Goal: Information Seeking & Learning: Find specific fact

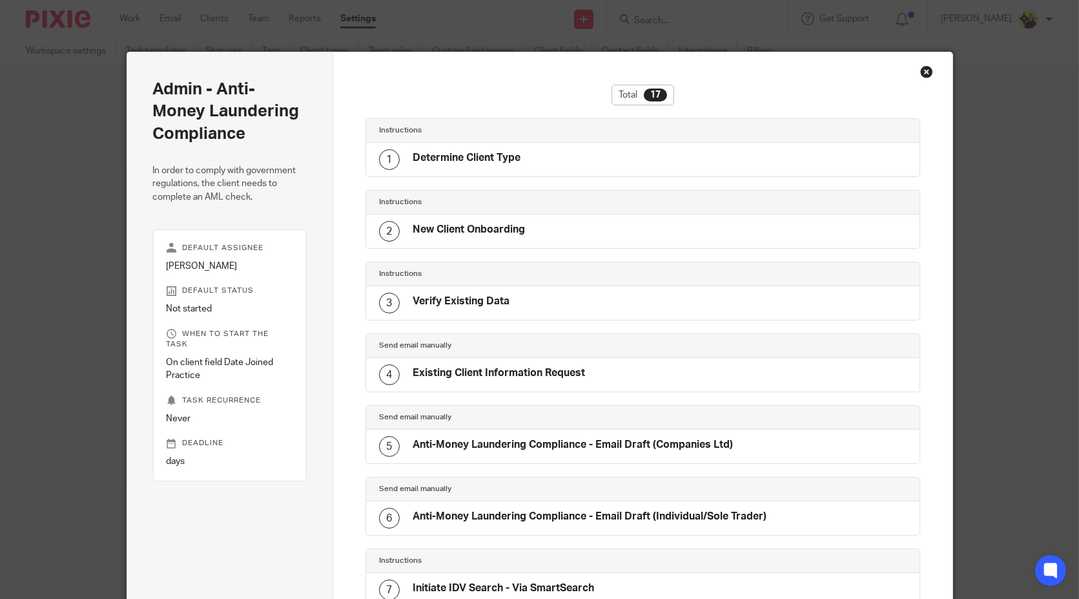
scroll to position [846, 0]
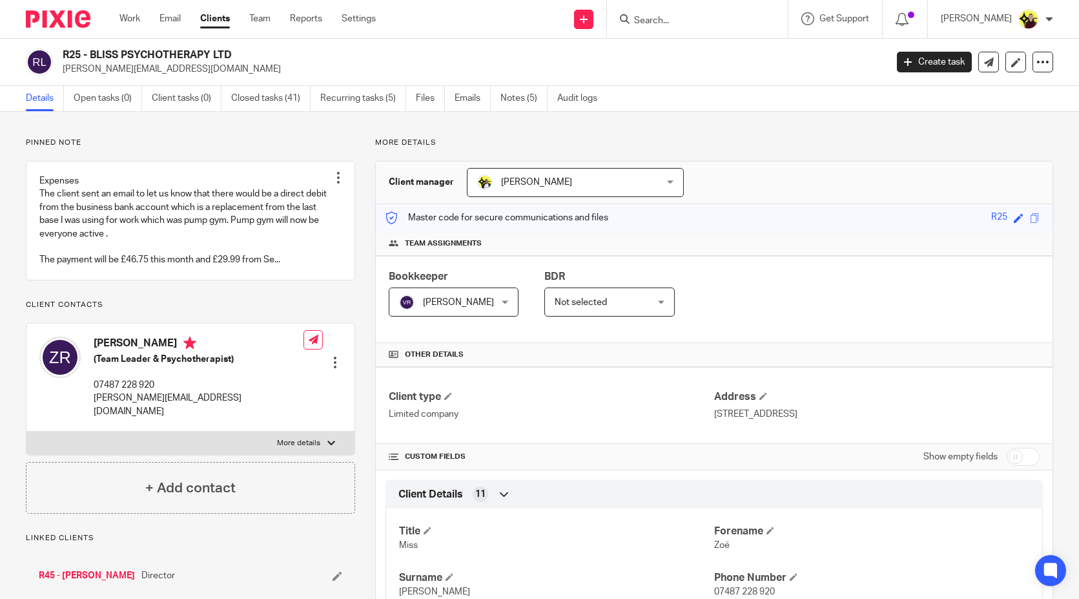
click at [210, 6] on div "Work Email Clients Team Reports Settings Work Email Clients Team Reports Settin…" at bounding box center [251, 19] width 289 height 38
click at [214, 25] on link "Clients" at bounding box center [215, 18] width 30 height 13
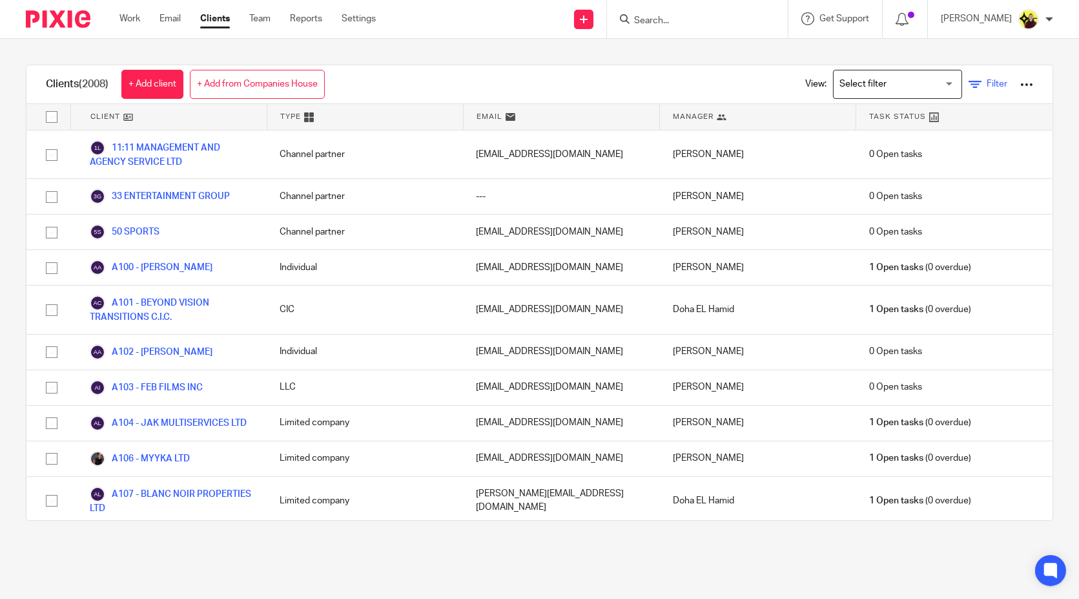
click at [987, 87] on span "Filter" at bounding box center [997, 83] width 21 height 9
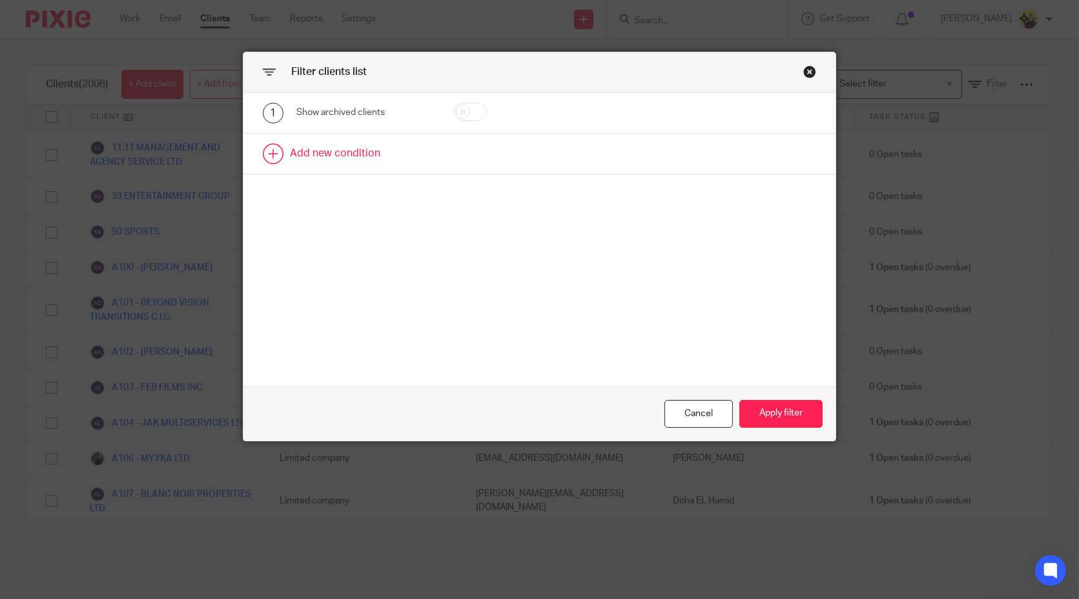
click at [343, 170] on link at bounding box center [539, 154] width 592 height 40
click at [355, 172] on div "2 Field Name Email Client type Manager Open tasks Overdue tasks Role: Bookkeepe…" at bounding box center [539, 158] width 592 height 49
click at [362, 158] on div "Field" at bounding box center [357, 157] width 101 height 27
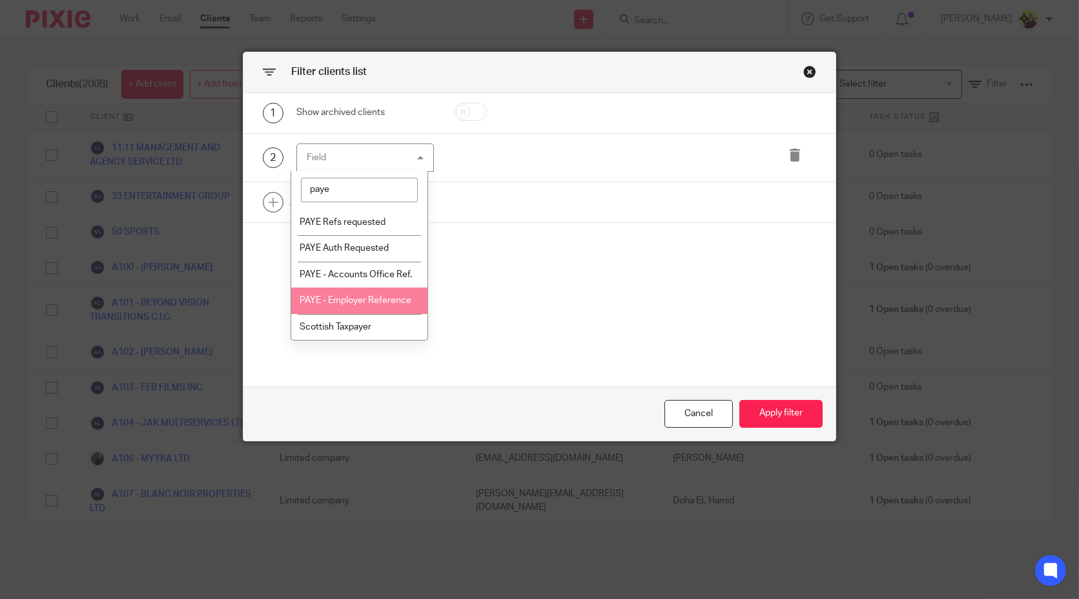
type input "paye"
click at [351, 314] on li "PAYE - Employer Reference" at bounding box center [359, 300] width 136 height 26
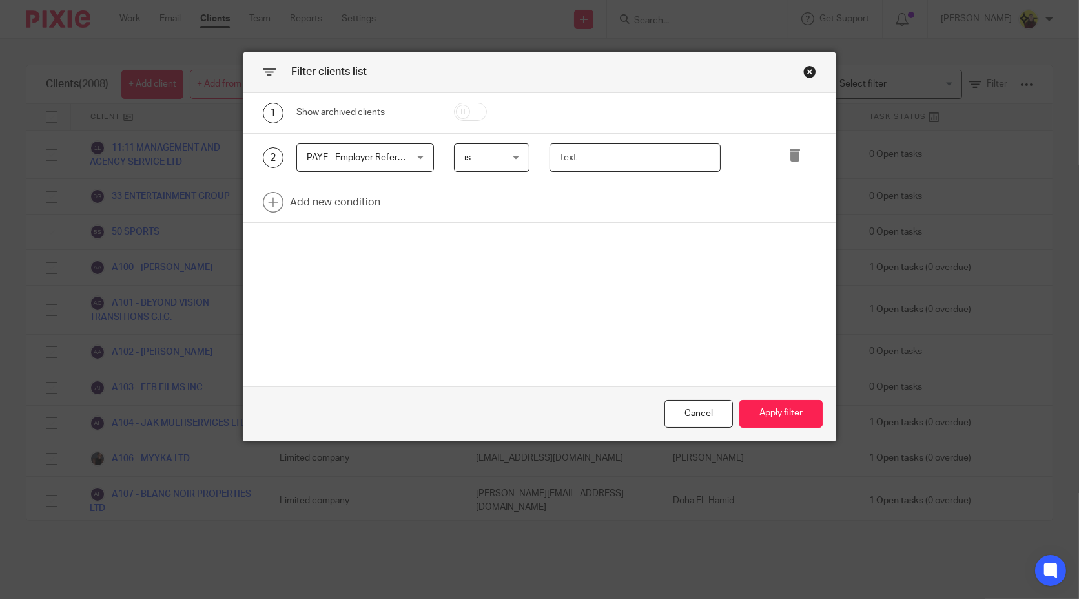
click at [631, 156] on input "text" at bounding box center [635, 157] width 171 height 29
paste input "EE86301"
type input "EE86301"
click at [792, 382] on div "1 Show archived clients 2 PAYE - Employer Reference PAYE - Employer Reference N…" at bounding box center [539, 239] width 592 height 293
click at [788, 402] on button "Apply filter" at bounding box center [780, 414] width 83 height 28
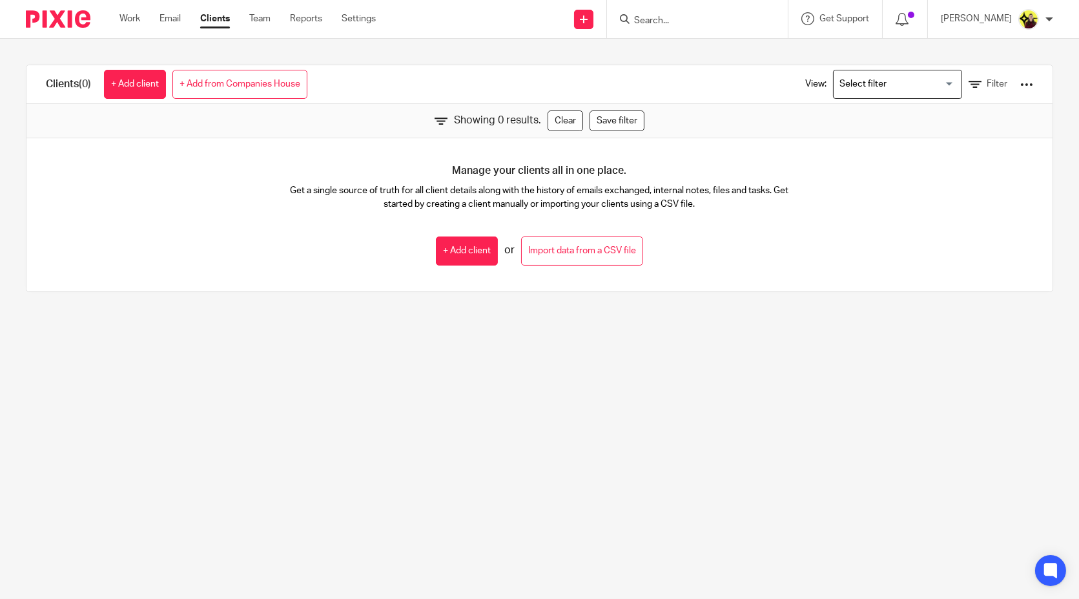
click at [769, 417] on main "Clients (0) + Add client + Add from Companies House View: Loading... Filter Sho…" at bounding box center [539, 299] width 1079 height 599
click at [969, 87] on icon at bounding box center [975, 84] width 13 height 13
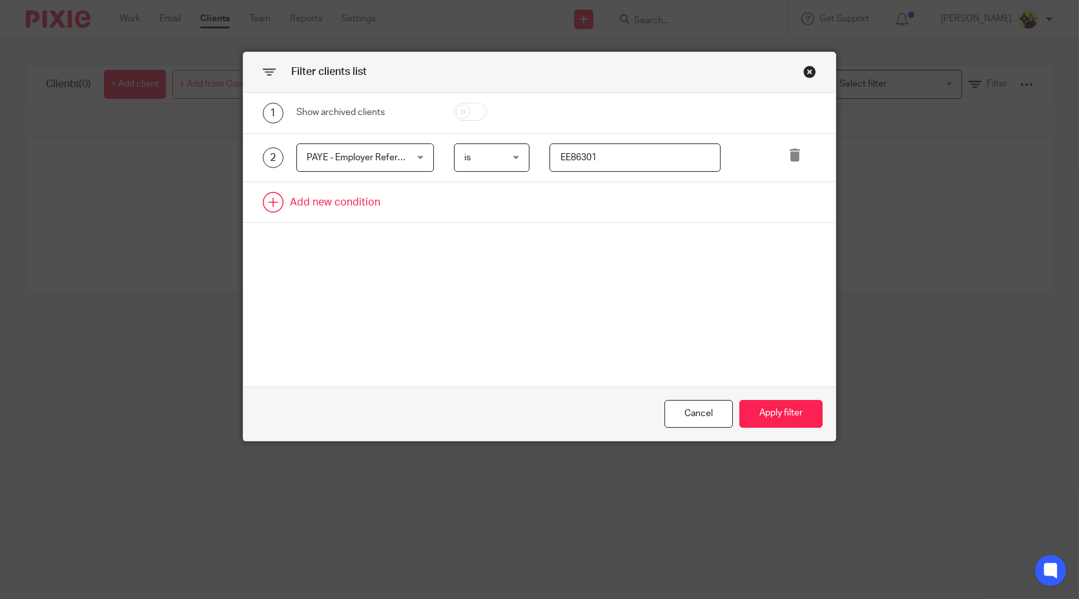
drag, startPoint x: 634, startPoint y: 147, endPoint x: 404, endPoint y: 198, distance: 236.1
click at [401, 182] on div "1 Show archived clients 2 PAYE - Employer Reference PAYE - Employer Reference N…" at bounding box center [539, 158] width 592 height 130
paste input "120/EE86301"
type input "120/EE86301"
click at [781, 403] on button "Apply filter" at bounding box center [780, 414] width 83 height 28
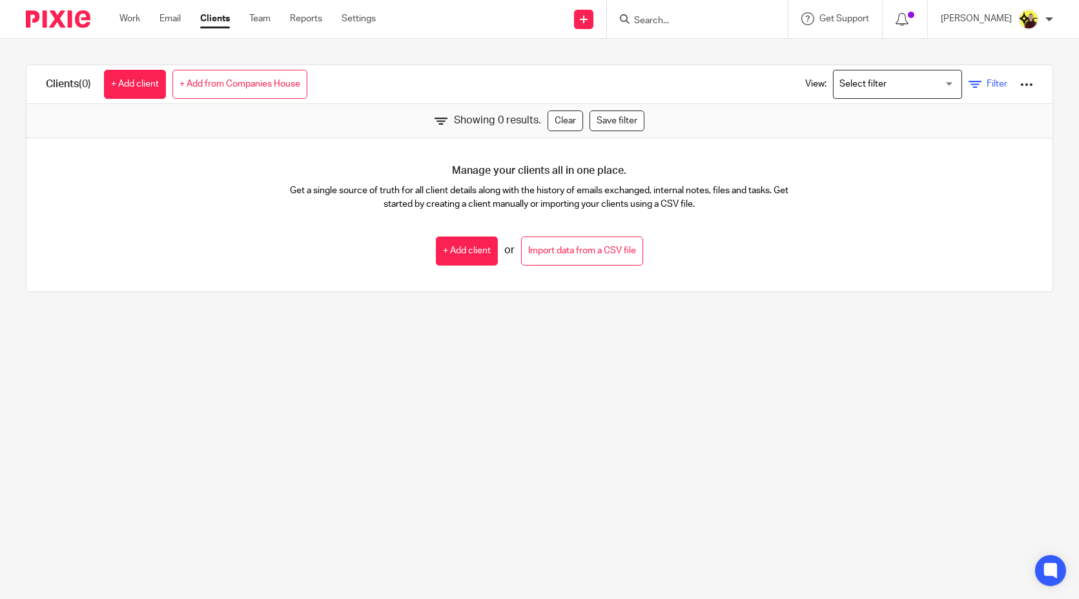
click at [969, 84] on link "Filter" at bounding box center [988, 84] width 39 height 14
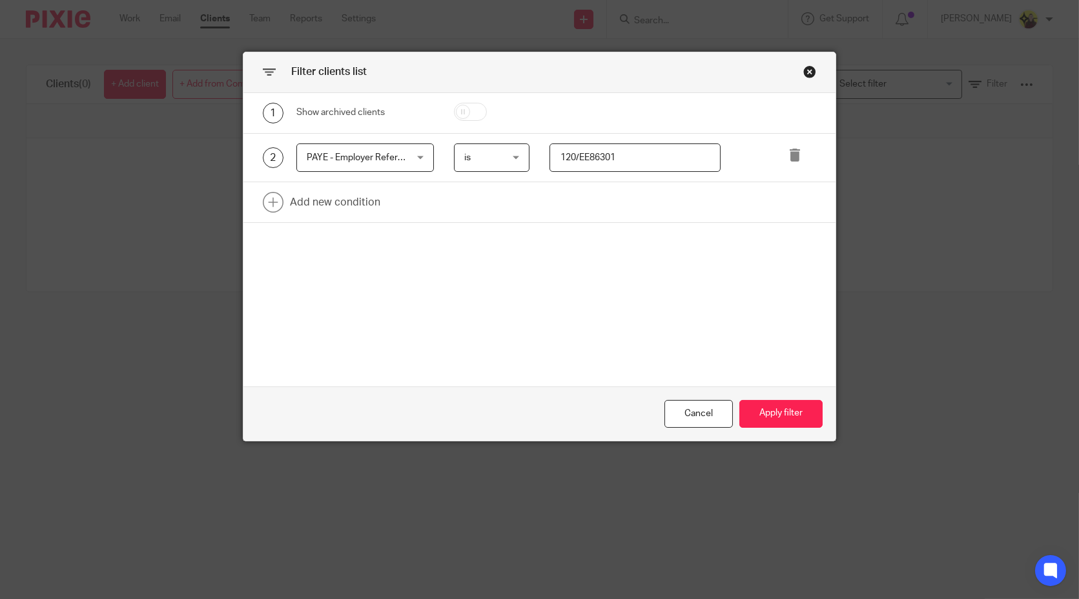
click at [391, 158] on span "PAYE - Employer Reference" at bounding box center [363, 157] width 112 height 9
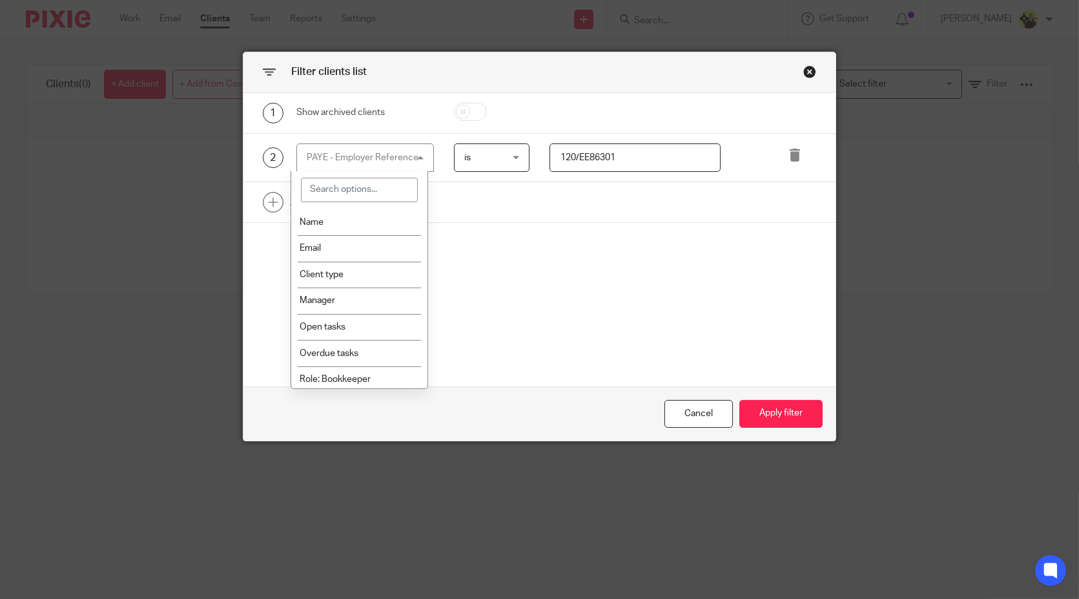
drag, startPoint x: 407, startPoint y: 183, endPoint x: 407, endPoint y: 174, distance: 9.0
click at [407, 181] on input "search" at bounding box center [359, 190] width 117 height 25
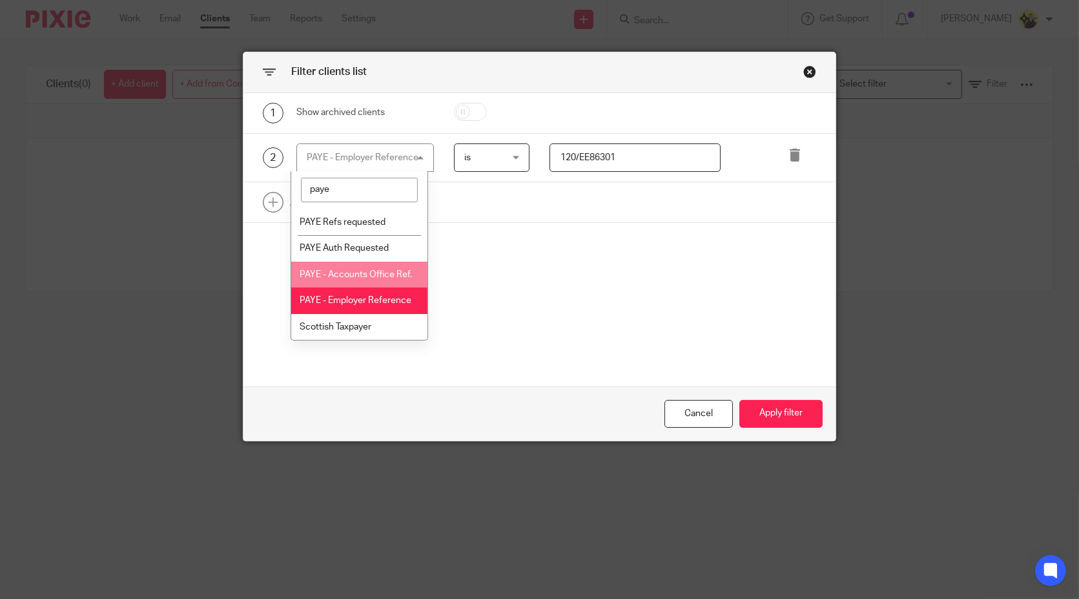
type input "paye"
drag, startPoint x: 402, startPoint y: 271, endPoint x: 398, endPoint y: 278, distance: 7.8
click at [398, 278] on li "PAYE - Accounts Office Ref." at bounding box center [359, 275] width 136 height 26
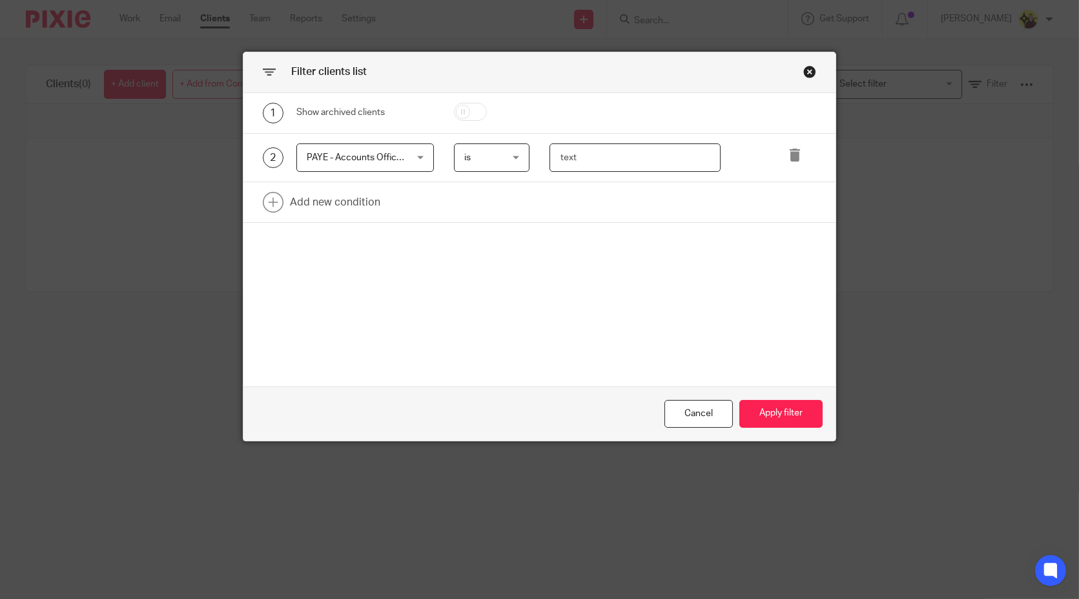
click at [589, 170] on input "text" at bounding box center [635, 157] width 171 height 29
paste input "120/EE86301"
type input "120/EE86301"
click at [775, 414] on button "Apply filter" at bounding box center [780, 414] width 83 height 28
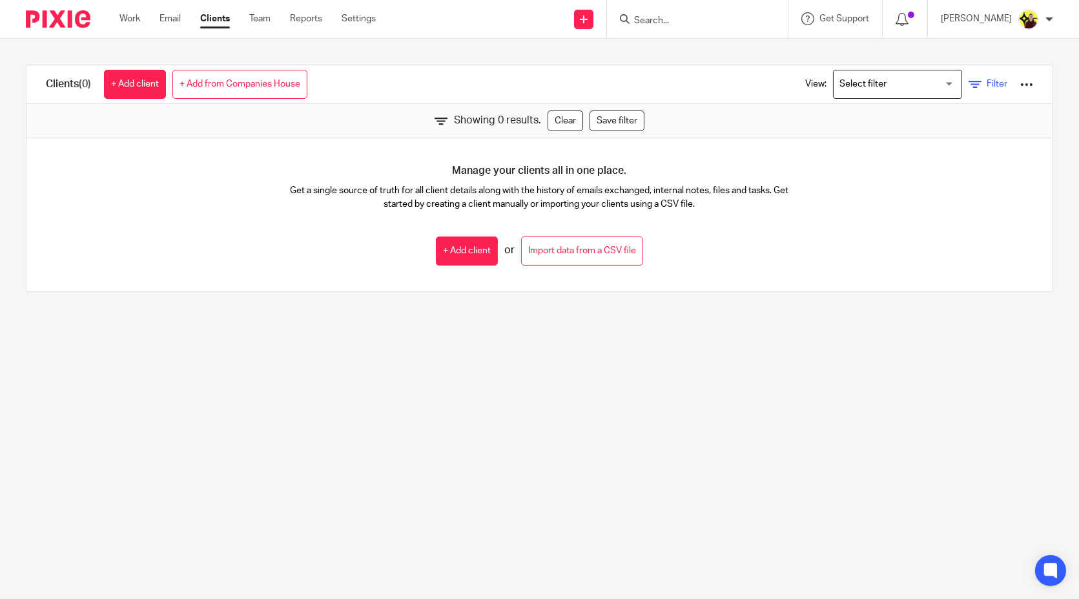
click at [987, 85] on span "Filter" at bounding box center [997, 83] width 21 height 9
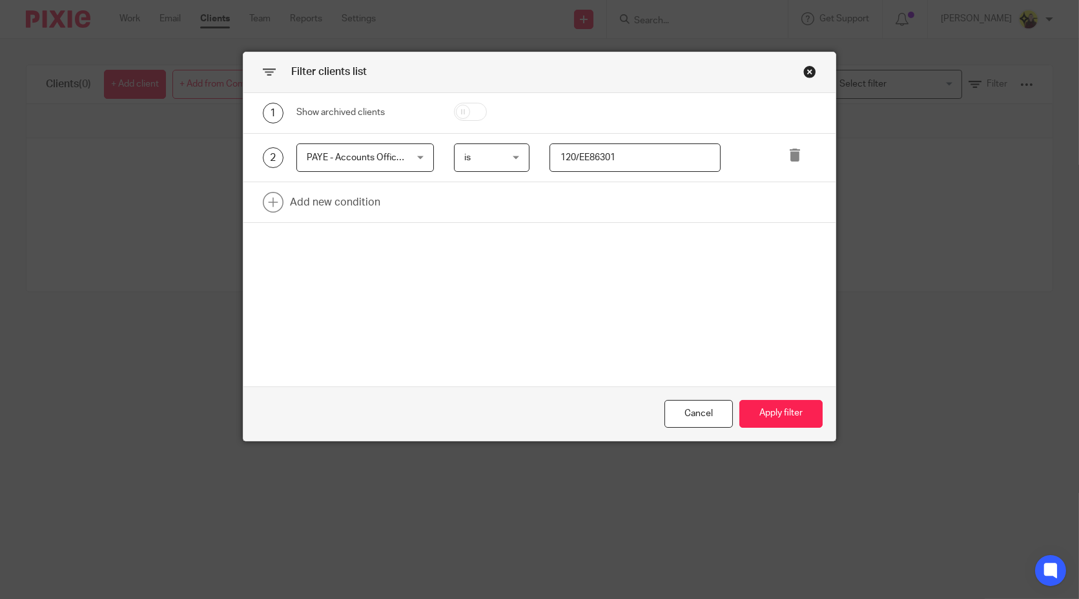
click at [668, 144] on input "120/EE86301" at bounding box center [635, 157] width 171 height 29
type input "120/EE86301"
click at [770, 400] on button "Apply filter" at bounding box center [780, 414] width 83 height 28
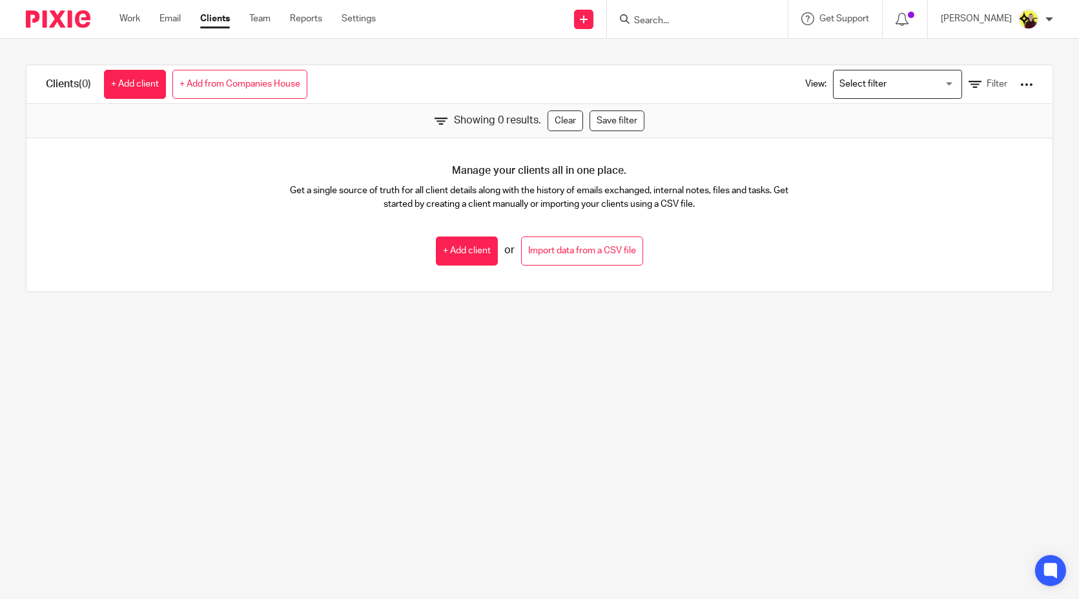
click at [681, 23] on input "Search" at bounding box center [691, 21] width 116 height 12
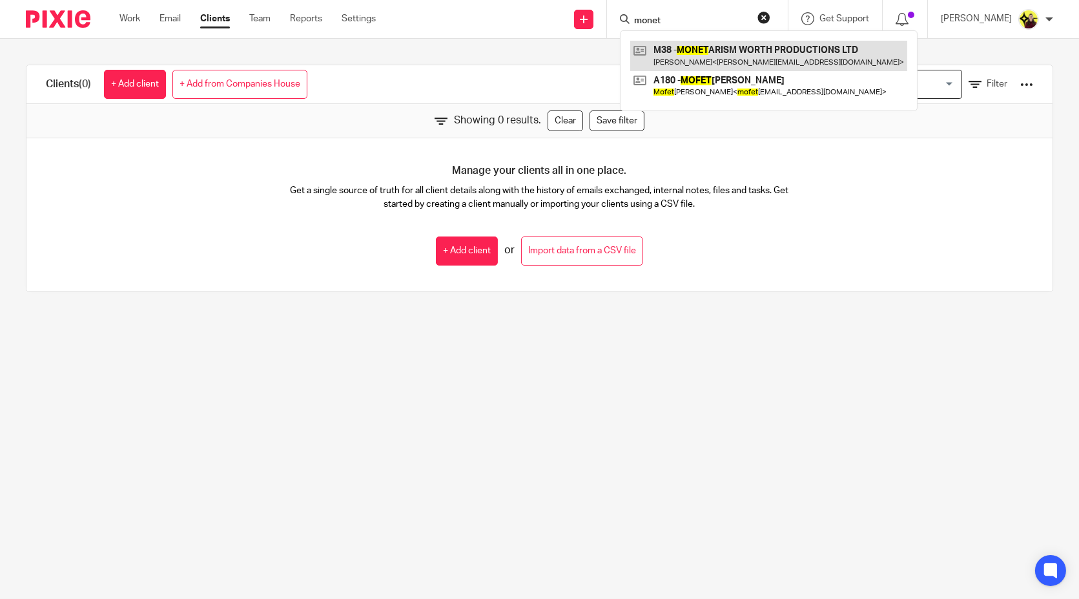
type input "monet"
click at [687, 47] on link at bounding box center [768, 56] width 277 height 30
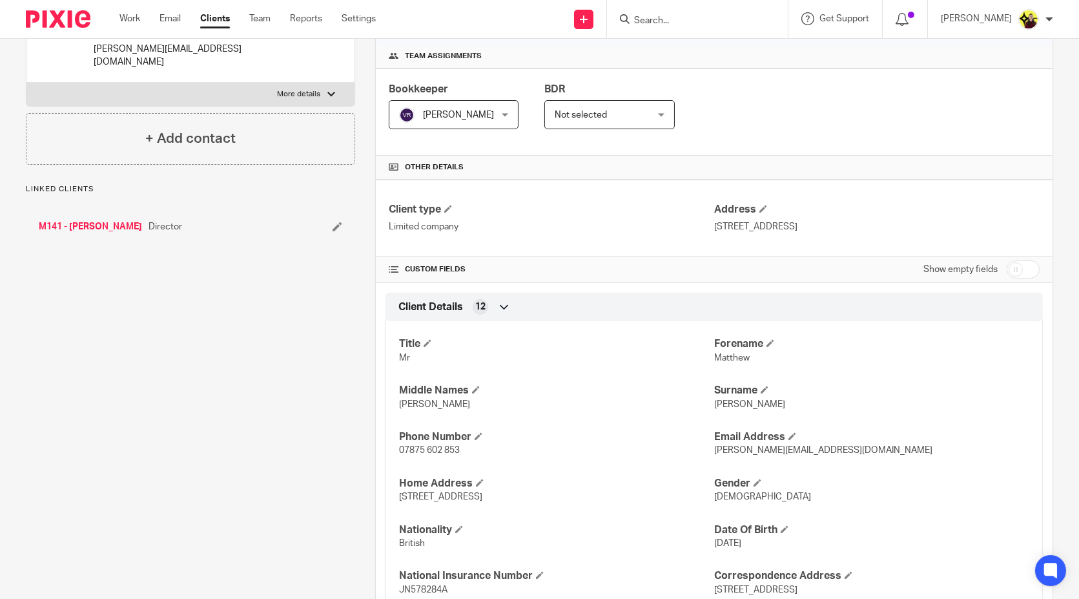
scroll to position [215, 0]
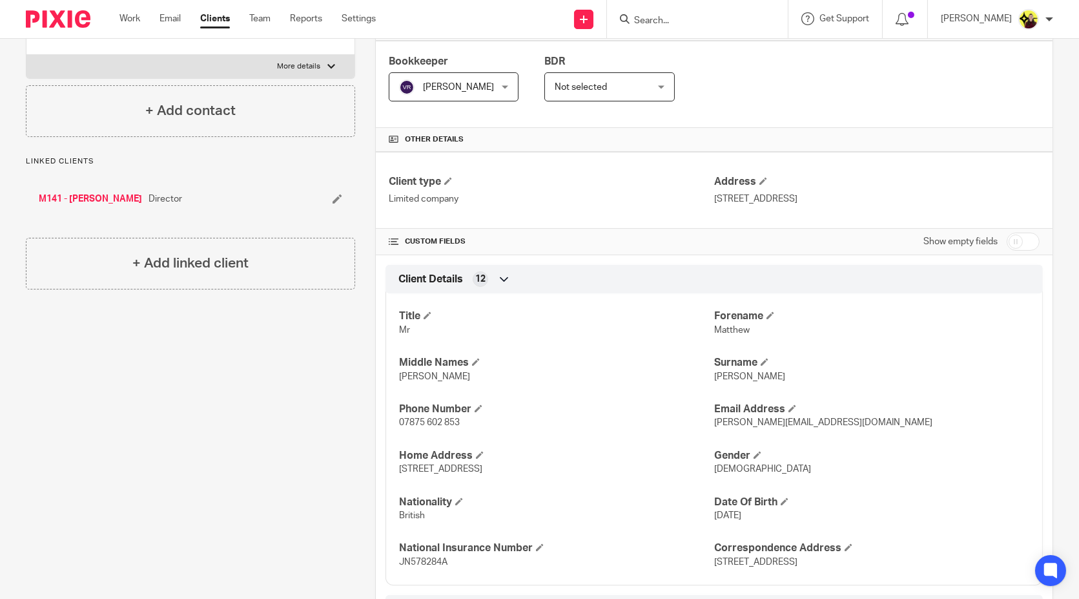
click at [699, 13] on form at bounding box center [702, 19] width 138 height 16
click at [702, 33] on div at bounding box center [697, 19] width 181 height 38
click at [670, 16] on input "Search" at bounding box center [691, 21] width 116 height 12
type input "s69"
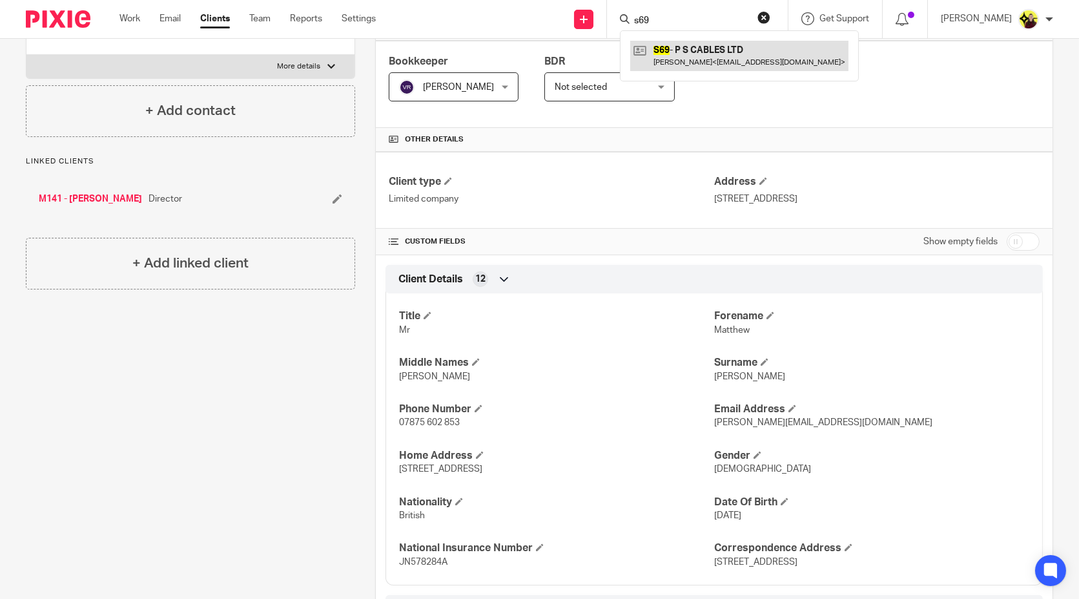
click at [710, 62] on link at bounding box center [739, 56] width 218 height 30
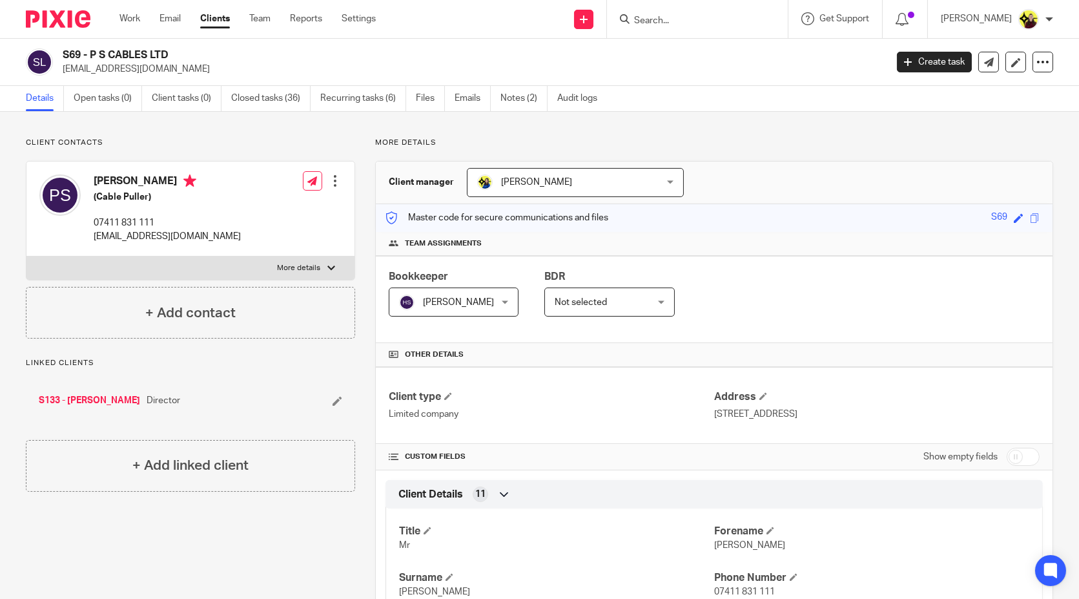
click at [722, 12] on form at bounding box center [702, 19] width 138 height 16
click at [671, 21] on input "Search" at bounding box center [691, 21] width 116 height 12
type input "[PERSON_NAME]"
click at [708, 76] on div "W14 - TERRY WRIGHT Terry Wright < terrywright 121@gmail.com >" at bounding box center [758, 55] width 277 height 50
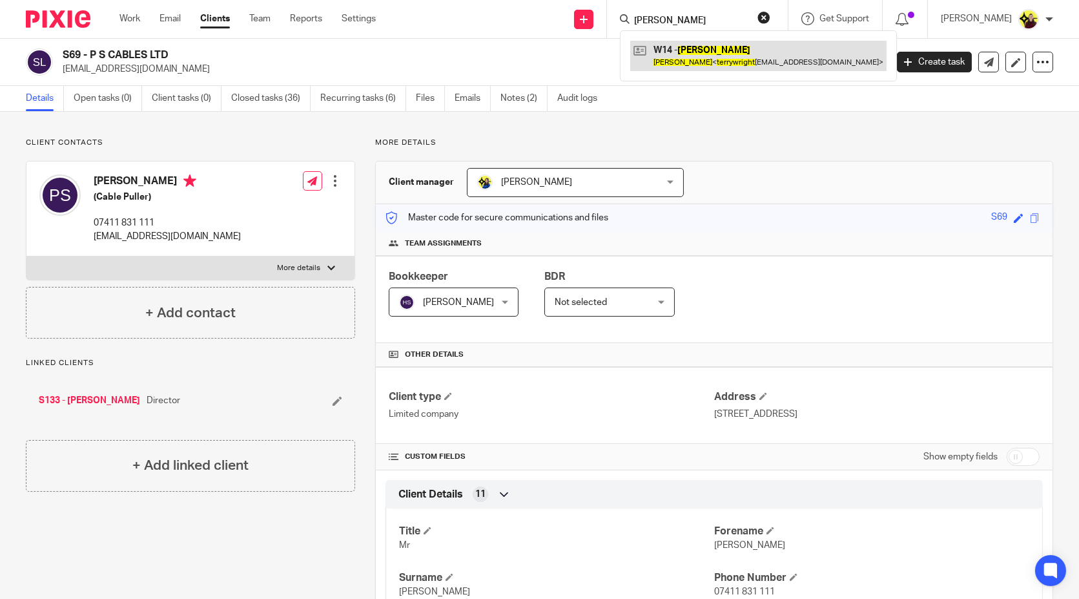
click at [721, 56] on link at bounding box center [758, 56] width 256 height 30
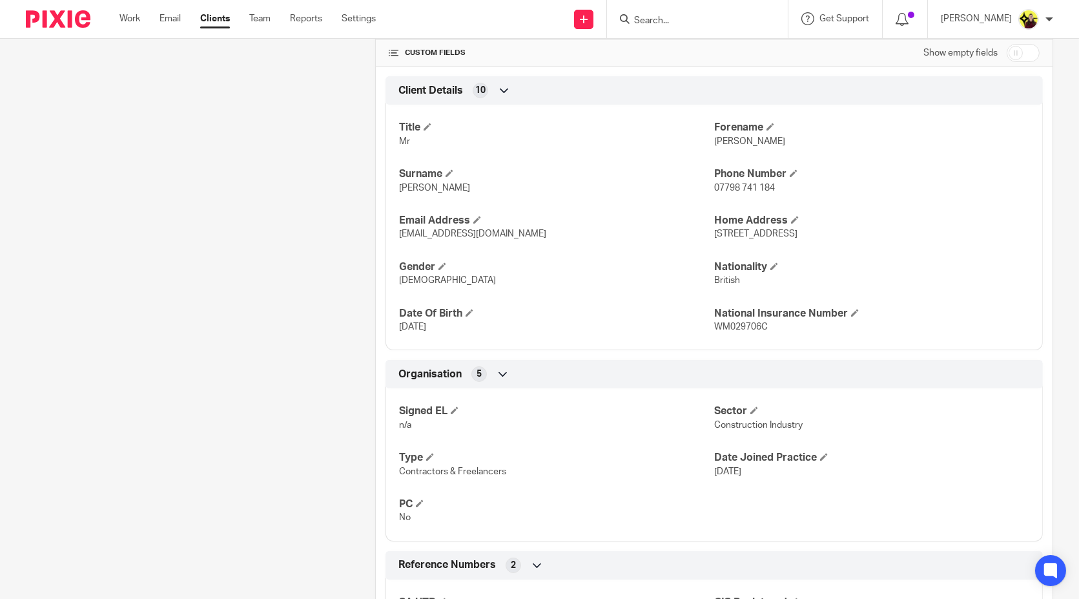
scroll to position [515, 0]
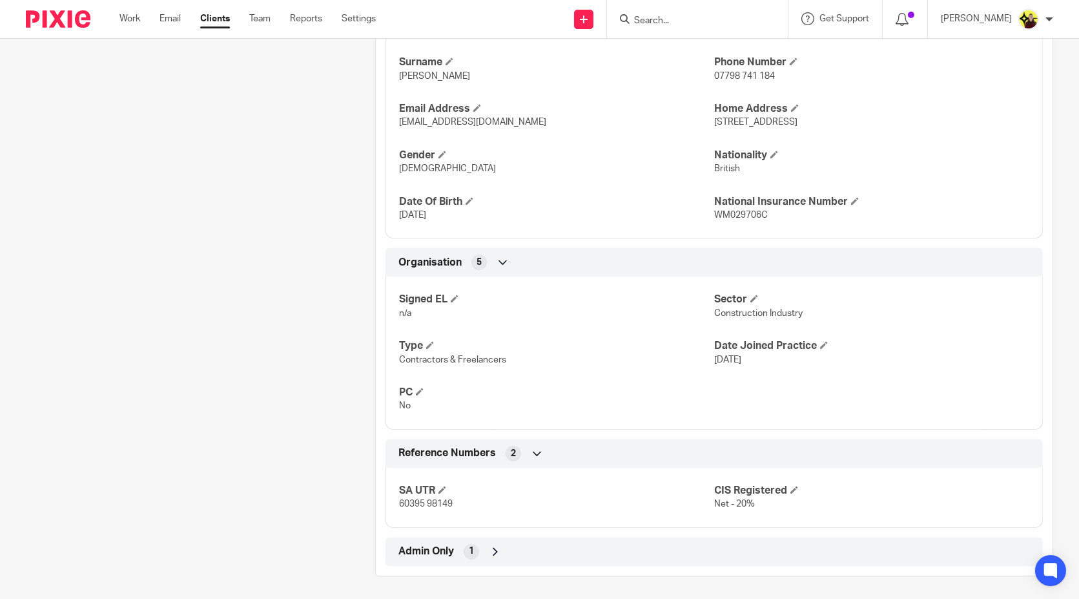
click at [538, 567] on div "Client manager Bobo Lee Bobo Lee Abhay Jayswal Akhil Siby - Billings Anjali Gam…" at bounding box center [714, 110] width 678 height 930
click at [537, 555] on div "Admin Only 1" at bounding box center [714, 552] width 638 height 22
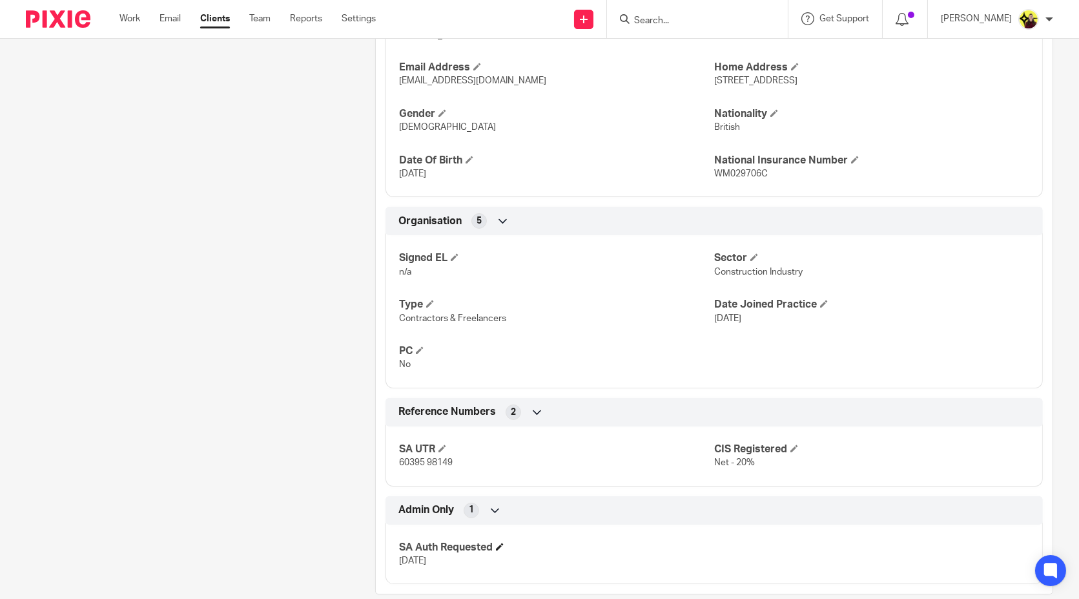
scroll to position [575, 0]
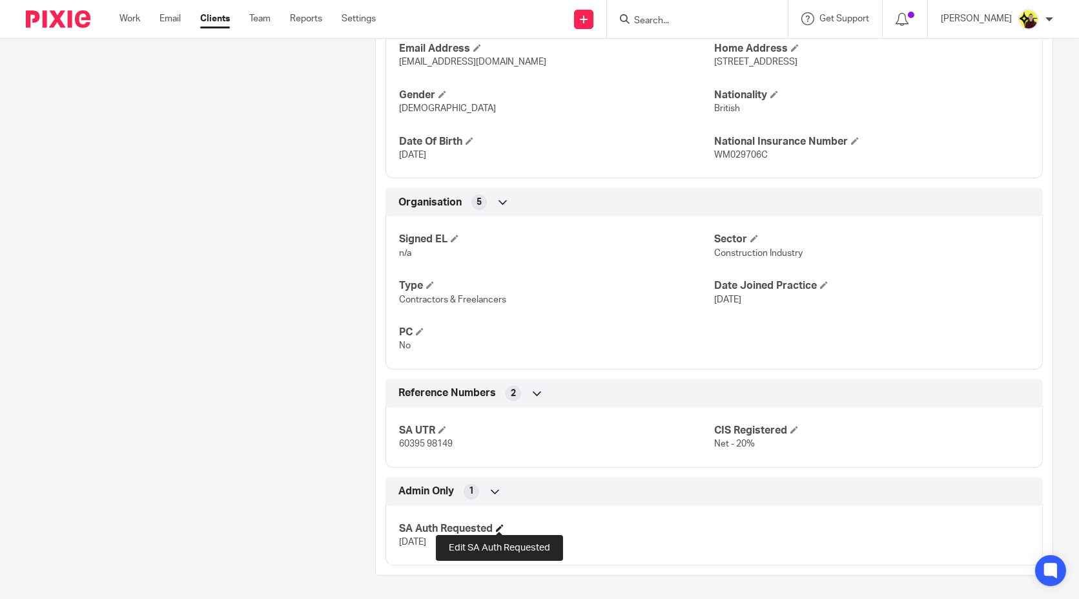
click at [498, 526] on span at bounding box center [500, 528] width 8 height 8
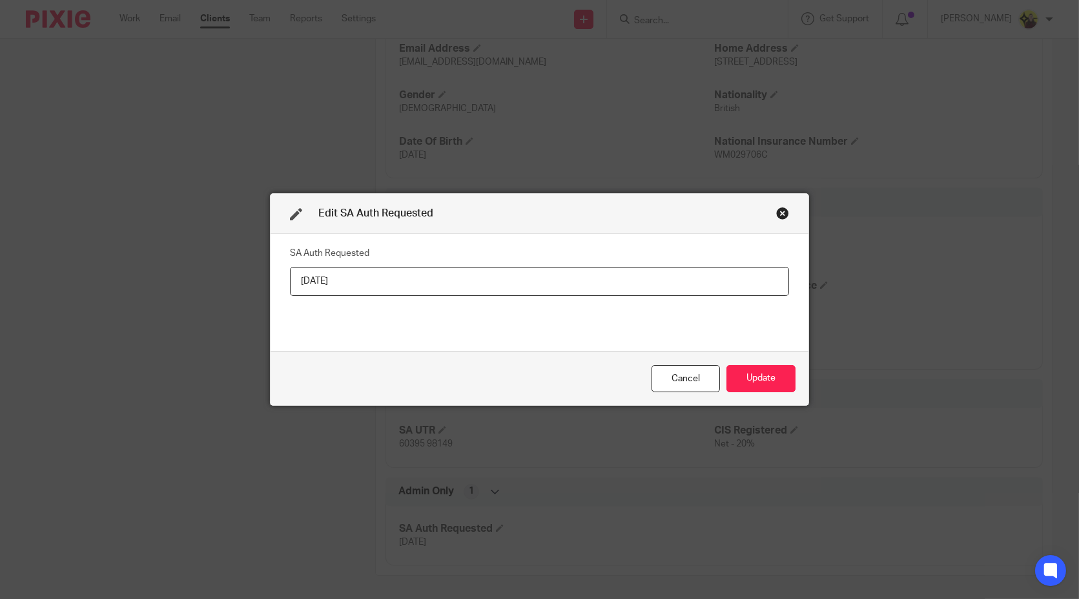
click at [437, 285] on input "01-08-2025" at bounding box center [540, 281] width 500 height 29
type input "Yes"
click at [758, 373] on button "Update" at bounding box center [761, 379] width 69 height 28
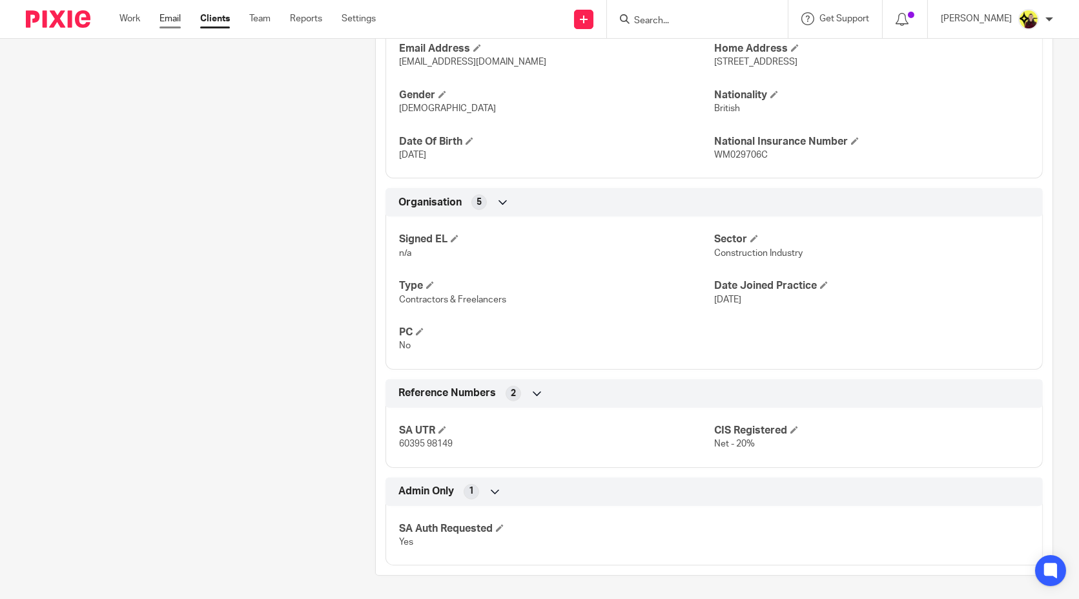
drag, startPoint x: 184, startPoint y: 21, endPoint x: 168, endPoint y: 15, distance: 17.2
click at [726, 17] on input "Search" at bounding box center [691, 21] width 116 height 12
click at [663, 21] on input "ltw" at bounding box center [691, 21] width 116 height 12
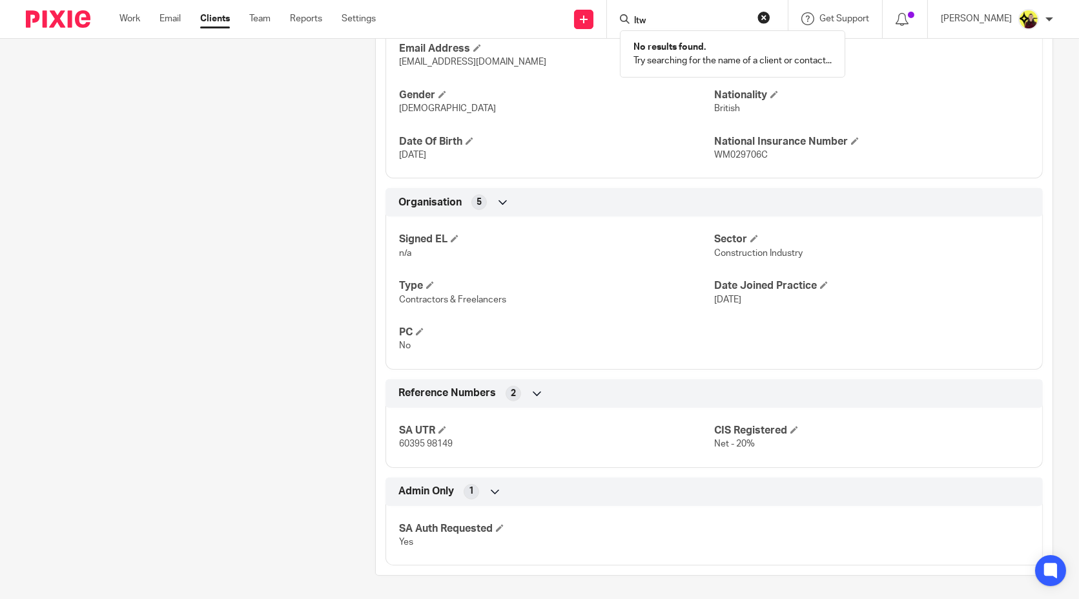
paste input "AYINDE CONSULTING SERVICES LTD"
type input "A"
click at [697, 19] on input "ayinde" at bounding box center [691, 21] width 116 height 12
click at [696, 19] on input "ayinde" at bounding box center [691, 21] width 116 height 12
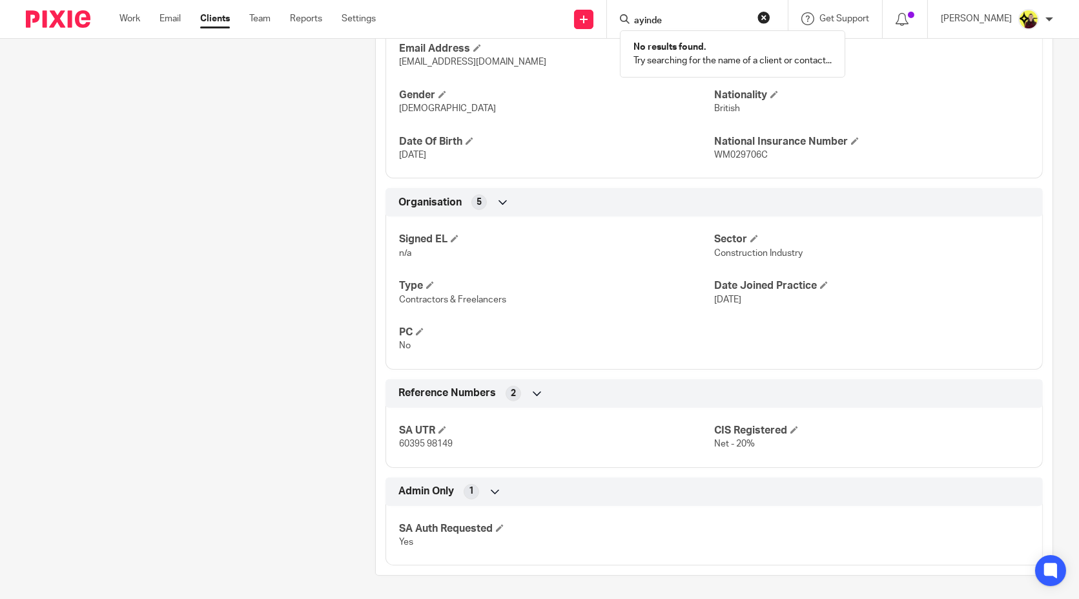
click at [696, 19] on input "ayinde" at bounding box center [691, 21] width 116 height 12
click at [690, 15] on input "tax fee" at bounding box center [691, 21] width 116 height 12
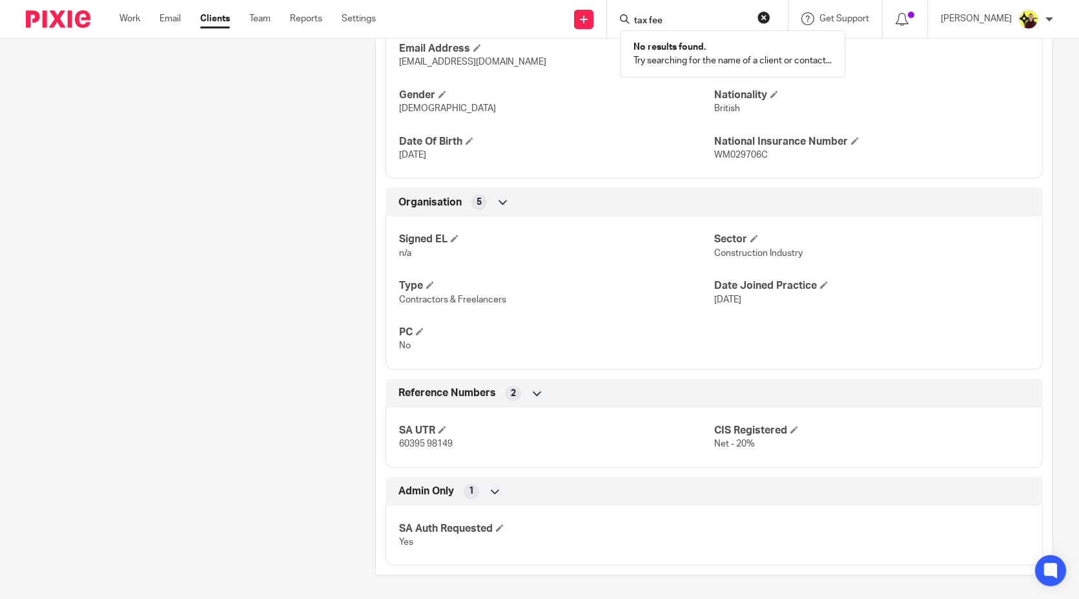
click at [690, 15] on input "tax fee" at bounding box center [691, 21] width 116 height 12
type input "l9"
click at [701, 56] on link at bounding box center [739, 56] width 218 height 30
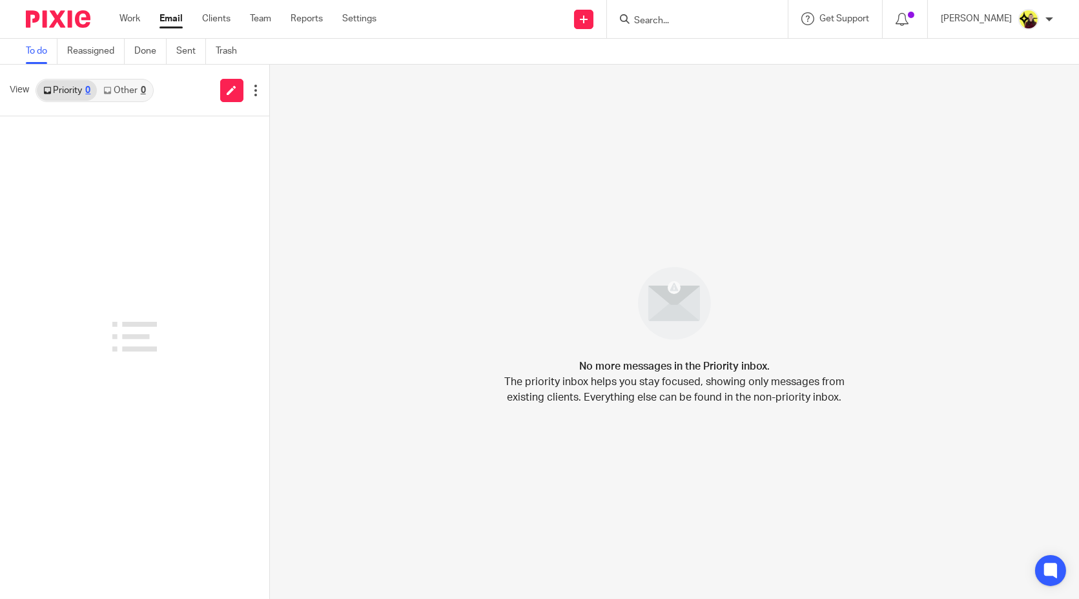
click at [110, 97] on link "Other 0" at bounding box center [124, 90] width 55 height 21
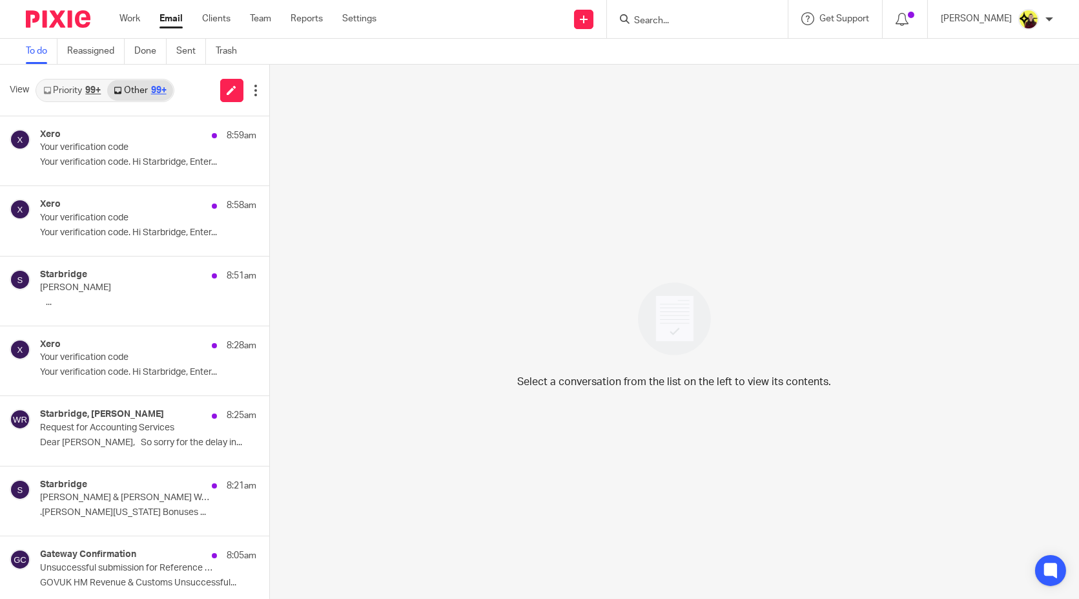
click at [94, 98] on link "Priority 99+" at bounding box center [72, 90] width 70 height 21
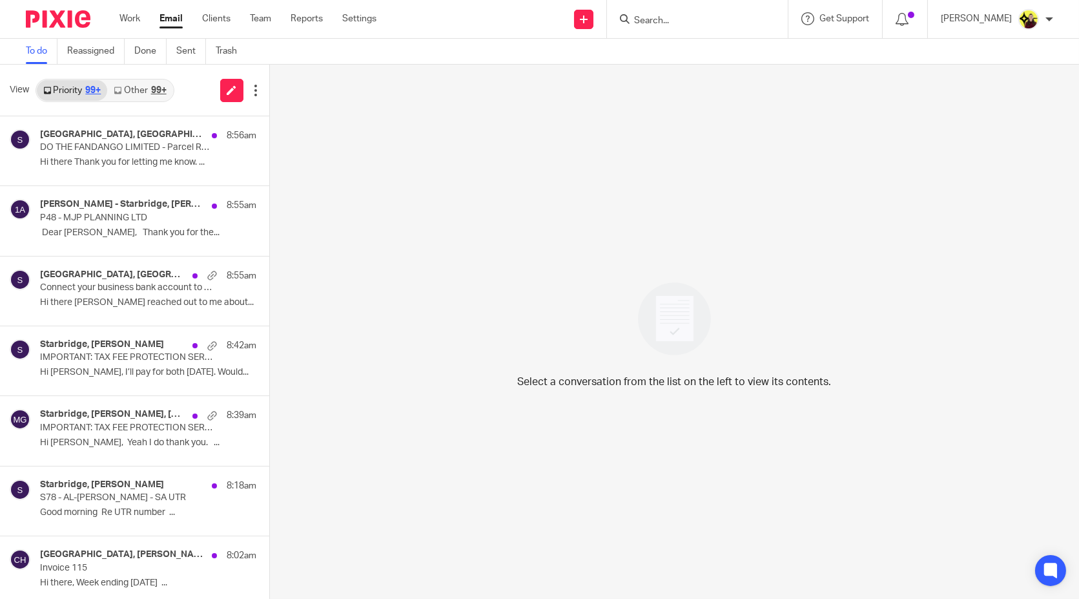
click at [138, 97] on link "Other 99+" at bounding box center [139, 90] width 65 height 21
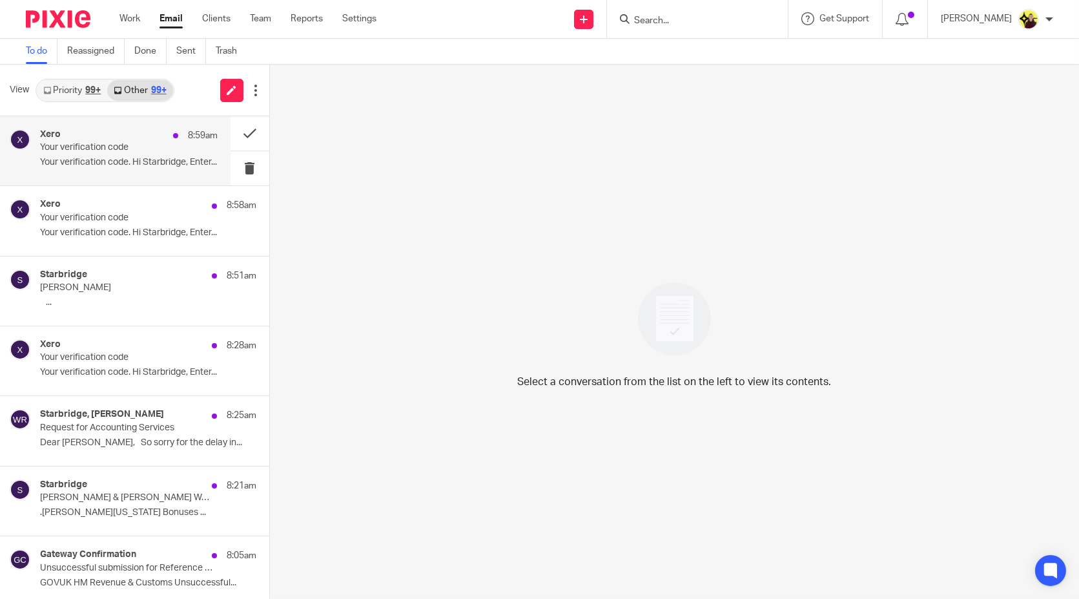
click at [108, 165] on p "Your verification code. Hi Starbridge, Enter..." at bounding box center [129, 162] width 178 height 11
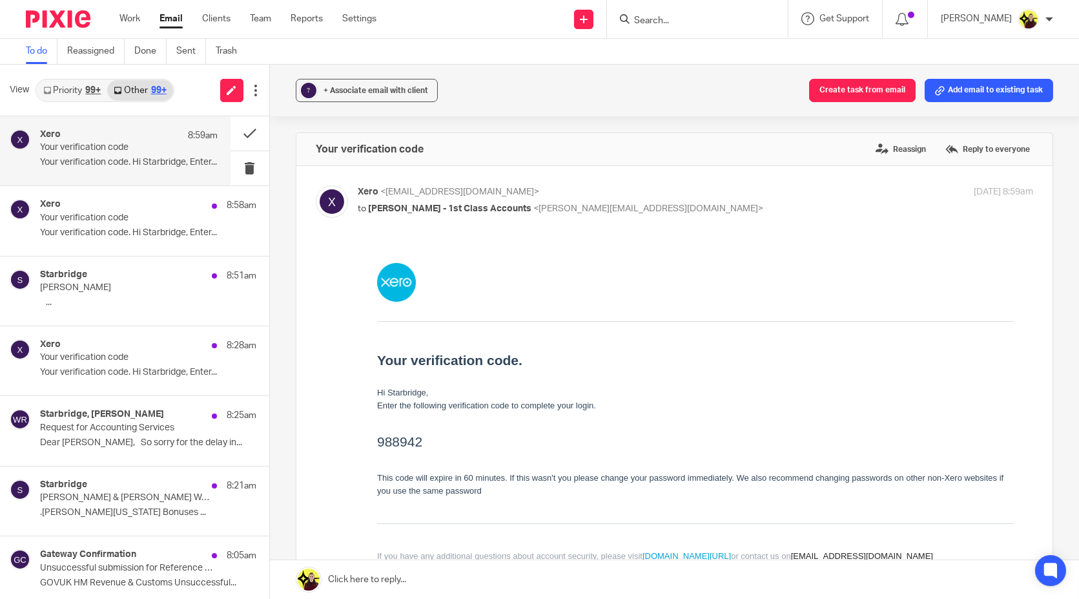
click at [390, 446] on h2 "988942" at bounding box center [695, 441] width 637 height 21
copy h2 "988942"
click at [728, 19] on input "Search" at bounding box center [691, 21] width 116 height 12
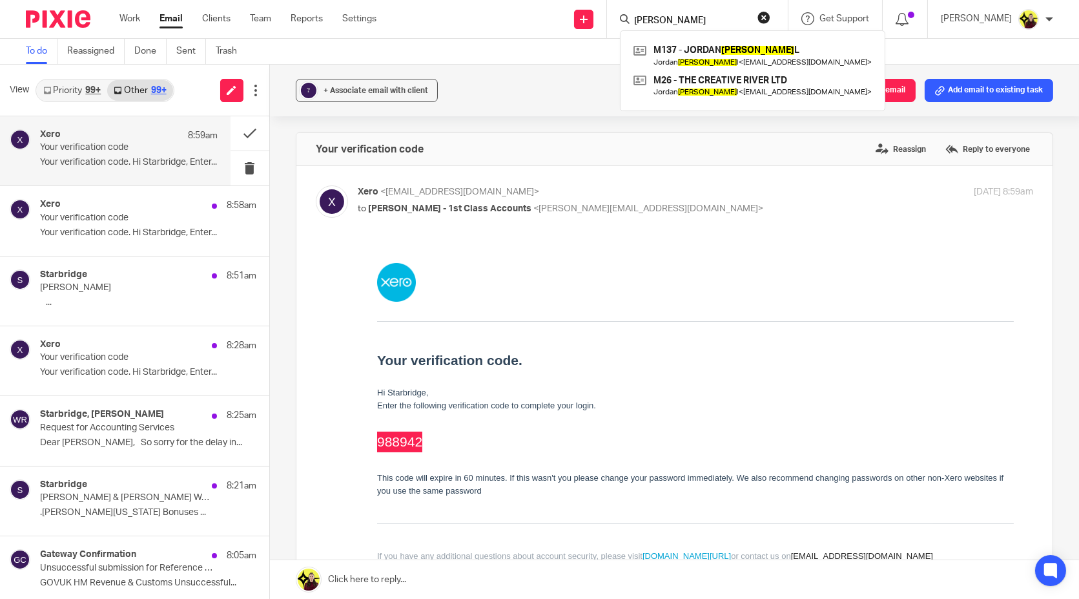
click at [722, 15] on input "mitchel" at bounding box center [691, 21] width 116 height 12
click at [707, 22] on input "mitchel" at bounding box center [691, 21] width 116 height 12
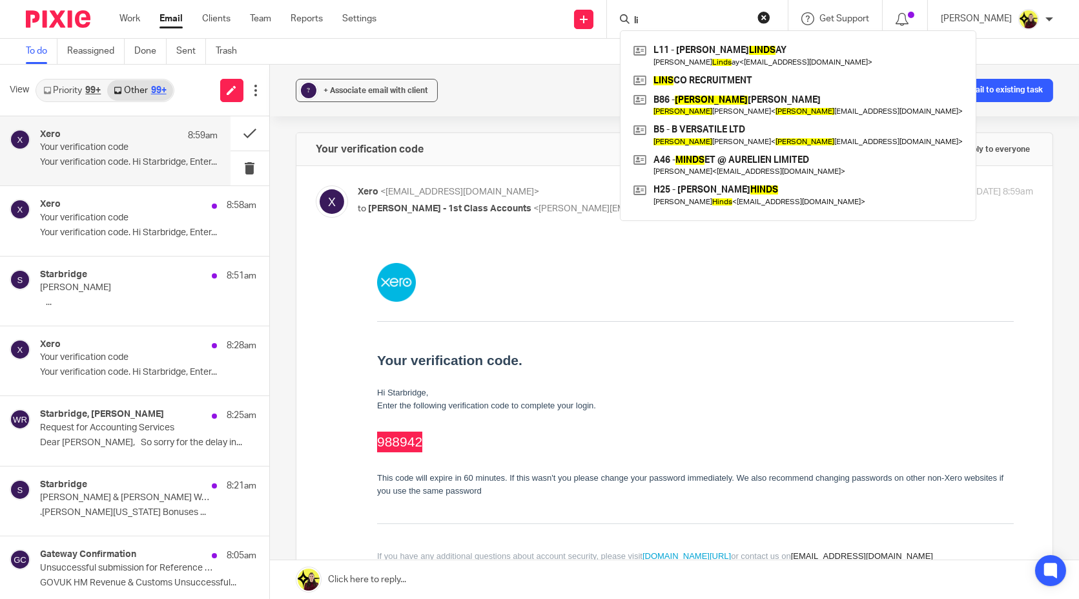
type input "l"
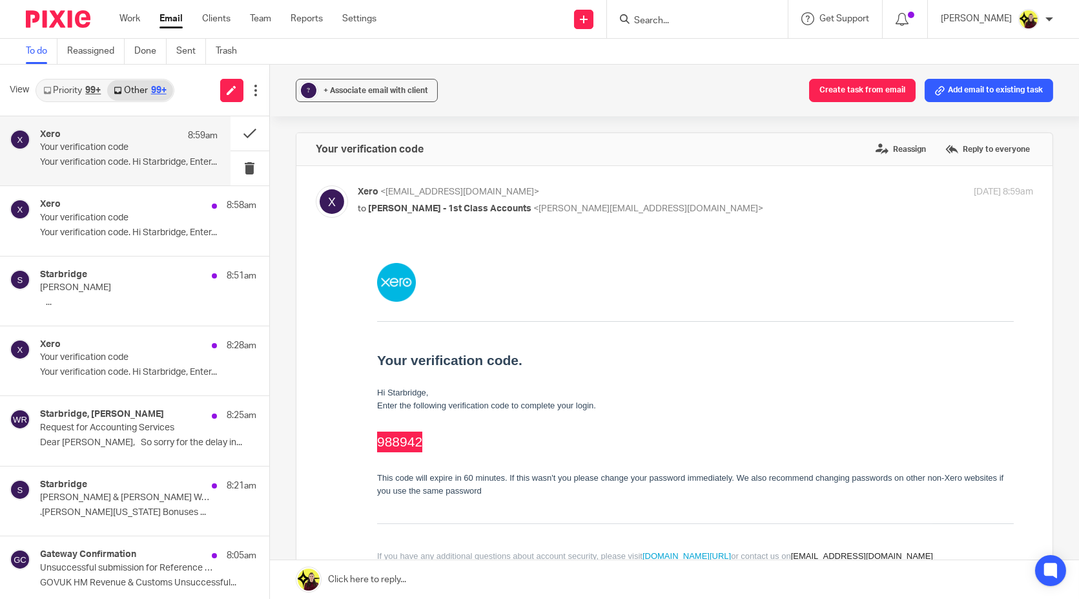
type input "n"
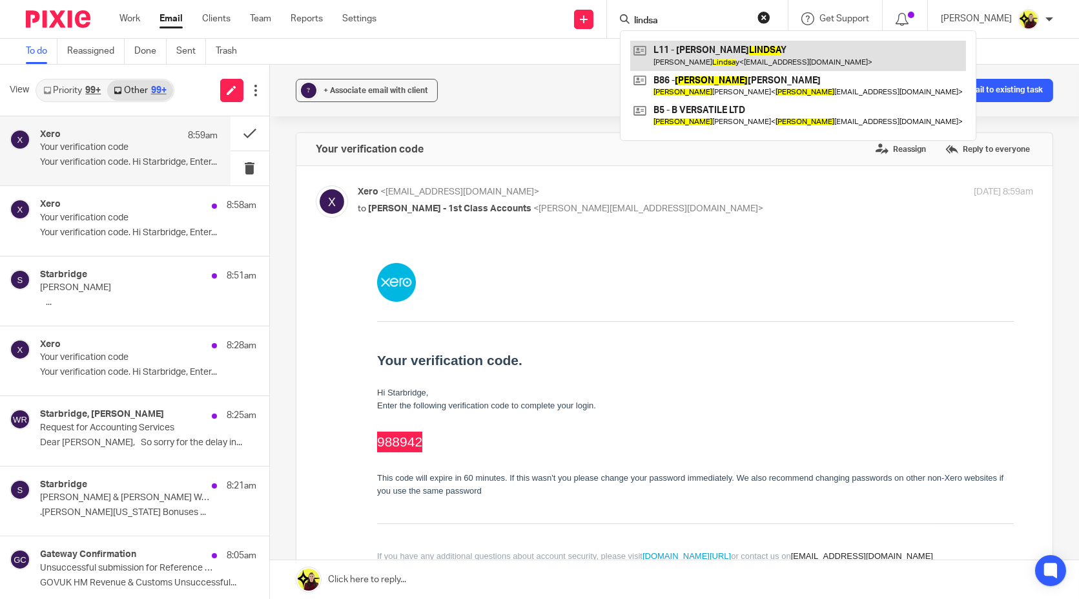
type input "lindsa"
click at [688, 50] on link at bounding box center [798, 56] width 336 height 30
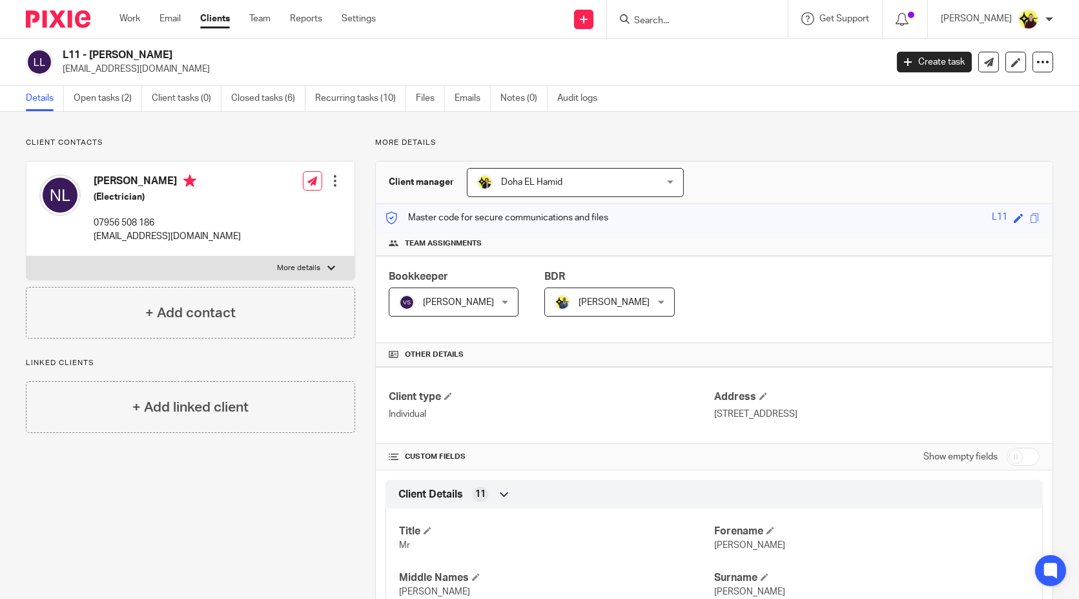
click at [716, 19] on input "Search" at bounding box center [691, 21] width 116 height 12
paste input "gals who ltd"
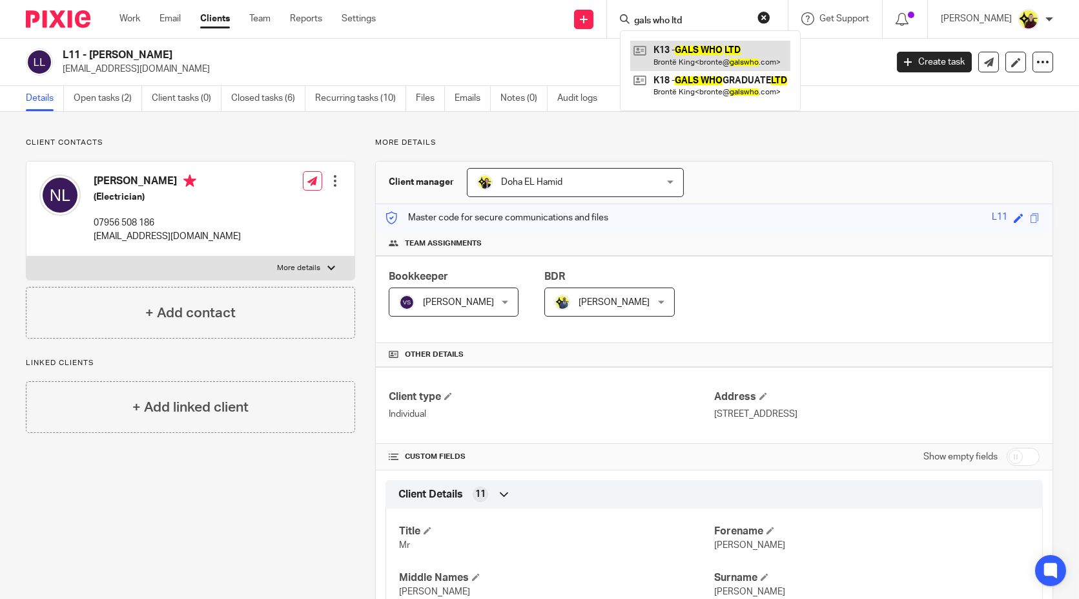
type input "gals who ltd"
click at [720, 42] on link at bounding box center [710, 56] width 160 height 30
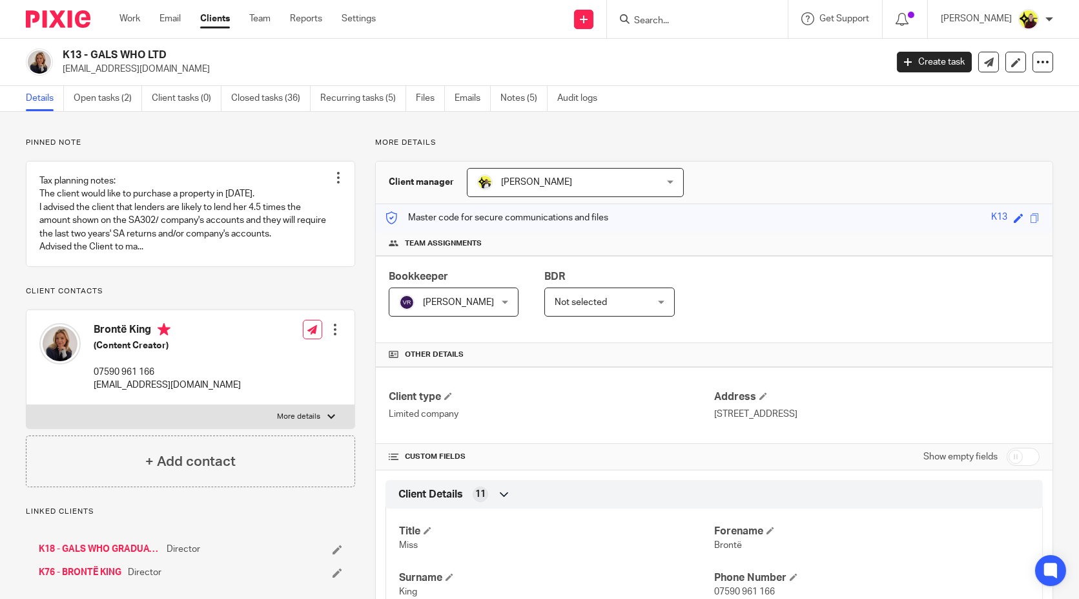
click at [127, 333] on div "Brontë King (Content Creator) 07590 961 166 [EMAIL_ADDRESS][DOMAIN_NAME]" at bounding box center [139, 356] width 201 height 81
click at [116, 339] on h4 "Brontë King" at bounding box center [167, 331] width 147 height 16
copy h4 "Brontë"
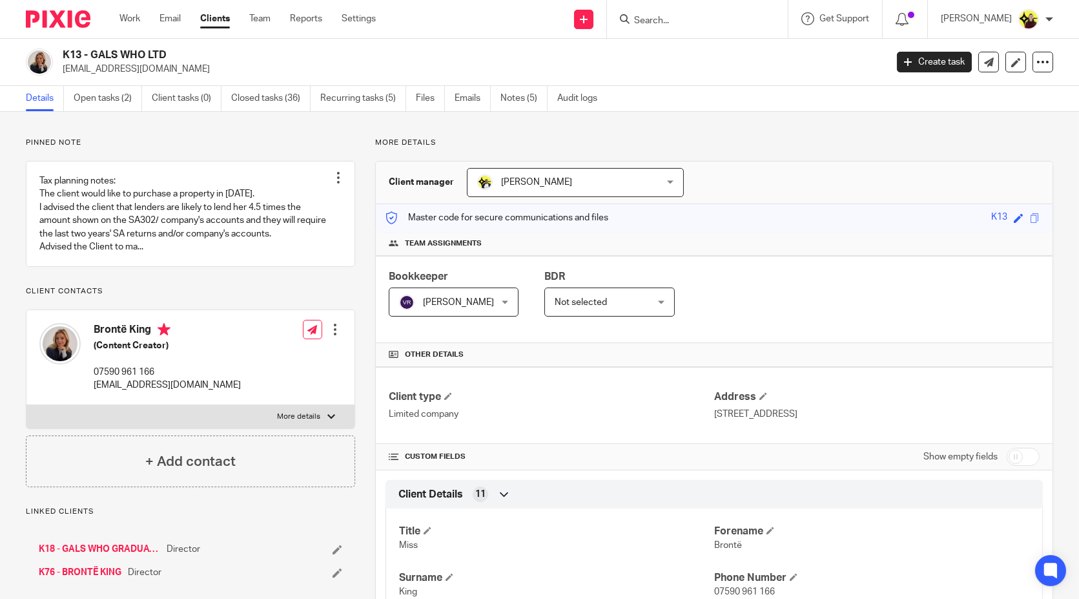
click at [99, 75] on p "[EMAIL_ADDRESS][DOMAIN_NAME]" at bounding box center [470, 69] width 815 height 13
copy main "[EMAIL_ADDRESS][DOMAIN_NAME] Create task Update from Companies House Export dat…"
click at [736, 21] on input "Search" at bounding box center [691, 21] width 116 height 12
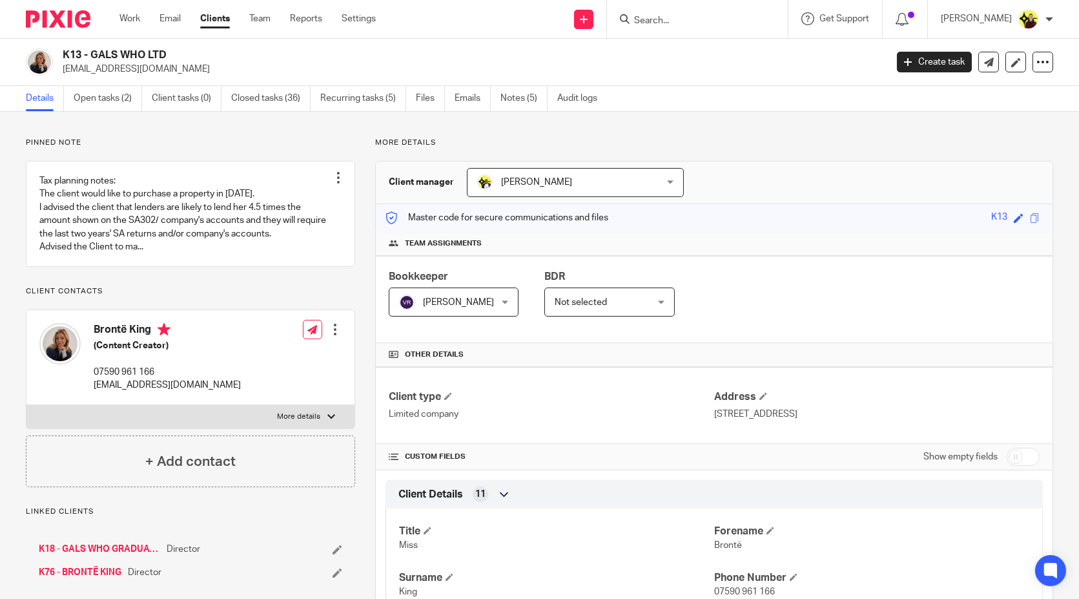
paste input "[PERSON_NAME]"
click at [662, 23] on input "[PERSON_NAME]" at bounding box center [691, 21] width 116 height 12
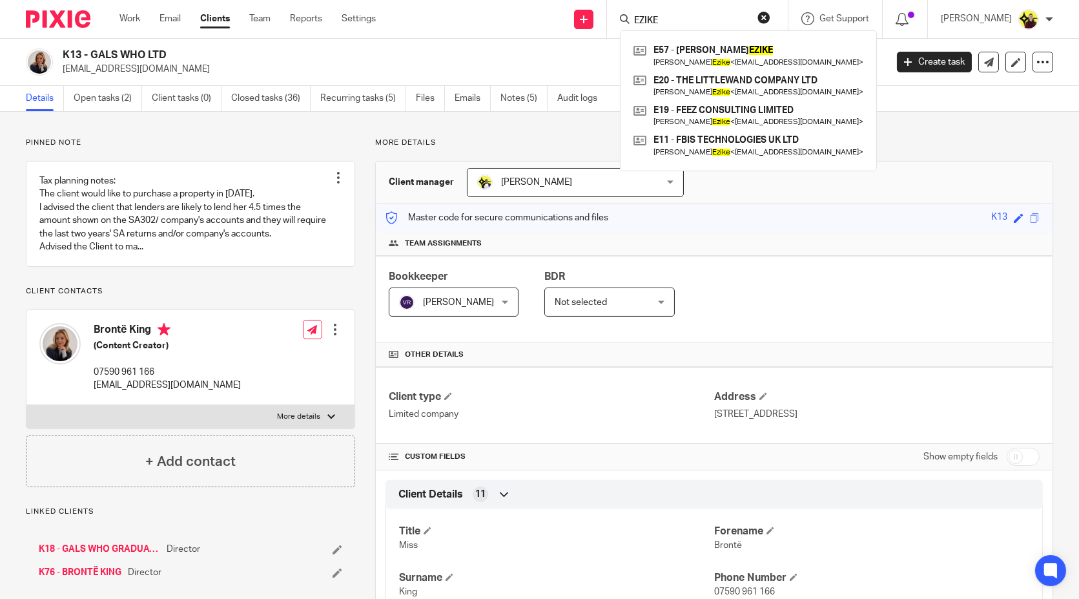
click at [729, 21] on input "EZIKE" at bounding box center [691, 21] width 116 height 12
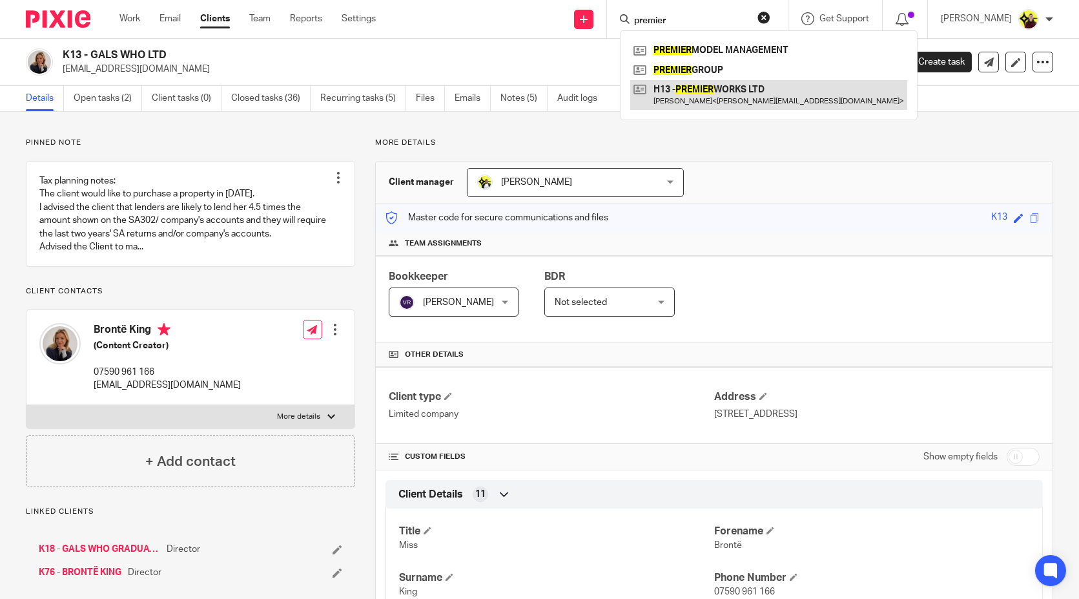
type input "premier"
click at [752, 108] on link at bounding box center [768, 95] width 277 height 30
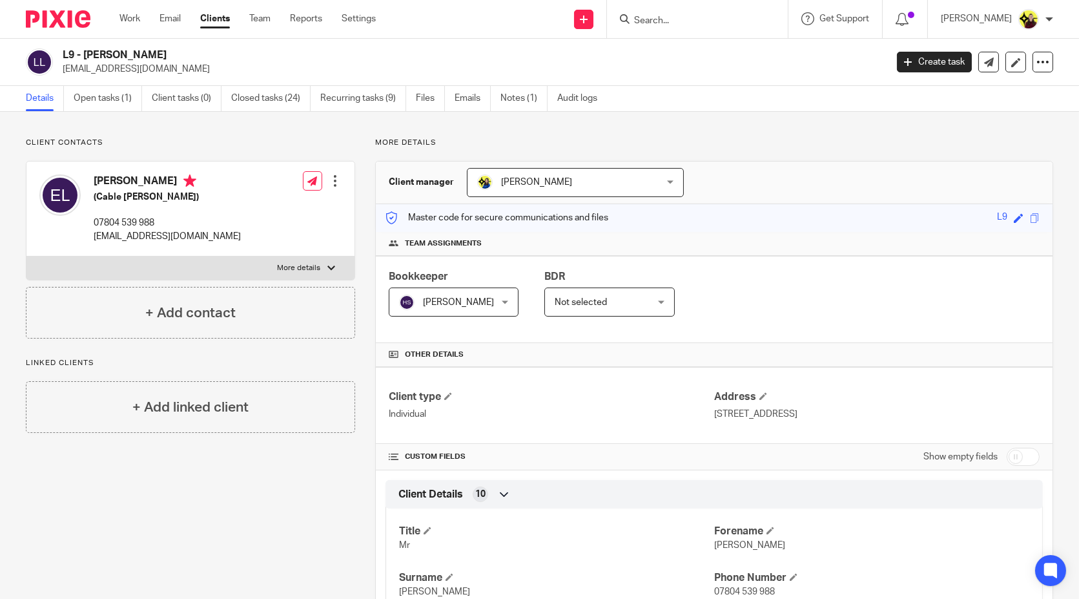
click at [687, 25] on input "Search" at bounding box center [691, 21] width 116 height 12
paste input "PCRZ APPERLEY LTD"
type input "PCRZ APPERLEY LTD"
click at [699, 48] on link at bounding box center [755, 56] width 250 height 30
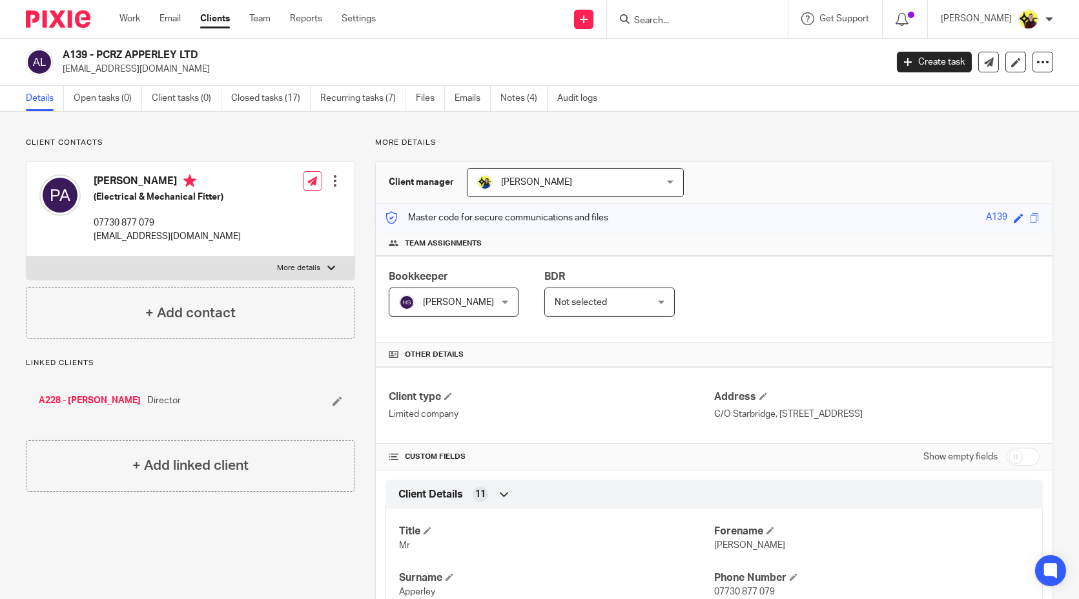
click at [100, 176] on h4 "[PERSON_NAME]" at bounding box center [167, 182] width 147 height 16
click at [100, 176] on h4 "Paul Apperley" at bounding box center [167, 182] width 147 height 16
copy h4 "Paul"
drag, startPoint x: 463, startPoint y: 94, endPoint x: 1035, endPoint y: 77, distance: 572.4
click at [463, 94] on link "Emails" at bounding box center [473, 98] width 36 height 25
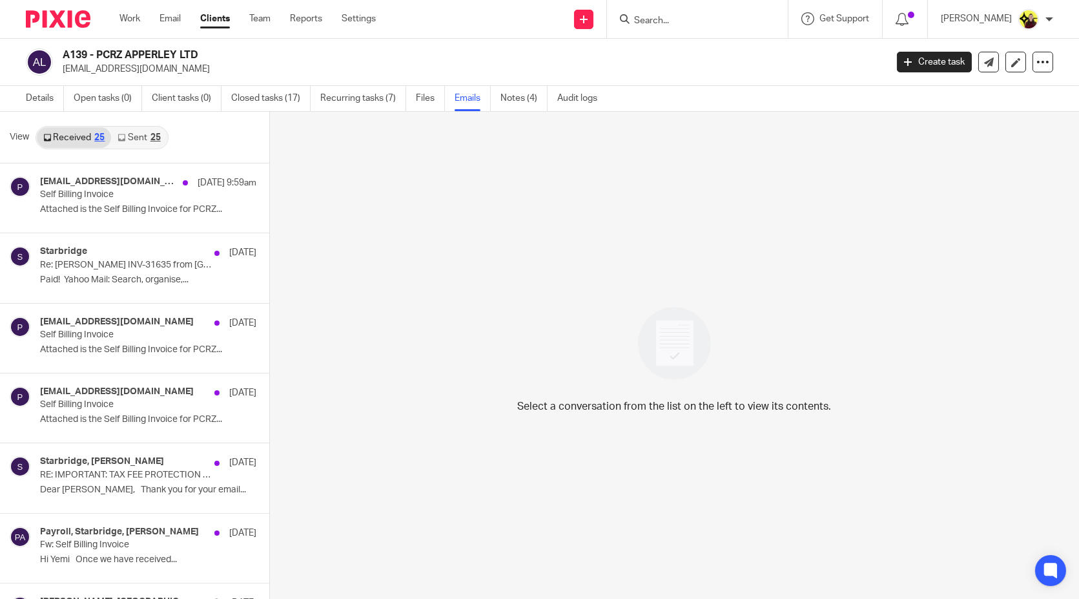
drag, startPoint x: 147, startPoint y: 124, endPoint x: 129, endPoint y: 139, distance: 23.8
click at [147, 124] on div "View Received 25 Sent 25" at bounding box center [134, 138] width 269 height 52
click at [128, 139] on link "Sent 25" at bounding box center [139, 137] width 56 height 21
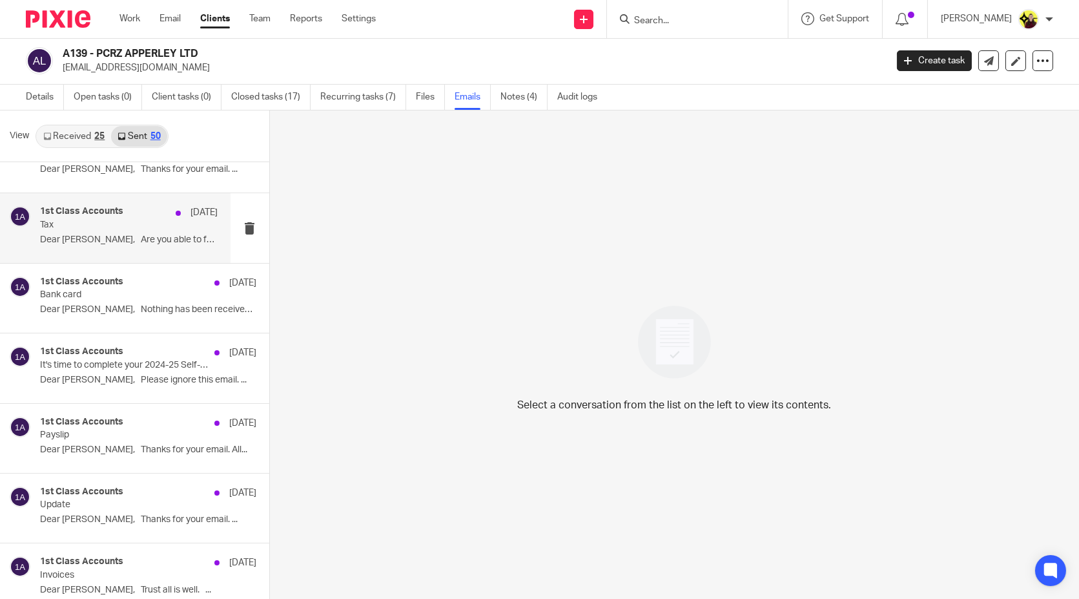
scroll to position [3000, 0]
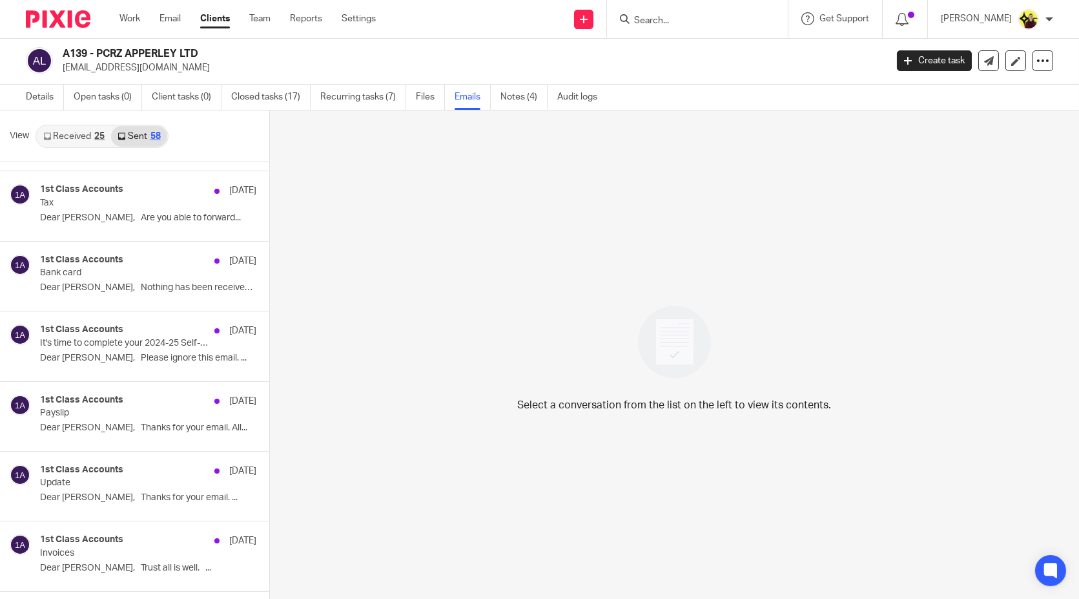
click at [94, 67] on p "paulapperley95@yahoo.com" at bounding box center [470, 67] width 815 height 13
copy main "paulapperley95@yahoo.com Create task Update from Companies House Export data Me…"
click at [678, 18] on input "Search" at bounding box center [691, 21] width 116 height 12
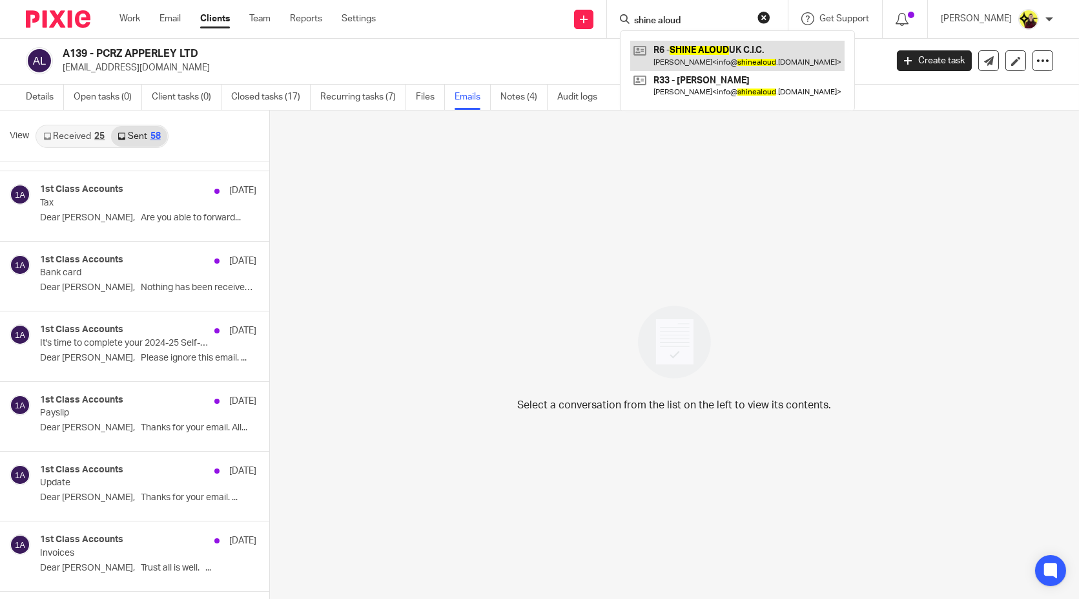
type input "shine aloud"
click at [723, 65] on link at bounding box center [737, 56] width 214 height 30
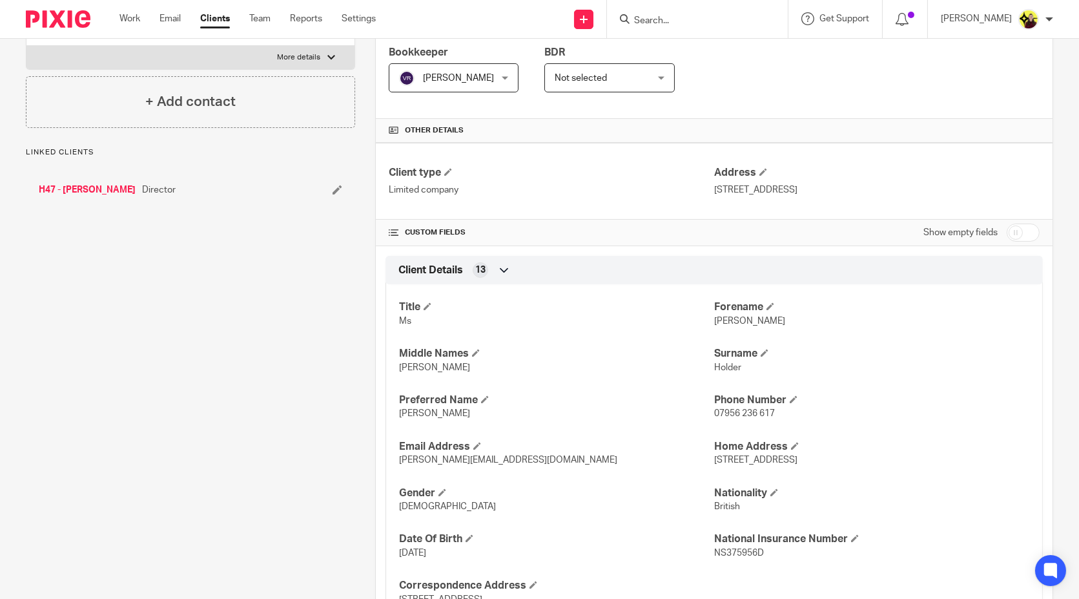
scroll to position [287, 0]
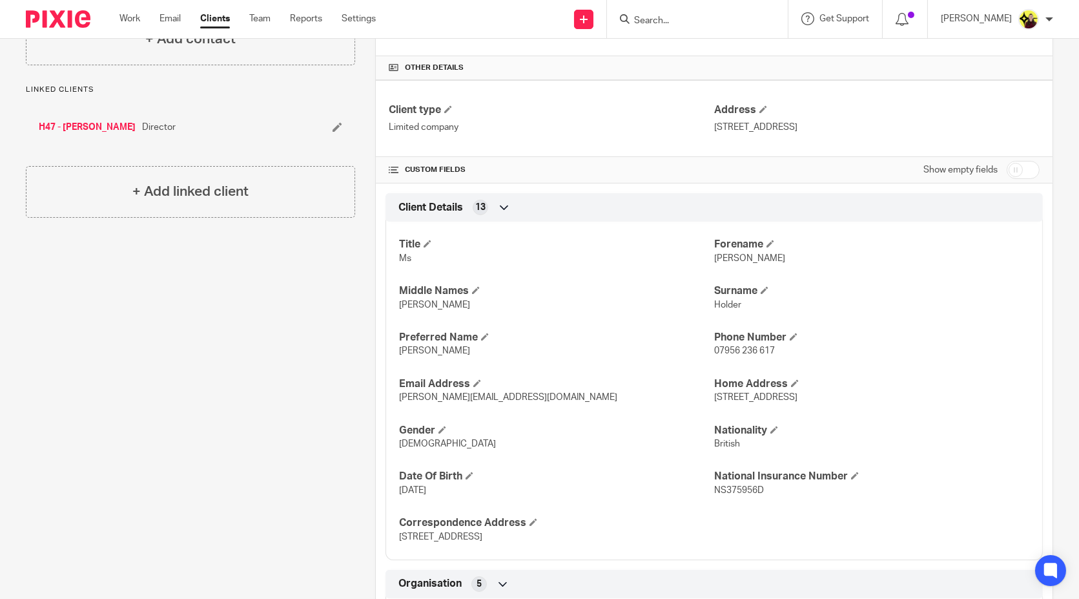
click at [405, 350] on span "[PERSON_NAME]" at bounding box center [434, 350] width 71 height 9
copy span "[PERSON_NAME]"
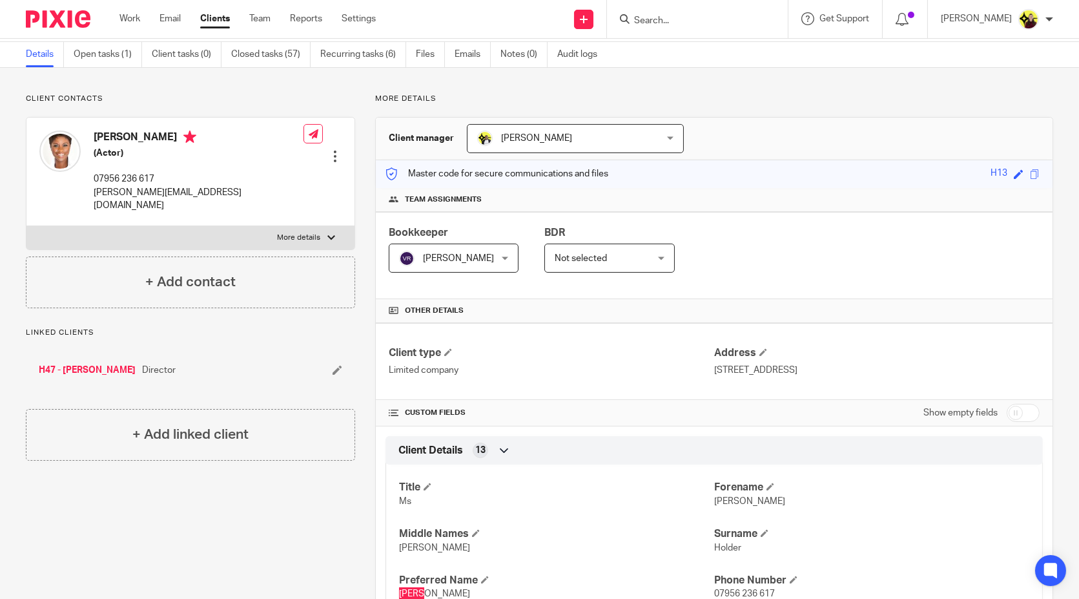
scroll to position [0, 0]
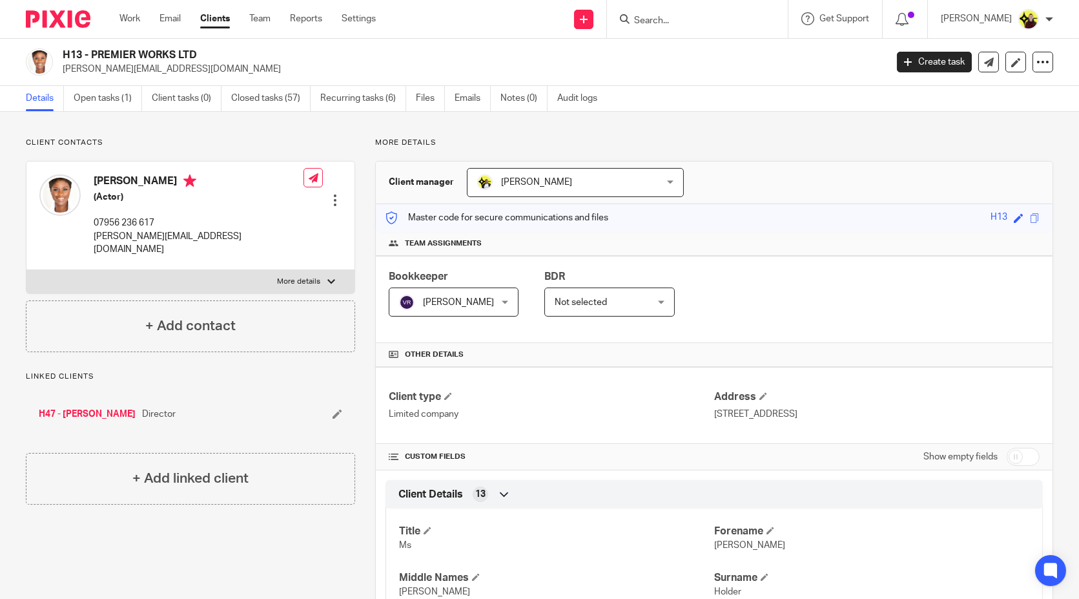
click at [81, 76] on div "H13 - PREMIER WORKS LTD [PERSON_NAME][EMAIL_ADDRESS][DOMAIN_NAME] Create task U…" at bounding box center [539, 62] width 1079 height 47
copy main "[PERSON_NAME][EMAIL_ADDRESS][DOMAIN_NAME] Create task Update from Companies Hou…"
drag, startPoint x: 722, startPoint y: 25, endPoint x: 718, endPoint y: 30, distance: 6.9
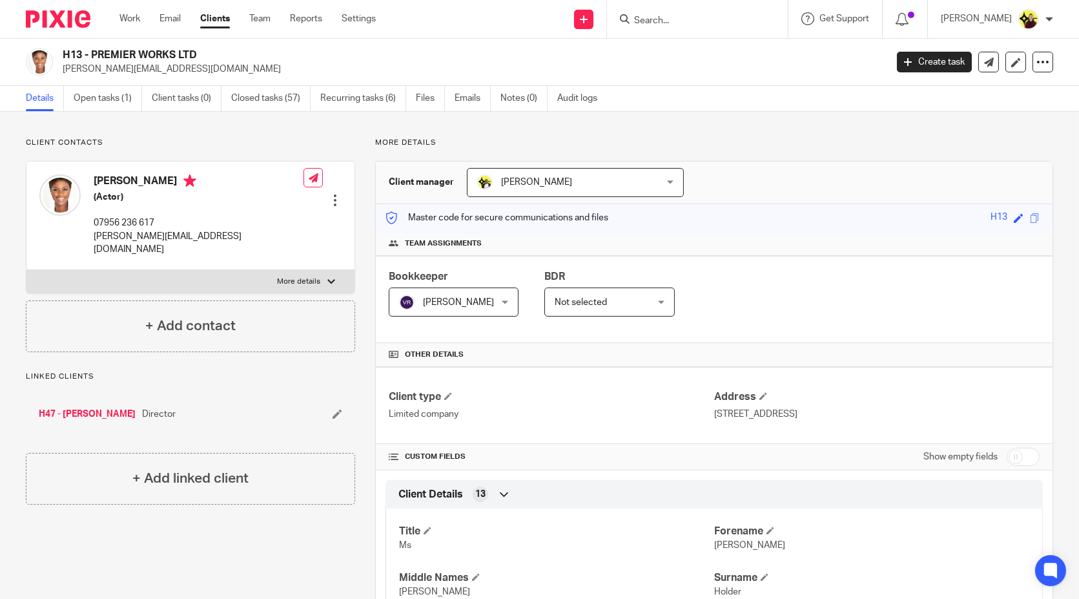
click at [718, 30] on div at bounding box center [697, 19] width 181 height 38
paste input "[PERSON_NAME][EMAIL_ADDRESS][PERSON_NAME][DOMAIN_NAME]"
click at [697, 25] on input "[PERSON_NAME][EMAIL_ADDRESS][PERSON_NAME][DOMAIN_NAME]" at bounding box center [691, 21] width 116 height 12
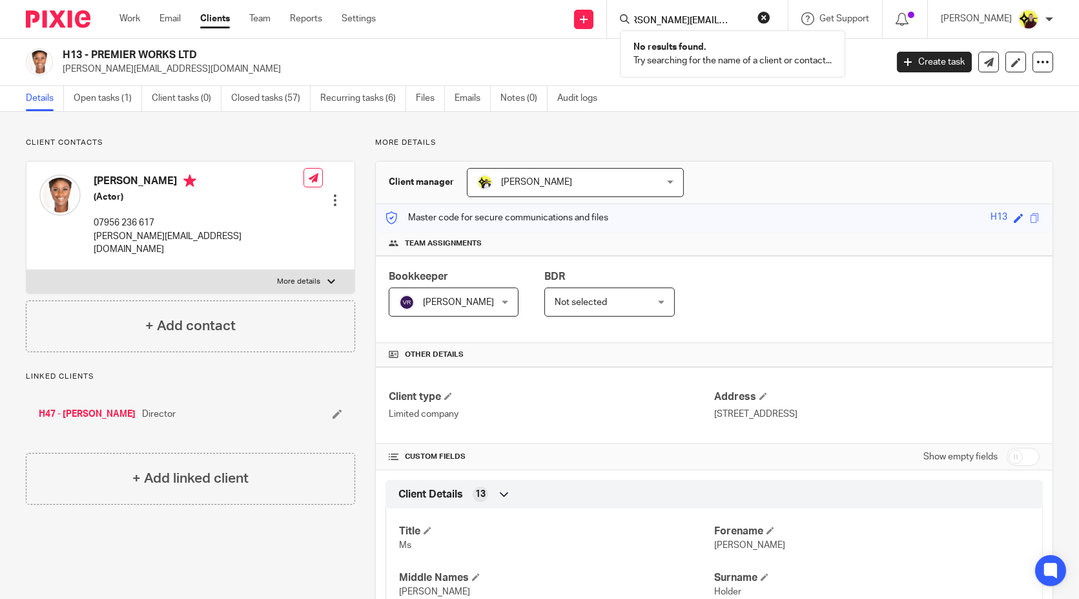
click at [697, 25] on input "[PERSON_NAME][EMAIL_ADDRESS][PERSON_NAME][DOMAIN_NAME]" at bounding box center [691, 21] width 116 height 12
click at [688, 25] on input "[PERSON_NAME]" at bounding box center [691, 21] width 116 height 12
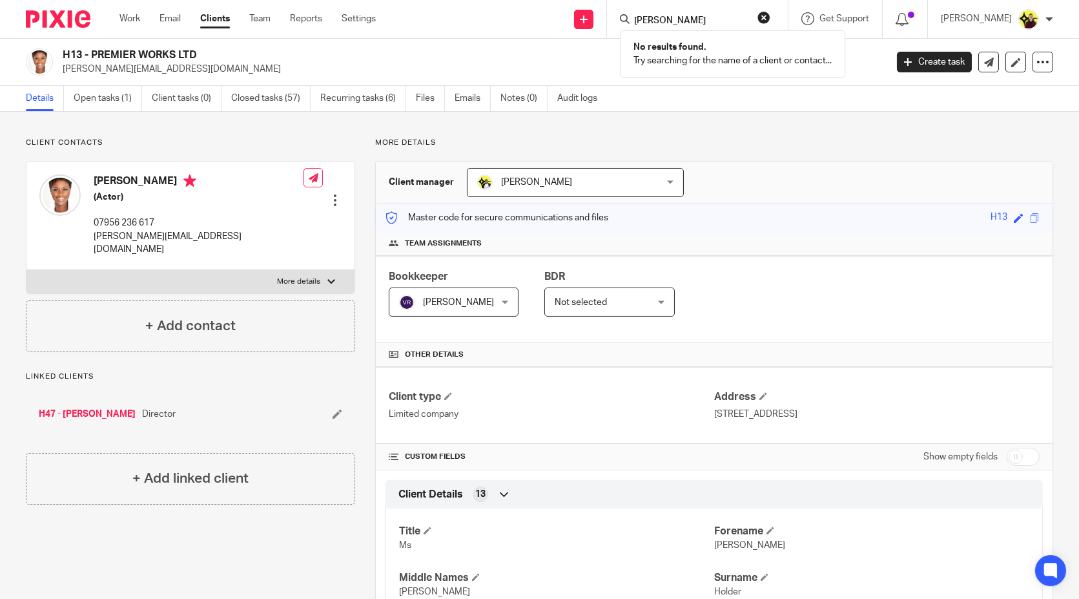
paste input "01273 627781"
click at [688, 25] on input "01273 627781" at bounding box center [691, 21] width 116 height 12
drag, startPoint x: 693, startPoint y: 13, endPoint x: 687, endPoint y: 19, distance: 8.7
click at [693, 13] on form "01273 627 781" at bounding box center [702, 19] width 138 height 16
click at [687, 19] on input "01273 627 781" at bounding box center [691, 21] width 116 height 12
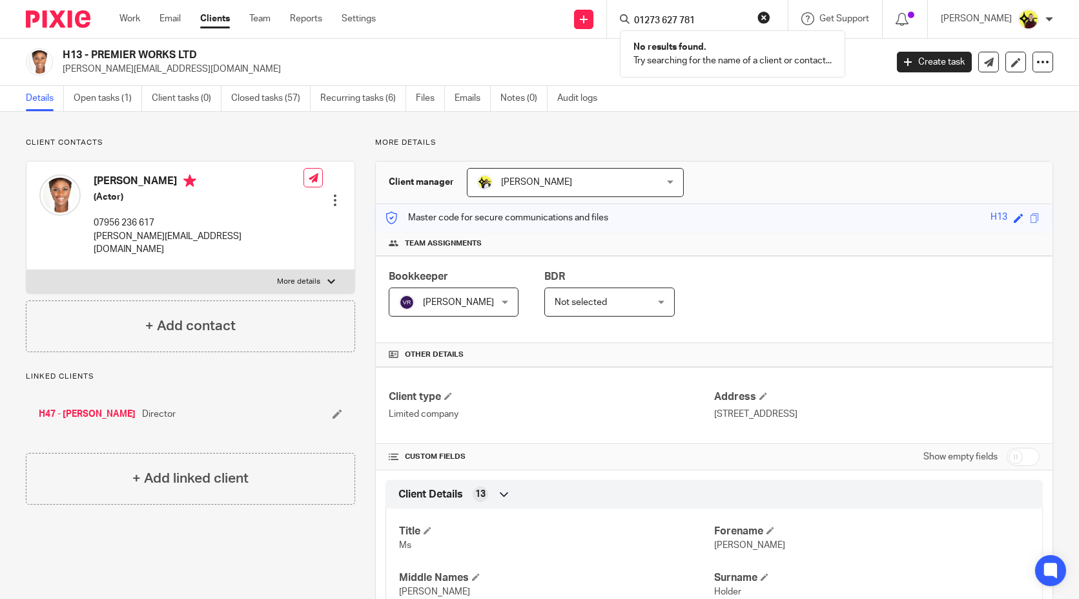
click at [687, 19] on input "01273 627 781" at bounding box center [691, 21] width 116 height 12
click at [653, 23] on input "[PERSON_NAME]" at bounding box center [691, 21] width 116 height 12
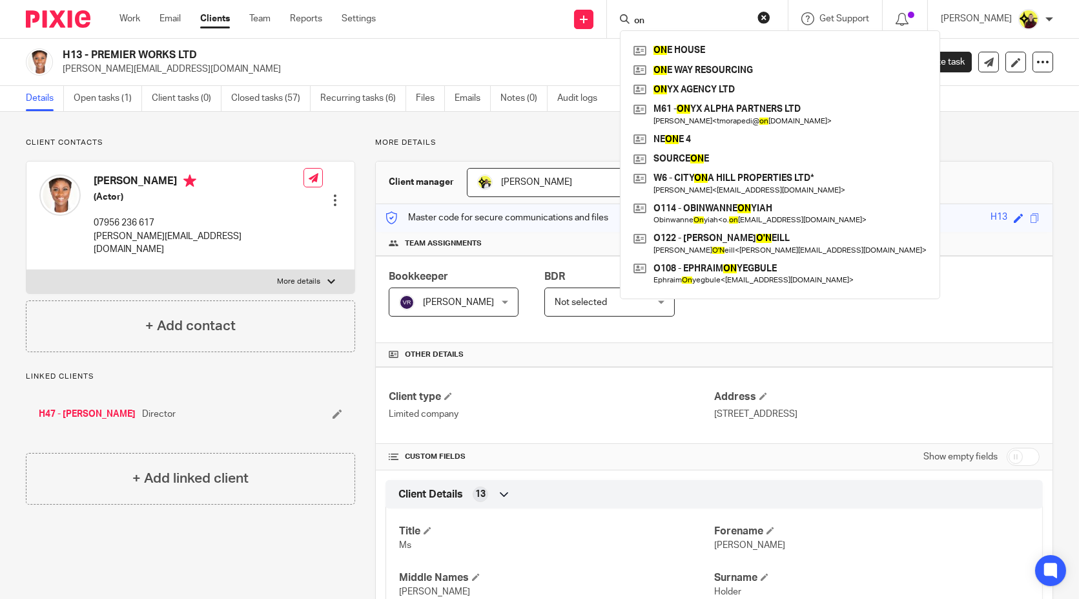
type input "n"
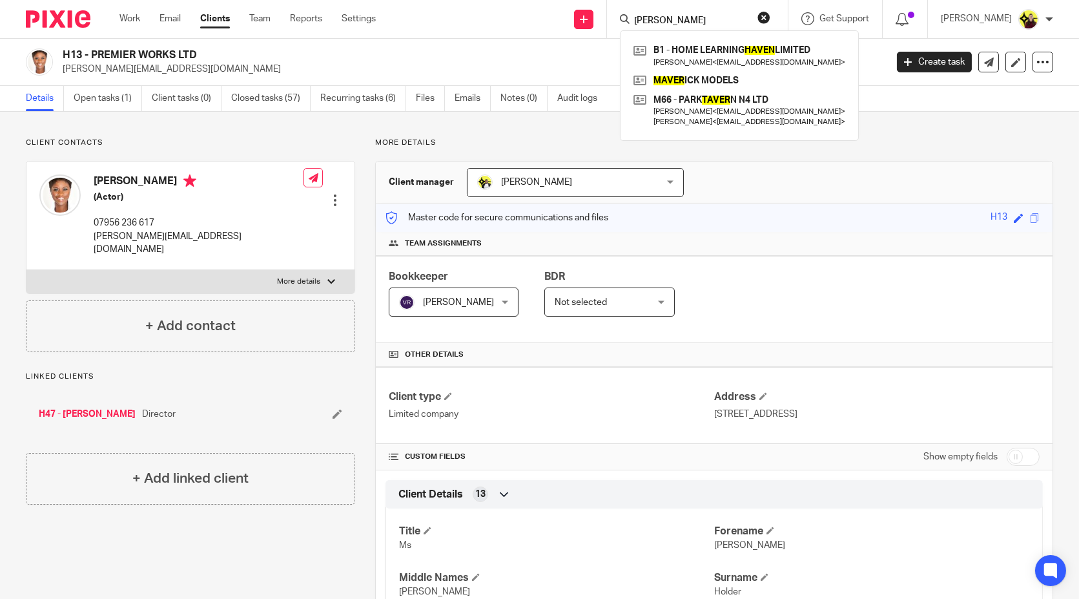
drag, startPoint x: 714, startPoint y: 14, endPoint x: 697, endPoint y: 26, distance: 20.3
click at [710, 18] on input "[PERSON_NAME]" at bounding box center [691, 21] width 116 height 12
click at [697, 26] on form "haver" at bounding box center [702, 19] width 138 height 16
click at [693, 21] on input "haver" at bounding box center [691, 21] width 116 height 12
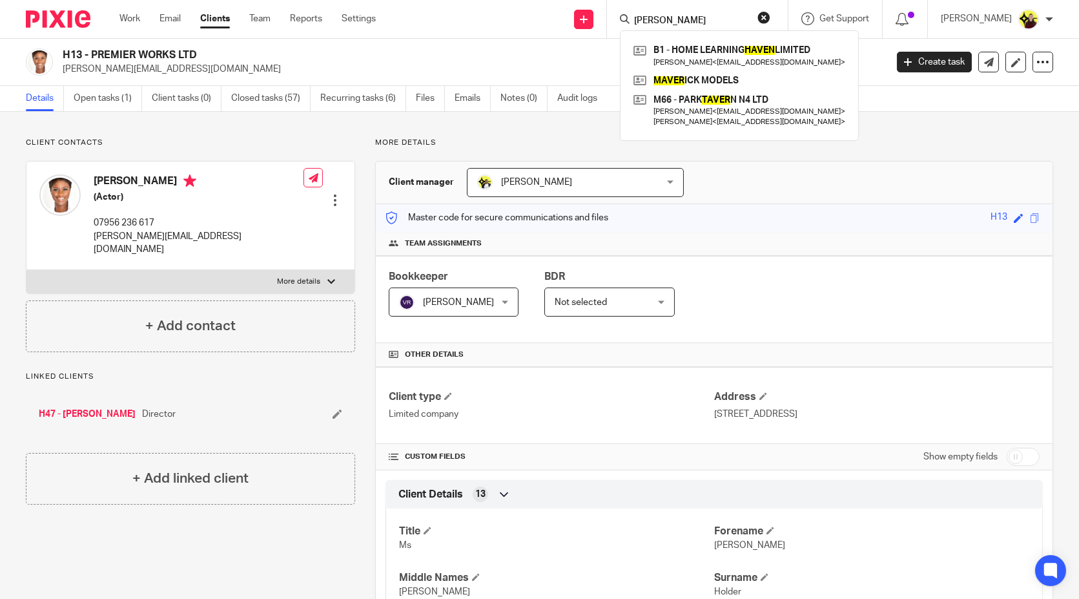
click at [693, 21] on input "haver" at bounding box center [691, 21] width 116 height 12
paste input "07930 015059"
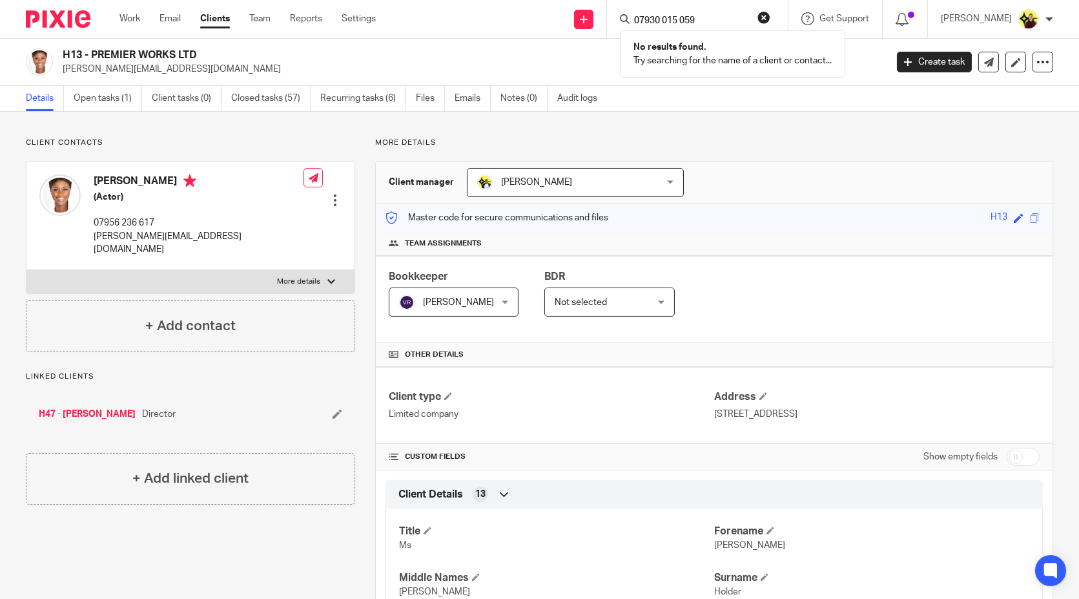
type input "07930 015 059"
drag, startPoint x: 402, startPoint y: 43, endPoint x: 568, endPoint y: 25, distance: 167.0
click at [402, 43] on div "H13 - PREMIER WORKS LTD ginny.holder@yahoo.com Create task Update from Companie…" at bounding box center [539, 62] width 1079 height 47
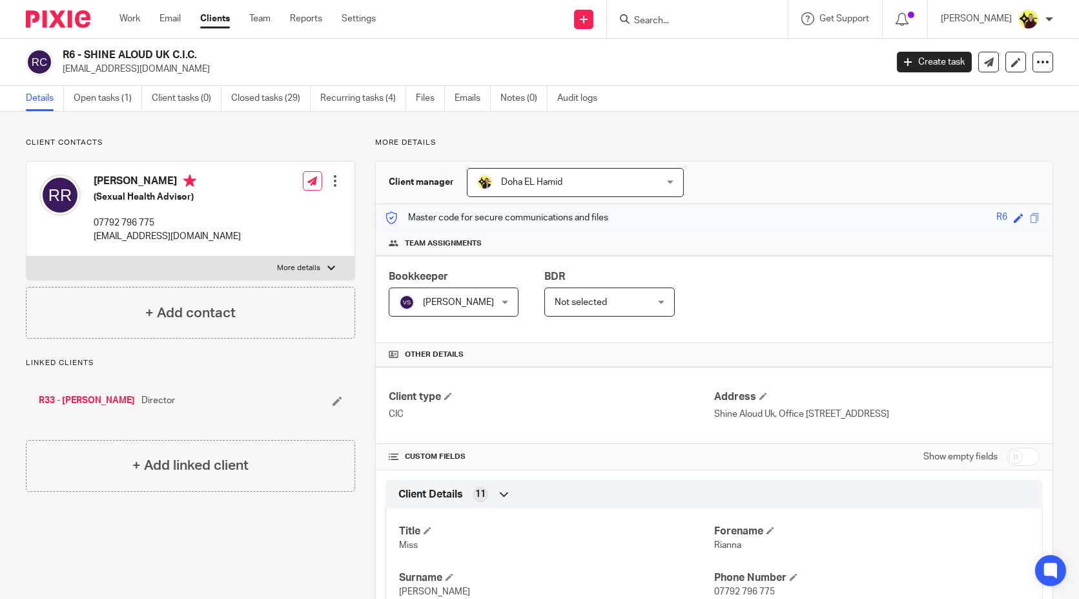
click at [119, 178] on h4 "[PERSON_NAME]" at bounding box center [167, 182] width 147 height 16
copy h4 "Rianna"
click at [141, 252] on div "Rianna Raymond-Williams (Sexual Health Advisor) 07792 796 775 info@shinealoud.c…" at bounding box center [190, 208] width 328 height 95
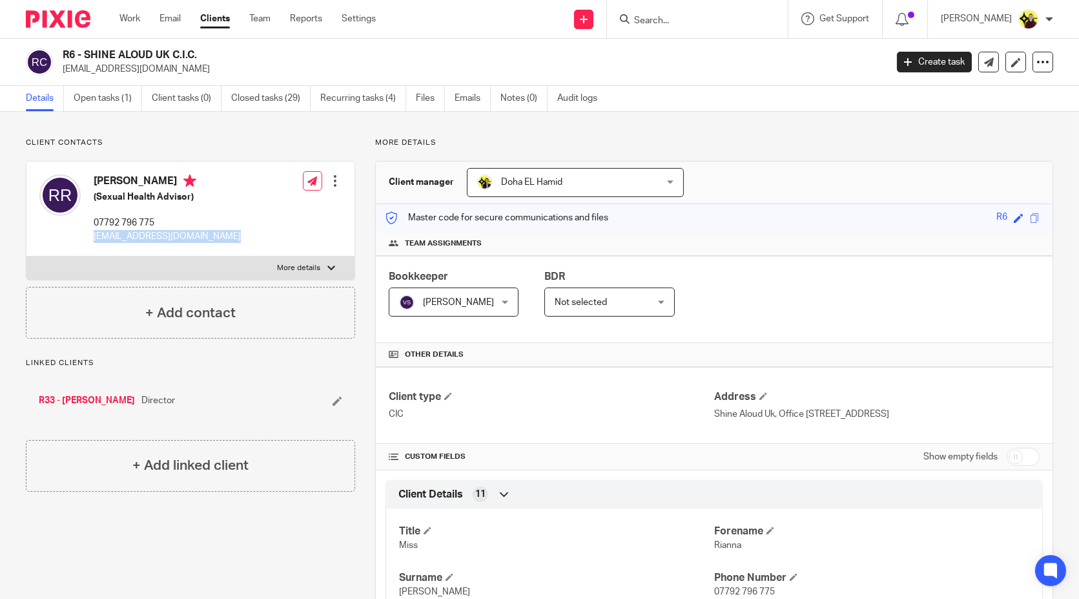
drag, startPoint x: 141, startPoint y: 252, endPoint x: 163, endPoint y: 251, distance: 22.6
click at [141, 252] on div "Rianna Raymond-Williams (Sexual Health Advisor) 07792 796 775 info@shinealoud.c…" at bounding box center [190, 208] width 328 height 95
copy div "info@shinealoud.co.uk"
click at [660, 23] on input "Search" at bounding box center [691, 21] width 116 height 12
paste input "ALAN BATH"
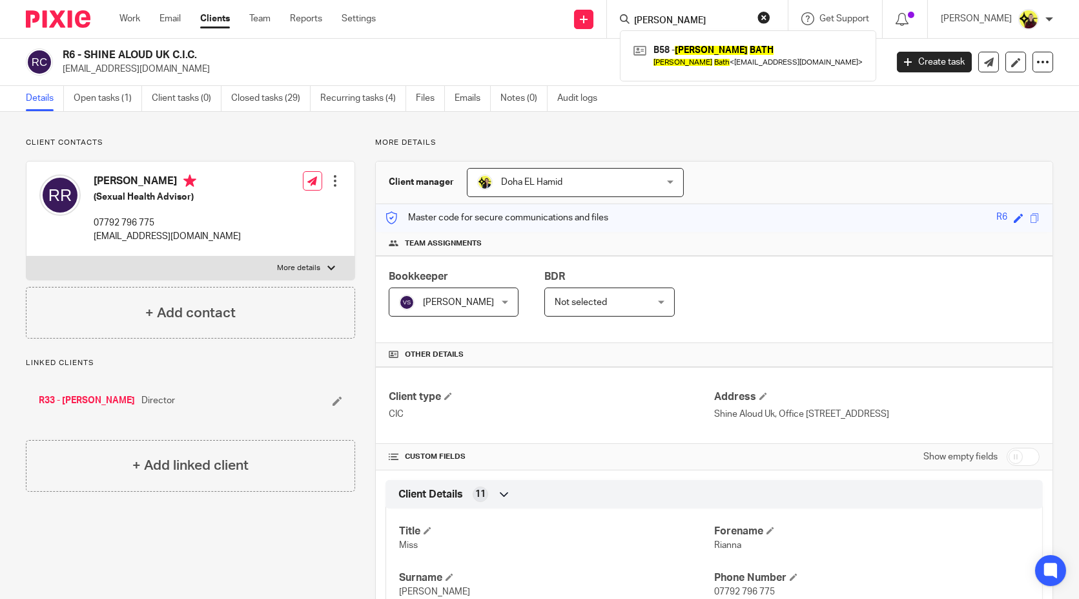
type input "ALAN BATH"
click at [688, 54] on link at bounding box center [748, 56] width 236 height 30
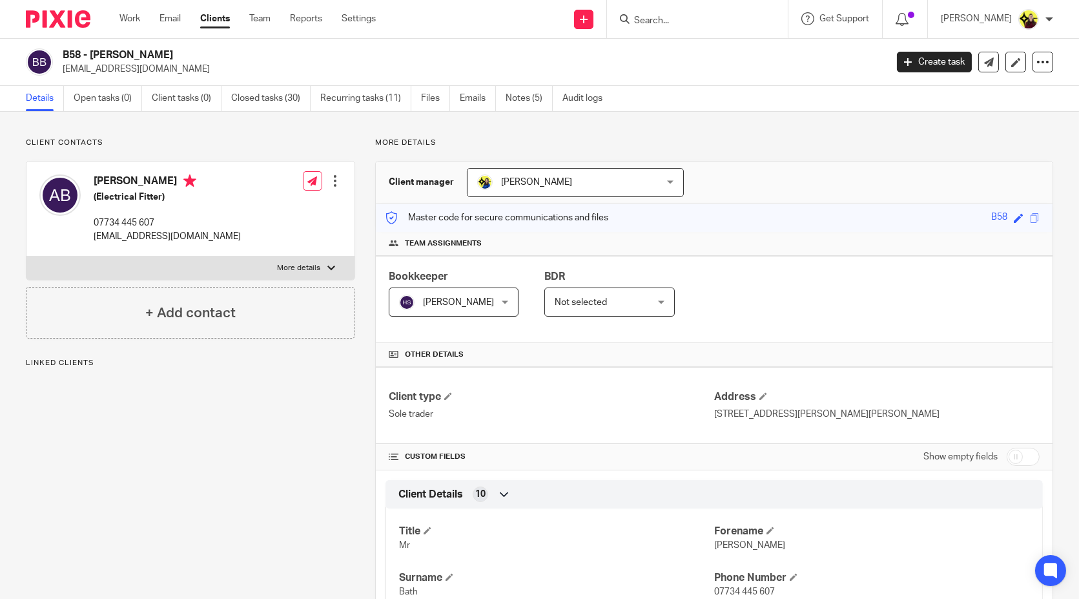
click at [114, 77] on div "B58 - [PERSON_NAME] [EMAIL_ADDRESS][DOMAIN_NAME] Create task Update from Compan…" at bounding box center [539, 62] width 1079 height 47
copy main "[EMAIL_ADDRESS][DOMAIN_NAME] Create task Update from Companies House Export dat…"
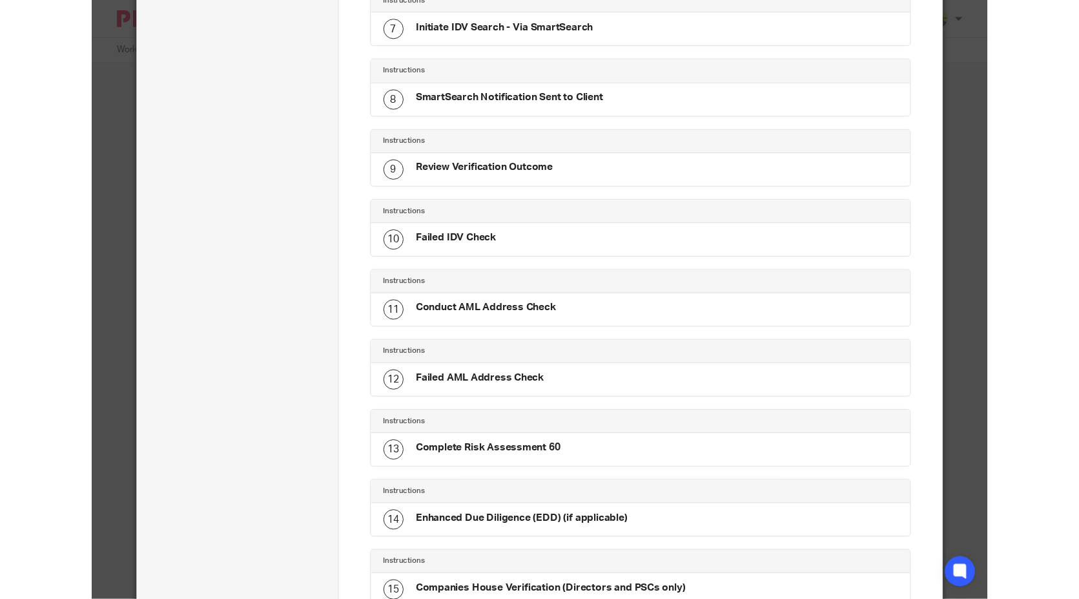
scroll to position [560, 0]
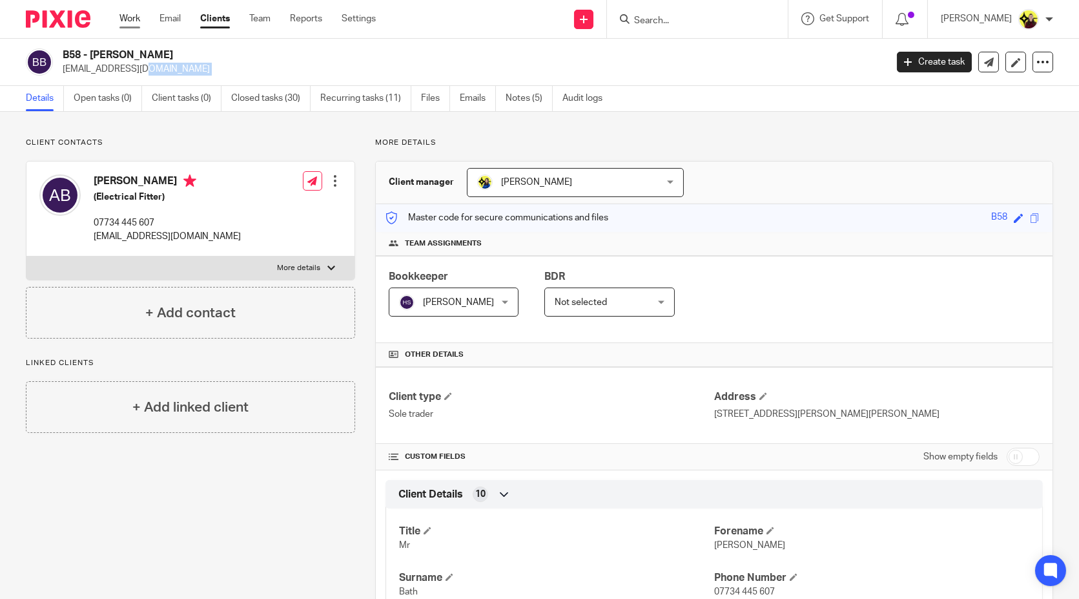
click at [129, 21] on link "Work" at bounding box center [129, 18] width 21 height 13
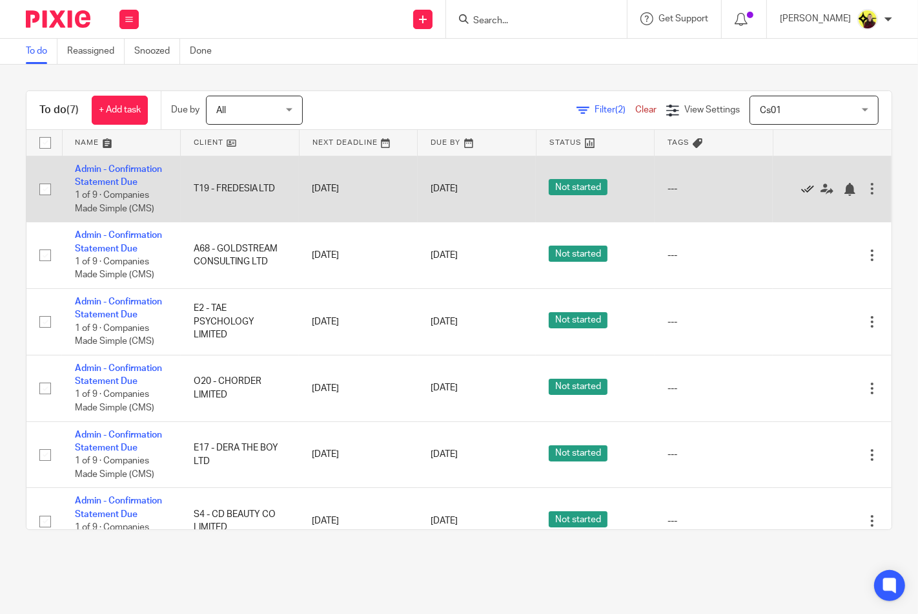
click at [801, 196] on icon at bounding box center [807, 189] width 13 height 13
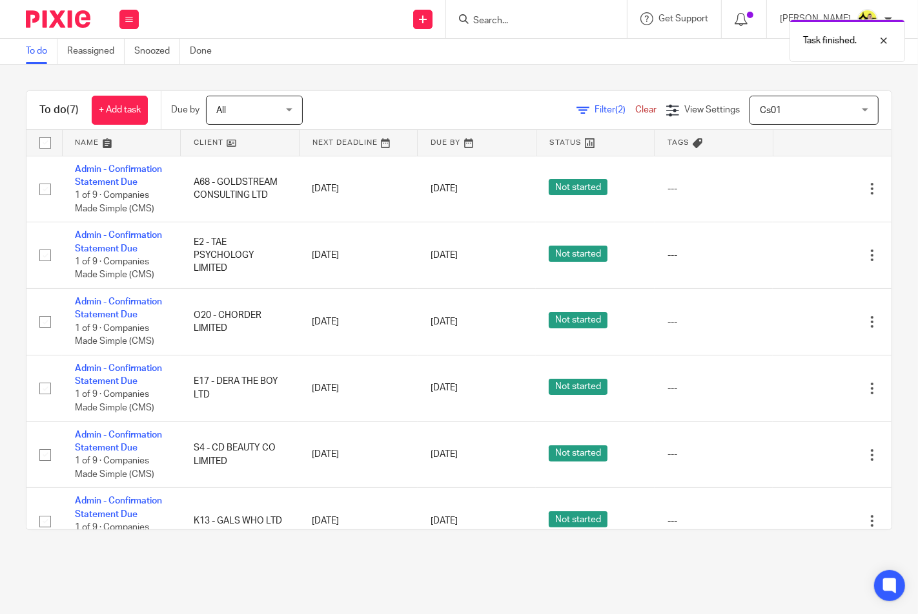
click at [801, 196] on icon at bounding box center [807, 189] width 13 height 13
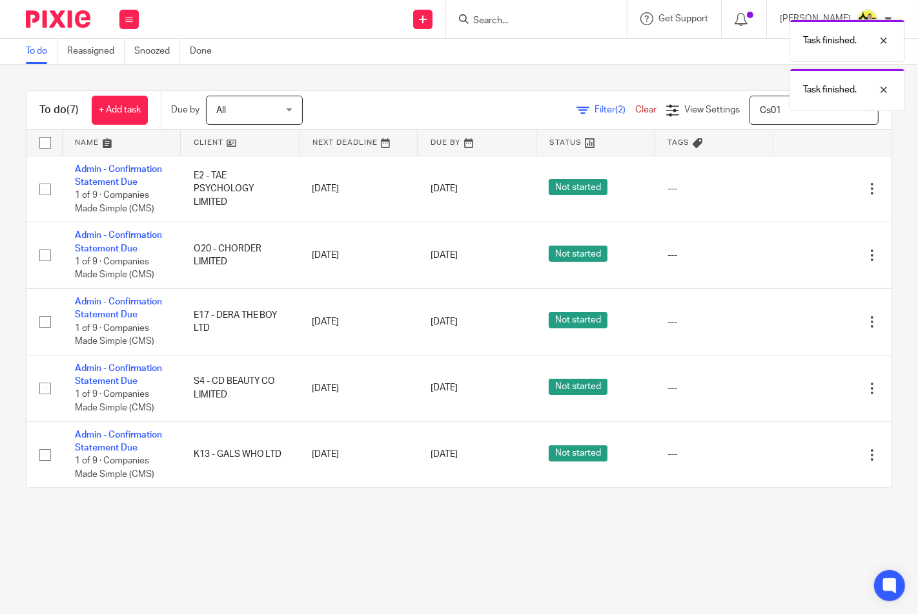
click at [801, 196] on icon at bounding box center [807, 189] width 13 height 13
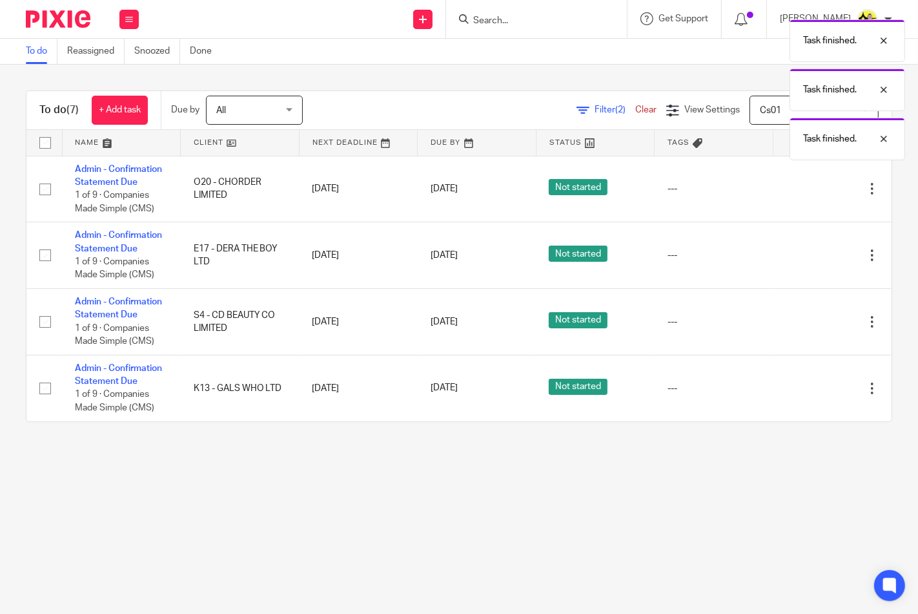
click at [786, 196] on div "Edit task Delete" at bounding box center [832, 188] width 93 height 32
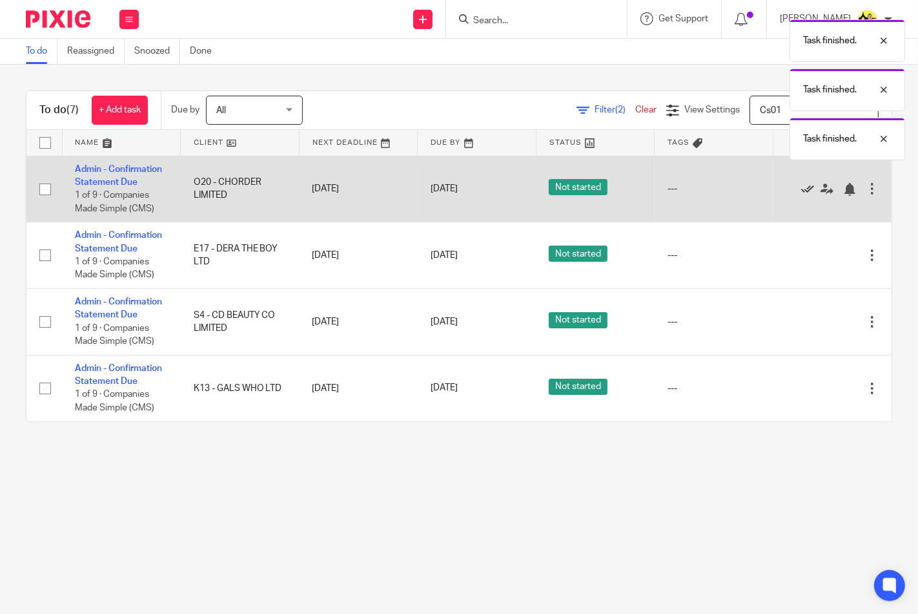
click at [801, 191] on icon at bounding box center [807, 189] width 13 height 13
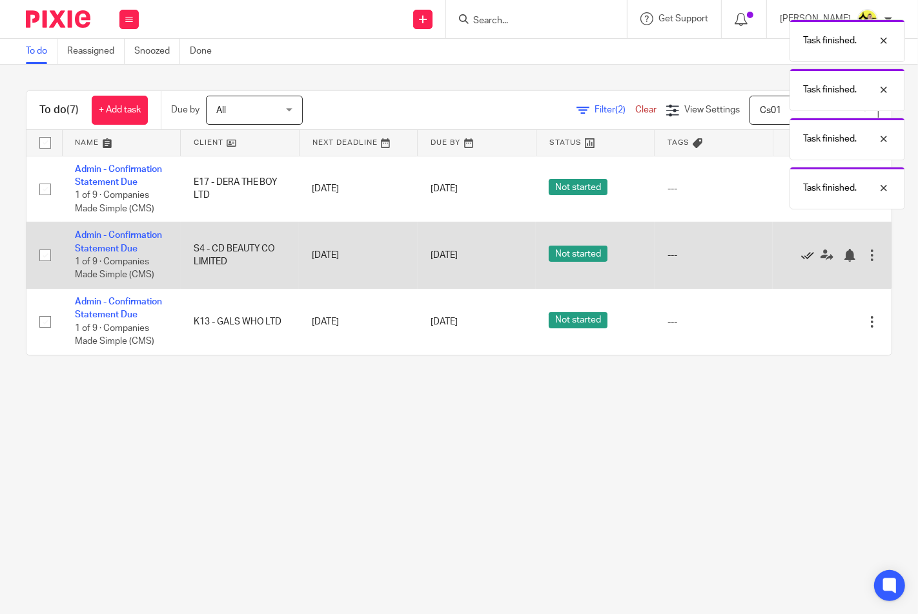
click at [801, 253] on icon at bounding box center [807, 255] width 13 height 13
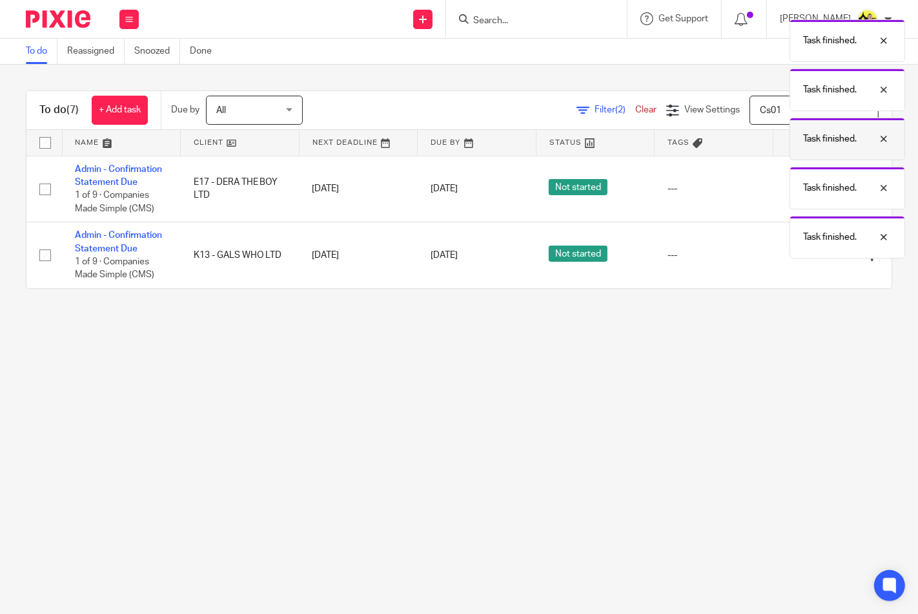
click at [861, 134] on div at bounding box center [874, 138] width 35 height 15
click at [878, 90] on div at bounding box center [874, 89] width 35 height 15
click at [862, 147] on div "Task finished." at bounding box center [848, 139] width 116 height 43
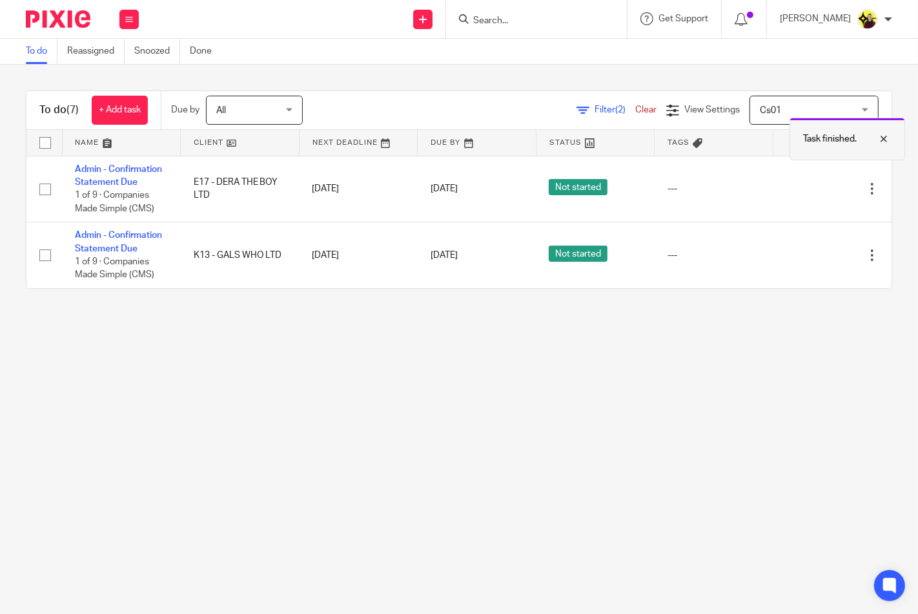
drag, startPoint x: 863, startPoint y: 151, endPoint x: 865, endPoint y: 125, distance: 25.9
click at [863, 151] on div "Task finished." at bounding box center [848, 139] width 116 height 43
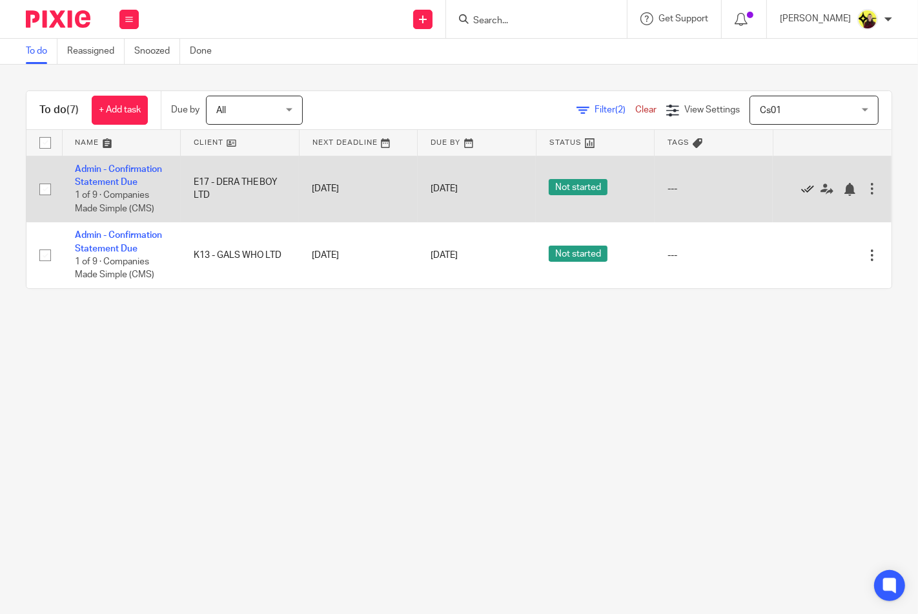
click at [801, 186] on icon at bounding box center [807, 189] width 13 height 13
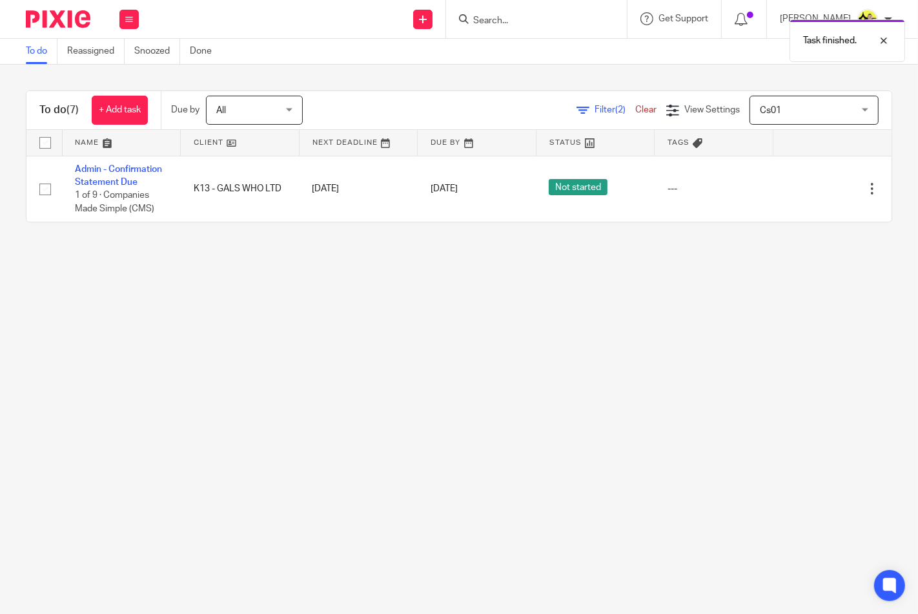
click at [801, 186] on icon at bounding box center [807, 189] width 13 height 13
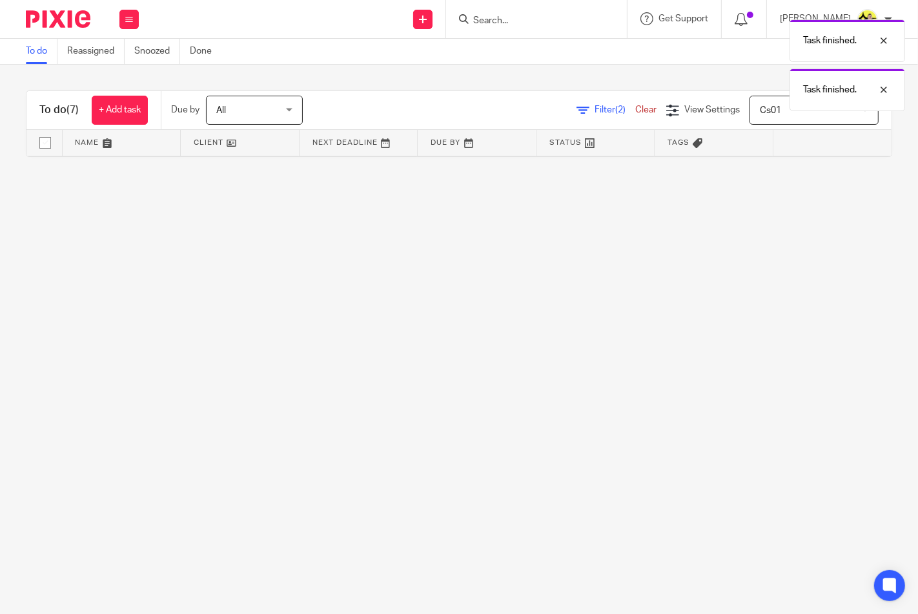
click at [791, 114] on span "Cs01" at bounding box center [807, 109] width 94 height 27
drag, startPoint x: 902, startPoint y: 67, endPoint x: 888, endPoint y: 74, distance: 16.2
click at [894, 71] on div "Task finished. Task finished." at bounding box center [682, 62] width 446 height 98
click at [882, 77] on div "Task finished." at bounding box center [848, 89] width 116 height 43
click at [885, 48] on div "Task finished." at bounding box center [848, 40] width 116 height 43
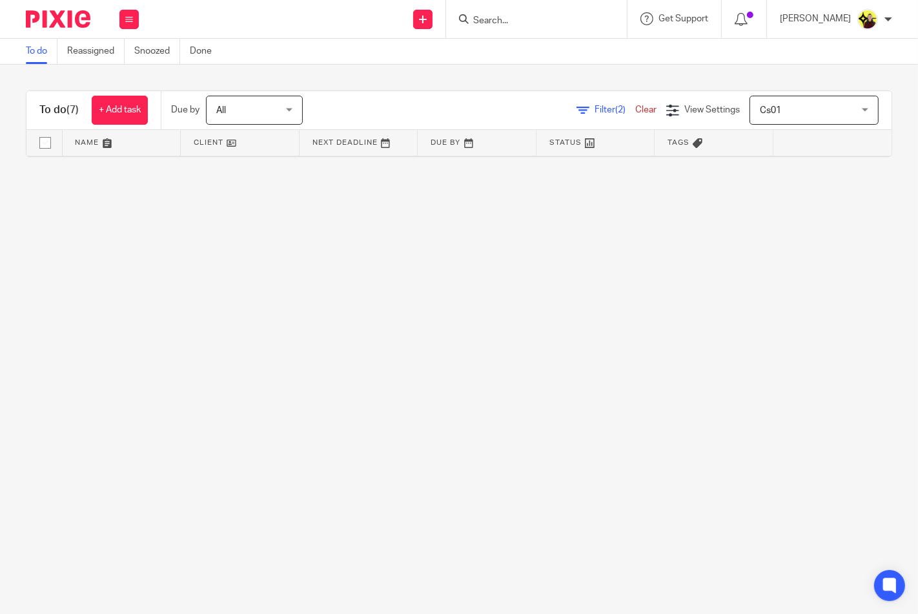
click at [811, 117] on span "Cs01" at bounding box center [807, 109] width 94 height 27
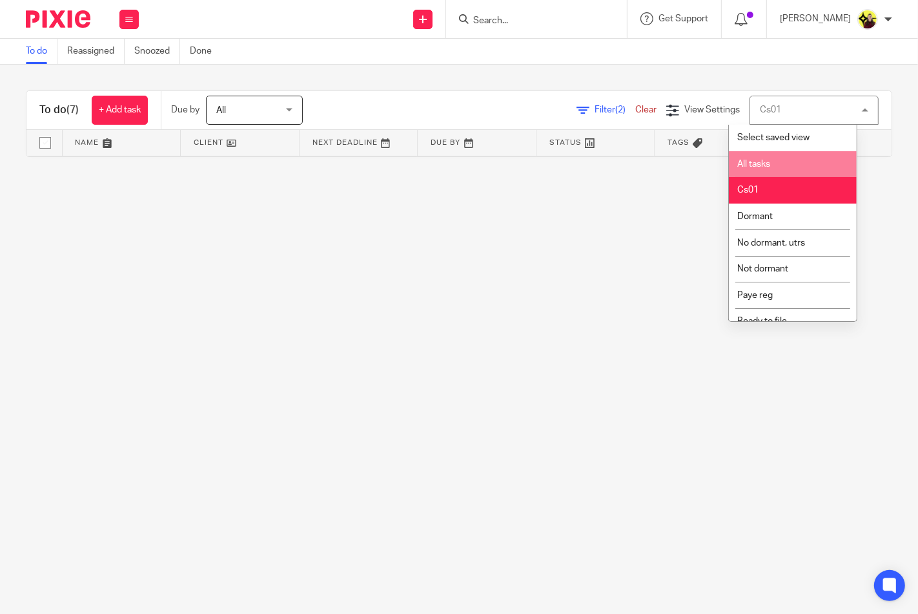
click at [762, 169] on li "All tasks" at bounding box center [793, 164] width 128 height 26
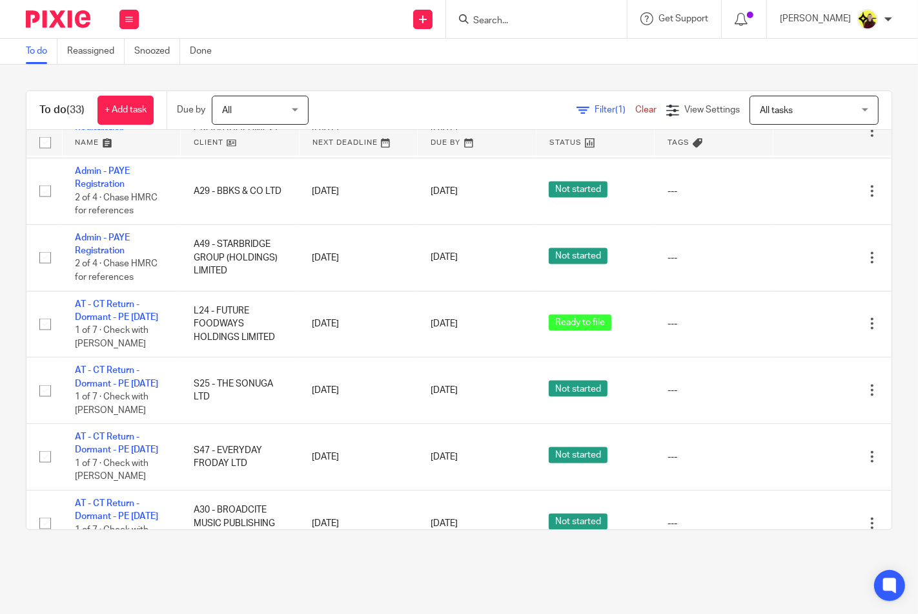
scroll to position [1888, 0]
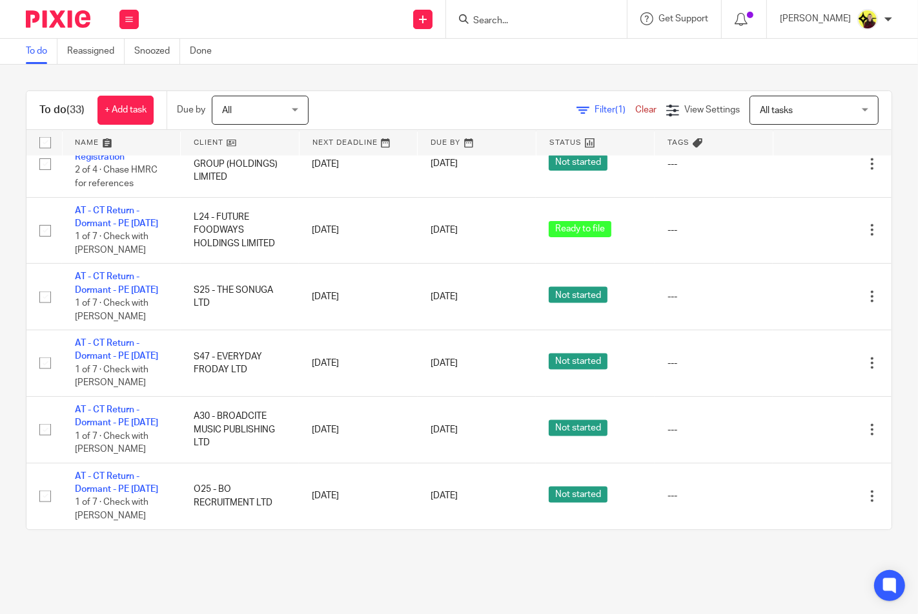
click at [750, 104] on div "All tasks All tasks" at bounding box center [814, 110] width 129 height 29
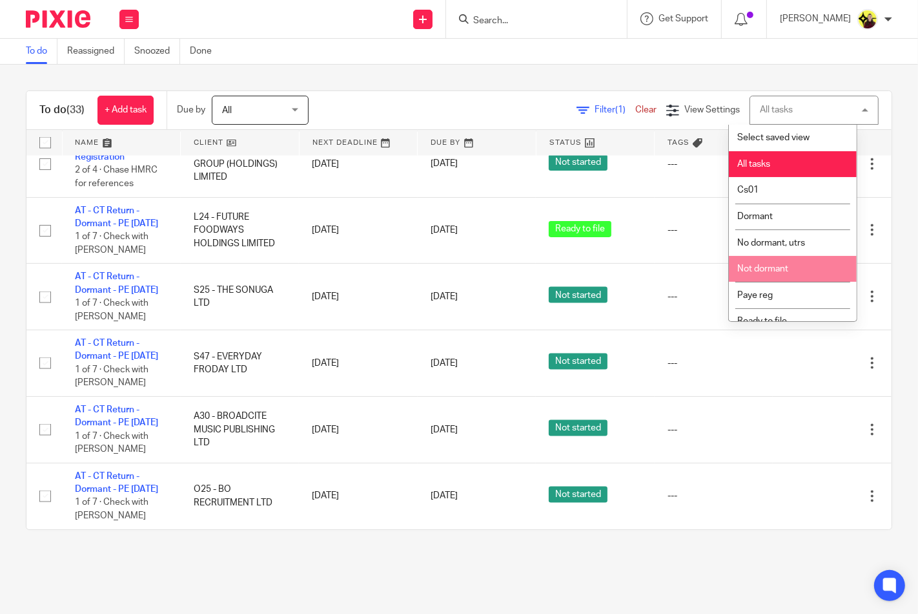
click at [774, 270] on span "Not dormant" at bounding box center [763, 268] width 51 height 9
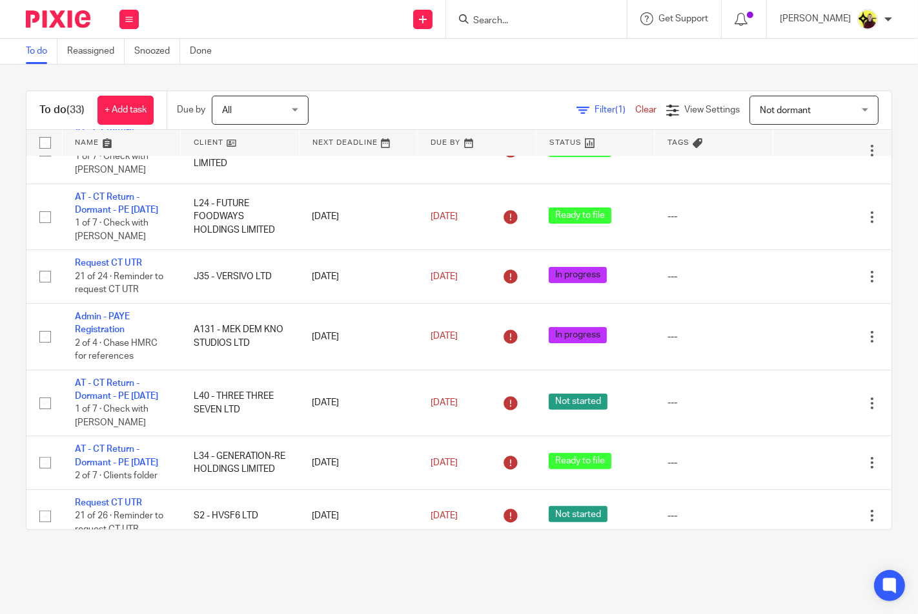
scroll to position [0, 0]
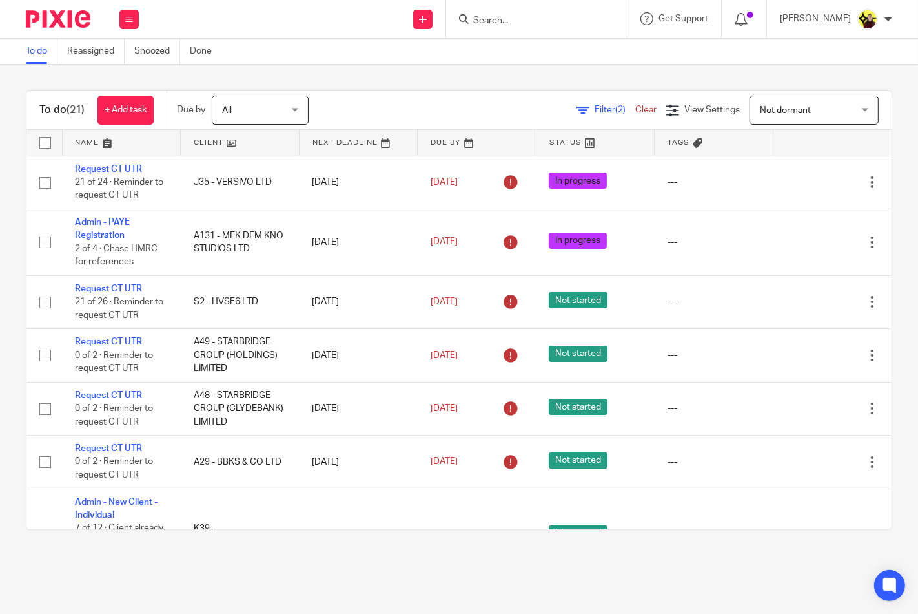
click at [566, 21] on input "Search" at bounding box center [530, 21] width 116 height 12
paste input "OMOLOLAMI BANKOLE"
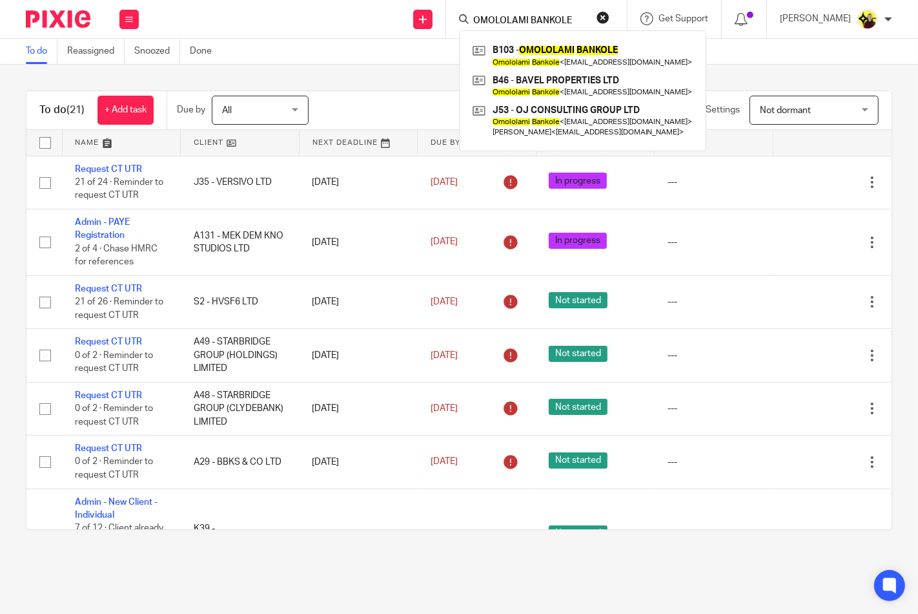
type input "OMOLOLAMI BANKOLE"
click at [367, 71] on div "To do (21) + Add task Due by All All Today Tomorrow This week Next week This mo…" at bounding box center [459, 310] width 918 height 491
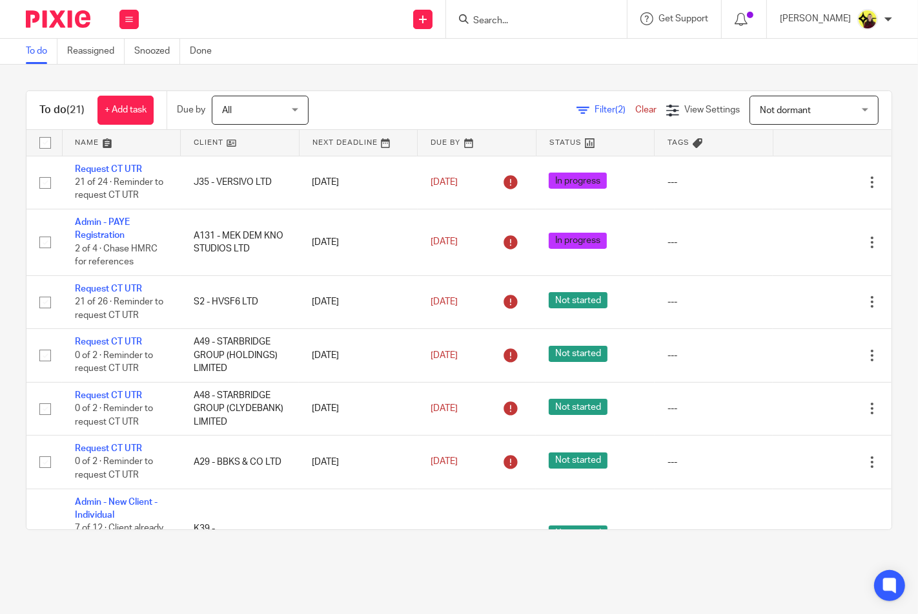
click at [542, 20] on input "Search" at bounding box center [530, 21] width 116 height 12
paste input "OMOLOLAMI BANKOLE"
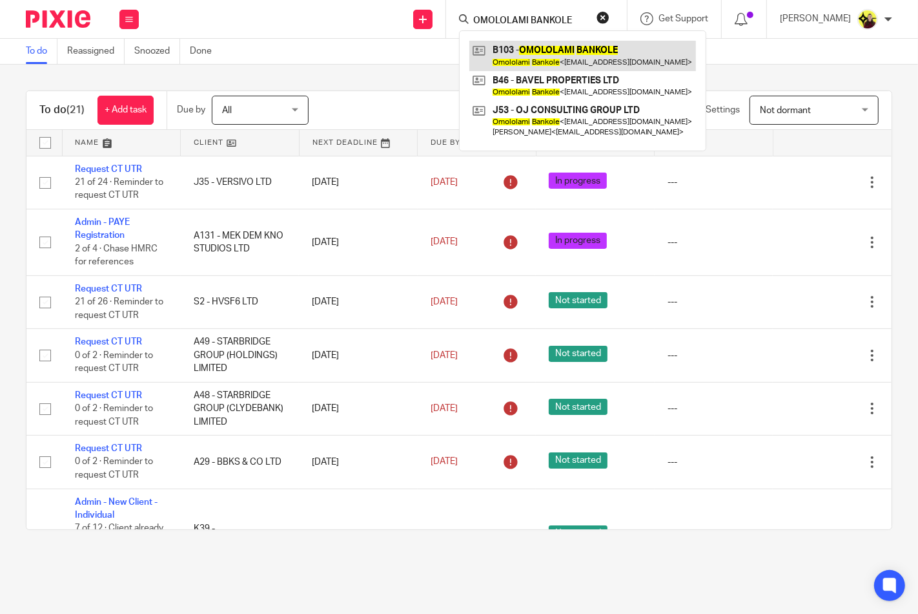
type input "OMOLOLAMI BANKOLE"
click at [539, 54] on link at bounding box center [583, 56] width 227 height 30
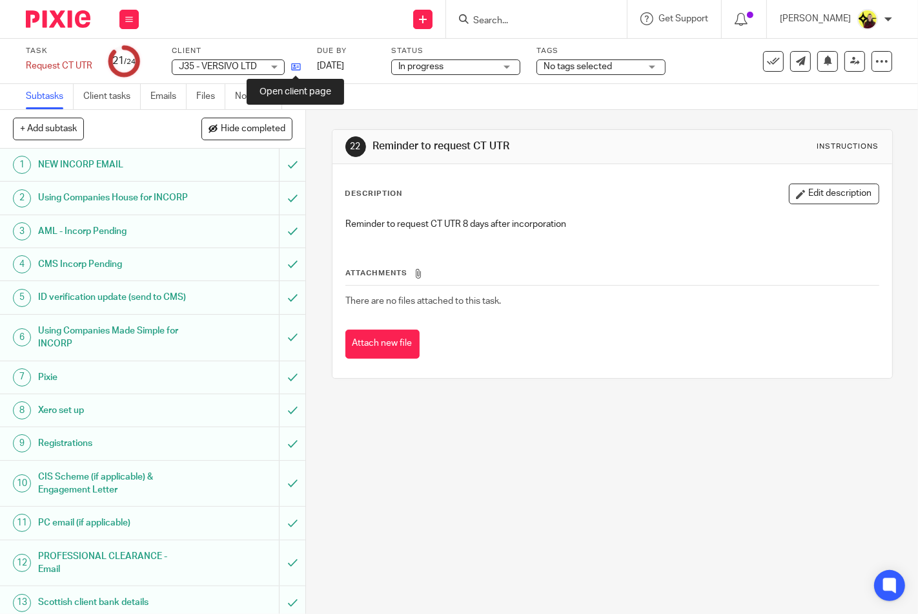
click at [297, 63] on icon at bounding box center [296, 67] width 10 height 10
click at [751, 63] on div "See template in use Advanced task editor Copy task Make recurring [GEOGRAPHIC_D…" at bounding box center [820, 61] width 145 height 21
click at [763, 67] on button at bounding box center [773, 61] width 21 height 21
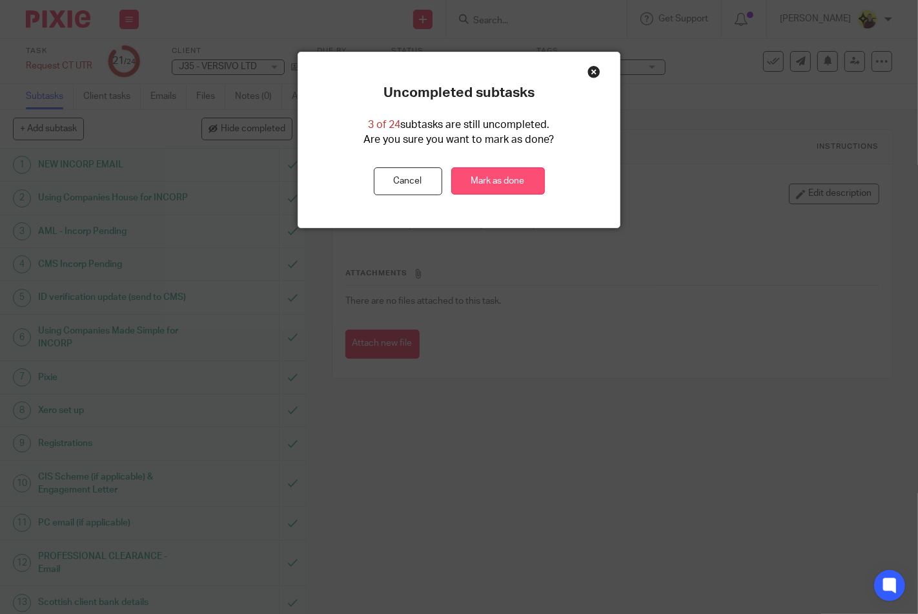
click at [524, 168] on link "Mark as done" at bounding box center [498, 181] width 94 height 28
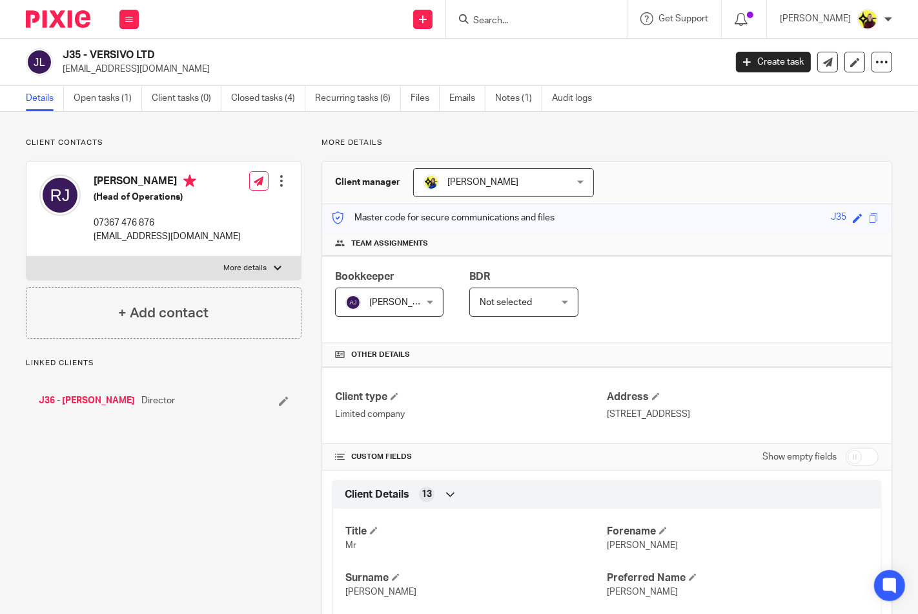
scroll to position [1004, 0]
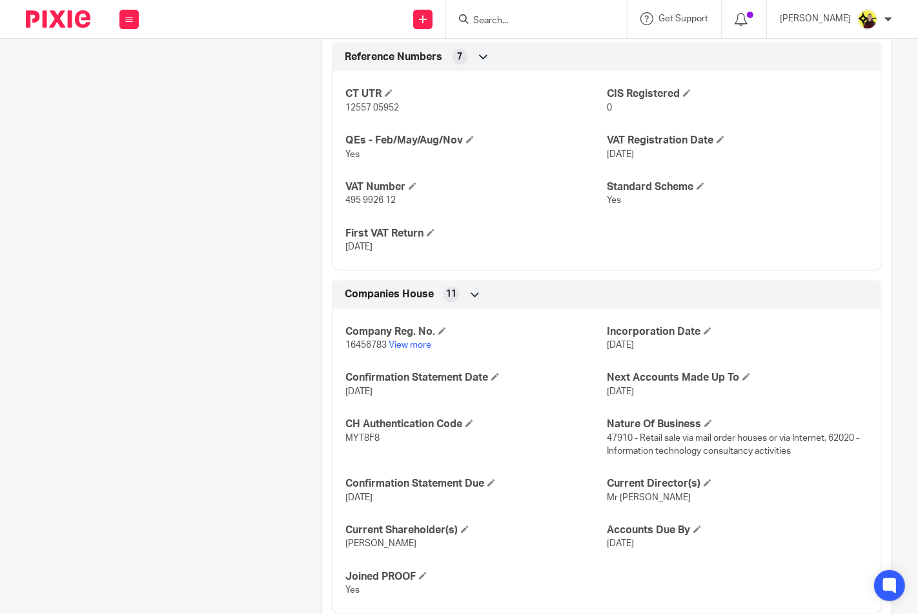
click at [367, 351] on p "16456783 View more" at bounding box center [477, 344] width 262 height 13
copy p "16456783"
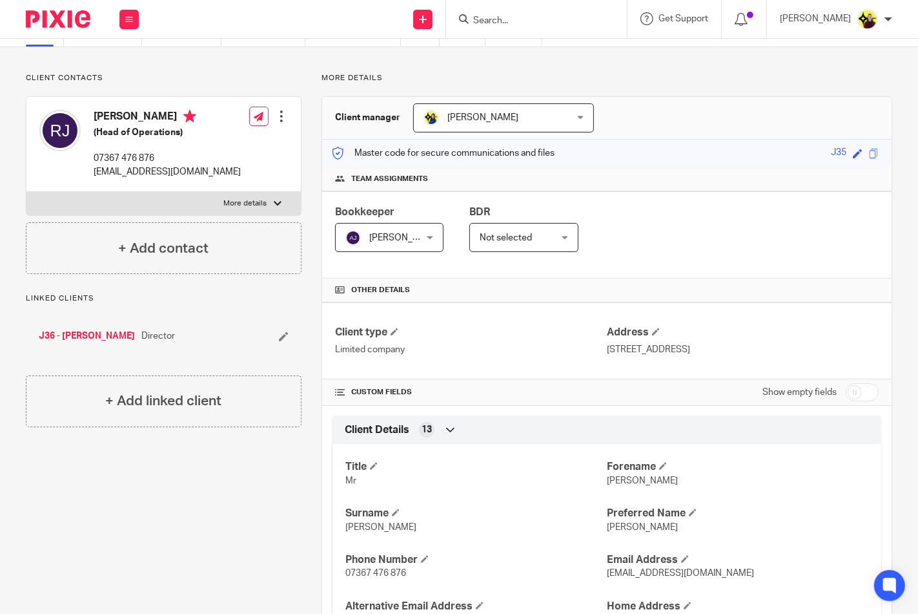
scroll to position [0, 0]
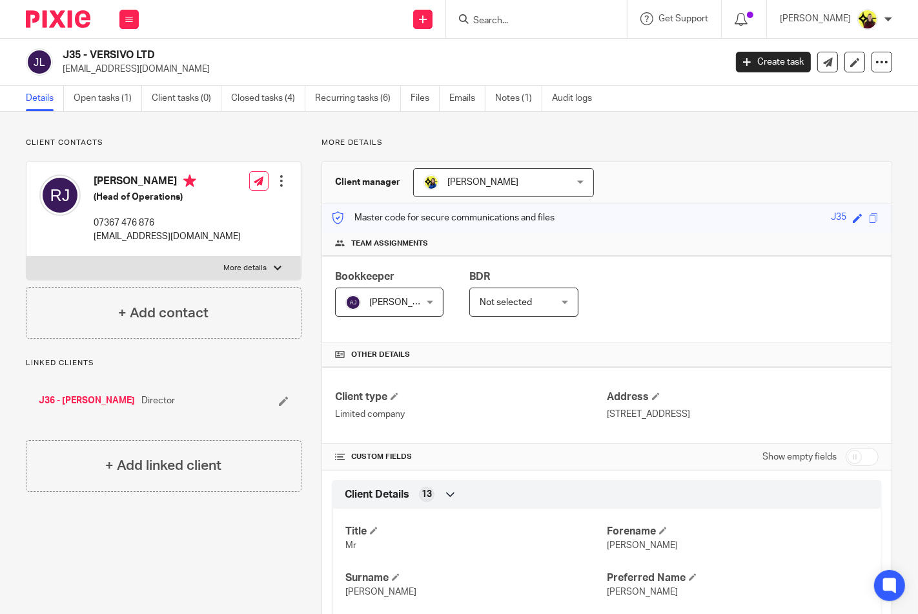
drag, startPoint x: 176, startPoint y: 56, endPoint x: 90, endPoint y: 49, distance: 85.5
click at [90, 49] on h2 "J35 - VERSIVO LTD" at bounding box center [324, 55] width 523 height 14
copy h2 "VERSIVO LTD"
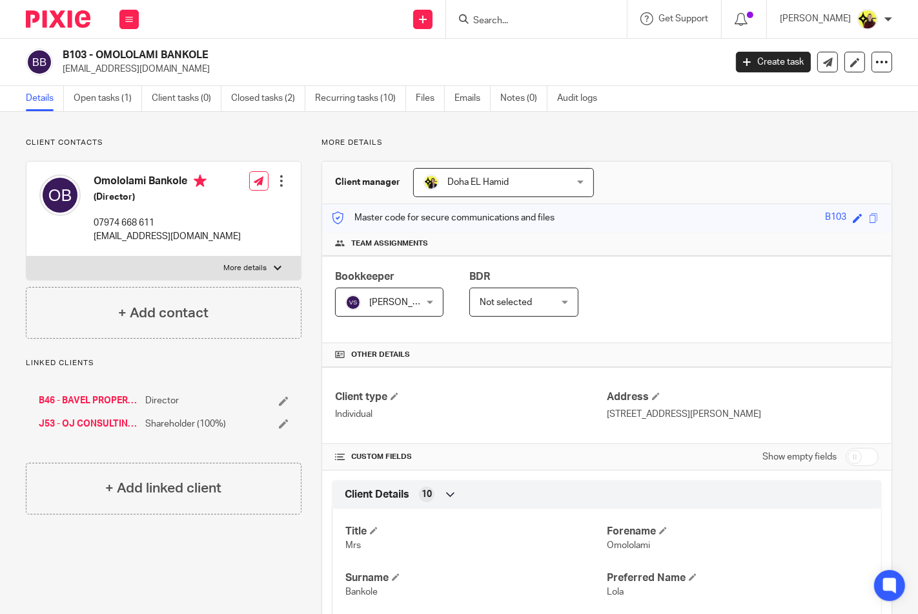
click at [102, 424] on link "J53 - OJ CONSULTING GROUP LTD" at bounding box center [89, 423] width 100 height 13
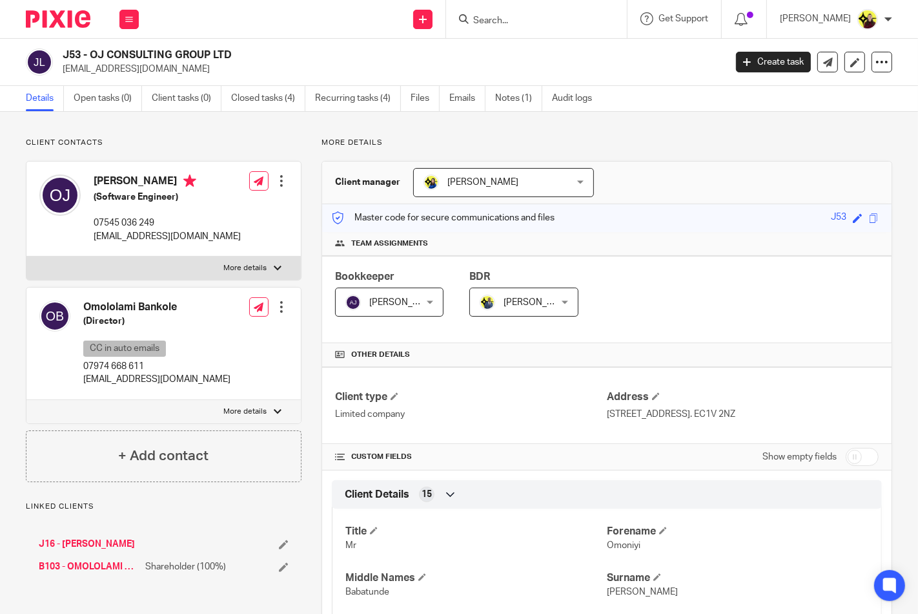
scroll to position [861, 0]
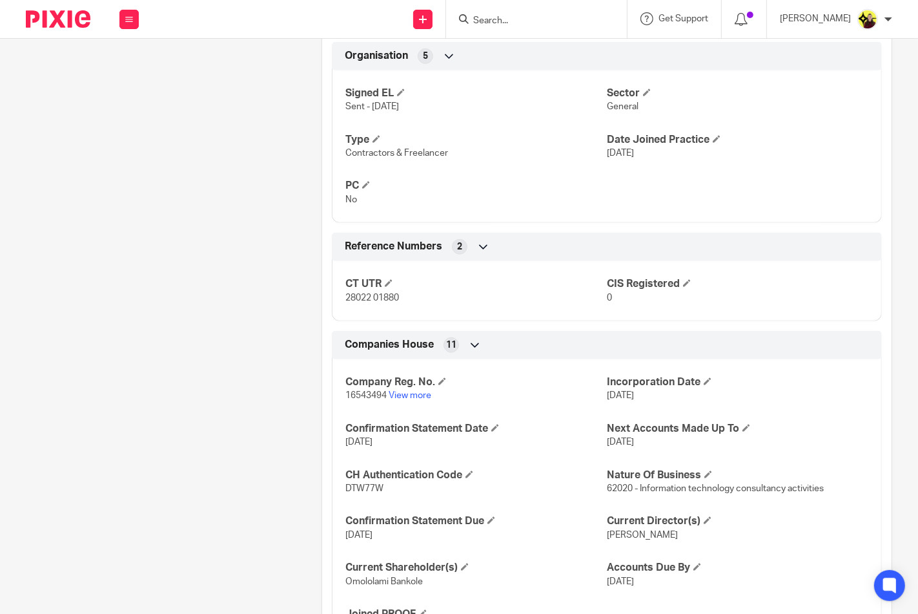
click at [394, 403] on div "Company Reg. No. 16543494 View more Incorporation Date [DATE] Confirmation Stat…" at bounding box center [607, 500] width 550 height 302
click at [395, 400] on link "View more" at bounding box center [410, 395] width 43 height 9
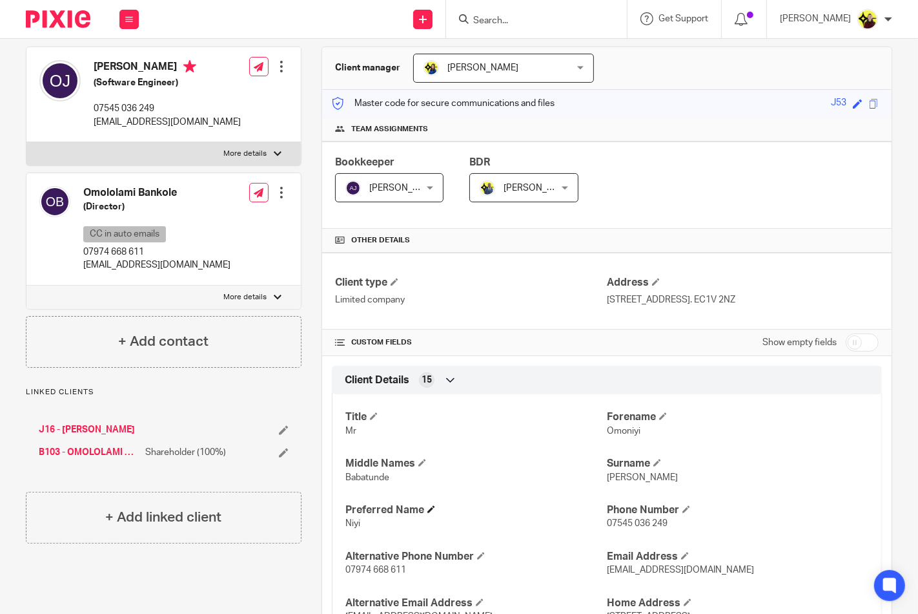
scroll to position [0, 0]
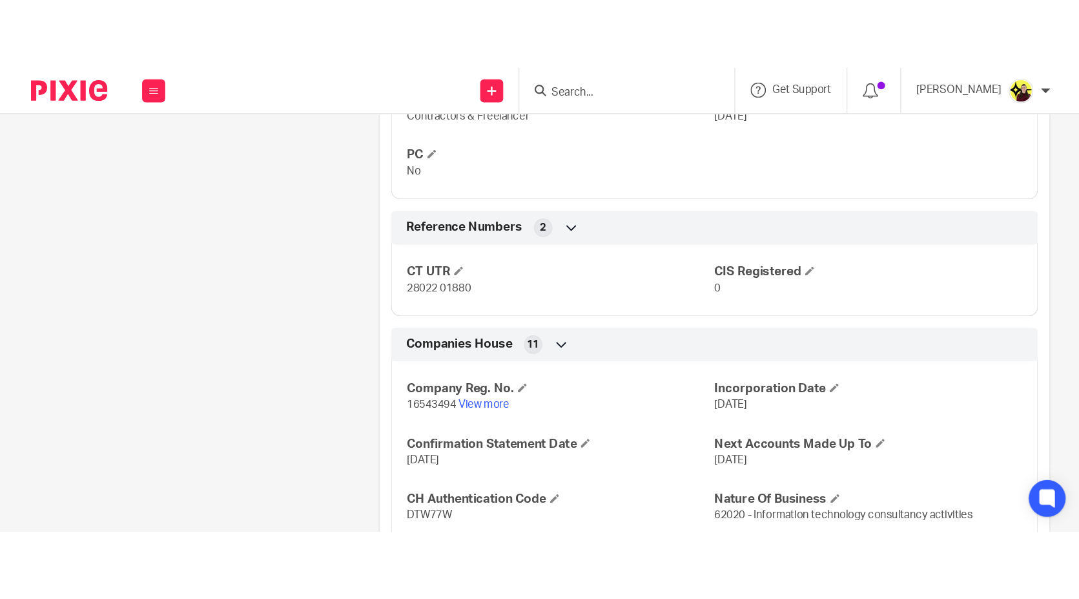
scroll to position [973, 0]
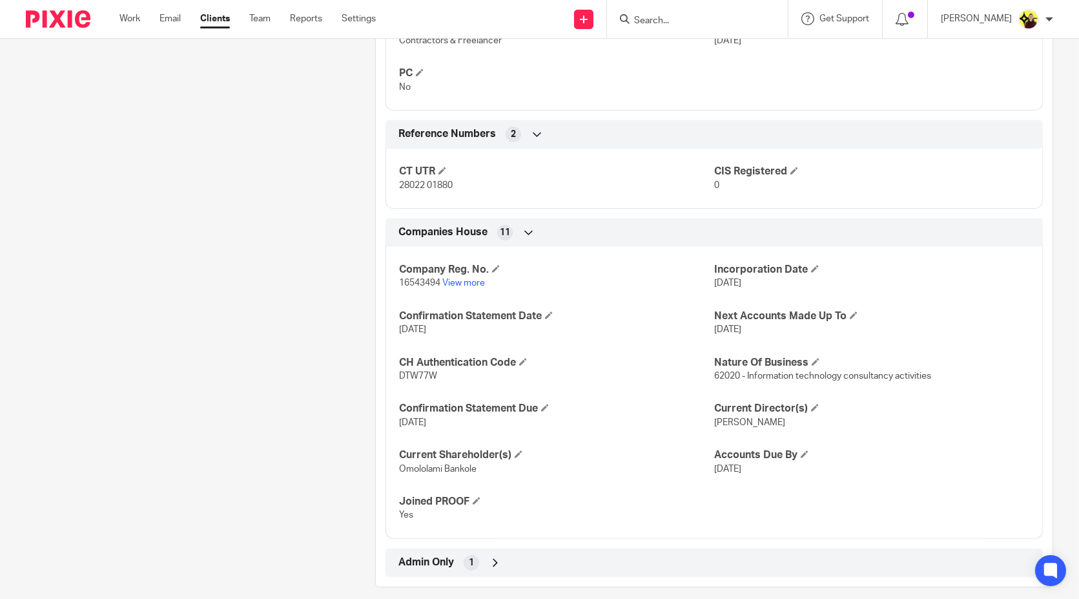
click at [741, 22] on input "Search" at bounding box center [691, 21] width 116 height 12
paste input "Toby Jarrett-major <tobias.88.tjm@gmail.com>"
click at [735, 14] on form "Toby Jarrett-major <tobias.88.tjm@gmail.com>" at bounding box center [702, 19] width 138 height 16
click at [730, 18] on input "Toby Jarrett-major <tobias.88.tjm@gmail.com>" at bounding box center [691, 21] width 116 height 12
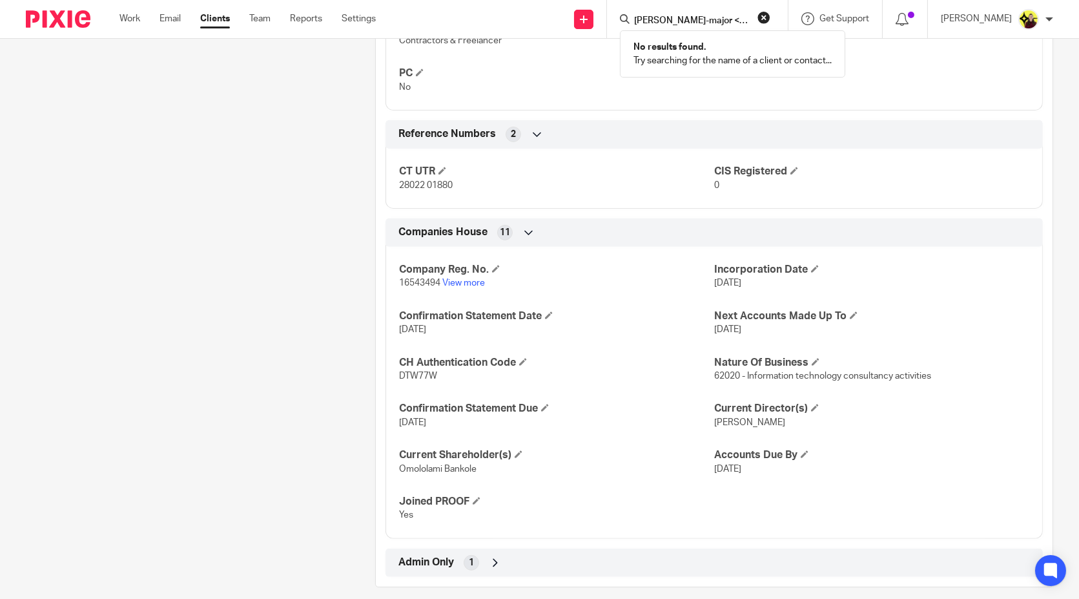
click at [730, 18] on input "Toby Jarrett-major <tobias.88.tjm@gmail.com>" at bounding box center [691, 21] width 116 height 12
click at [730, 21] on input "Toby Jarrett-major <tobias.88.tjm@gmail.com>" at bounding box center [691, 21] width 116 height 12
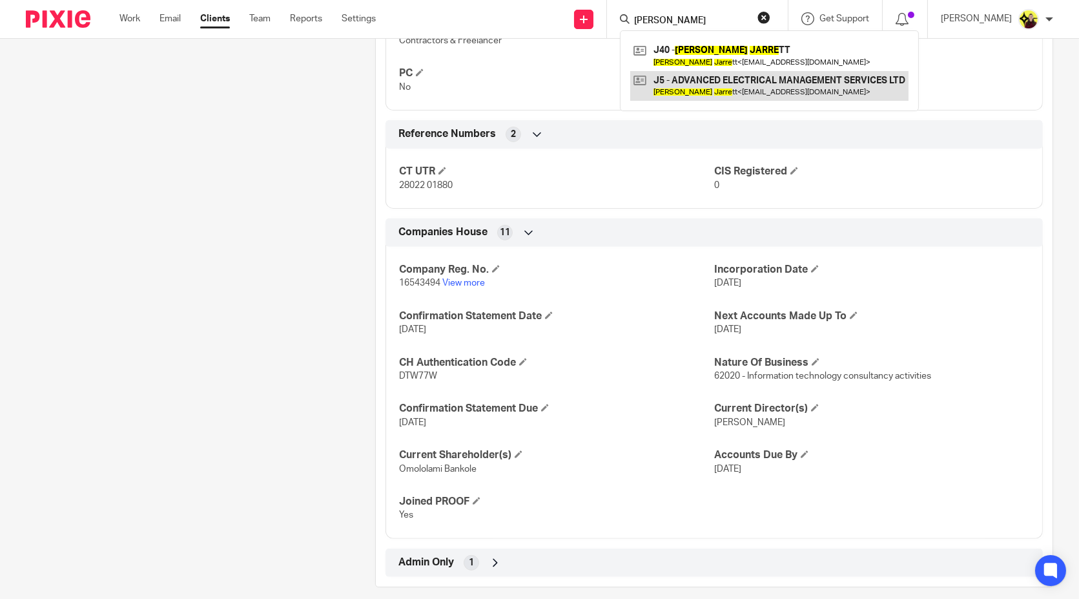
type input "toby jarre"
click at [745, 95] on link at bounding box center [769, 86] width 278 height 30
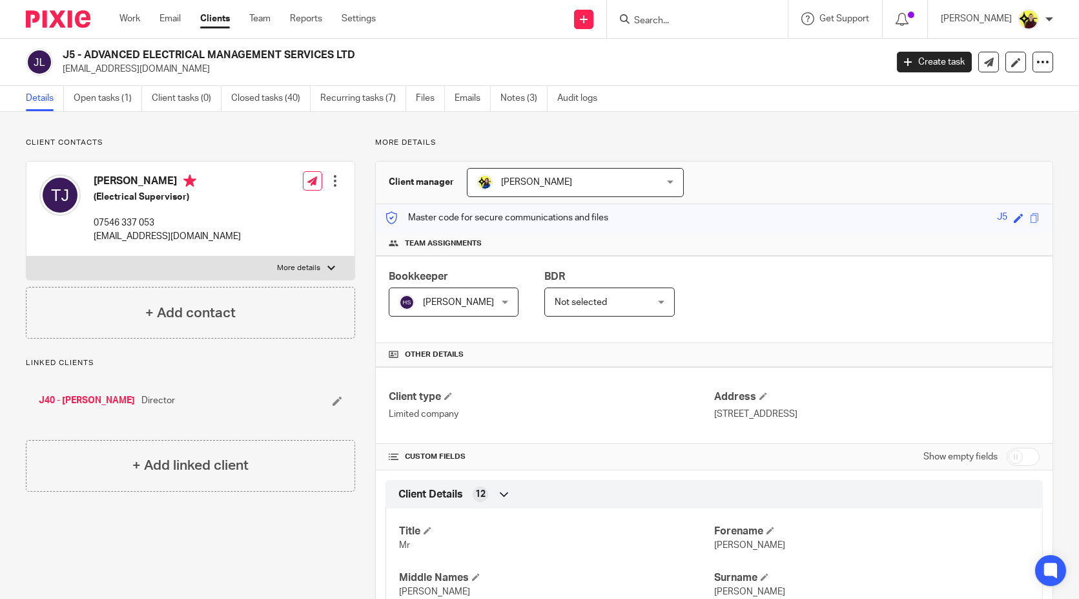
drag, startPoint x: 370, startPoint y: 53, endPoint x: 87, endPoint y: 50, distance: 282.9
click at [87, 50] on h2 "J5 - ADVANCED ELECTRICAL MANAGEMENT SERVICES LTD" at bounding box center [389, 55] width 652 height 14
copy h2 "DVANCED ELECTRICAL MANAGEMENT SERVICES LTD"
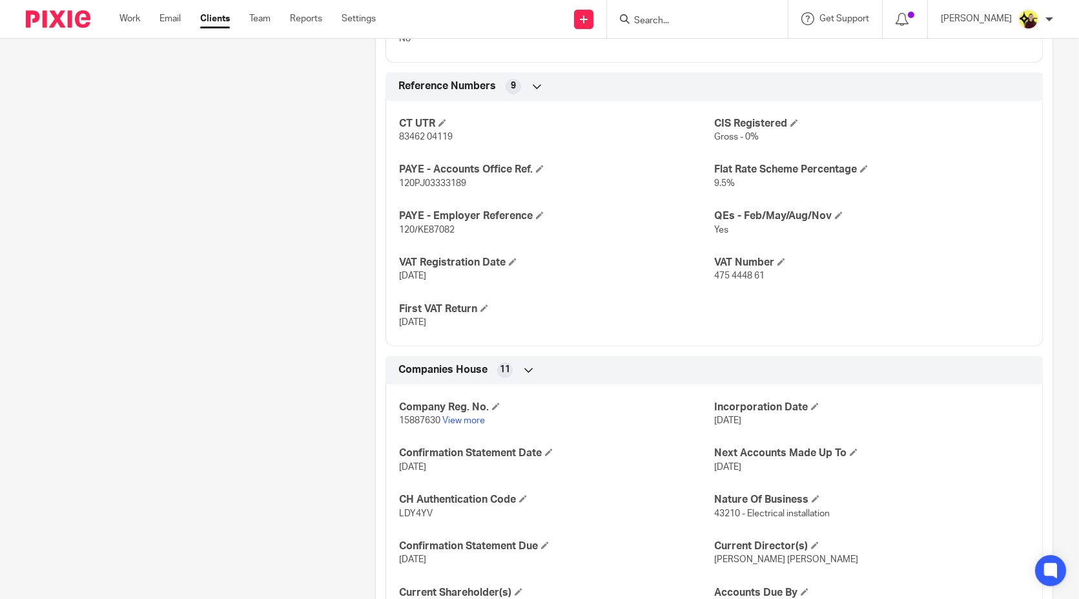
scroll to position [1004, 0]
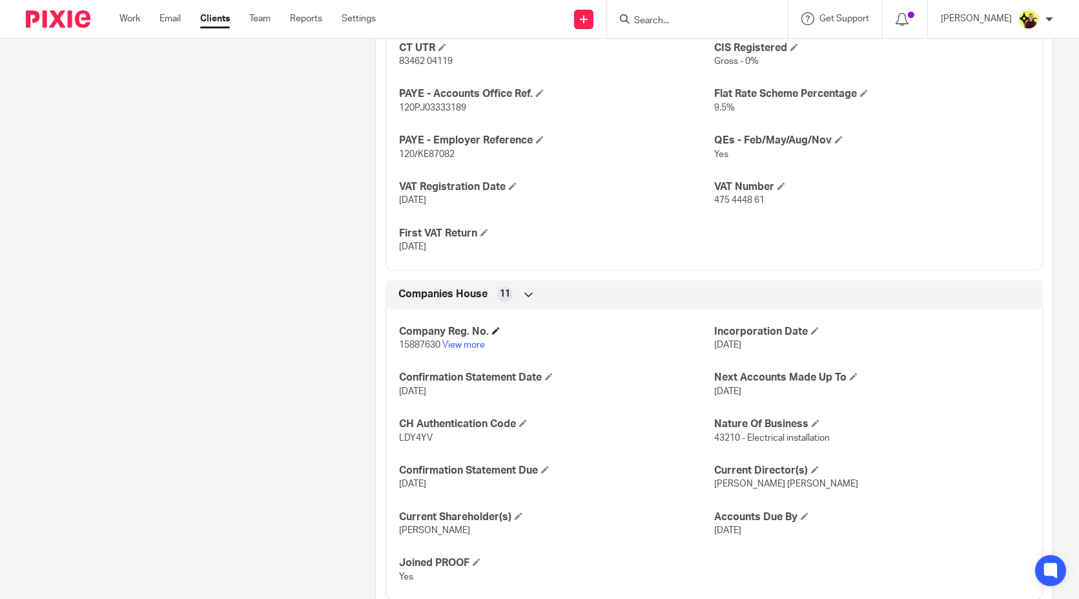
click at [453, 327] on h4 "Company Reg. No." at bounding box center [556, 332] width 315 height 14
click at [453, 331] on h4 "Company Reg. No." at bounding box center [556, 332] width 315 height 14
click at [452, 344] on link "View more" at bounding box center [463, 344] width 43 height 9
click at [748, 17] on input "Search" at bounding box center [691, 21] width 116 height 12
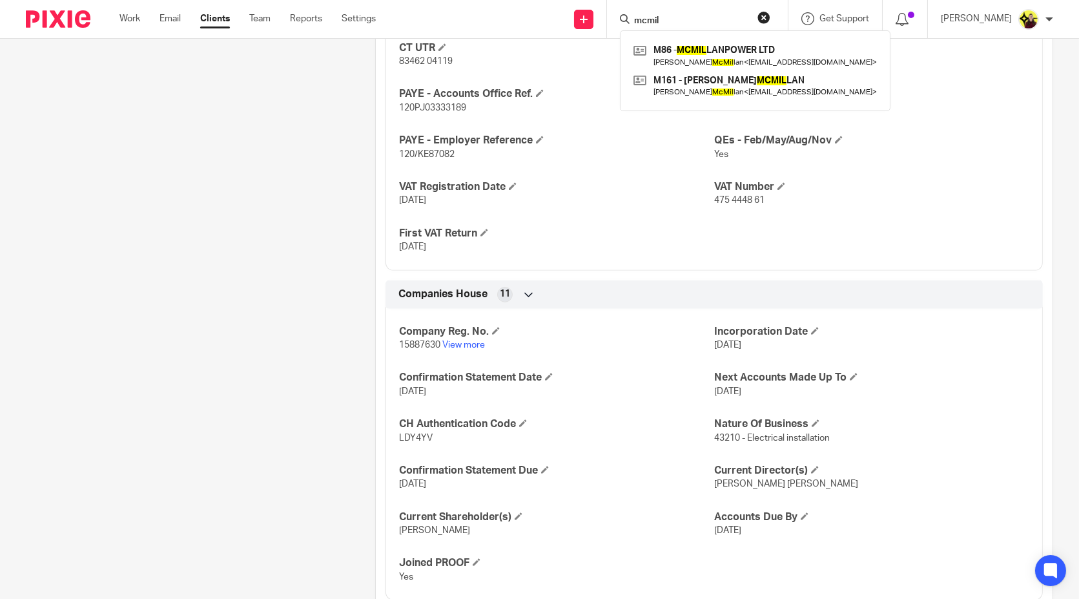
type input "mcmil"
click at [741, 39] on div "M86 - MCMIL LANPOWER LTD Robert McMil lan < boab1988@hotmail.com > M161 - ROBER…" at bounding box center [755, 70] width 271 height 81
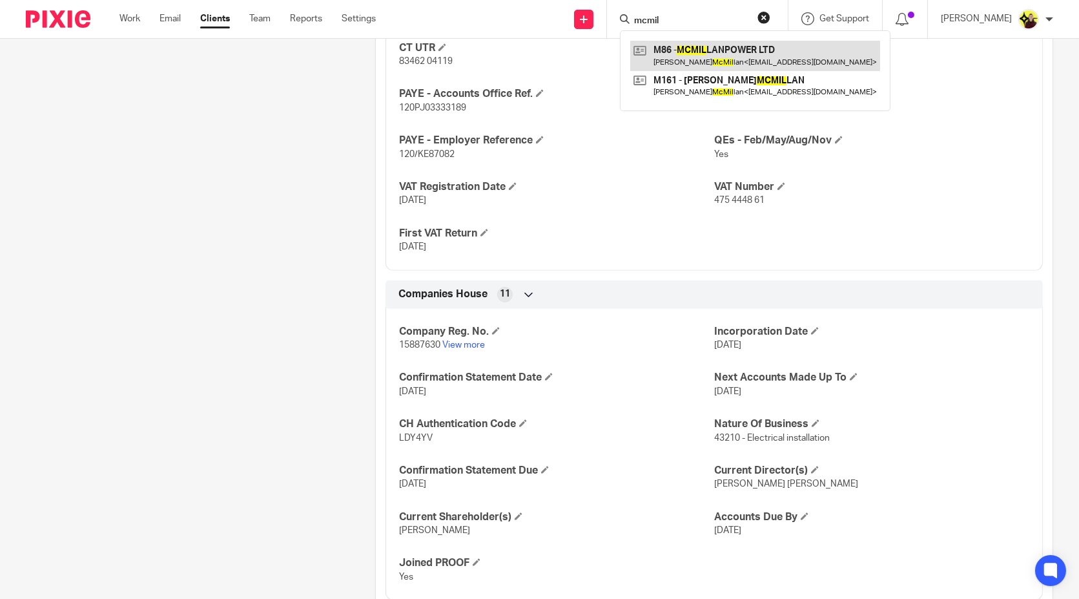
click at [740, 43] on link at bounding box center [755, 56] width 250 height 30
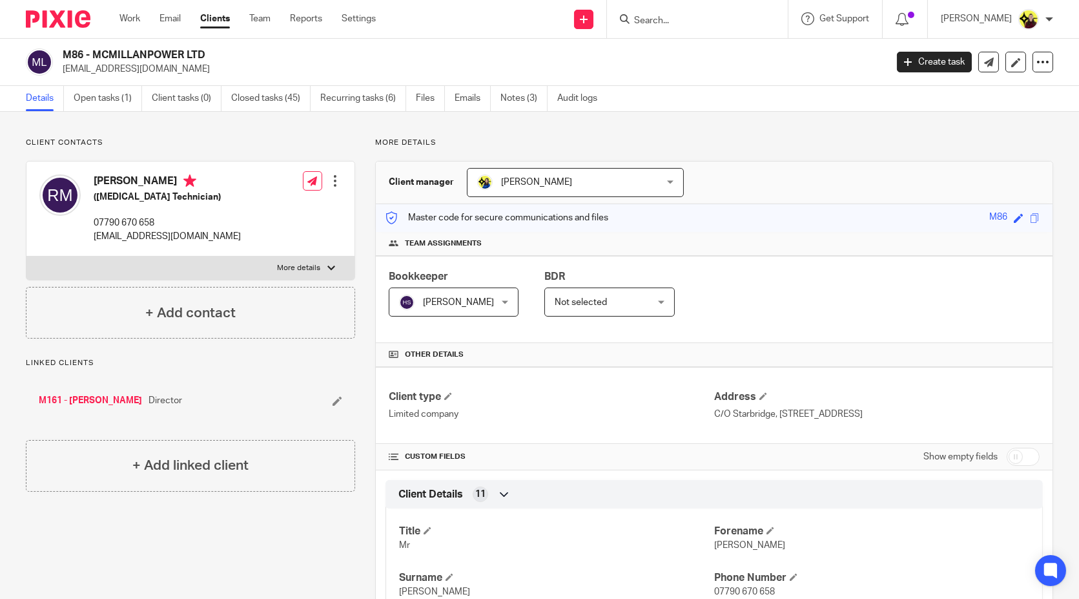
click at [727, 15] on input "Search" at bounding box center [691, 21] width 116 height 12
paste input "31427"
click at [705, 19] on input "31427" at bounding box center [691, 21] width 116 height 12
drag, startPoint x: 705, startPoint y: 19, endPoint x: 791, endPoint y: 23, distance: 86.6
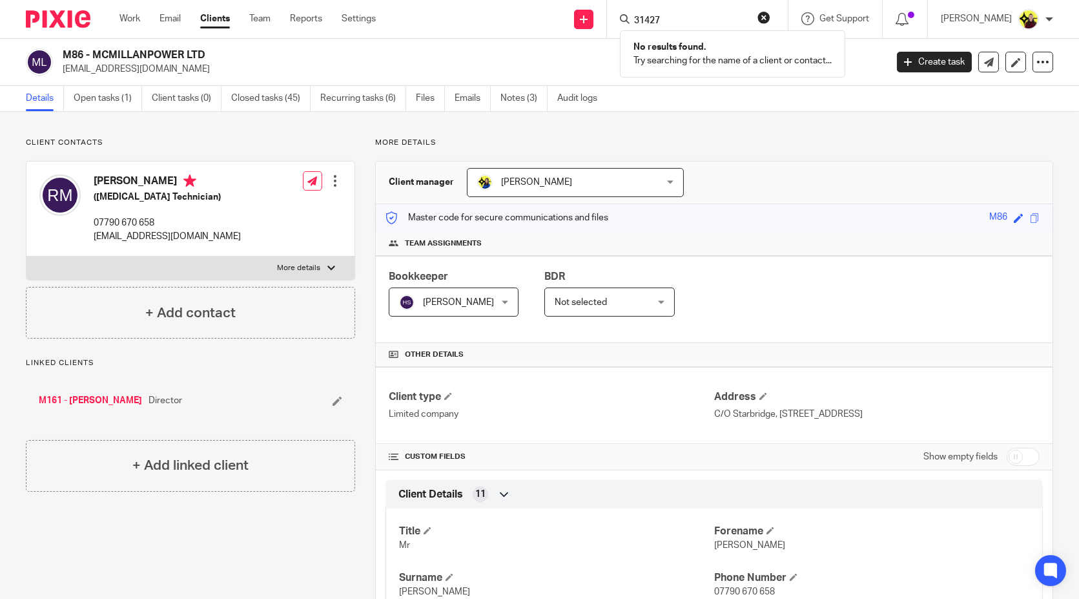
click at [703, 20] on input "31427" at bounding box center [691, 21] width 116 height 12
drag, startPoint x: 701, startPoint y: 29, endPoint x: 697, endPoint y: 19, distance: 10.7
click at [701, 29] on div "31427 No results found. Try searching for the name of a client or contact..." at bounding box center [697, 19] width 181 height 38
click at [697, 19] on input "31427" at bounding box center [691, 21] width 116 height 12
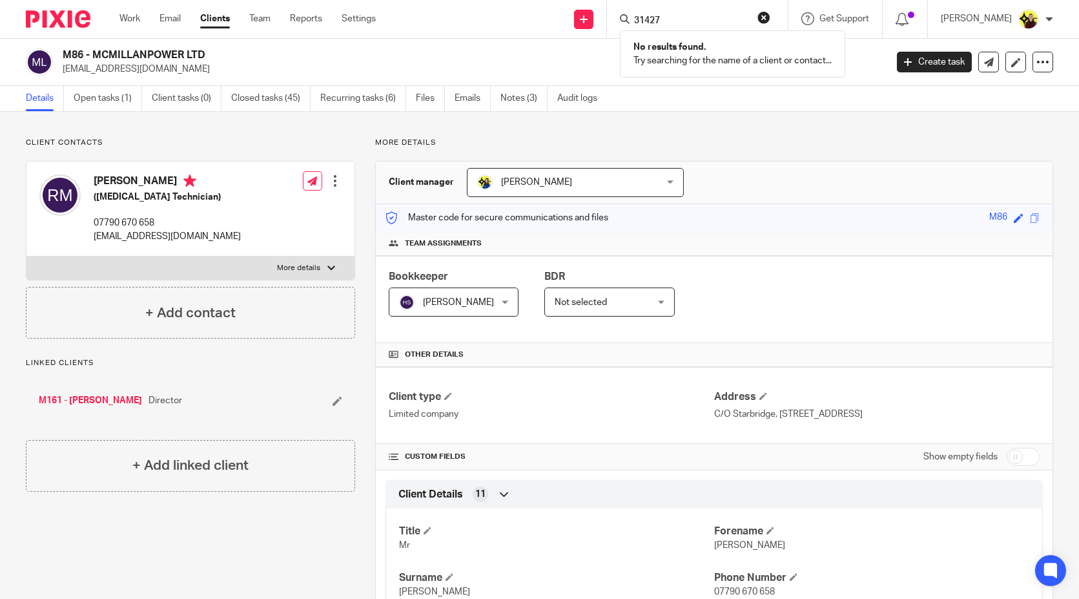
click at [697, 19] on input "31427" at bounding box center [691, 21] width 116 height 12
paste input "Olayinka B <olayinka247@gmail.com>"
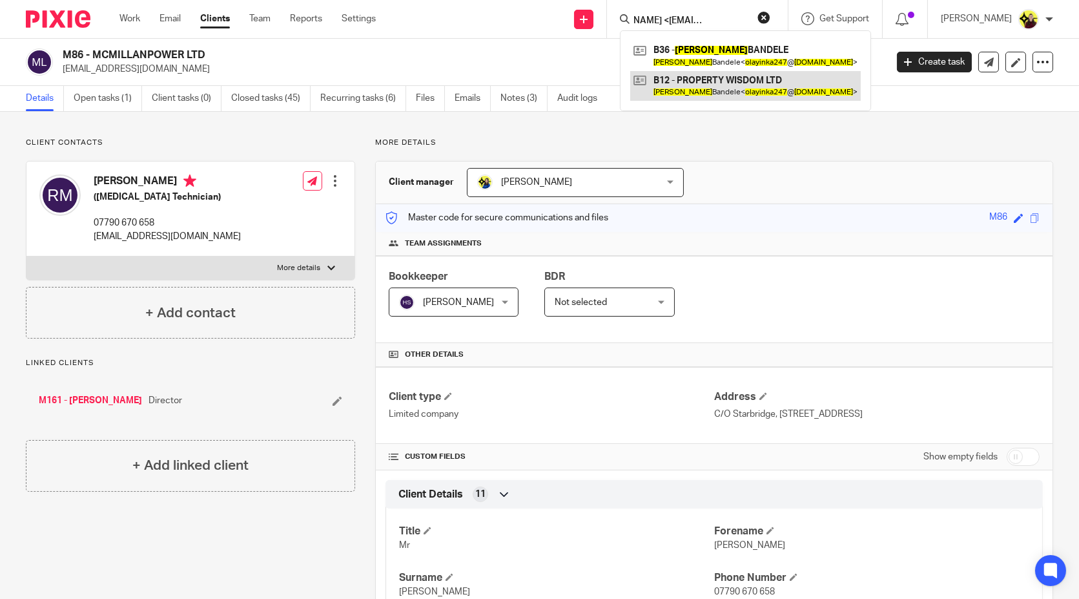
type input "Olayinka B <olayinka247@gmail.com>"
click at [684, 76] on link at bounding box center [745, 86] width 231 height 30
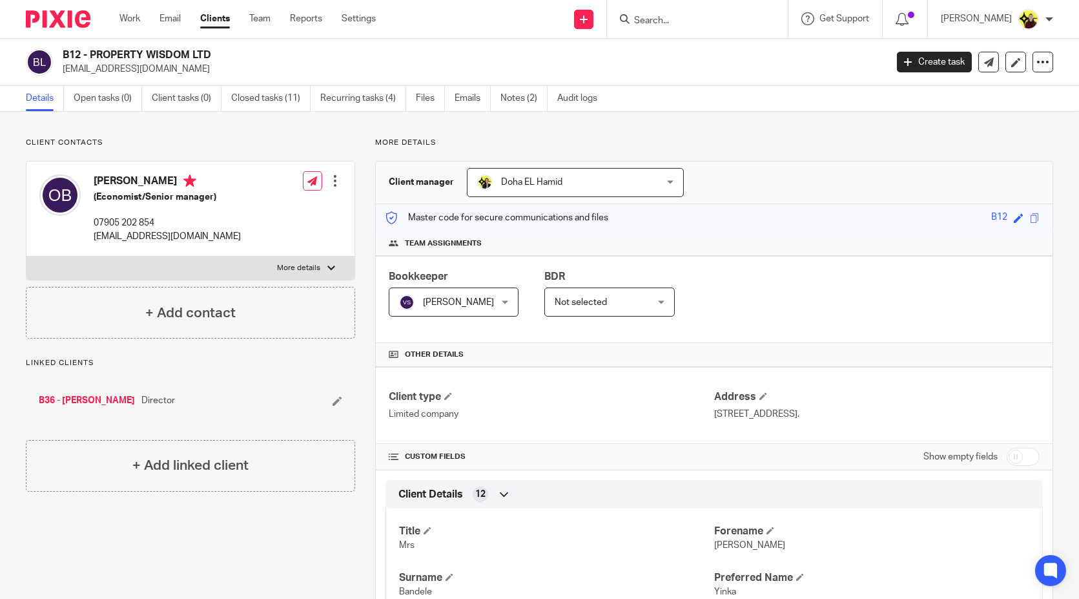
click at [686, 12] on div at bounding box center [697, 19] width 181 height 38
click at [681, 22] on input "Search" at bounding box center [691, 21] width 116 height 12
paste input "Delphine Bourgeois"
click at [690, 21] on input "Delphine Bourgeois" at bounding box center [691, 21] width 116 height 12
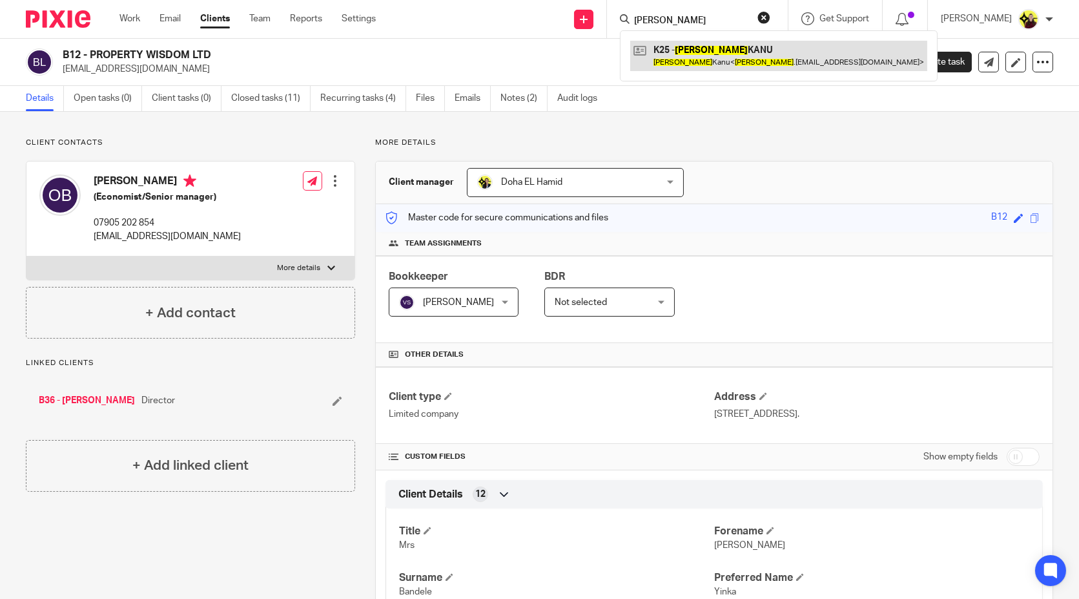
type input "Delphine"
click at [708, 56] on link at bounding box center [778, 56] width 297 height 30
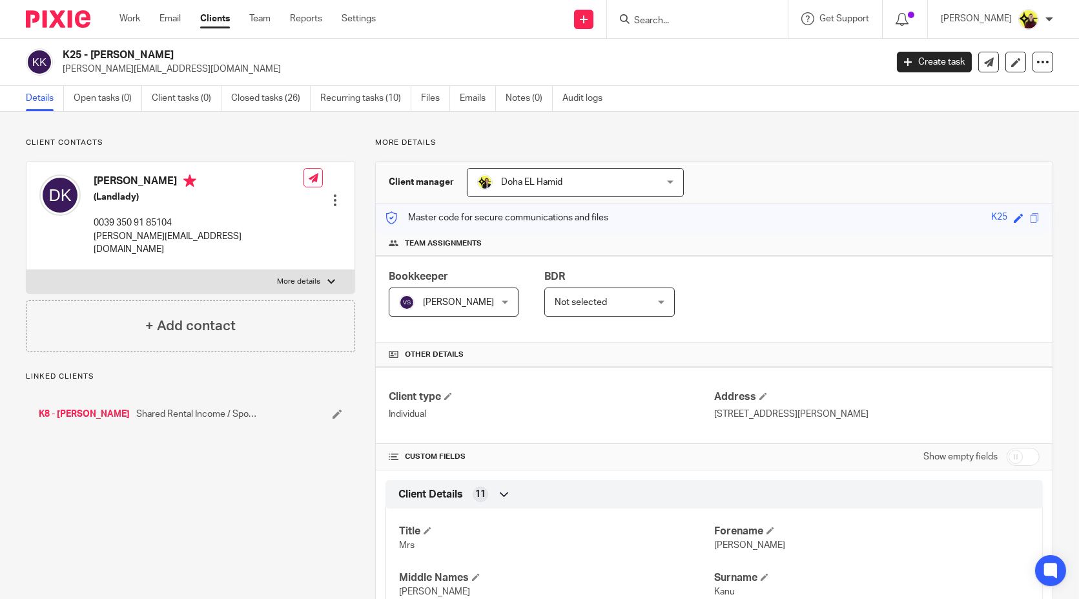
scroll to position [358, 0]
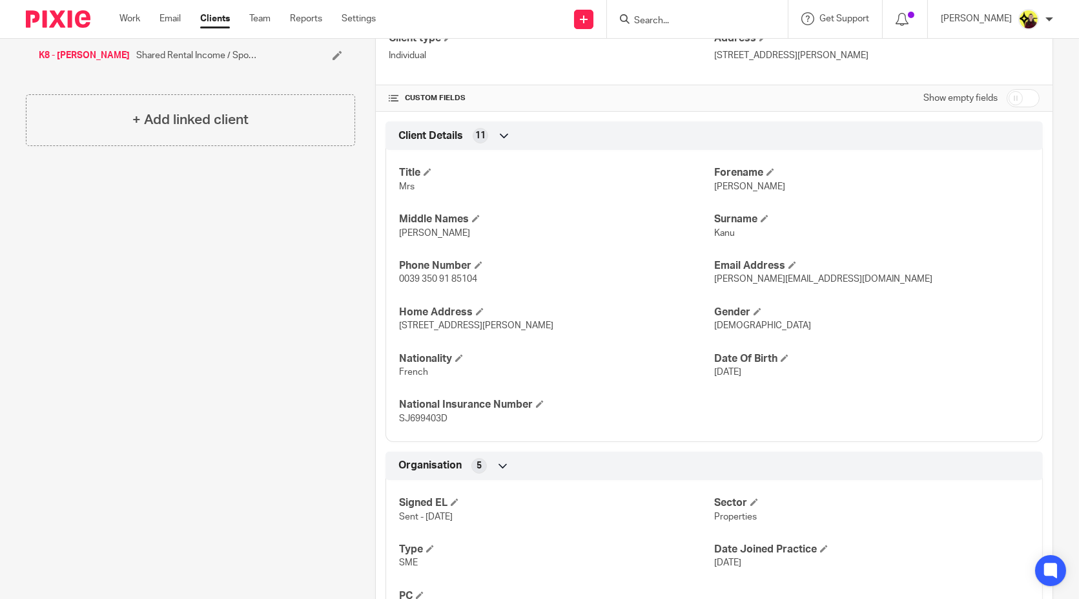
click at [716, 30] on div at bounding box center [697, 19] width 181 height 38
click at [713, 27] on div at bounding box center [697, 19] width 181 height 38
click at [710, 23] on input "Search" at bounding box center [691, 21] width 116 height 12
paste input "[PERSON_NAME] <[EMAIL_ADDRESS][DOMAIN_NAME]>"
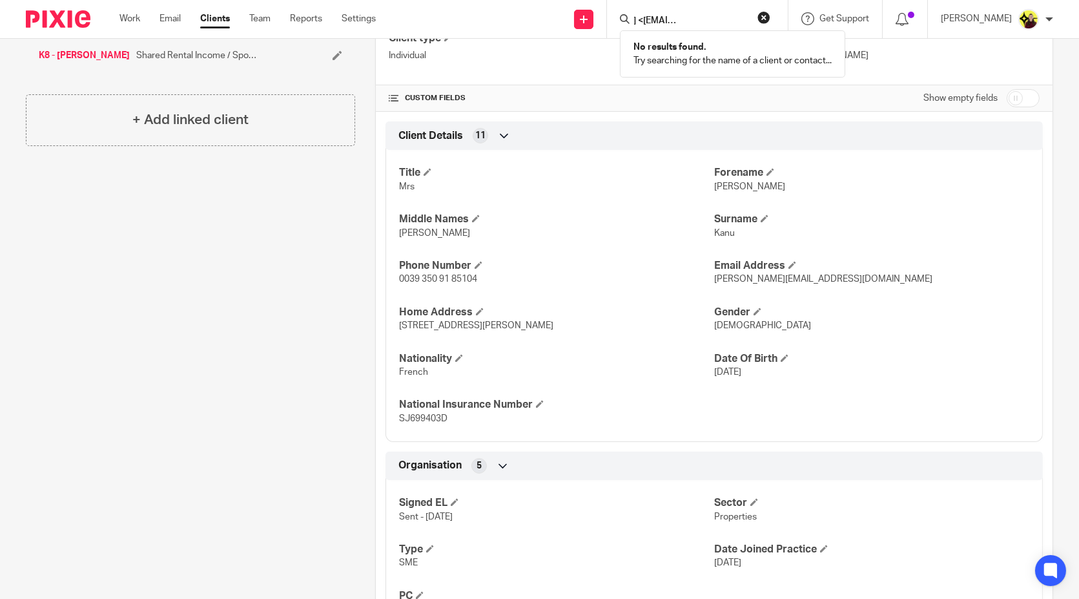
click at [699, 17] on input "[PERSON_NAME] <[EMAIL_ADDRESS][DOMAIN_NAME]>" at bounding box center [691, 21] width 116 height 12
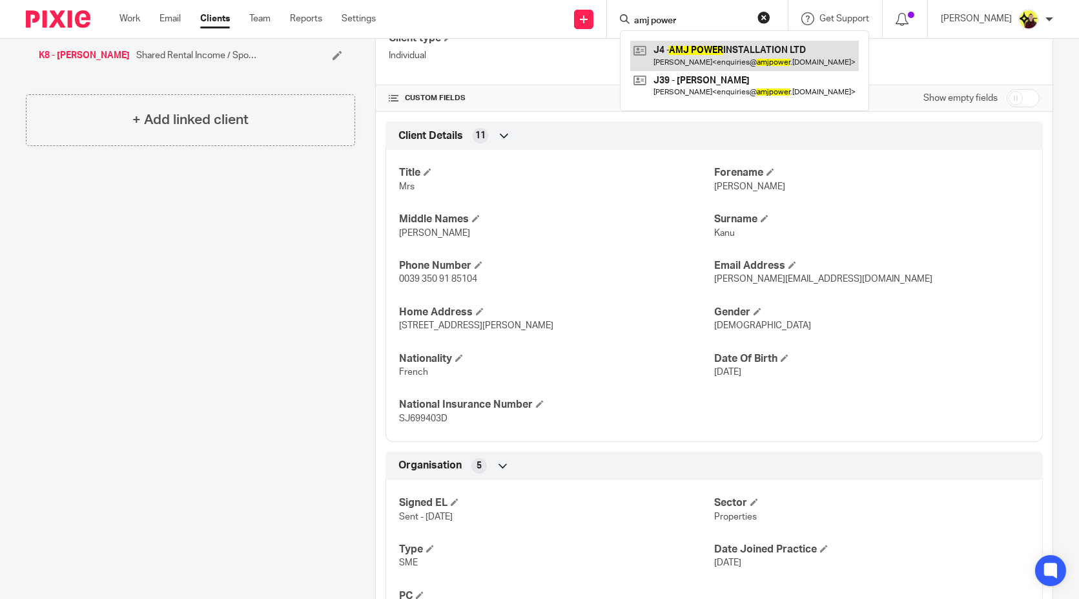
type input "amj power"
click at [705, 54] on link at bounding box center [744, 56] width 229 height 30
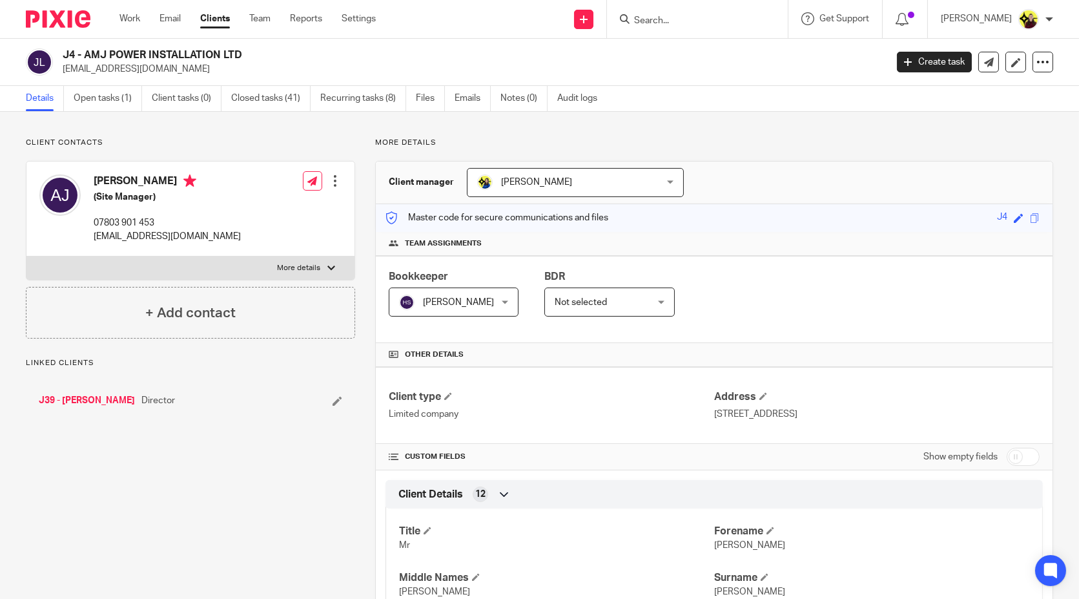
click at [477, 85] on div "J4 - AMJ POWER INSTALLATION LTD [EMAIL_ADDRESS][DOMAIN_NAME] Create task Update…" at bounding box center [539, 62] width 1079 height 47
click at [484, 91] on link "Emails" at bounding box center [473, 98] width 36 height 25
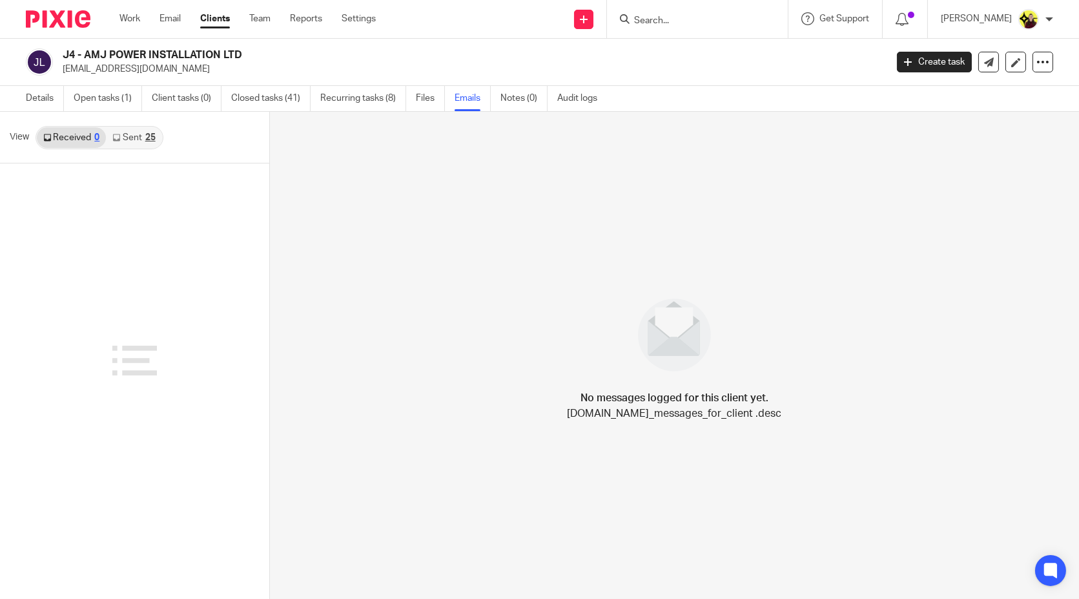
click at [136, 147] on link "Sent 25" at bounding box center [134, 137] width 56 height 21
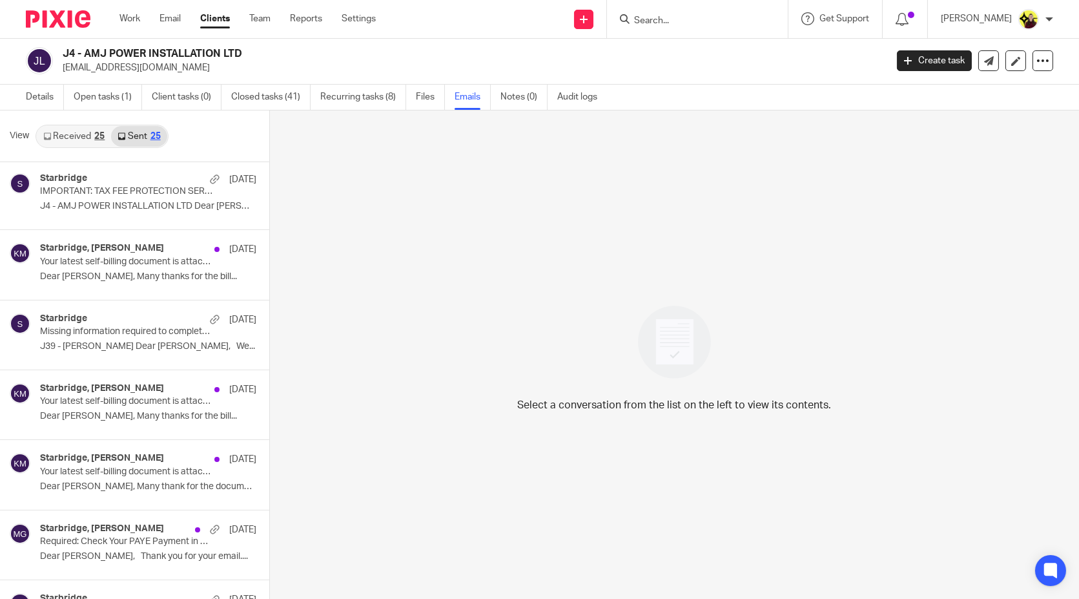
scroll to position [502, 0]
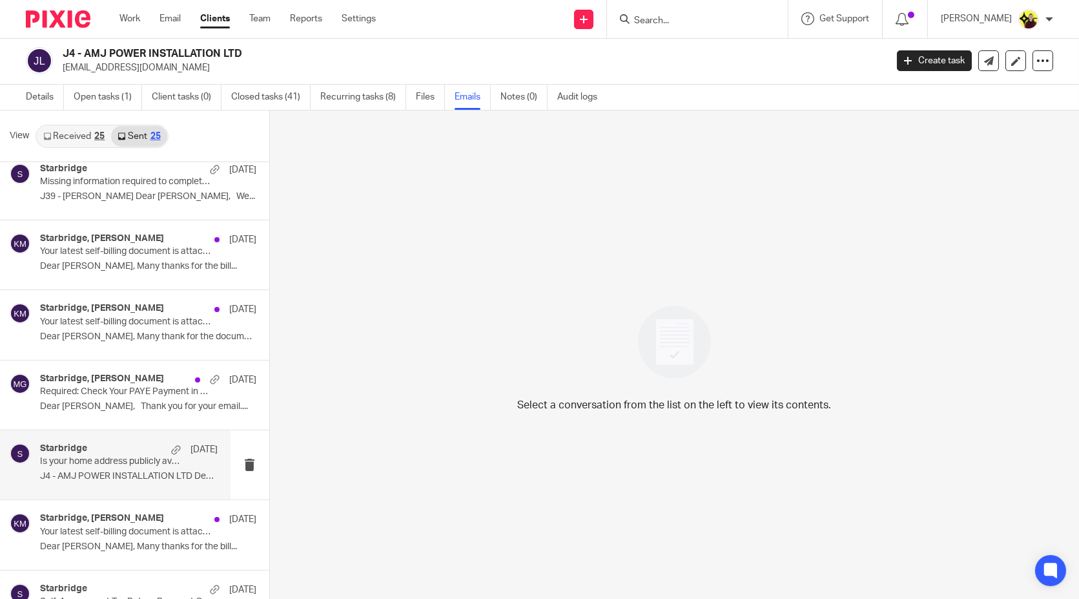
click at [138, 450] on div "Starbridge [DATE]" at bounding box center [129, 449] width 178 height 13
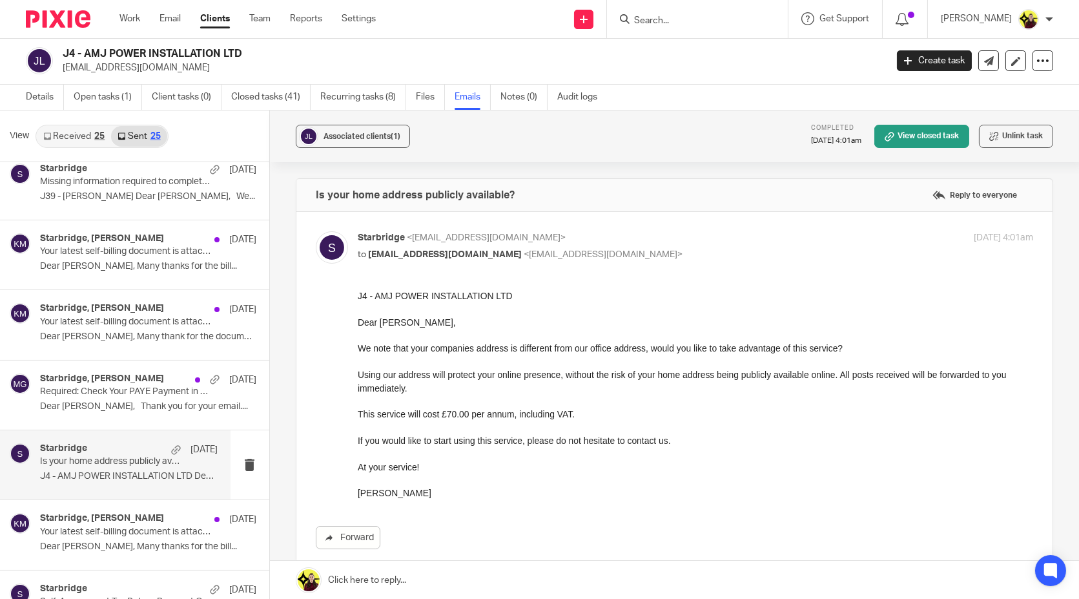
scroll to position [0, 0]
click at [716, 21] on input "Search" at bounding box center [691, 21] width 116 height 12
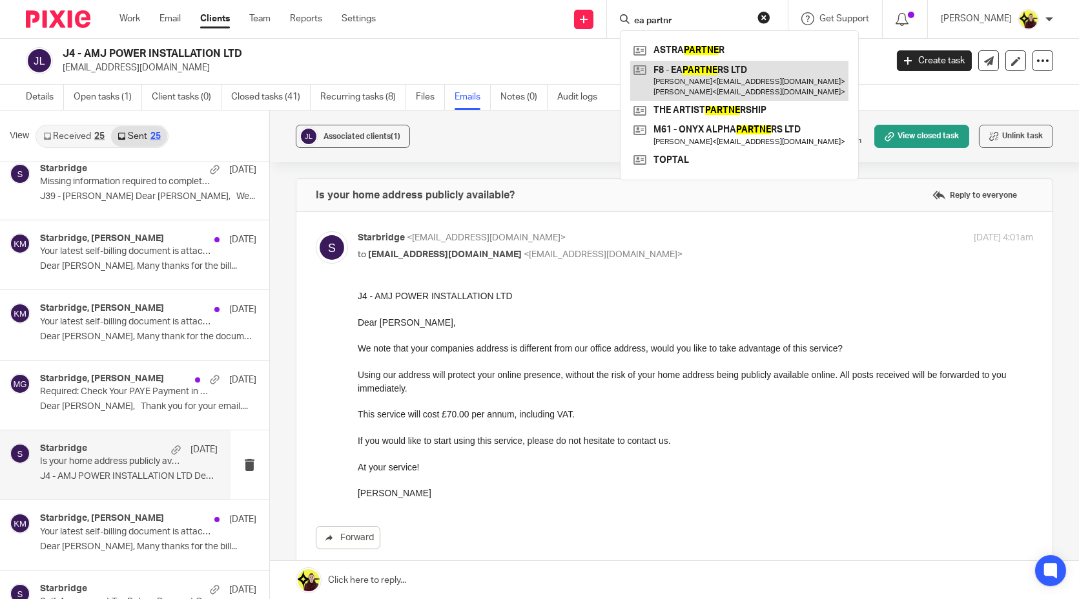
type input "ea partnr"
click at [714, 71] on link at bounding box center [739, 81] width 218 height 40
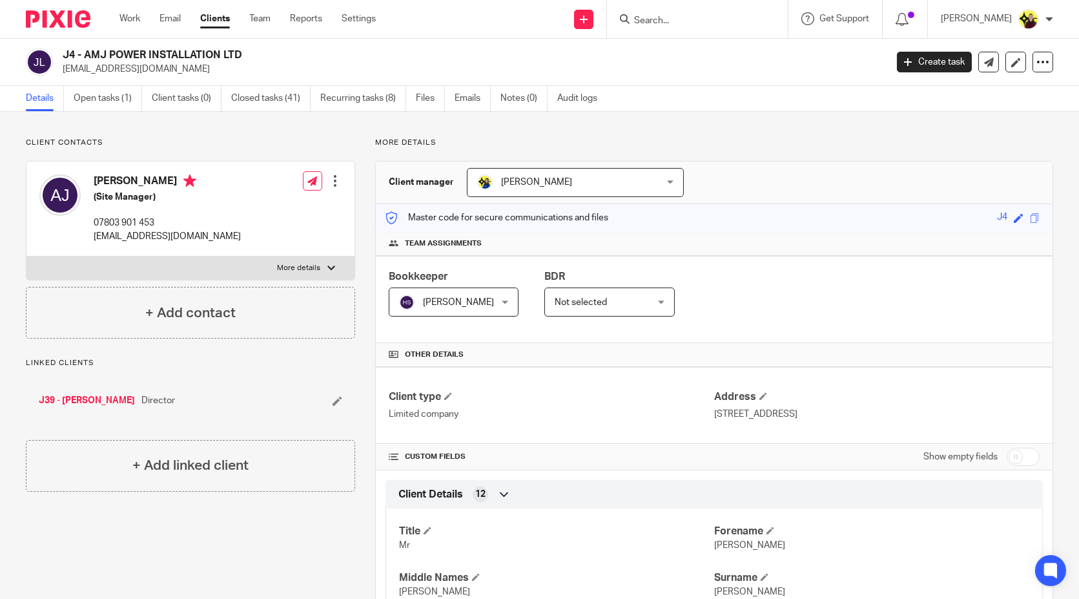
click at [106, 178] on h4 "[PERSON_NAME]" at bounding box center [167, 182] width 147 height 16
copy h4 "[PERSON_NAME]"
drag, startPoint x: 365, startPoint y: 19, endPoint x: 445, endPoint y: 12, distance: 80.5
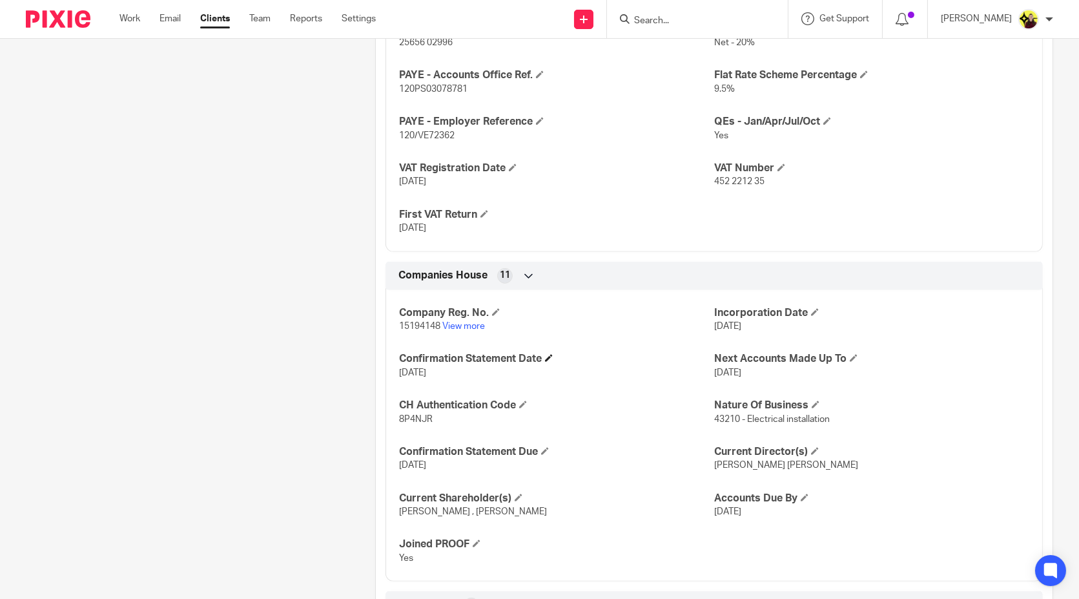
scroll to position [1077, 0]
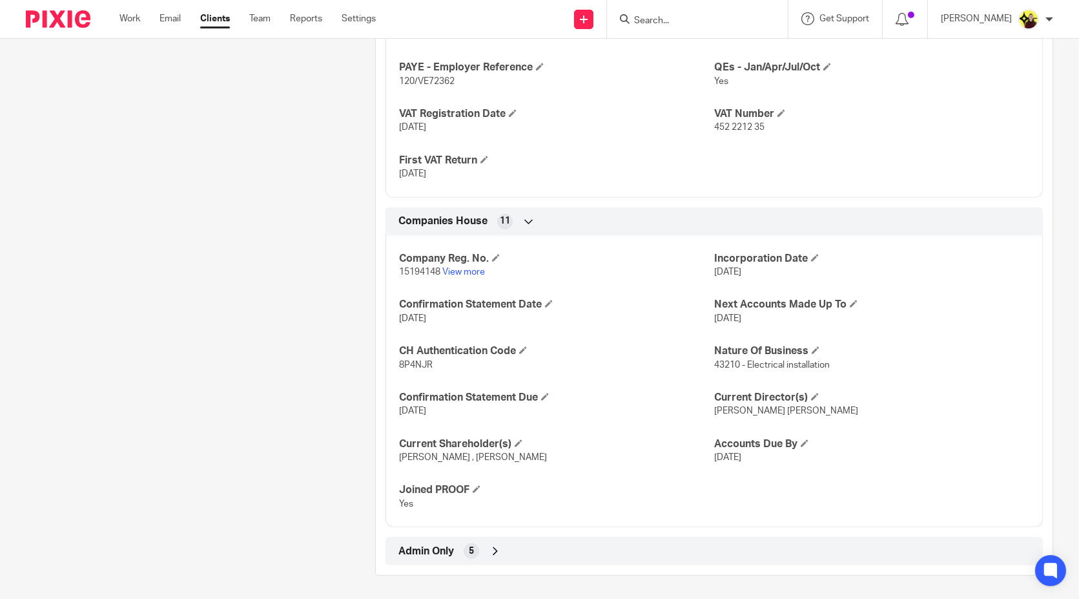
click at [404, 267] on span "15194148" at bounding box center [419, 271] width 41 height 9
copy p "15194148"
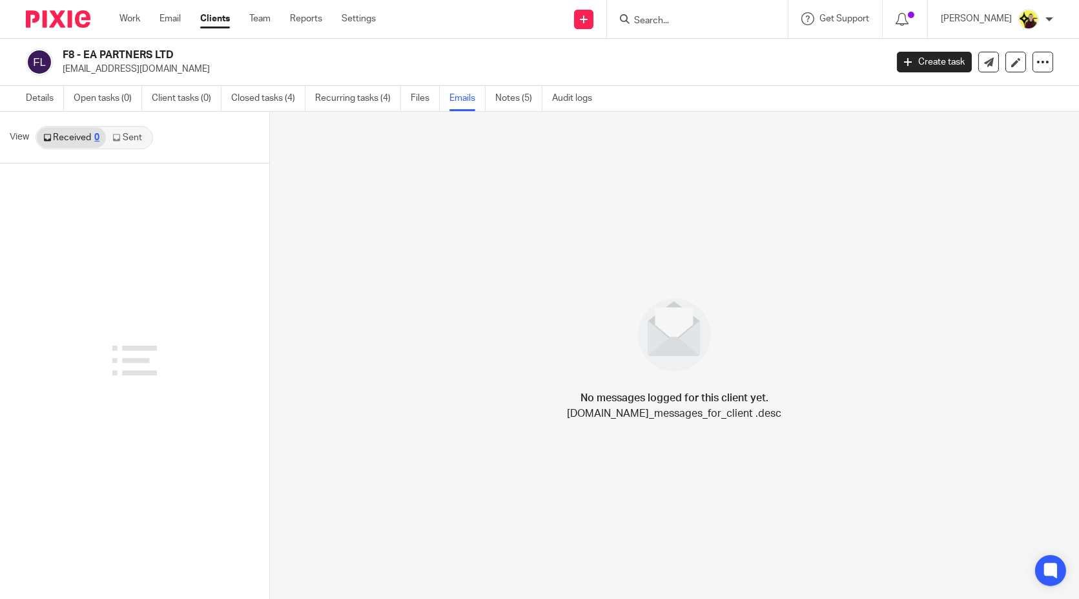
click at [159, 141] on div "View Received 0 Sent" at bounding box center [134, 138] width 269 height 52
click at [144, 141] on link "Sent" at bounding box center [128, 137] width 45 height 21
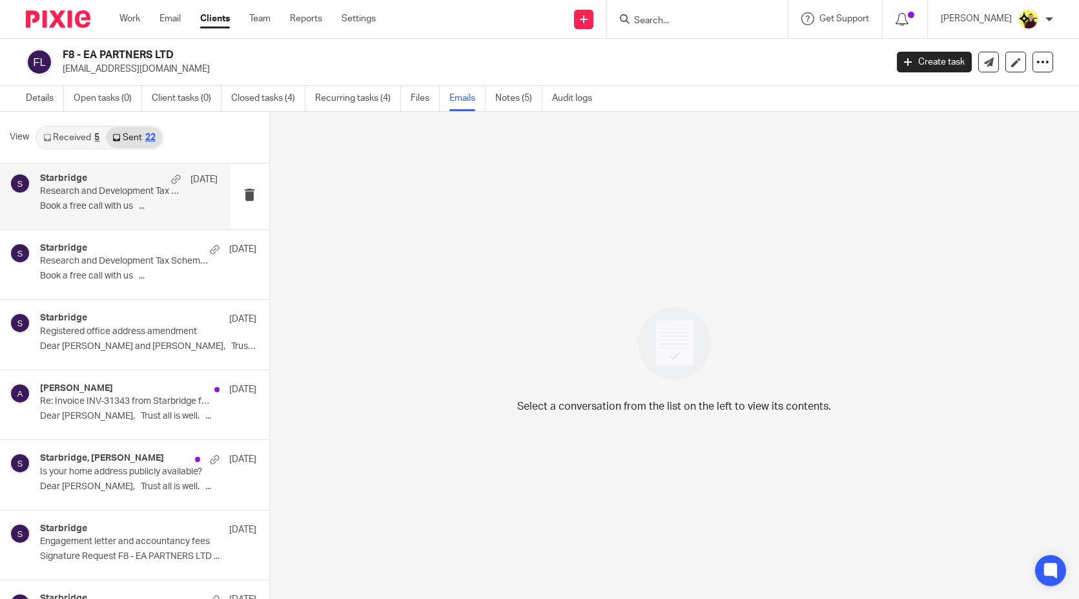
scroll to position [215, 0]
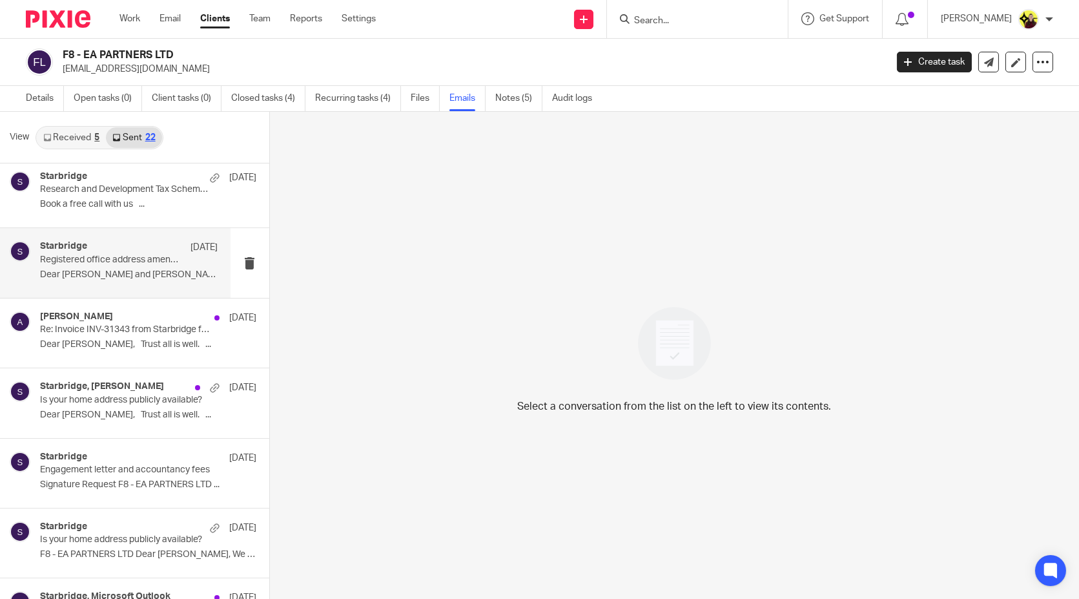
click at [127, 266] on div "Starbridge 8 Aug Registered office address amendment Dear Alex and Emma, Trust …" at bounding box center [129, 262] width 178 height 43
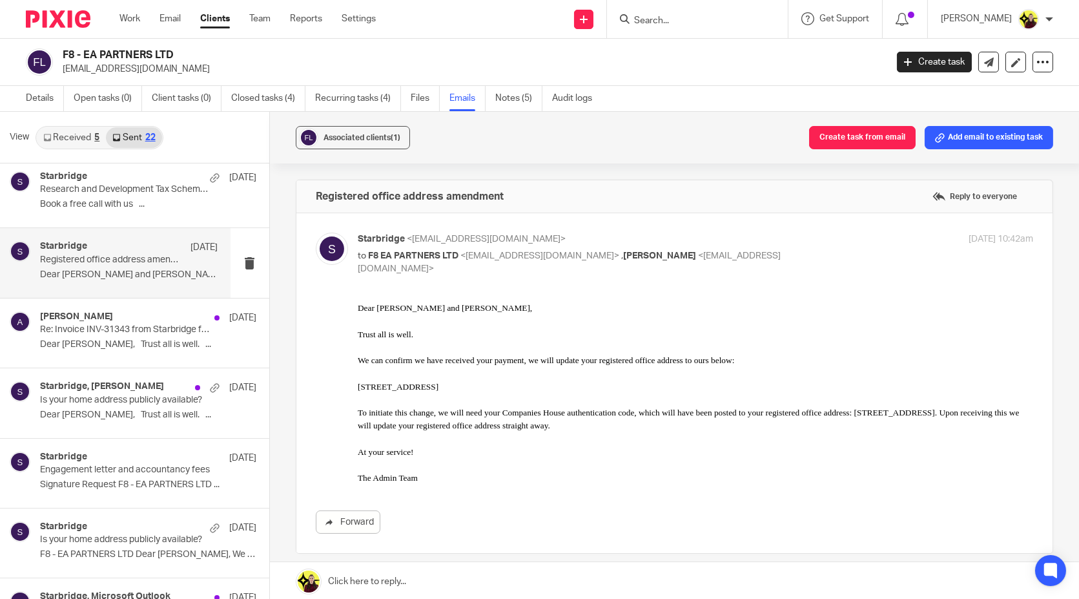
scroll to position [72, 0]
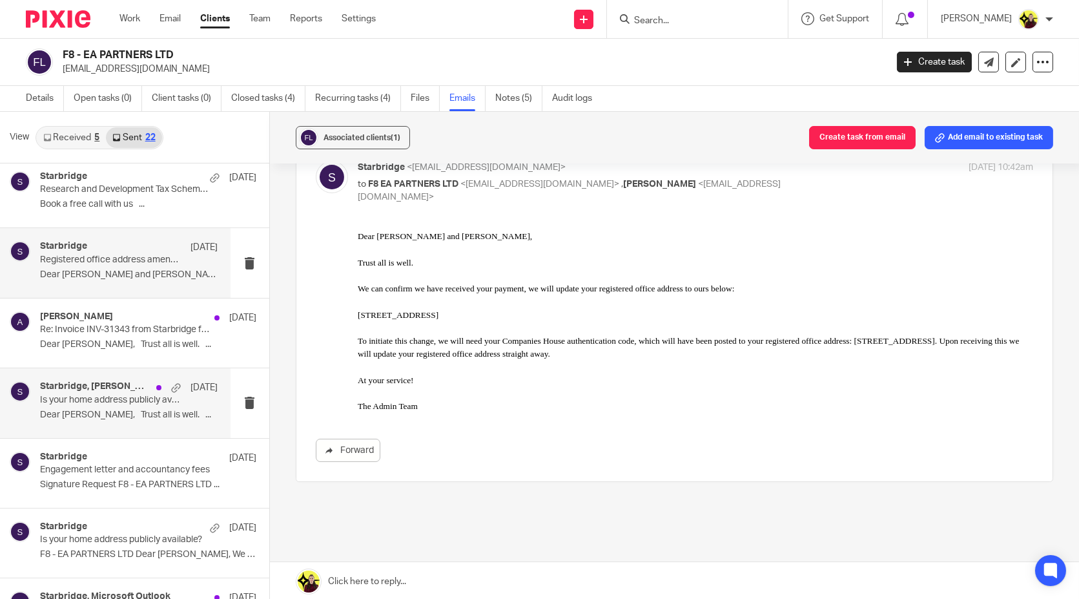
click at [115, 386] on h4 "Starbridge, Emma Finney" at bounding box center [95, 386] width 110 height 11
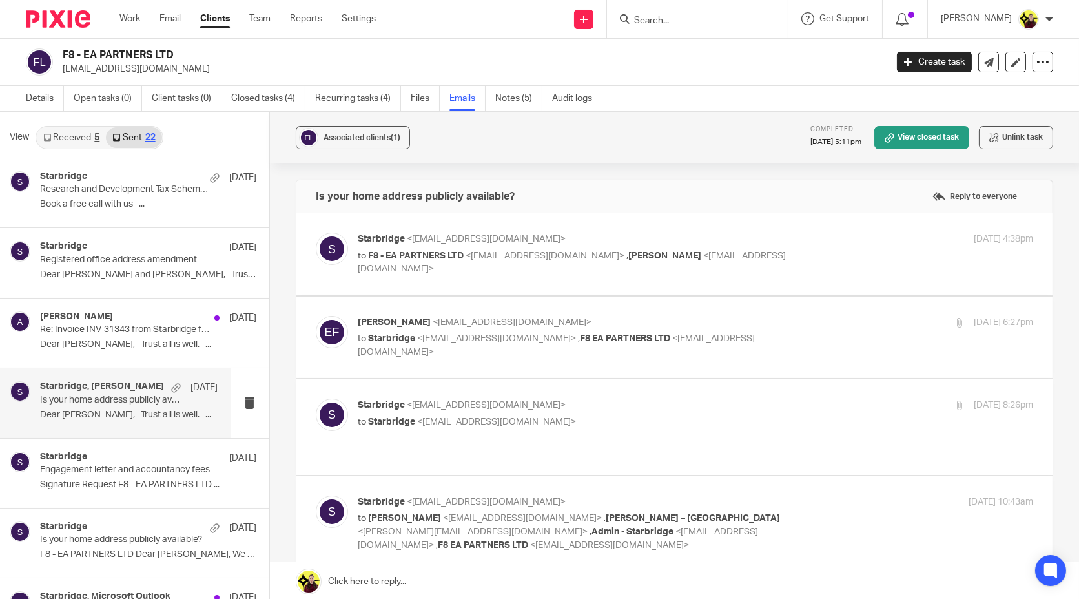
scroll to position [0, 0]
click at [509, 239] on p "Starbridge <info@starbridge.uk>" at bounding box center [583, 239] width 451 height 14
checkbox input "true"
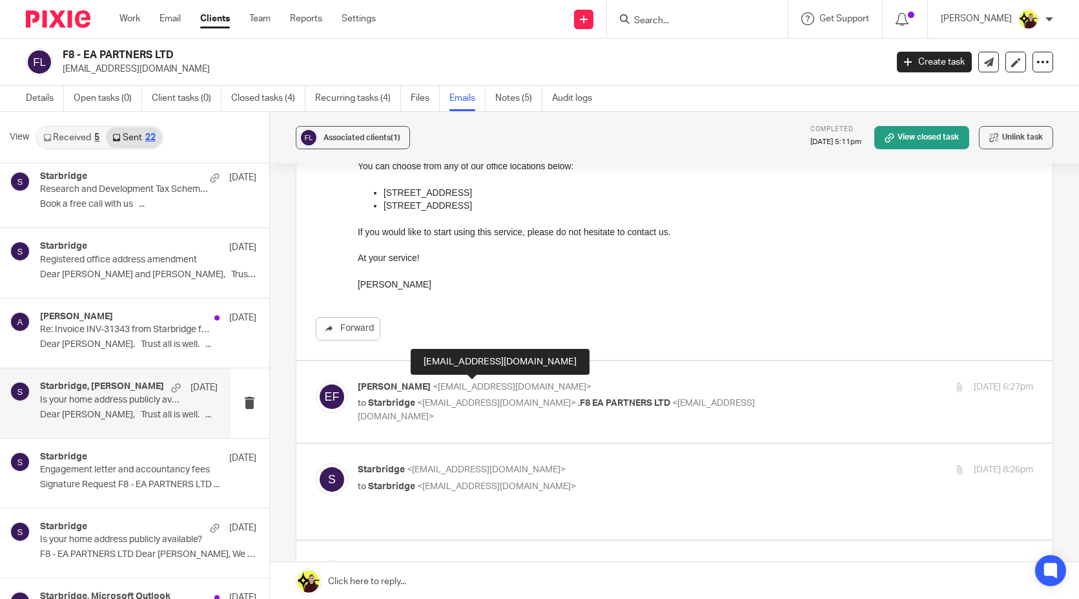
scroll to position [143, 0]
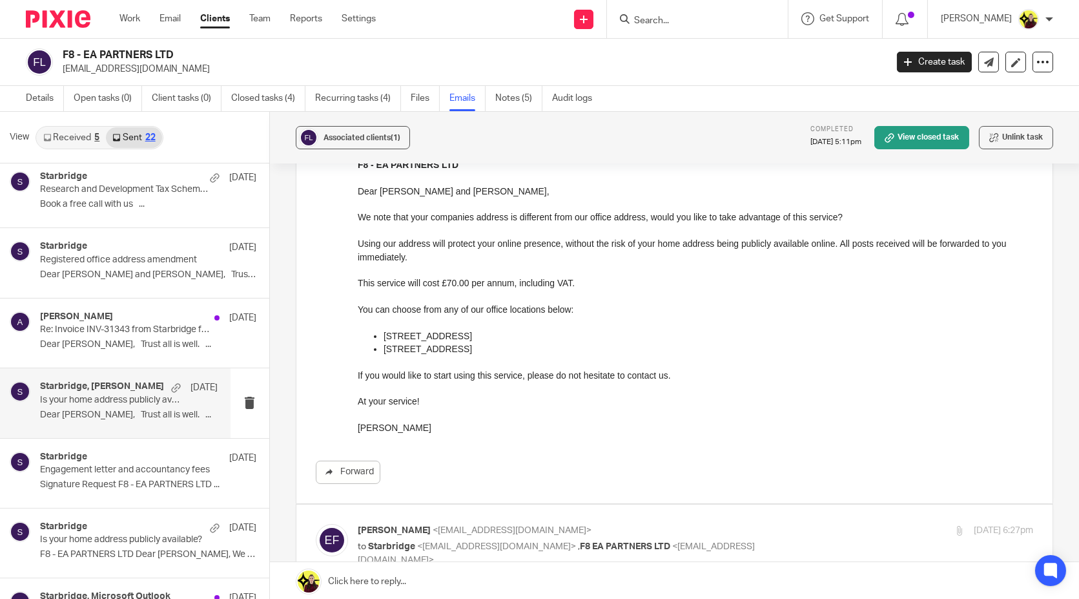
click at [572, 519] on label at bounding box center [674, 545] width 756 height 82
click at [316, 523] on input "checkbox" at bounding box center [315, 523] width 1 height 1
checkbox input "true"
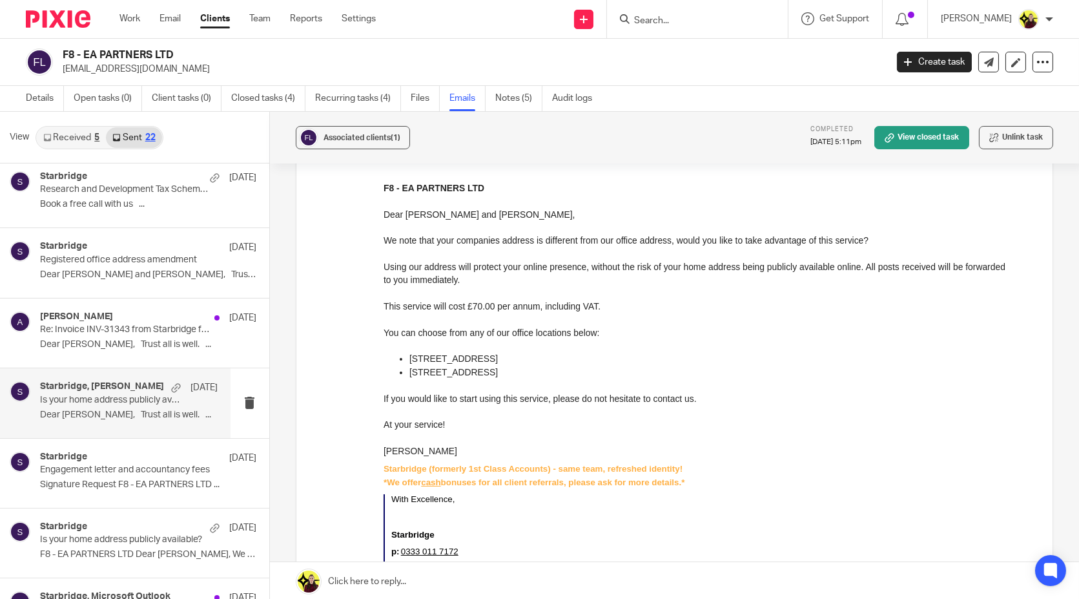
scroll to position [718, 0]
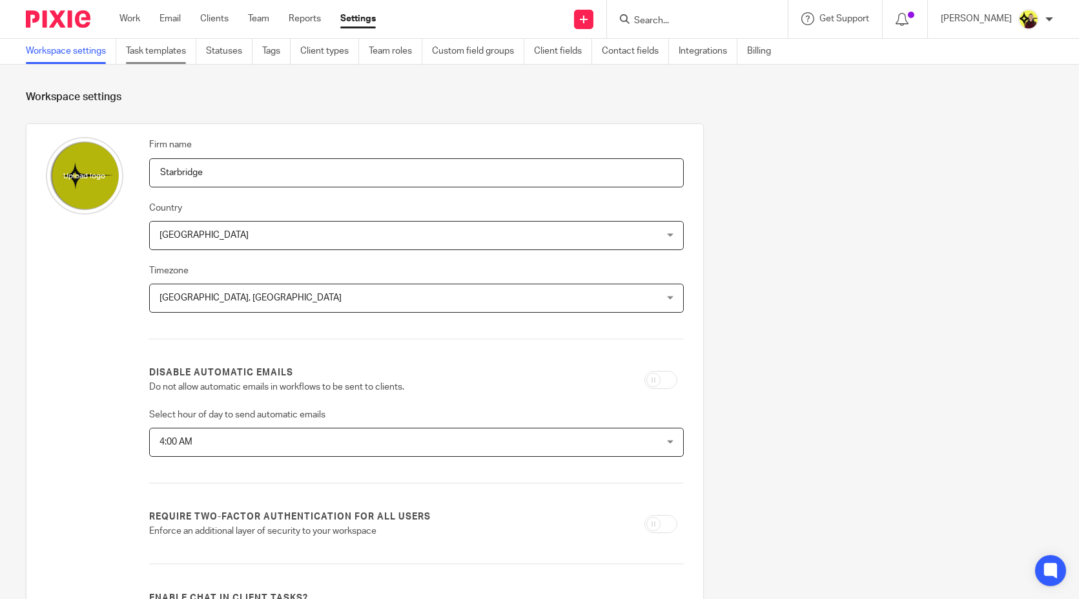
click at [173, 53] on link "Task templates" at bounding box center [161, 51] width 70 height 25
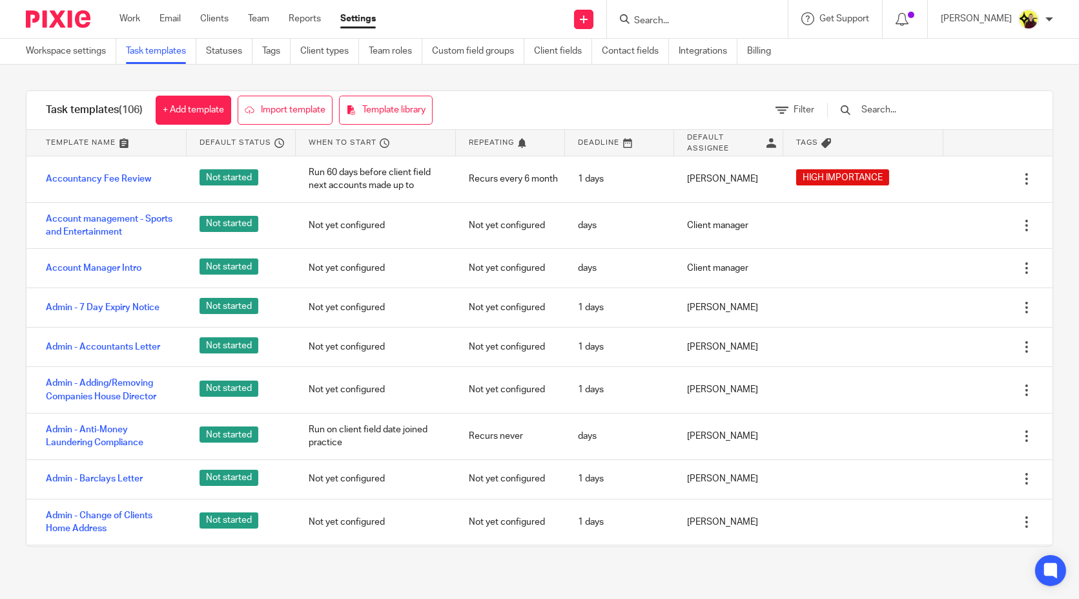
click at [927, 117] on input "text" at bounding box center [935, 110] width 150 height 14
paste input "[PERSON_NAME]"
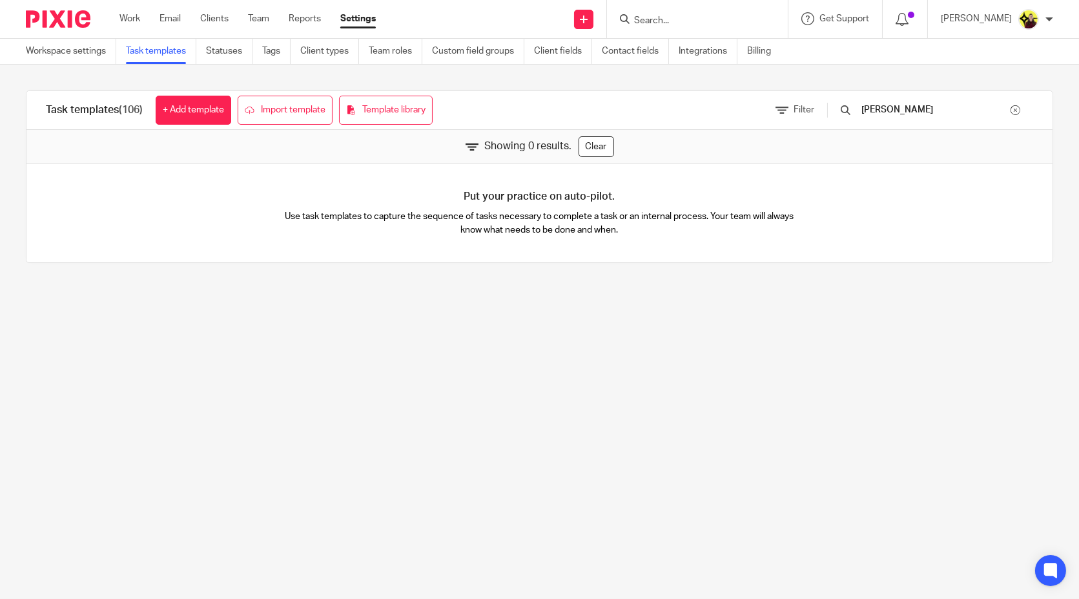
click at [927, 117] on input "[PERSON_NAME]" at bounding box center [935, 110] width 150 height 14
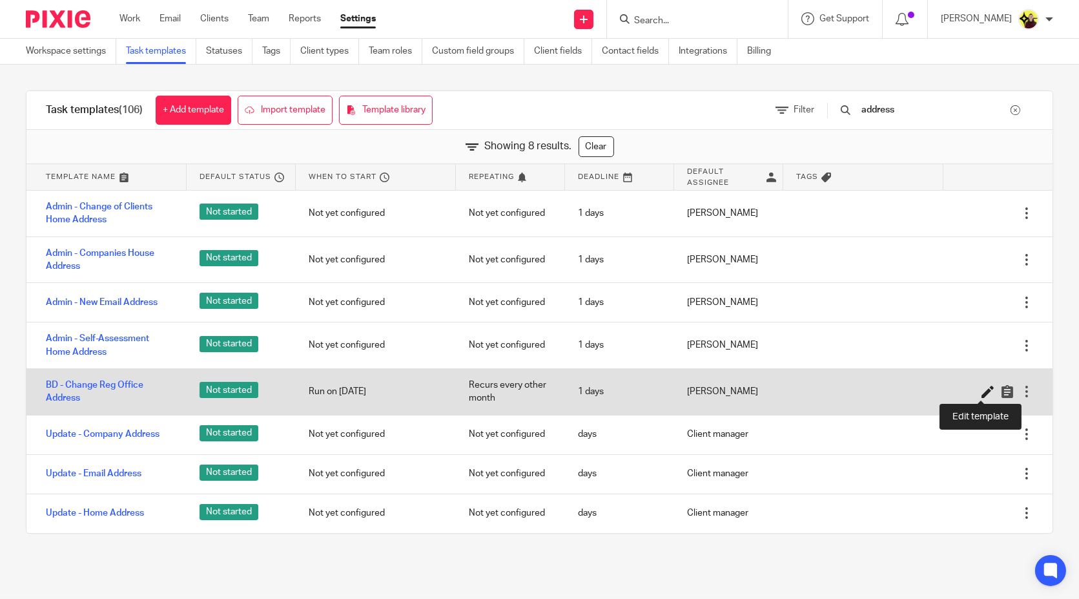
type input "address"
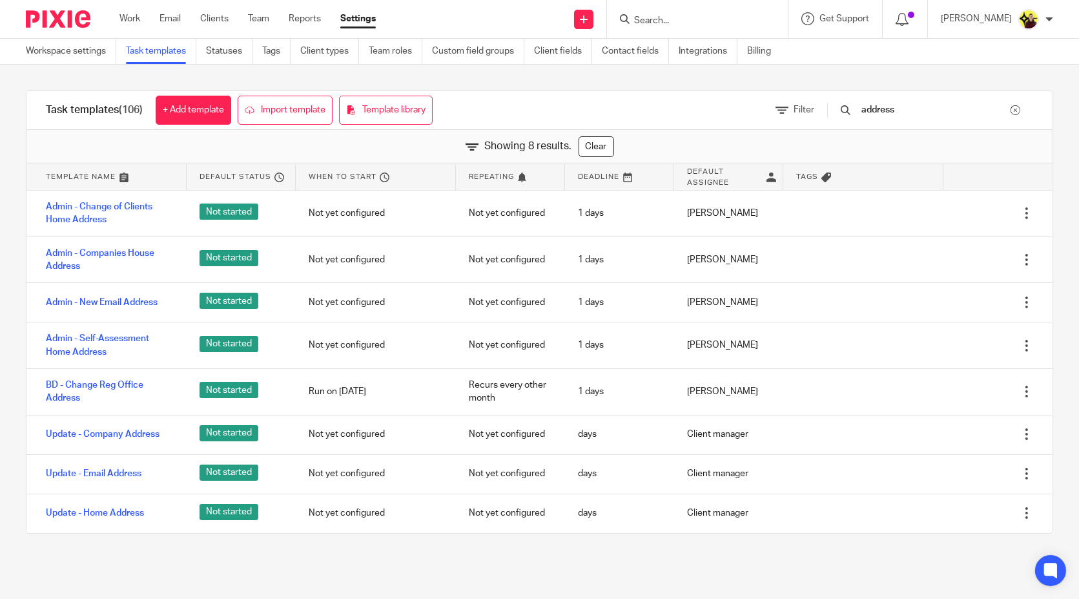
click at [689, 17] on input "Search" at bounding box center [691, 21] width 116 height 12
type input "amj"
click at [678, 63] on link at bounding box center [739, 56] width 218 height 30
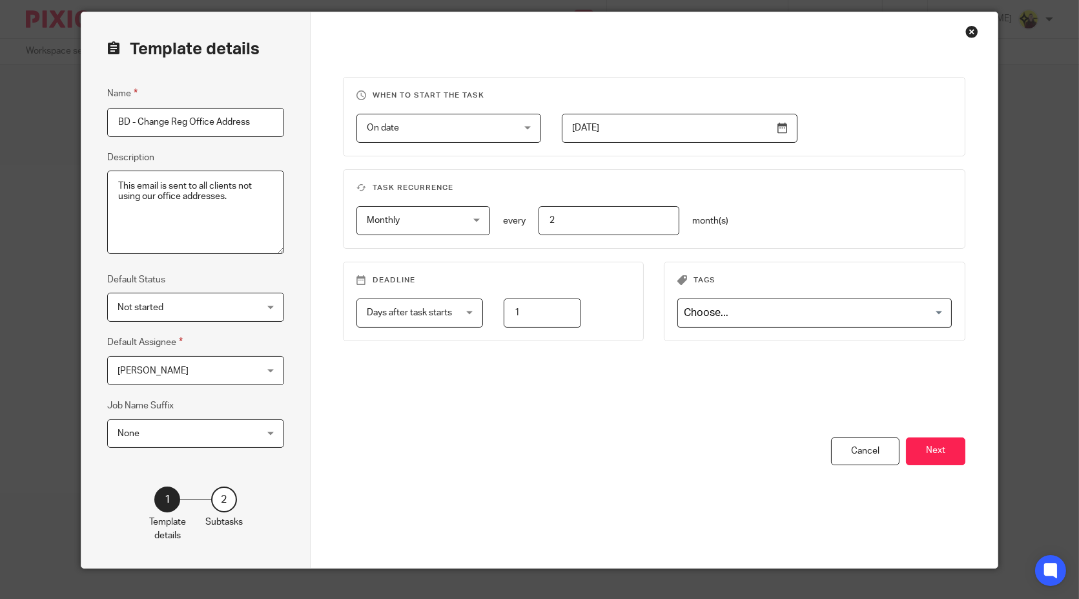
scroll to position [61, 0]
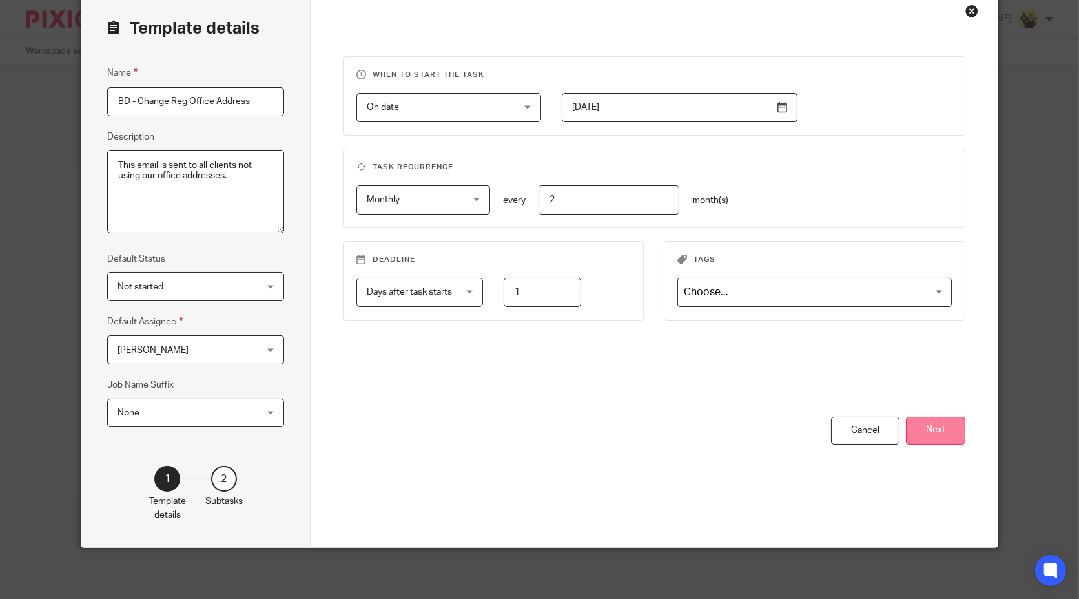
drag, startPoint x: 966, startPoint y: 420, endPoint x: 951, endPoint y: 431, distance: 19.0
click at [953, 429] on div "When to start the task On date On date Disable On date Week day Month day On cl…" at bounding box center [654, 269] width 687 height 555
click at [951, 431] on button "Next" at bounding box center [935, 431] width 59 height 28
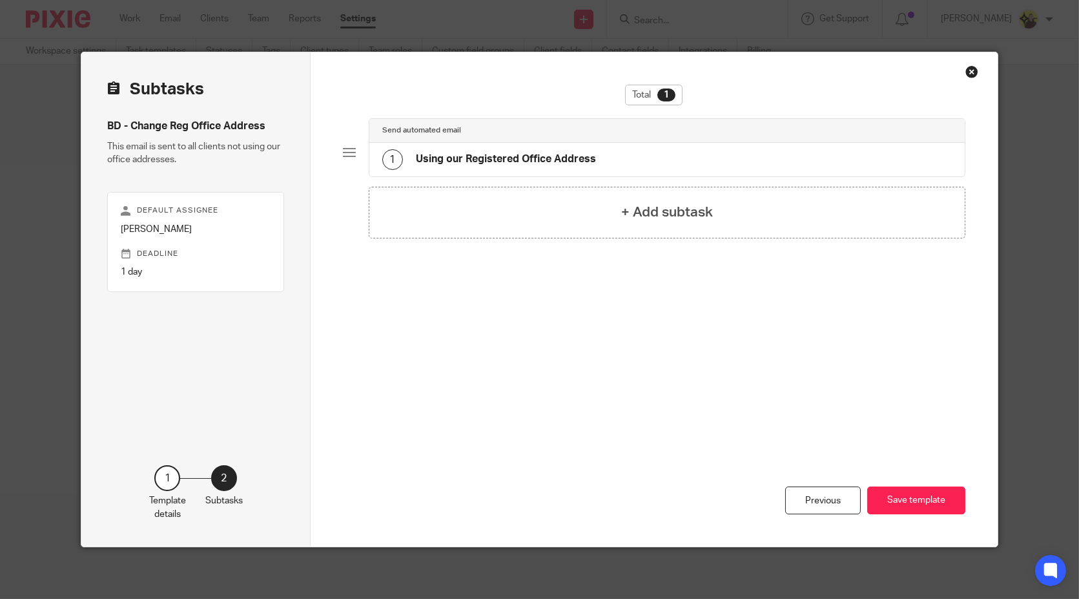
click at [588, 165] on h4 "Using our Registered Office Address" at bounding box center [506, 159] width 180 height 14
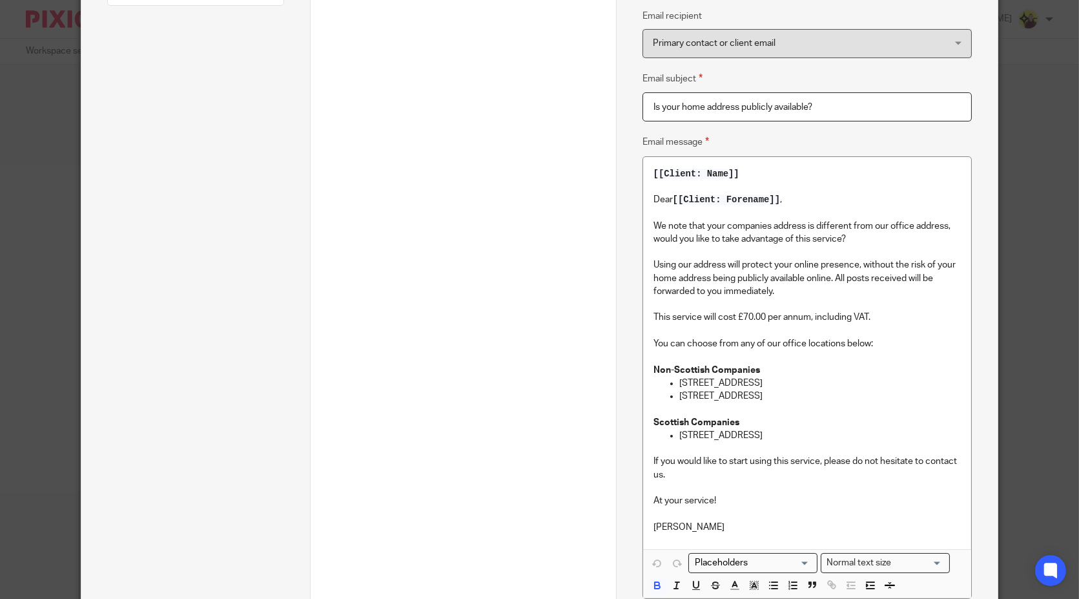
scroll to position [287, 0]
drag, startPoint x: 644, startPoint y: 261, endPoint x: 1053, endPoint y: 250, distance: 409.6
click at [804, 275] on div "[[Client: Name]] Dear [[Client: Forename]] , We note that your companies addres…" at bounding box center [807, 352] width 328 height 392
drag, startPoint x: 704, startPoint y: 247, endPoint x: 698, endPoint y: 253, distance: 8.7
click at [704, 247] on p "To enrich screen reader interactions, please activate Accessibility in Grammarl…" at bounding box center [807, 251] width 307 height 13
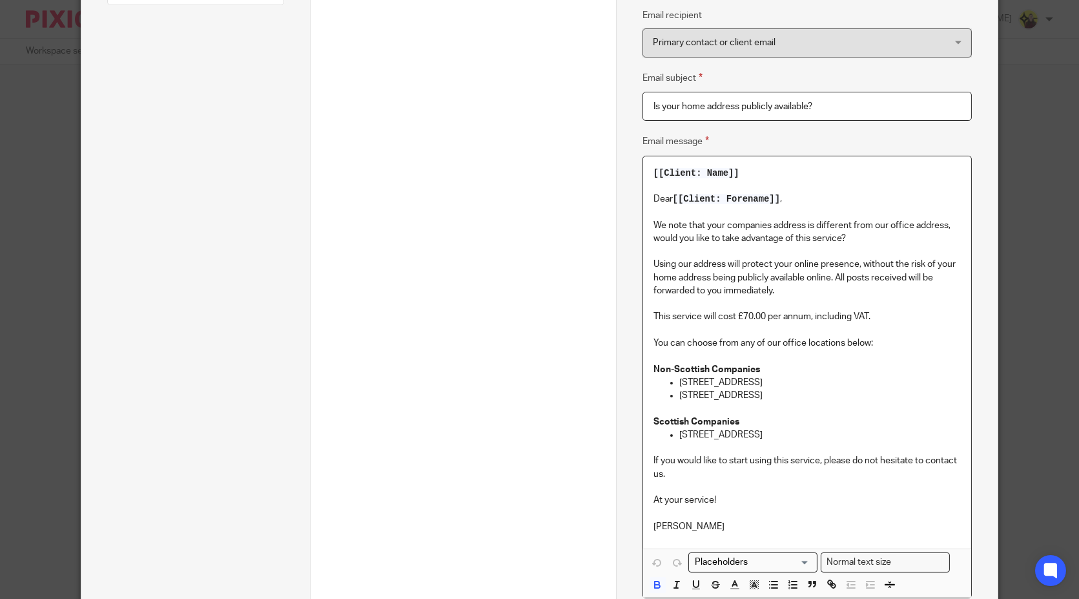
drag, startPoint x: 646, startPoint y: 258, endPoint x: 900, endPoint y: 397, distance: 289.6
click at [900, 397] on div "[[Client: Name]] Dear [[Client: Forename]] , We note that your companies addres…" at bounding box center [807, 352] width 328 height 392
copy div "Using our address will protect your online presence, without the risk of your h…"
drag, startPoint x: 755, startPoint y: 444, endPoint x: 739, endPoint y: 459, distance: 21.0
click at [755, 444] on p "To enrich screen reader interactions, please activate Accessibility in Grammarl…" at bounding box center [820, 447] width 282 height 13
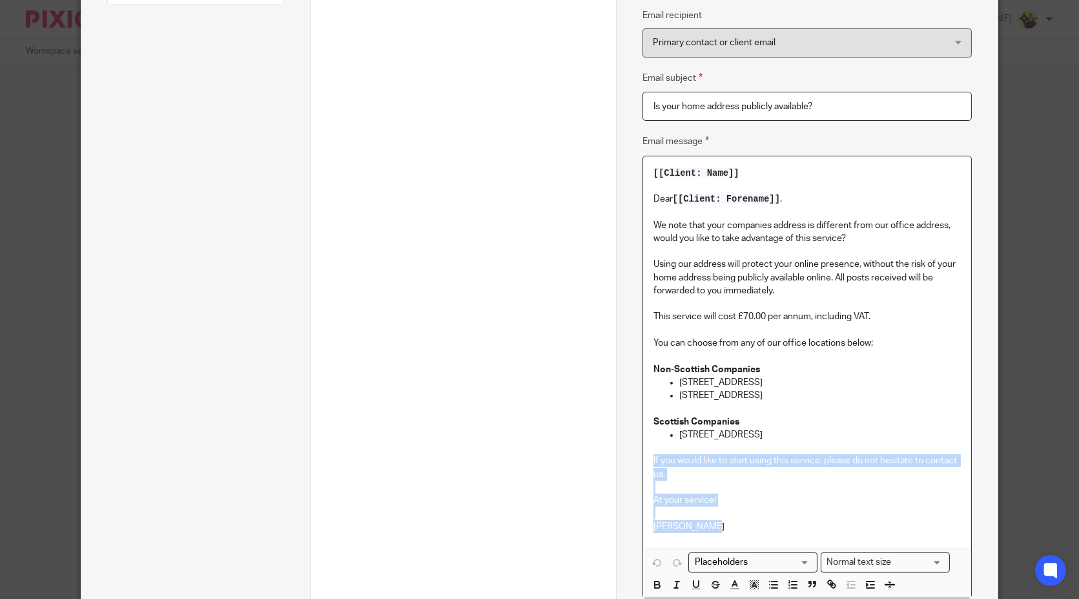
drag, startPoint x: 729, startPoint y: 523, endPoint x: 645, endPoint y: 459, distance: 105.9
click at [645, 459] on div "[[Client: Name]] Dear [[Client: Forename]] , We note that your companies addres…" at bounding box center [807, 352] width 328 height 392
copy div "If you would like to start using this service, please do not hesitate to contac…"
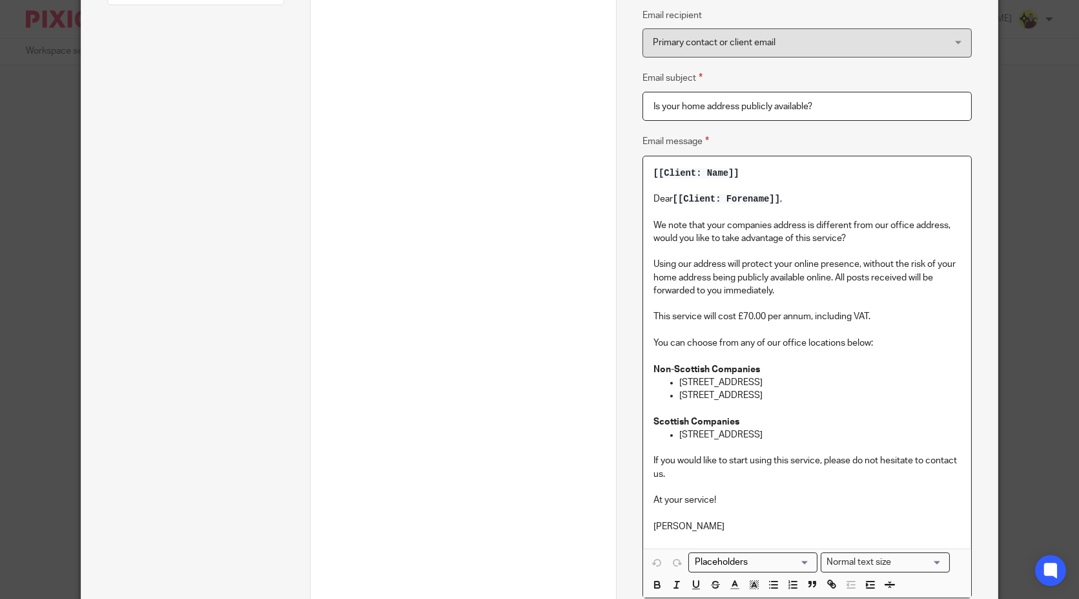
drag, startPoint x: 775, startPoint y: 436, endPoint x: 782, endPoint y: 433, distance: 7.6
click at [775, 435] on p "20-23 Woodside Place, Glasgow, G3 7QL" at bounding box center [820, 434] width 282 height 13
drag, startPoint x: 838, startPoint y: 434, endPoint x: 653, endPoint y: 434, distance: 184.7
click at [654, 434] on ul "20-23 Woodside Place, Glasgow, G3 7QL" at bounding box center [807, 441] width 307 height 26
copy p "20-23 Woodside Place, Glasgow, G3 7QL"
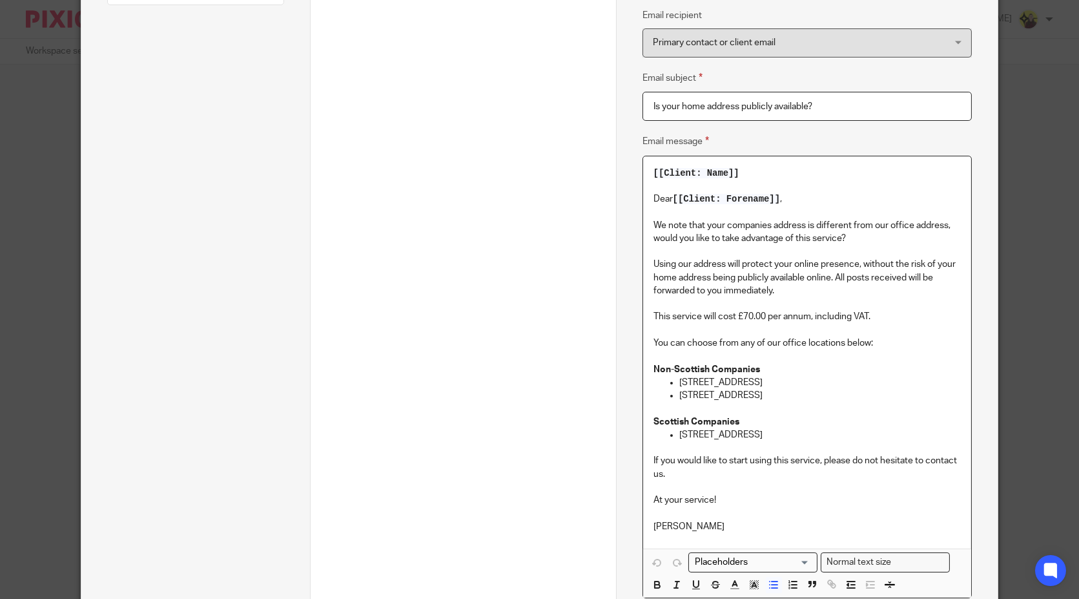
click at [831, 386] on p "320 City Road, London, EC1V 2NZ" at bounding box center [820, 382] width 282 height 13
drag, startPoint x: 840, startPoint y: 395, endPoint x: 659, endPoint y: 378, distance: 182.3
click at [659, 378] on ul "320 City Road, London, EC1V 2NZ Sopers House, Hertfordshire, EN6 4RY" at bounding box center [807, 389] width 307 height 26
copy ul "320 City Road, London, EC1V 2NZ Sopers House, Hertfordshire, EN6 4RY"
drag, startPoint x: 828, startPoint y: 293, endPoint x: 829, endPoint y: 384, distance: 91.1
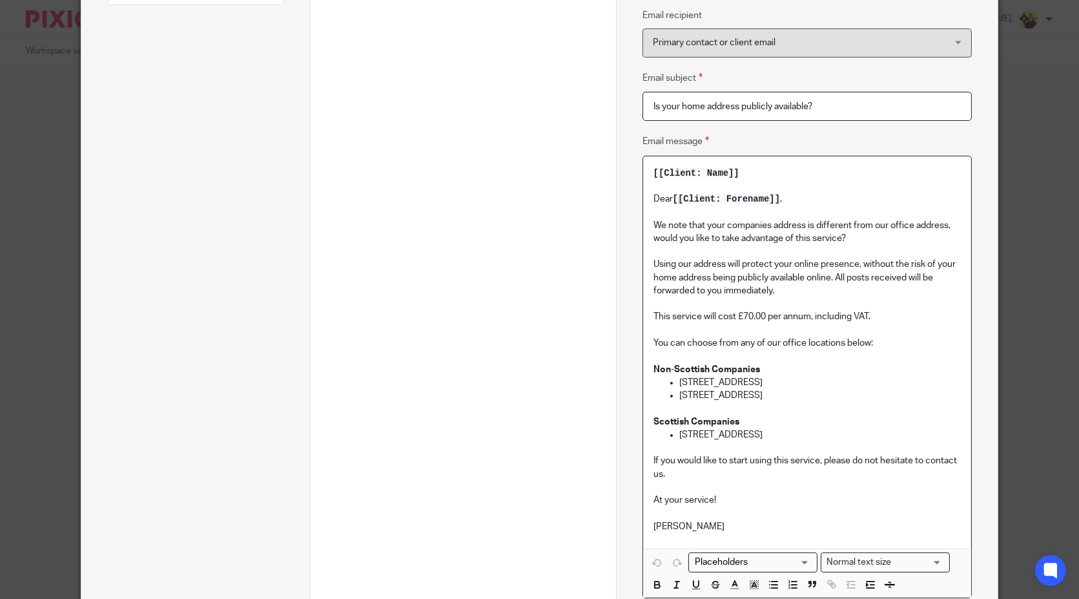
click at [828, 293] on p "Using our address will protect your online presence, without the risk of your h…" at bounding box center [807, 277] width 307 height 39
drag, startPoint x: 831, startPoint y: 392, endPoint x: 646, endPoint y: 346, distance: 191.1
click at [646, 346] on div "[[Client: Name]] Dear [[Client: Forename]] , We note that your companies addres…" at bounding box center [807, 352] width 328 height 392
copy div "You can choose from any of our office locations below: Non-Scottish Companies 3…"
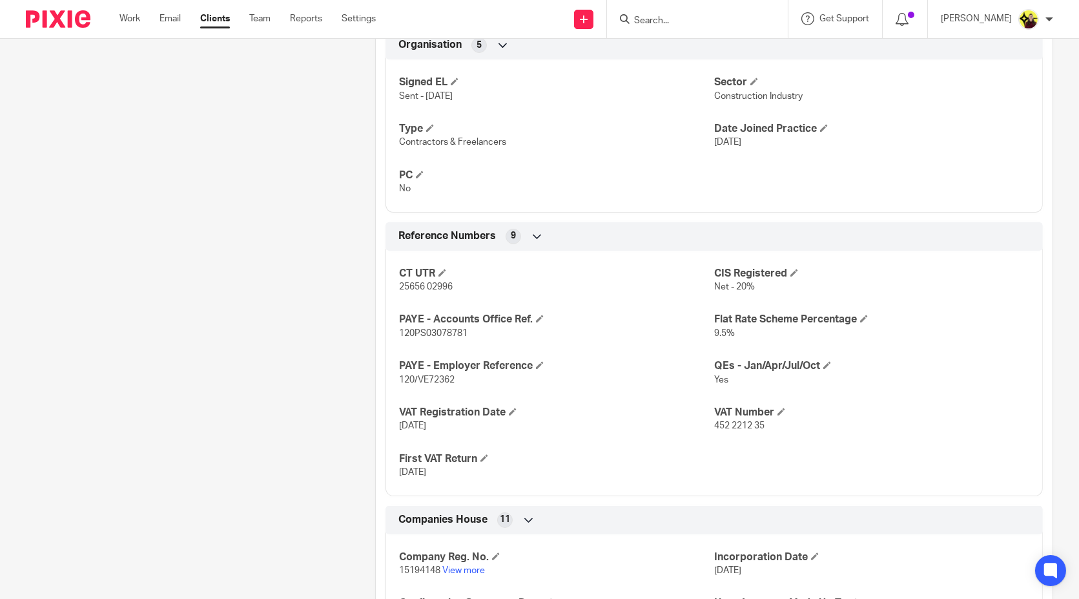
scroll to position [861, 0]
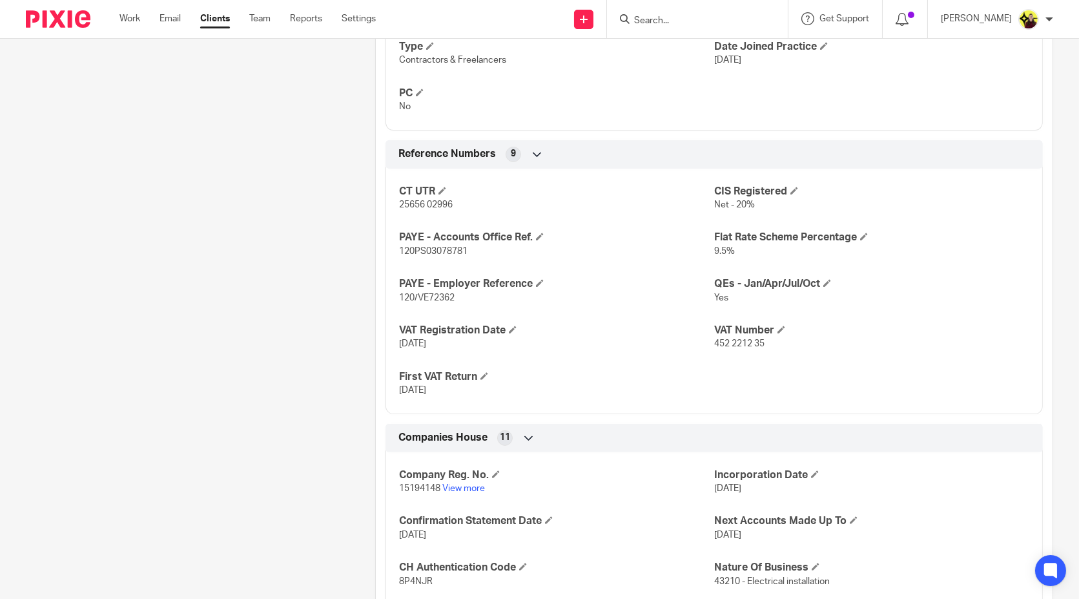
click at [406, 583] on p "8P4NJR" at bounding box center [556, 581] width 315 height 13
copy span "8P4NJR"
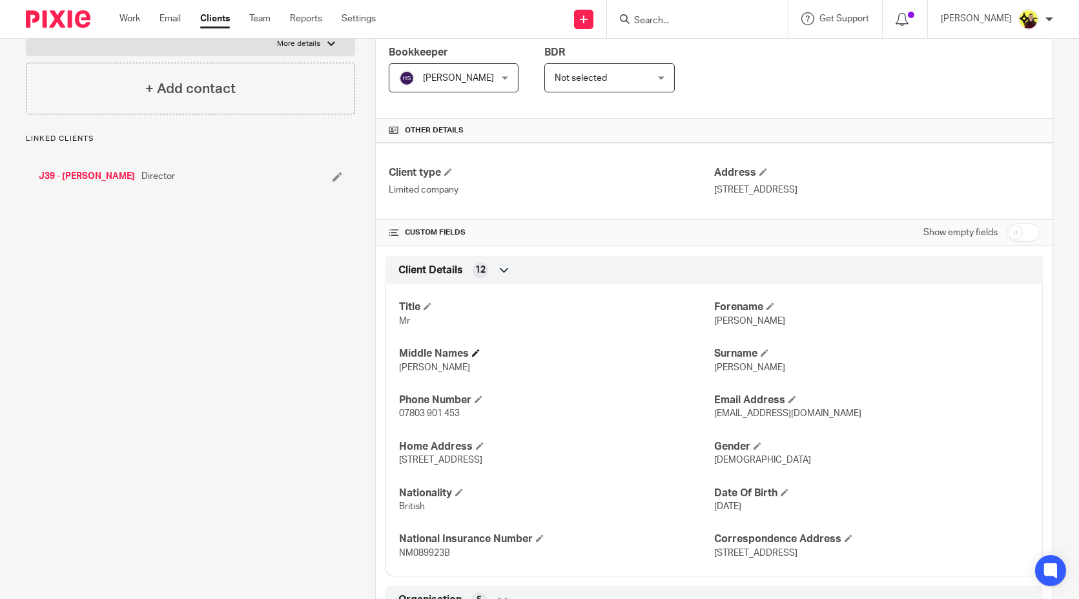
scroll to position [0, 0]
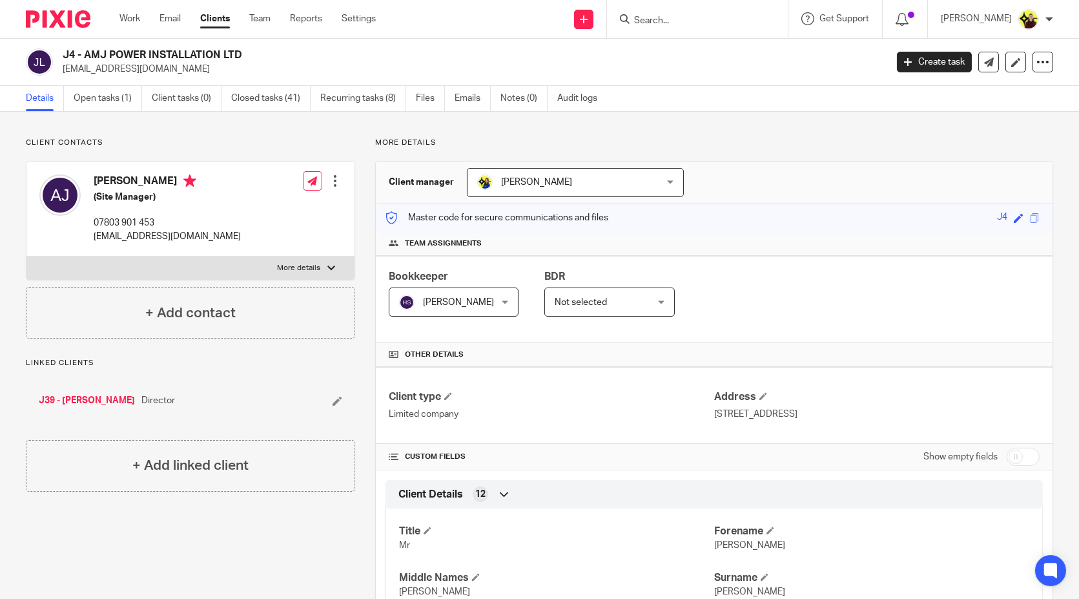
click at [749, 22] on input "Search" at bounding box center [691, 21] width 116 height 12
click at [712, 15] on input "hmr" at bounding box center [691, 21] width 116 height 12
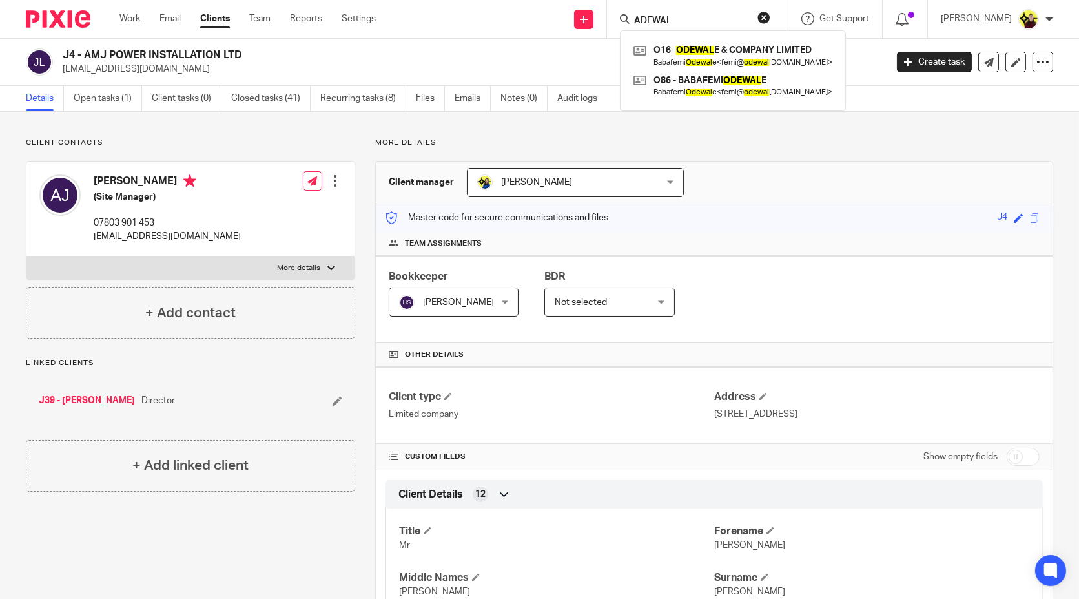
type input "ADEWAL"
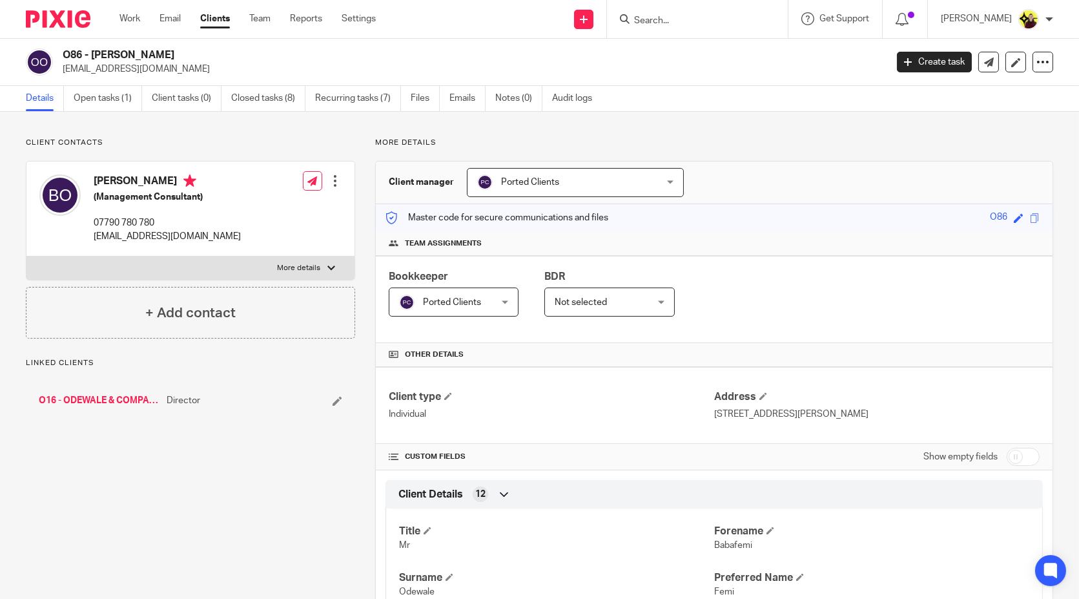
click at [703, 13] on form at bounding box center [702, 19] width 138 height 16
click at [695, 21] on input "Search" at bounding box center [691, 21] width 116 height 12
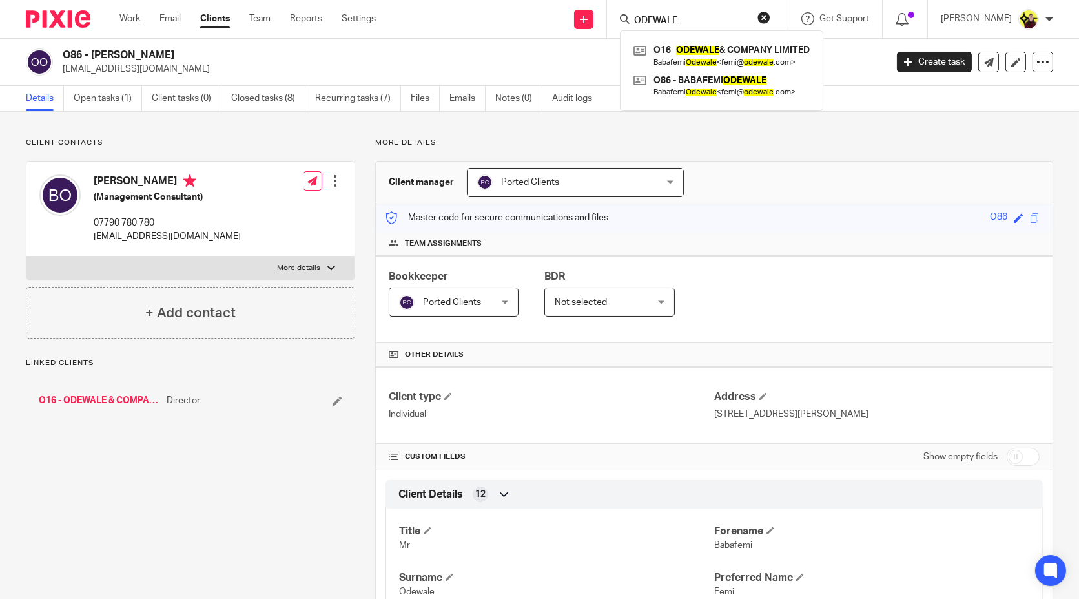
type input "ODEWALE"
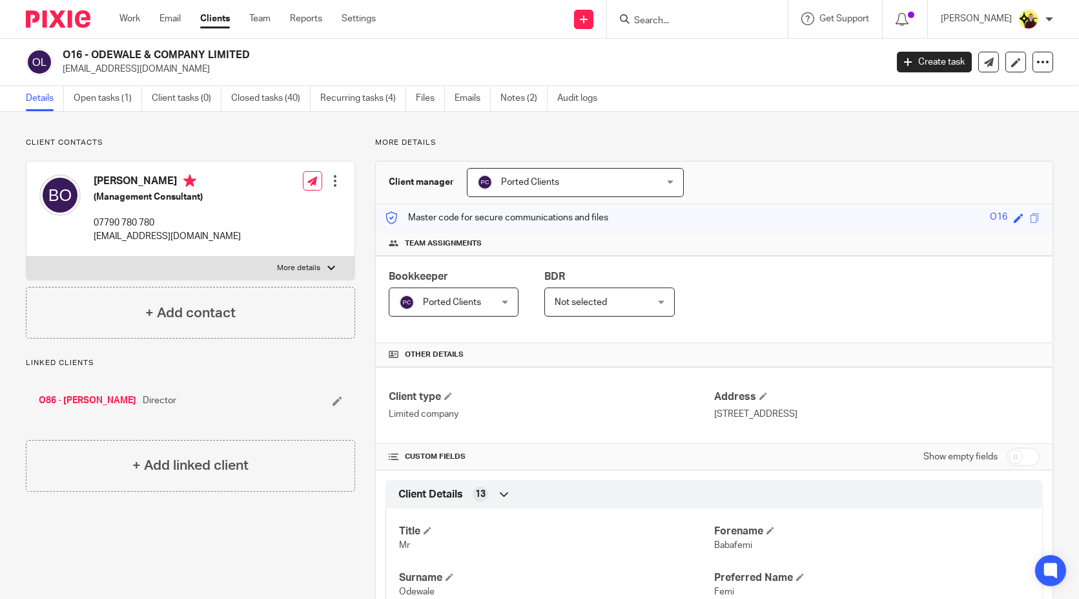
click at [749, 21] on input "Search" at bounding box center [691, 21] width 116 height 12
type input "A"
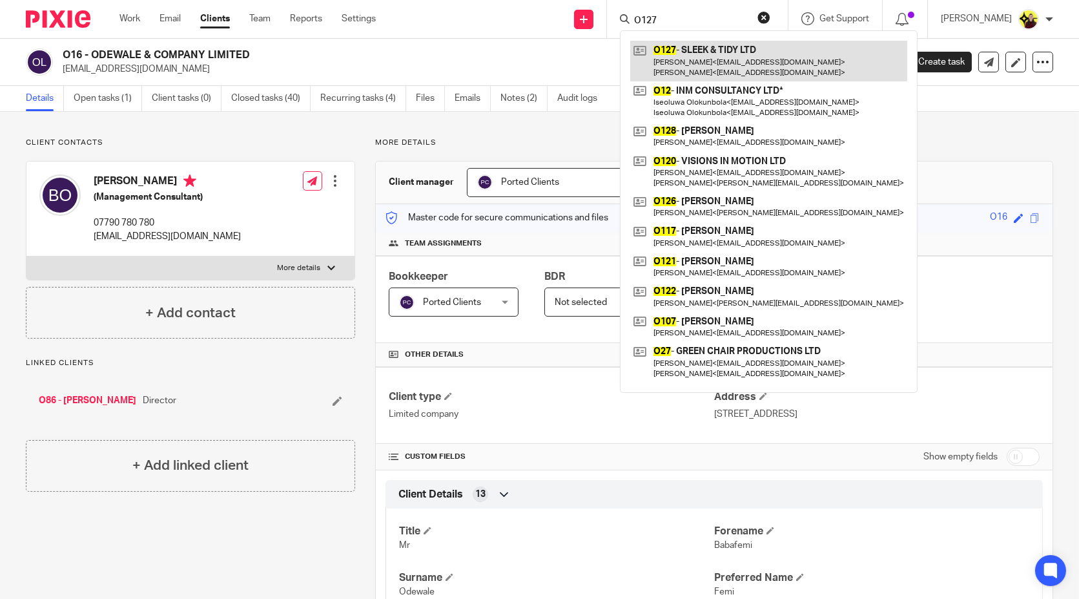
type input "O127"
click at [734, 43] on link at bounding box center [768, 61] width 277 height 40
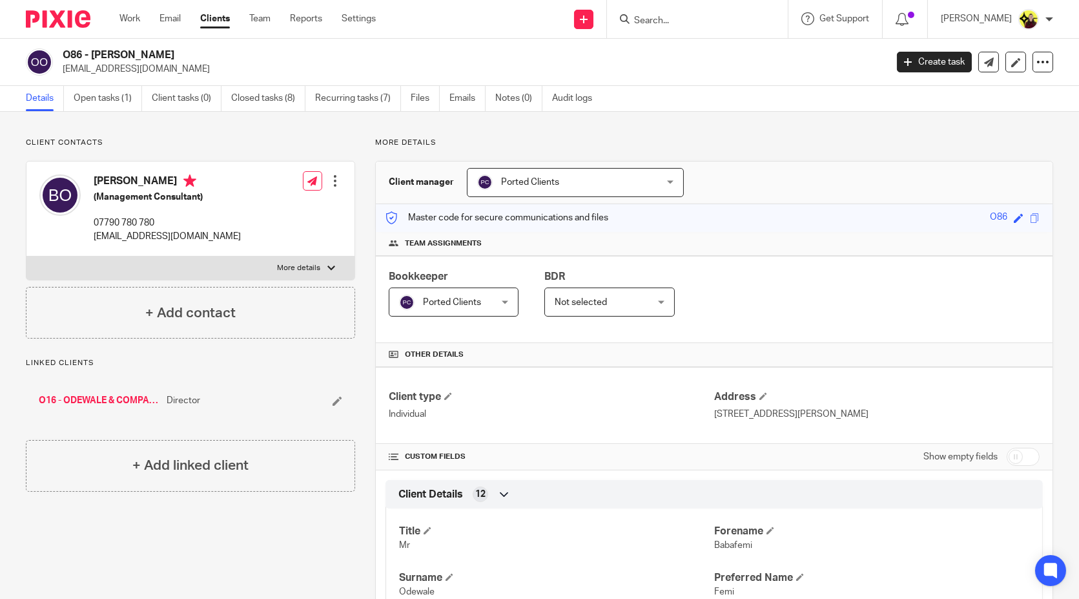
drag, startPoint x: 201, startPoint y: 48, endPoint x: 63, endPoint y: 54, distance: 138.3
click at [63, 54] on h2 "O86 - [PERSON_NAME]" at bounding box center [389, 55] width 652 height 14
drag, startPoint x: 243, startPoint y: 14, endPoint x: 232, endPoint y: 15, distance: 11.1
click at [232, 15] on ul "Work Email Clients Team Reports Settings" at bounding box center [257, 18] width 276 height 13
click at [224, 17] on link "Clients" at bounding box center [215, 18] width 30 height 13
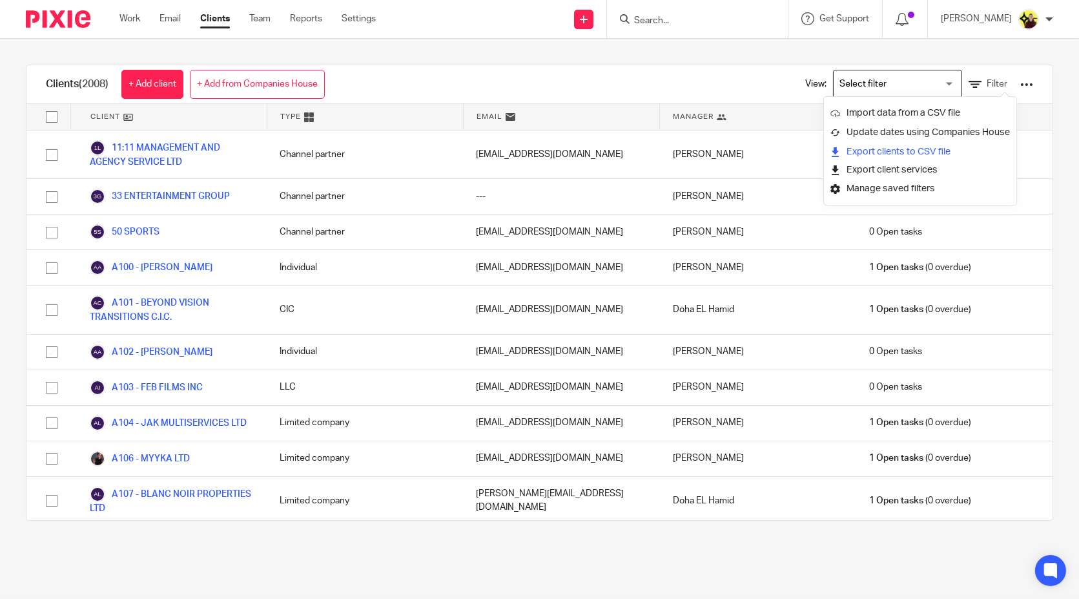
click at [928, 152] on link "Export clients to CSV file" at bounding box center [921, 151] width 180 height 19
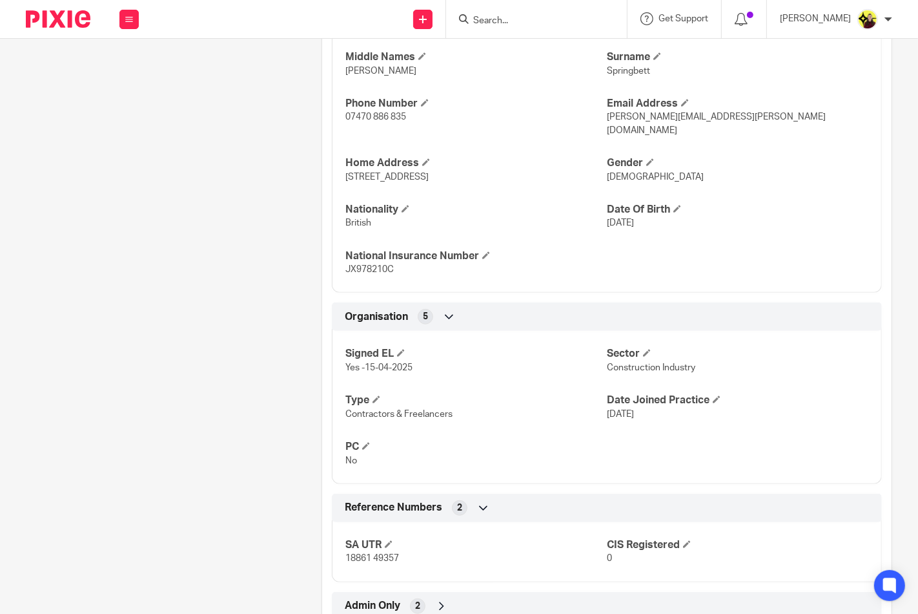
scroll to position [551, 0]
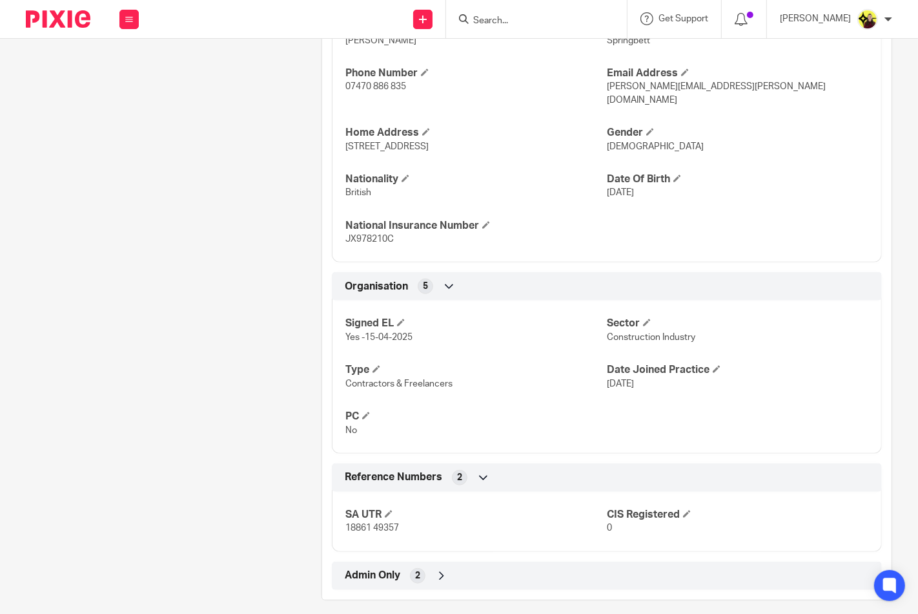
drag, startPoint x: 384, startPoint y: 582, endPoint x: 385, endPoint y: 573, distance: 8.4
click at [384, 582] on div "Client manager [PERSON_NAME] [PERSON_NAME] [PERSON_NAME] [PERSON_NAME] [PERSON_…" at bounding box center [607, 105] width 571 height 990
click at [389, 568] on span "Admin Only" at bounding box center [373, 575] width 56 height 14
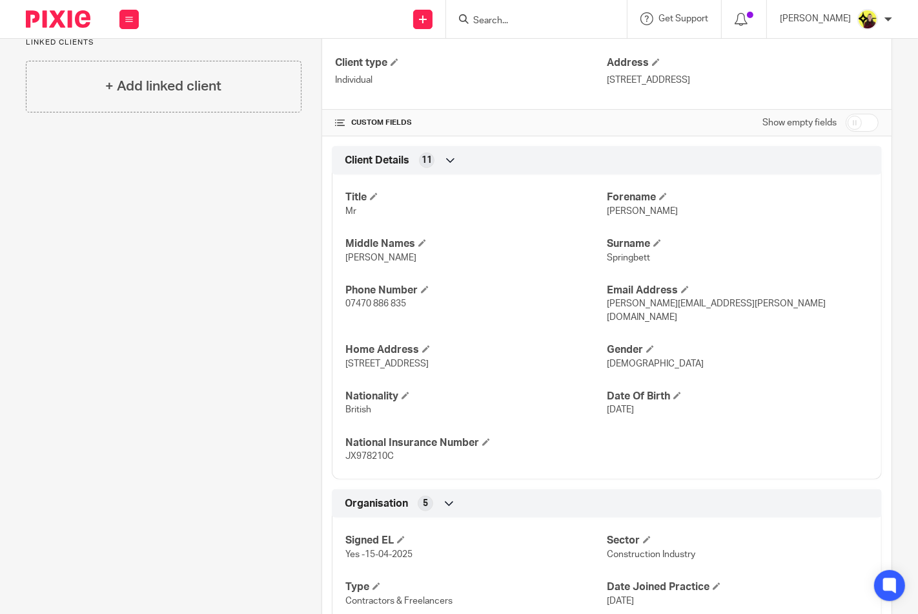
scroll to position [50, 0]
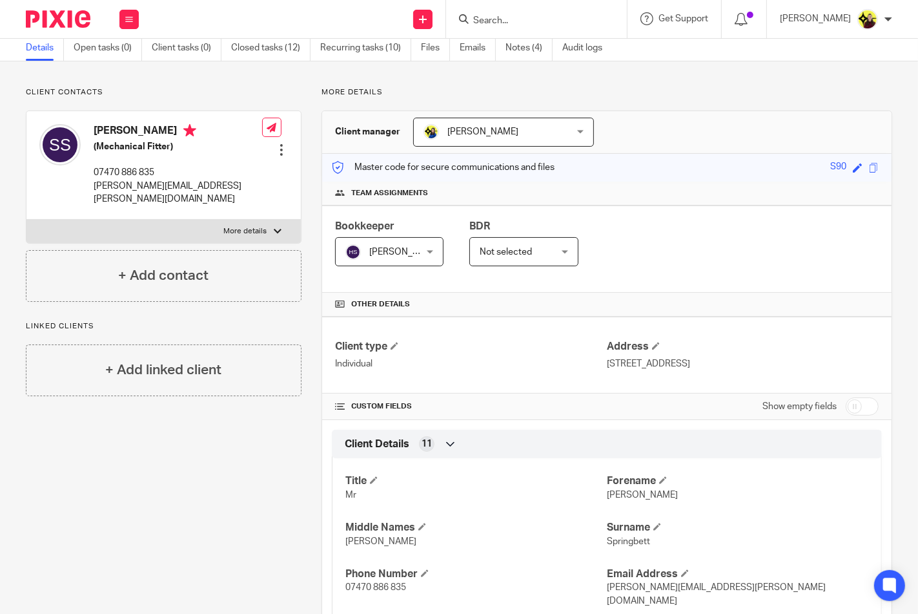
click at [846, 401] on input "checkbox" at bounding box center [862, 406] width 33 height 18
checkbox input "true"
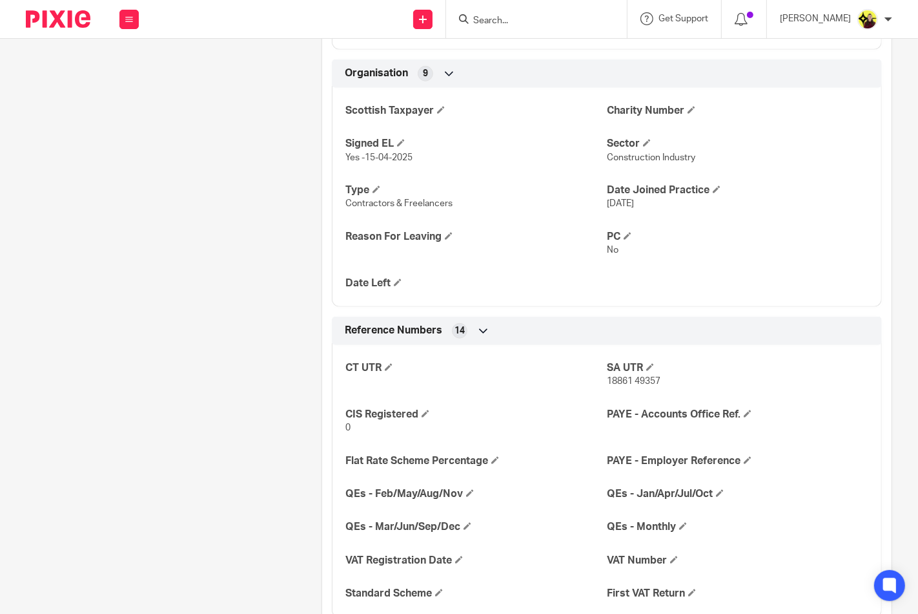
scroll to position [984, 0]
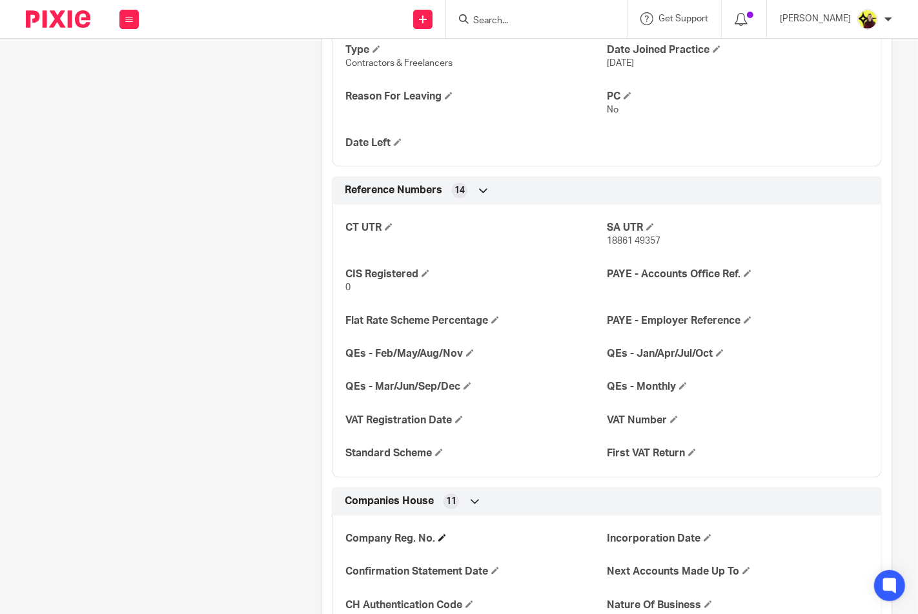
drag, startPoint x: 336, startPoint y: 524, endPoint x: 408, endPoint y: 528, distance: 72.4
click at [408, 528] on div "Company Reg. No. Incorporation Date Confirmation Statement Date Next Accounts M…" at bounding box center [607, 624] width 550 height 236
copy h4 "Company Reg"
click at [518, 17] on input "Search" at bounding box center [530, 21] width 116 height 12
type input "G36"
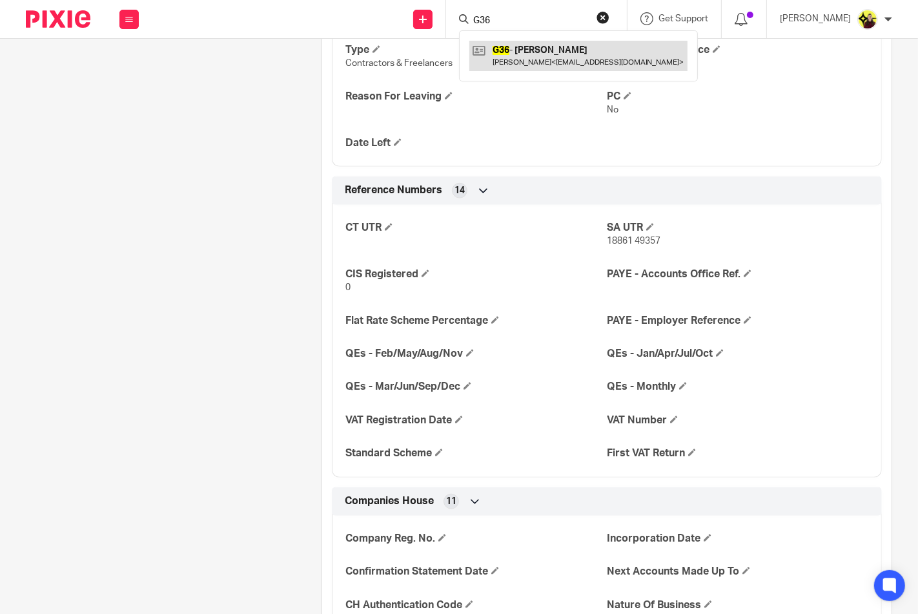
click at [519, 55] on link at bounding box center [579, 56] width 218 height 30
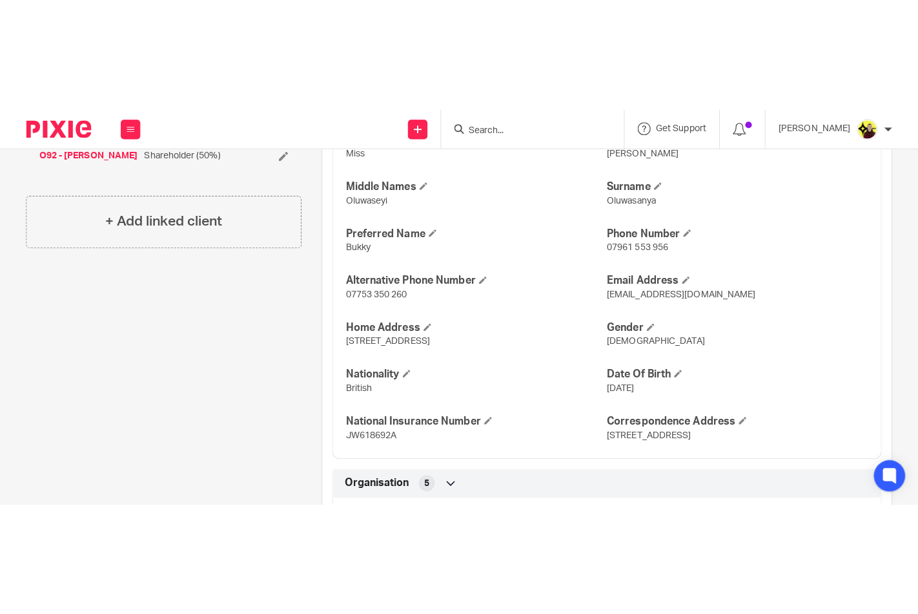
scroll to position [502, 0]
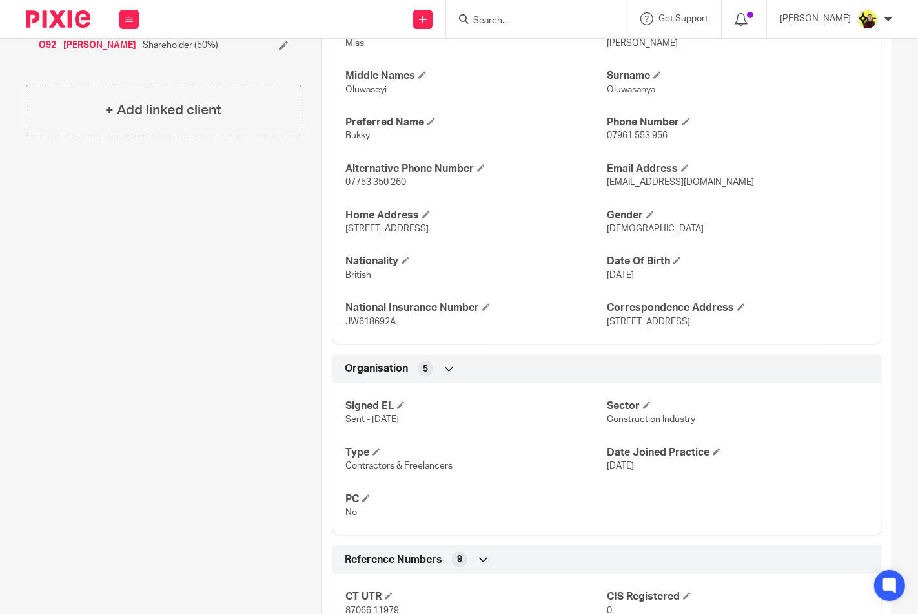
click at [521, 23] on input "Search" at bounding box center [530, 21] width 116 height 12
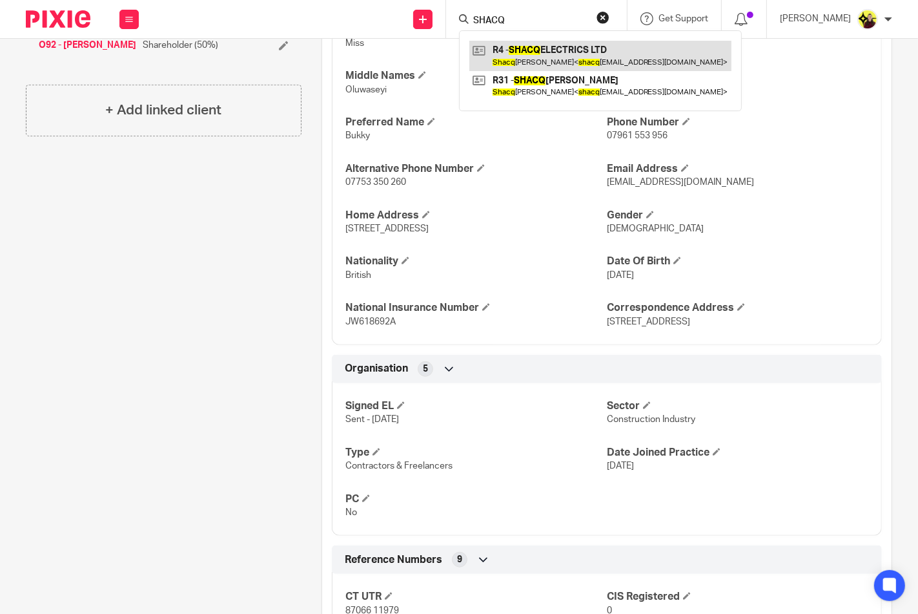
type input "SHACQ"
click at [551, 47] on link at bounding box center [601, 56] width 262 height 30
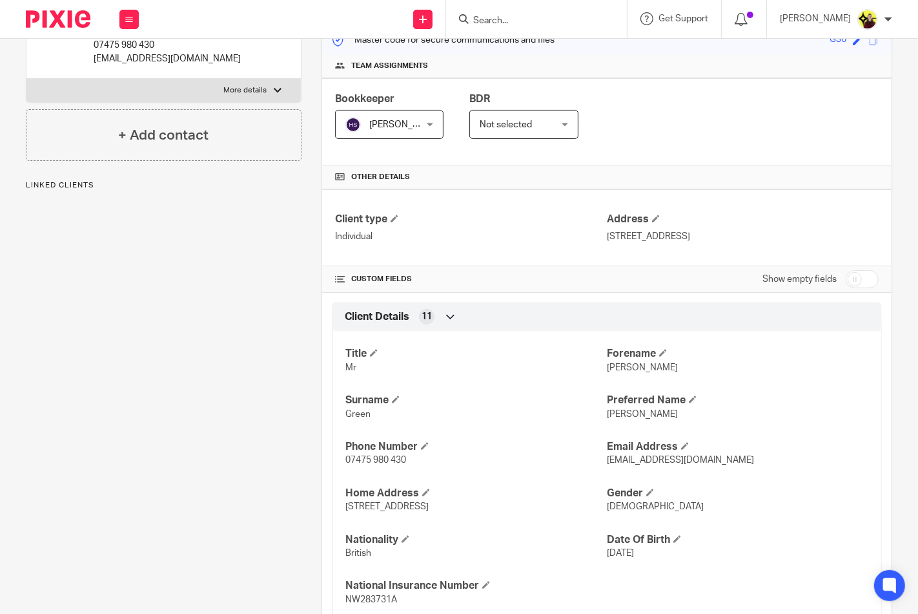
scroll to position [15, 0]
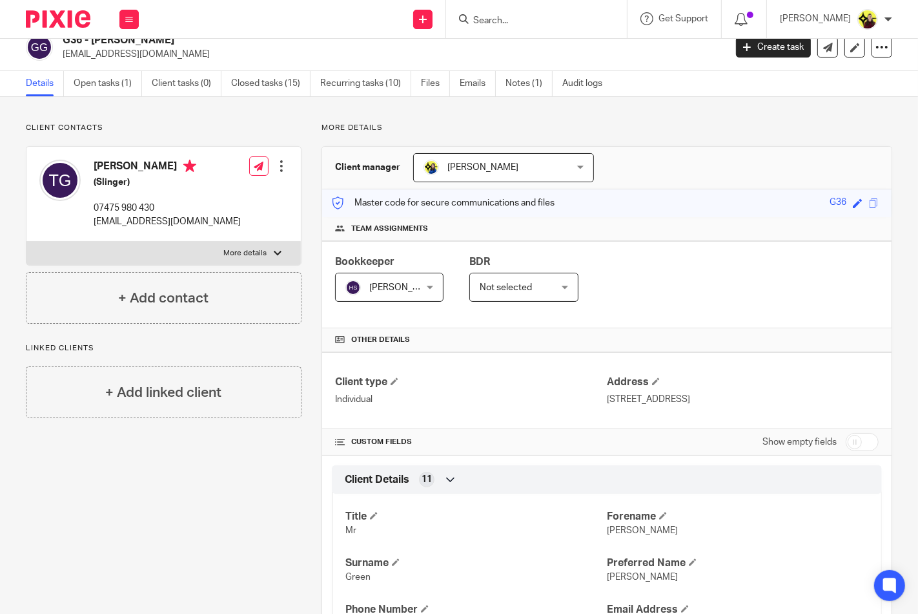
click at [538, 14] on form at bounding box center [541, 19] width 138 height 16
click at [525, 20] on input "Search" at bounding box center [530, 21] width 116 height 12
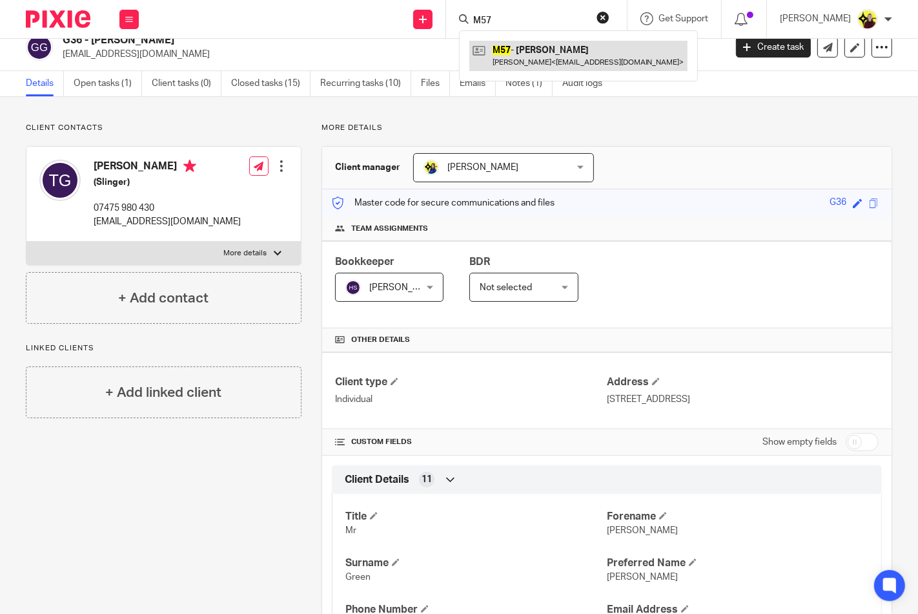
type input "M57"
click at [505, 68] on link at bounding box center [579, 56] width 218 height 30
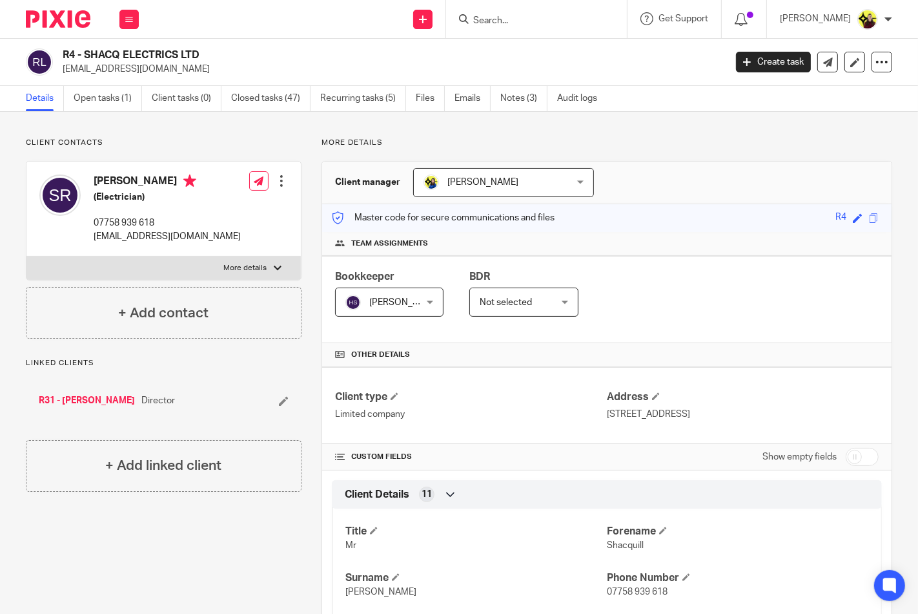
click at [523, 20] on input "Search" at bounding box center [530, 21] width 116 height 12
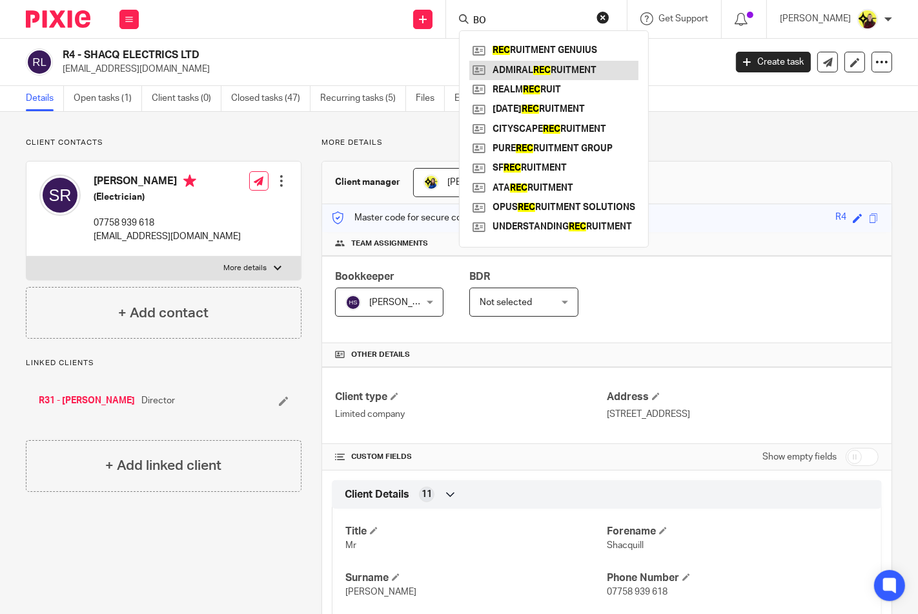
type input "B"
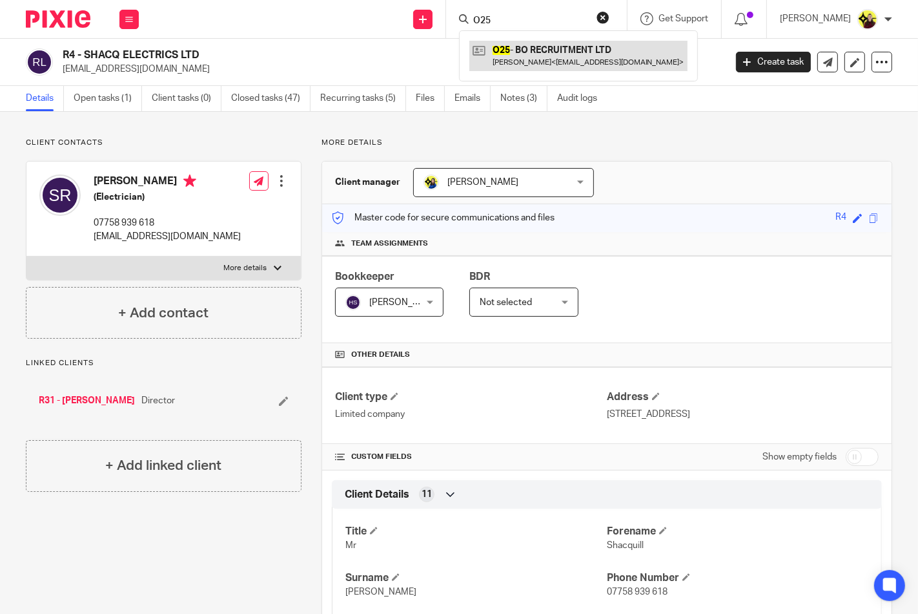
type input "O25"
drag, startPoint x: 575, startPoint y: 65, endPoint x: 588, endPoint y: 52, distance: 17.8
click at [577, 62] on link at bounding box center [579, 56] width 218 height 30
click at [588, 52] on link at bounding box center [579, 56] width 218 height 30
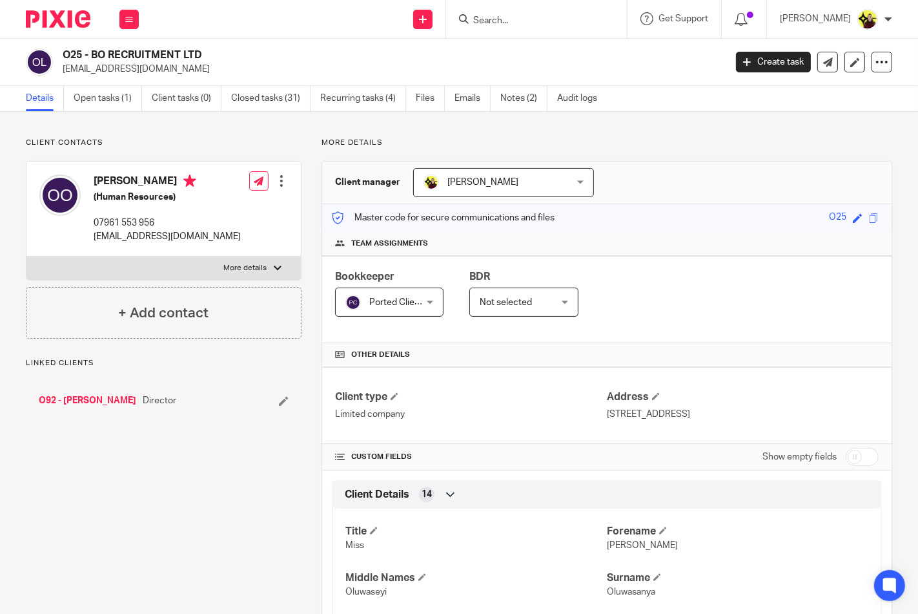
click at [74, 49] on h2 "O25 - BO RECRUITMENT LTD" at bounding box center [324, 55] width 523 height 14
copy h2 "O25"
click at [70, 46] on div "O25 - BO RECRUITMENT LTD [EMAIL_ADDRESS][DOMAIN_NAME] Create task Update from C…" at bounding box center [459, 62] width 918 height 47
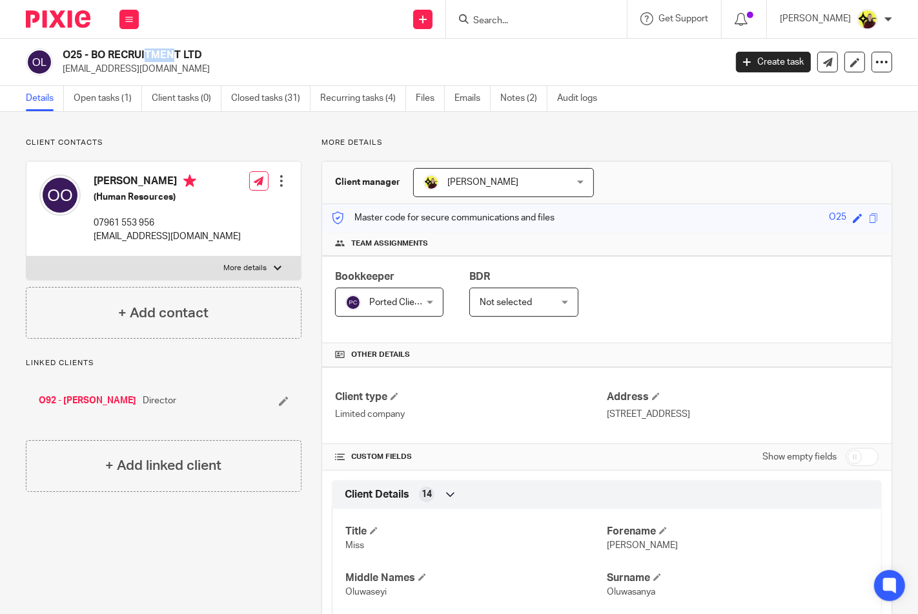
copy h2 "O25"
click at [530, 17] on input "Search" at bounding box center [530, 21] width 116 height 12
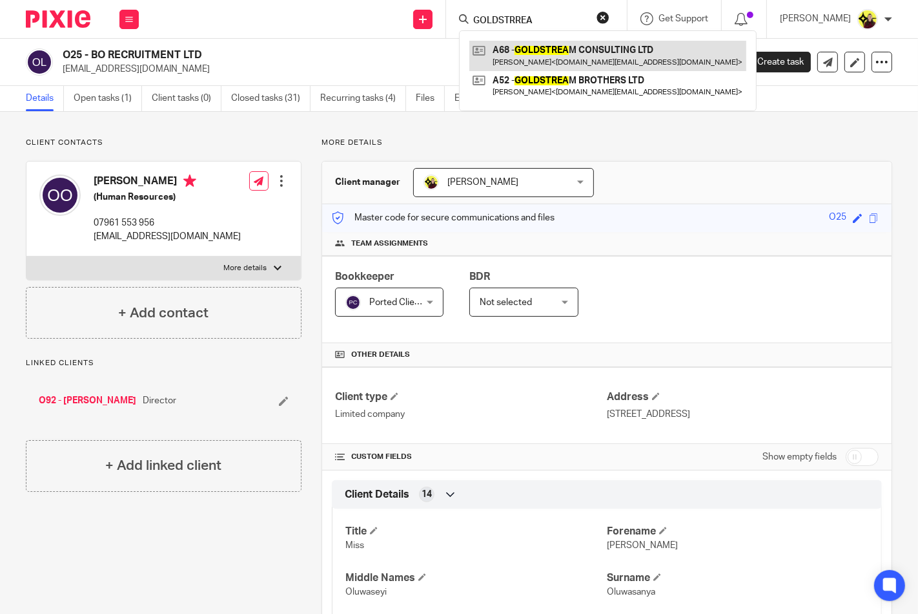
type input "GOLDSTRREA"
click at [547, 45] on link at bounding box center [608, 56] width 277 height 30
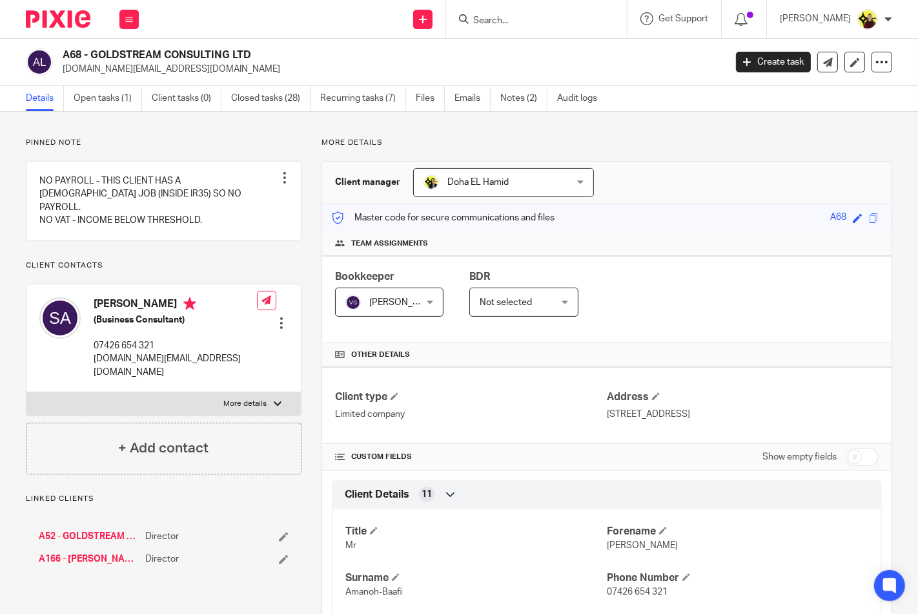
click at [72, 56] on h2 "A68 - GOLDSTREAM CONSULTING LTD" at bounding box center [324, 55] width 523 height 14
copy h2 "A68"
click at [506, 23] on input "Search" at bounding box center [530, 21] width 116 height 12
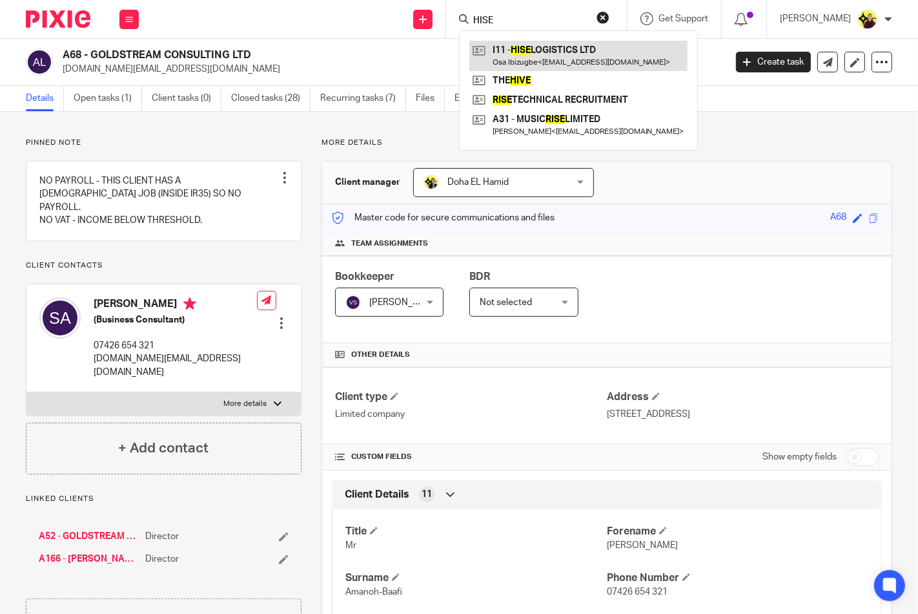
type input "HISE"
click at [519, 59] on link at bounding box center [579, 56] width 218 height 30
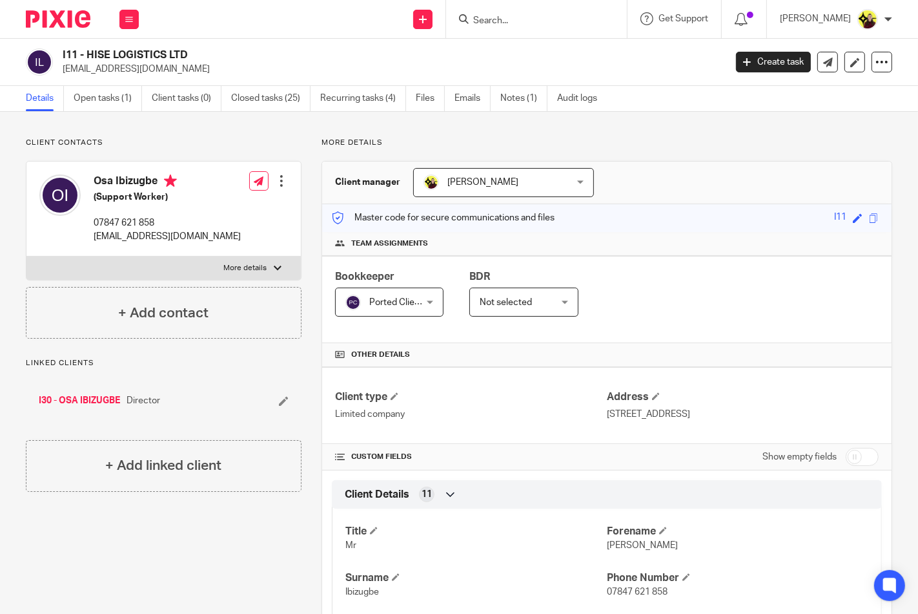
click at [68, 49] on h2 "I11 - HISE LOGISTICS LTD" at bounding box center [324, 55] width 523 height 14
copy h2 "I11"
click at [544, 20] on input "Search" at bounding box center [530, 21] width 116 height 12
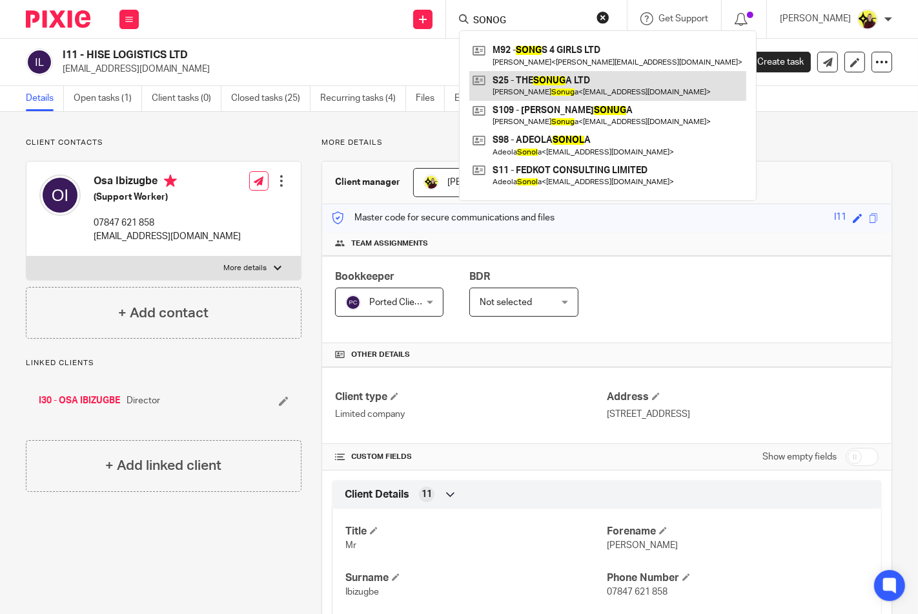
type input "SONOG"
click at [560, 79] on link at bounding box center [608, 86] width 277 height 30
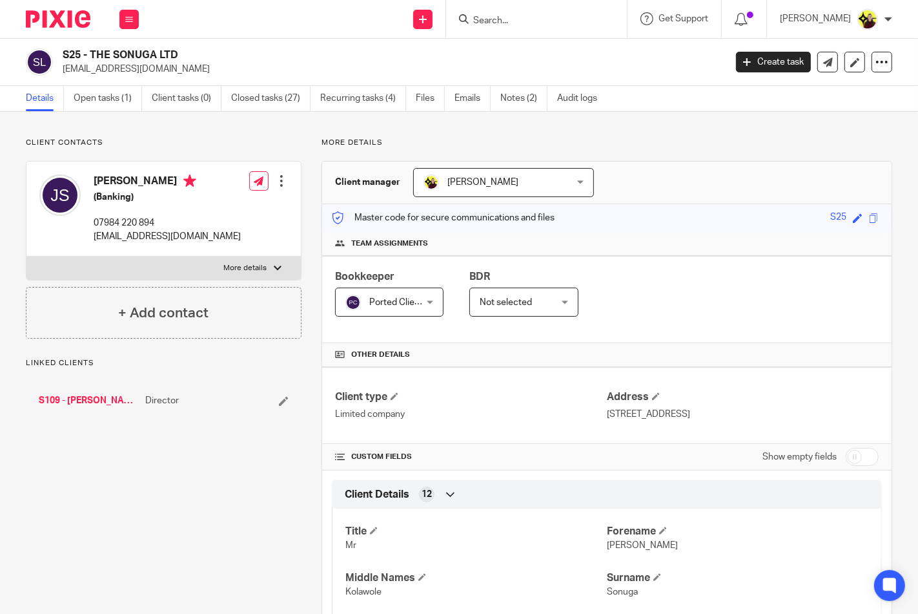
click at [67, 46] on div "S25 - THE SONUGA LTD [EMAIL_ADDRESS][DOMAIN_NAME] Create task Update from Compa…" at bounding box center [459, 62] width 918 height 47
copy h2 "S25"
click at [505, 25] on input "Search" at bounding box center [530, 21] width 116 height 12
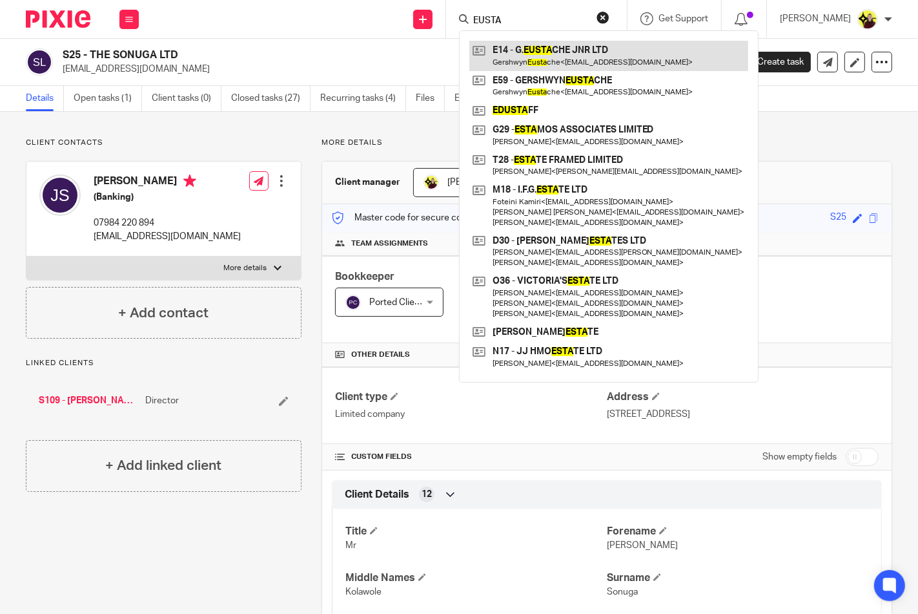
type input "EUSTA"
click at [521, 53] on link at bounding box center [609, 56] width 279 height 30
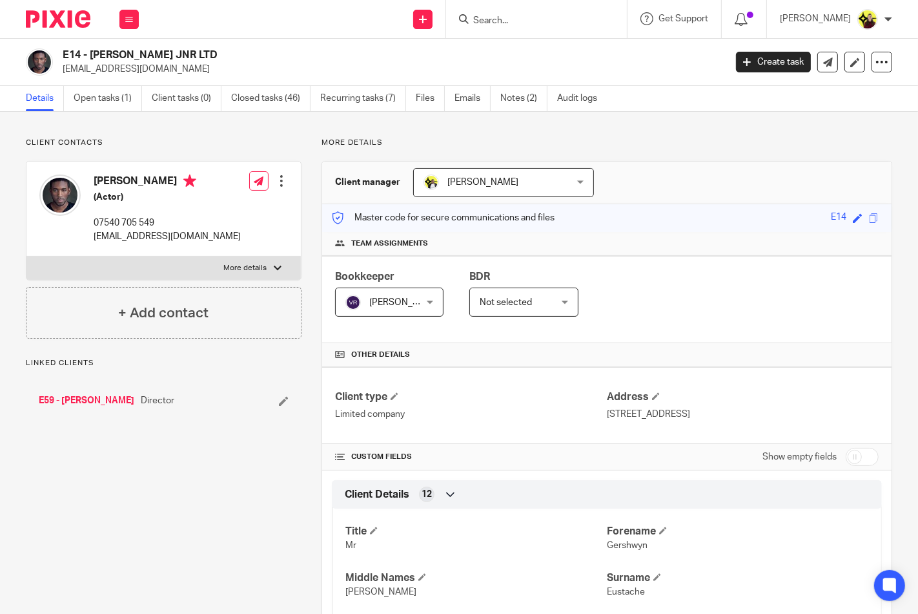
click at [506, 20] on input "Search" at bounding box center [530, 21] width 116 height 12
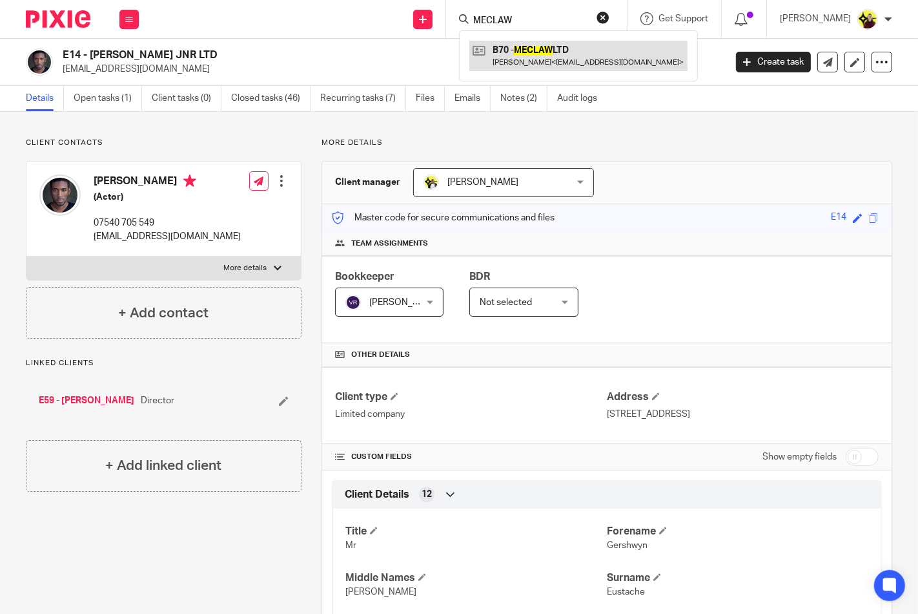
type input "MECLAW"
click at [525, 58] on link at bounding box center [579, 56] width 218 height 30
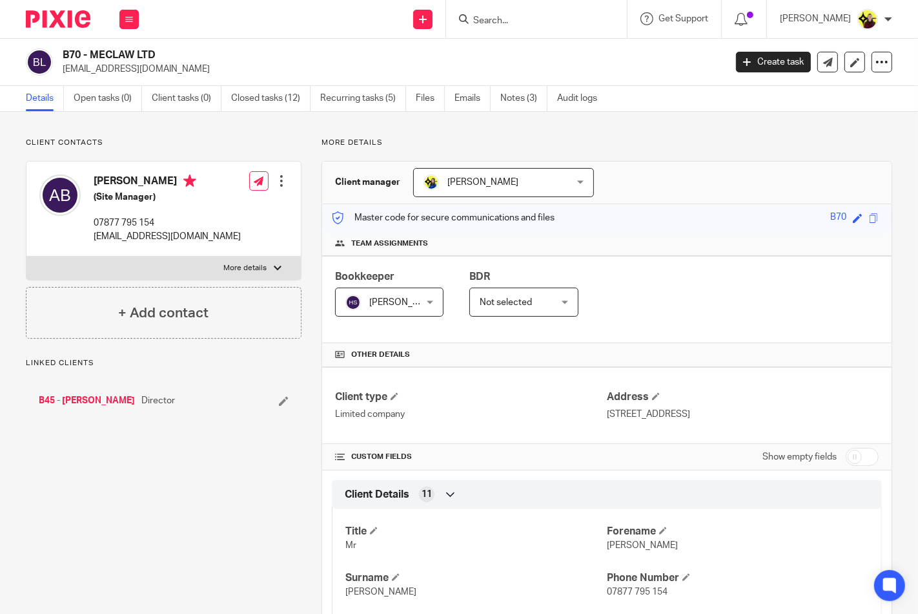
click at [70, 50] on h2 "B70 - MECLAW LTD" at bounding box center [324, 55] width 523 height 14
copy h2 "B70"
click at [523, 20] on input "Search" at bounding box center [530, 21] width 116 height 12
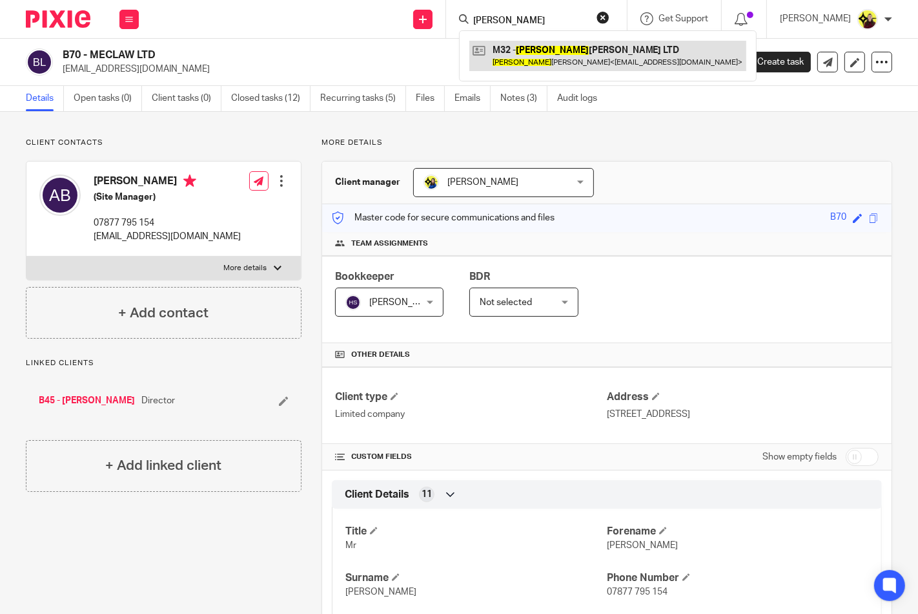
type input "ABIGAIL"
click at [543, 57] on link at bounding box center [608, 56] width 277 height 30
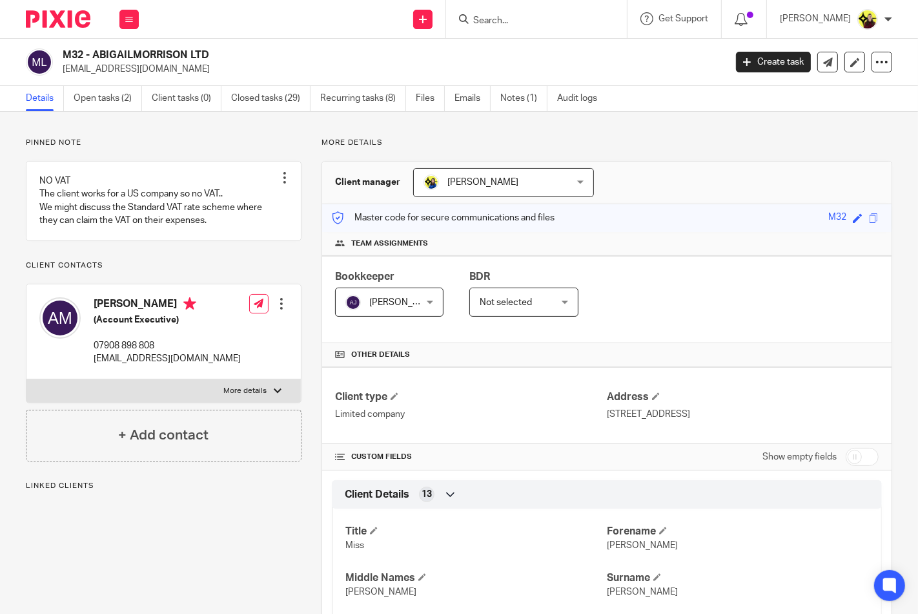
click at [73, 46] on div "M32 - ABIGAILMORRISON LTD [EMAIL_ADDRESS][DOMAIN_NAME] Create task Update from …" at bounding box center [459, 62] width 918 height 47
copy h2 "M32"
click at [501, 17] on input "Search" at bounding box center [530, 21] width 116 height 12
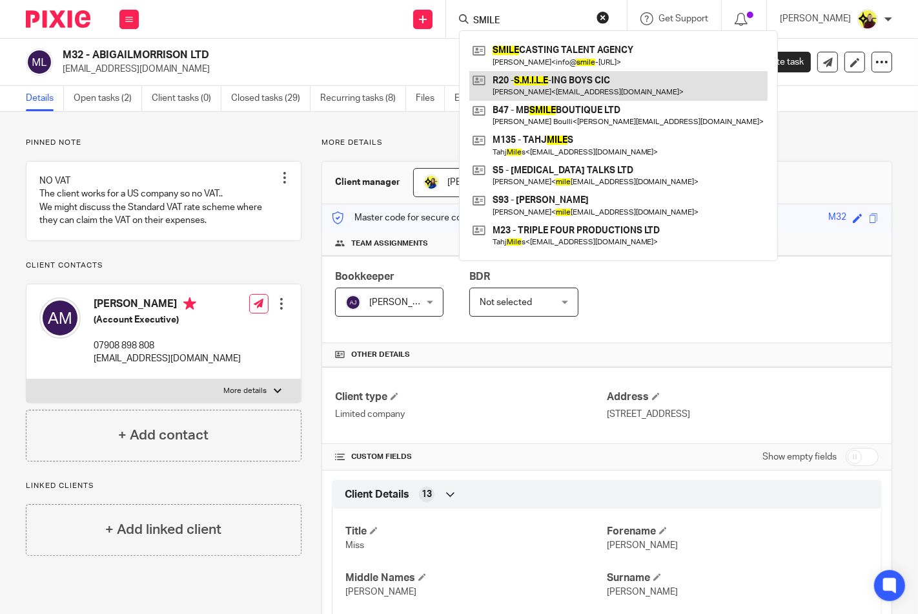
type input "SMILE"
click at [521, 71] on link at bounding box center [619, 86] width 298 height 30
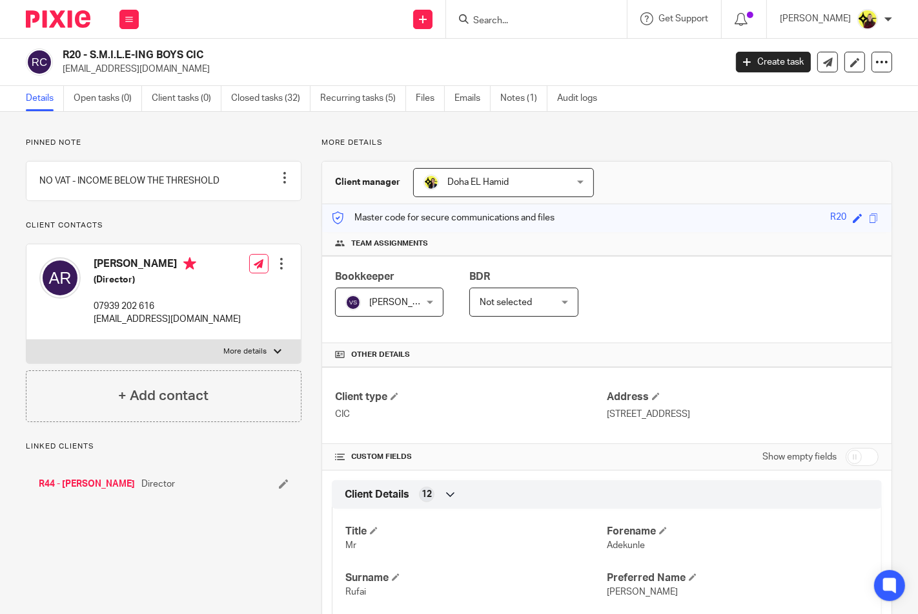
click at [72, 44] on div "R20 - S.M.I.L.E-ING BOYS CIC [EMAIL_ADDRESS][DOMAIN_NAME] Create task Update fr…" at bounding box center [459, 62] width 918 height 47
copy h2 "R20"
click at [508, 26] on input "Search" at bounding box center [530, 21] width 116 height 12
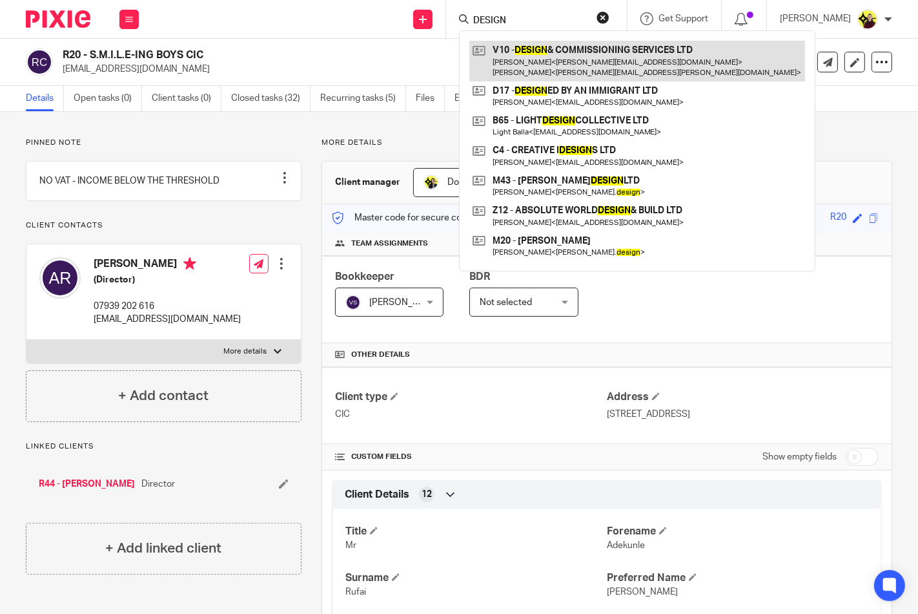
type input "DESIGN"
click at [540, 63] on link at bounding box center [638, 61] width 336 height 40
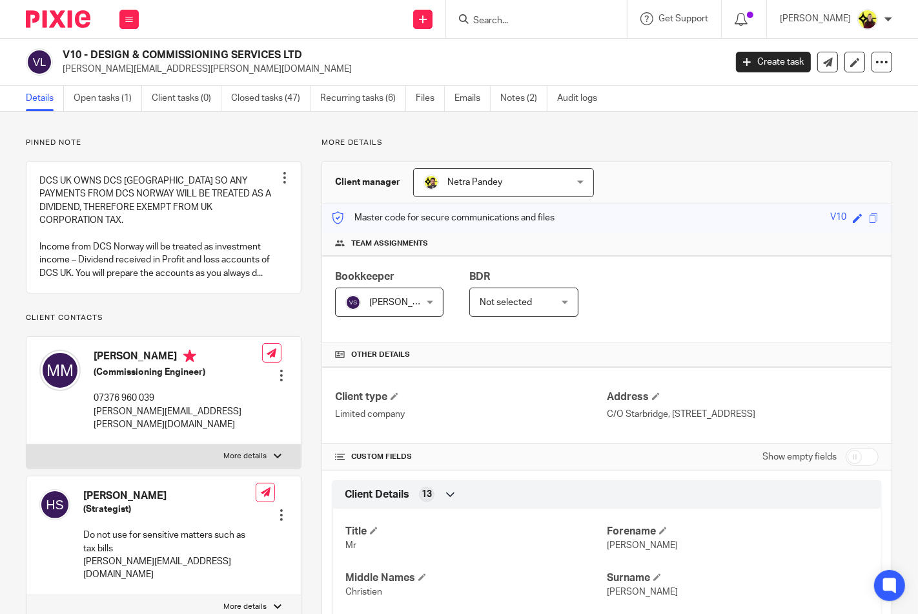
click at [76, 59] on h2 "V10 - DESIGN & COMMISSIONING SERVICES LTD" at bounding box center [324, 55] width 523 height 14
copy h2 "V10"
click at [534, 18] on input "Search" at bounding box center [530, 21] width 116 height 12
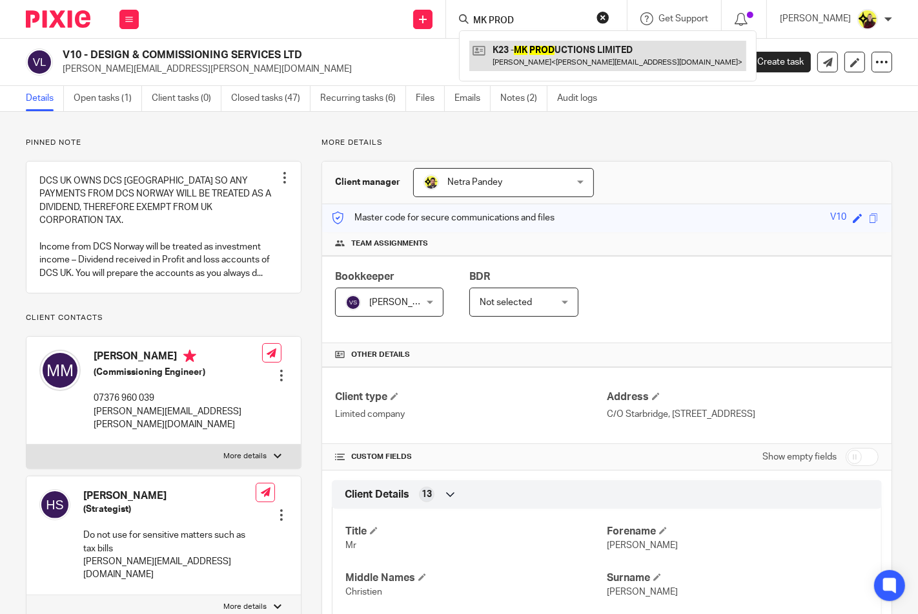
type input "MK PROD"
click at [543, 43] on link at bounding box center [608, 56] width 277 height 30
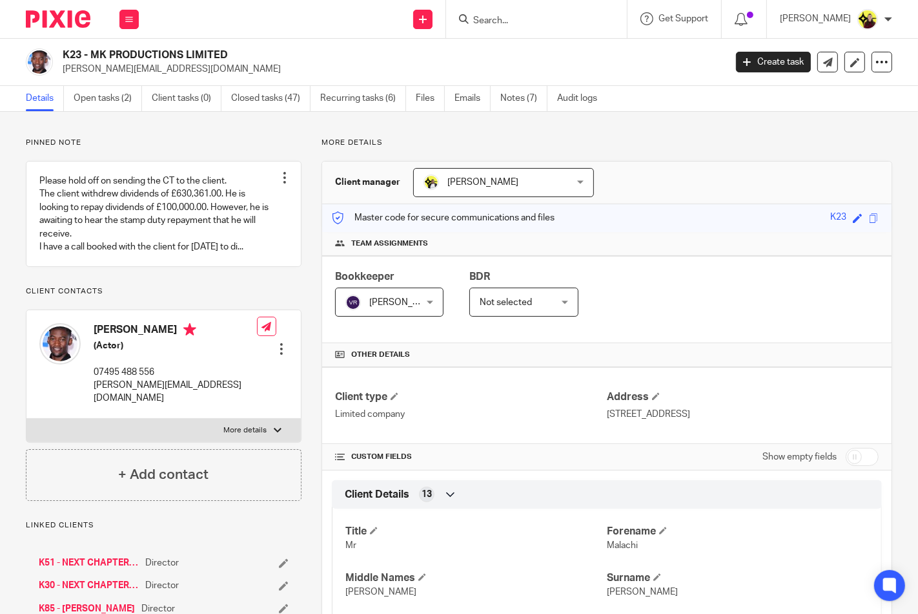
click at [75, 44] on div "K23 - MK PRODUCTIONS LIMITED kirby.malachi@outlook.com Create task Update from …" at bounding box center [459, 62] width 918 height 47
copy h2 "K23"
click at [526, 15] on input "Search" at bounding box center [530, 21] width 116 height 12
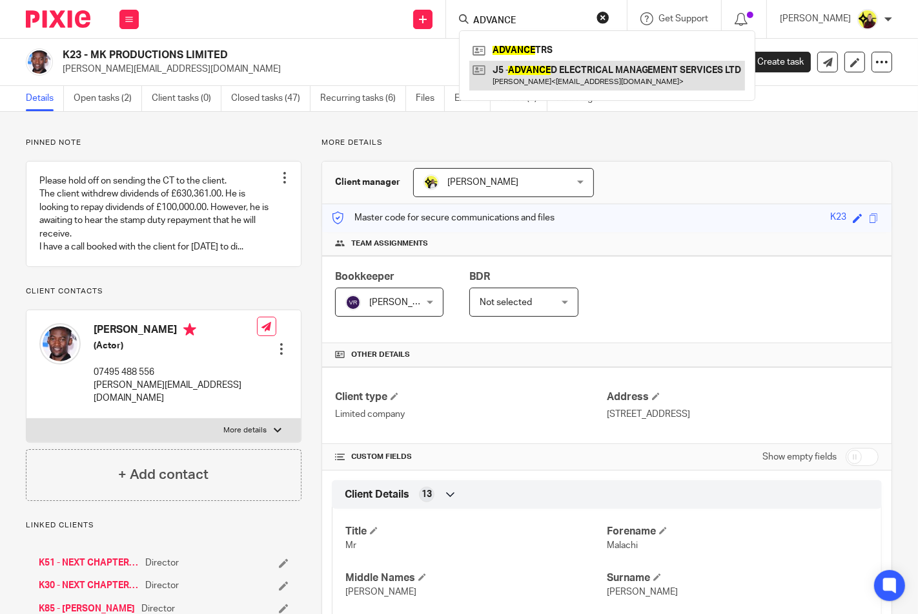
type input "ADVANCE"
click at [533, 78] on link at bounding box center [608, 76] width 276 height 30
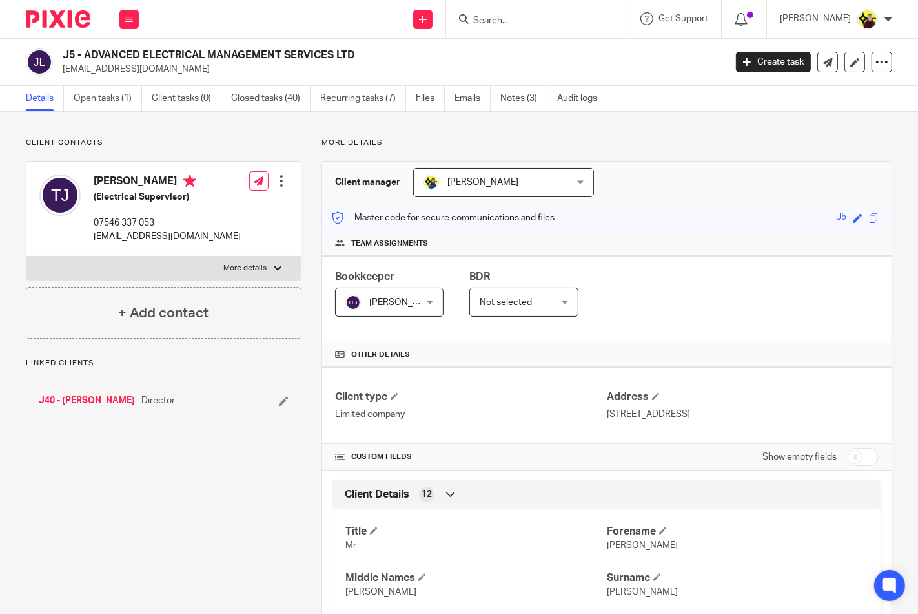
click at [69, 47] on div "J5 - ADVANCED ELECTRICAL MANAGEMENT SERVICES LTD [EMAIL_ADDRESS][DOMAIN_NAME] C…" at bounding box center [459, 62] width 918 height 47
click at [69, 47] on div "J5 - ADVANCED ELECTRICAL MANAGEMENT SERVICES LTD tobias.88.tjm@gmail.com Create…" at bounding box center [459, 62] width 918 height 47
copy h2 "J5"
click at [518, 21] on input "Search" at bounding box center [530, 21] width 116 height 12
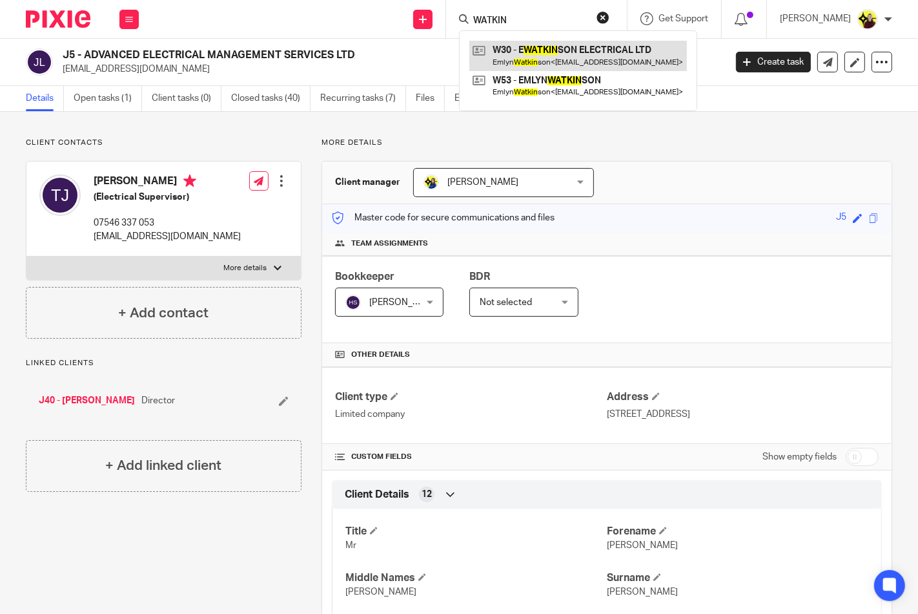
type input "WATKIN"
click at [506, 67] on link at bounding box center [579, 56] width 218 height 30
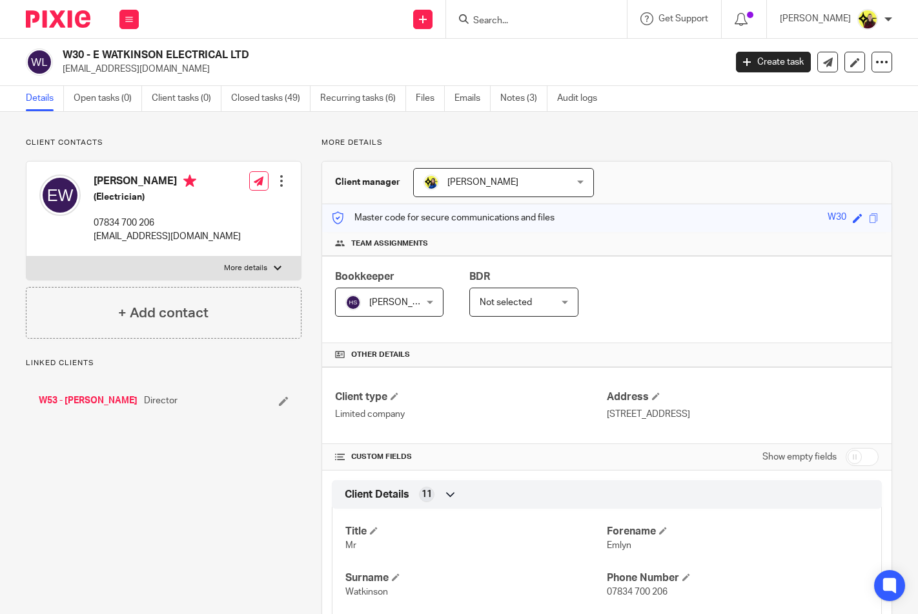
click at [63, 56] on h2 "W30 - E WATKINSON ELECTRICAL LTD" at bounding box center [324, 55] width 523 height 14
drag, startPoint x: 0, startPoint y: 0, endPoint x: 62, endPoint y: 56, distance: 83.7
click at [63, 56] on h2 "W30 - E WATKINSON ELECTRICAL LTD" at bounding box center [324, 55] width 523 height 14
click at [535, 22] on input "Search" at bounding box center [530, 21] width 116 height 12
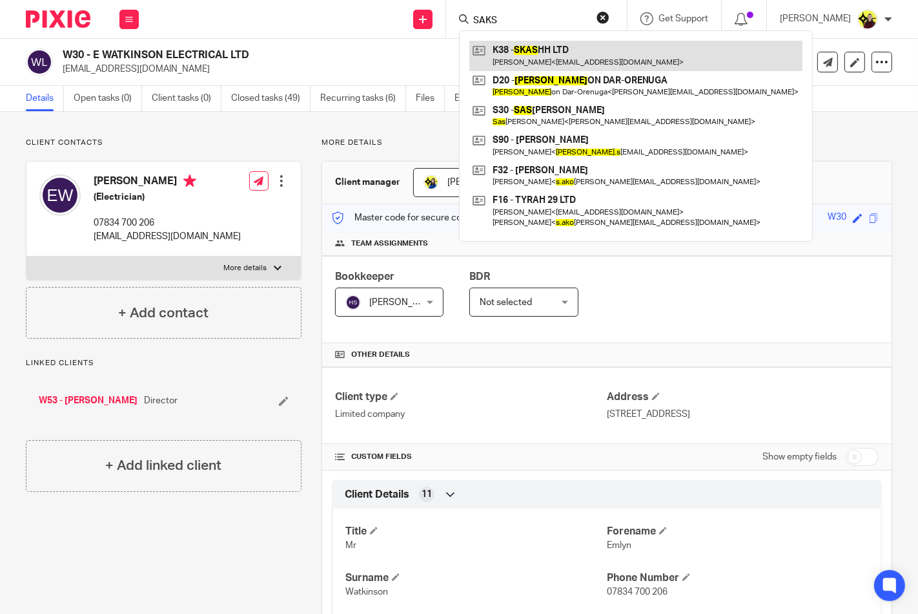
type input "SAKS"
click at [534, 46] on link at bounding box center [636, 56] width 333 height 30
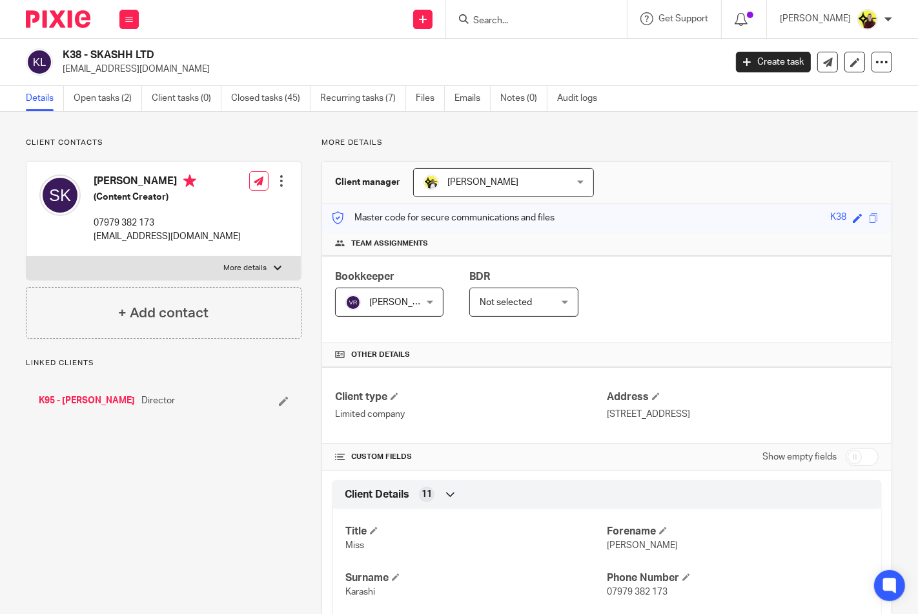
drag, startPoint x: 0, startPoint y: 0, endPoint x: 68, endPoint y: 56, distance: 88.1
click at [68, 56] on h2 "K38 - SKASHH LTD" at bounding box center [324, 55] width 523 height 14
copy h2 "K38"
click at [514, 15] on input "Search" at bounding box center [530, 21] width 116 height 12
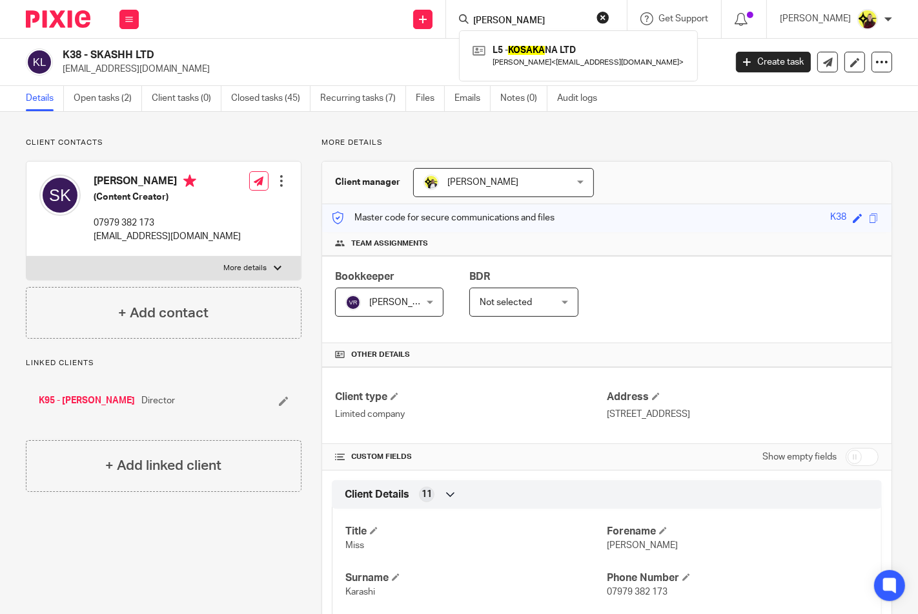
type input "[PERSON_NAME]"
click at [519, 36] on div "L5 - KOSAKA NA LTD [PERSON_NAME] < [EMAIL_ADDRESS][DOMAIN_NAME] >" at bounding box center [578, 55] width 239 height 50
click at [511, 47] on link at bounding box center [579, 56] width 218 height 30
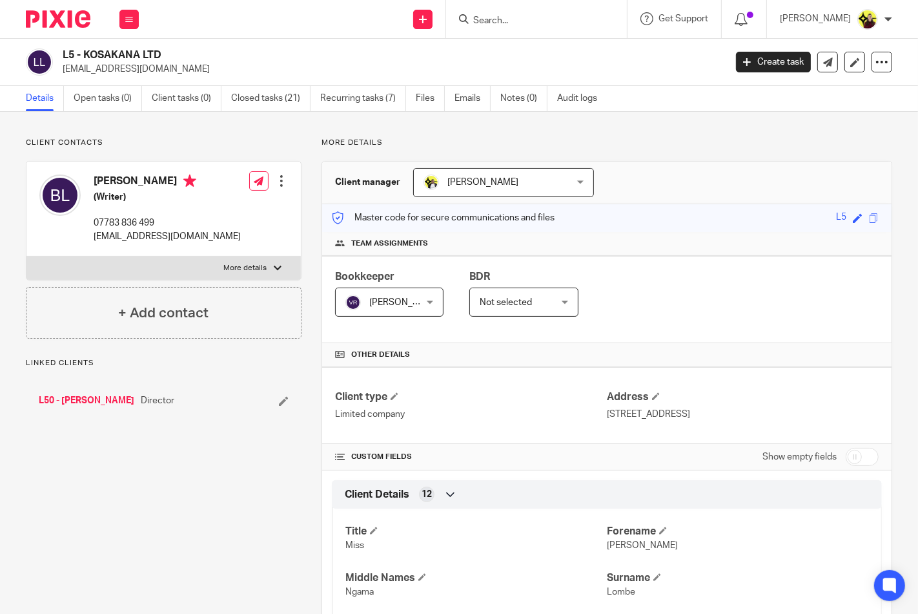
click at [63, 57] on h2 "L5 - KOSAKANA LTD" at bounding box center [324, 55] width 523 height 14
copy h2 "L5"
click at [523, 24] on input "Search" at bounding box center [530, 21] width 116 height 12
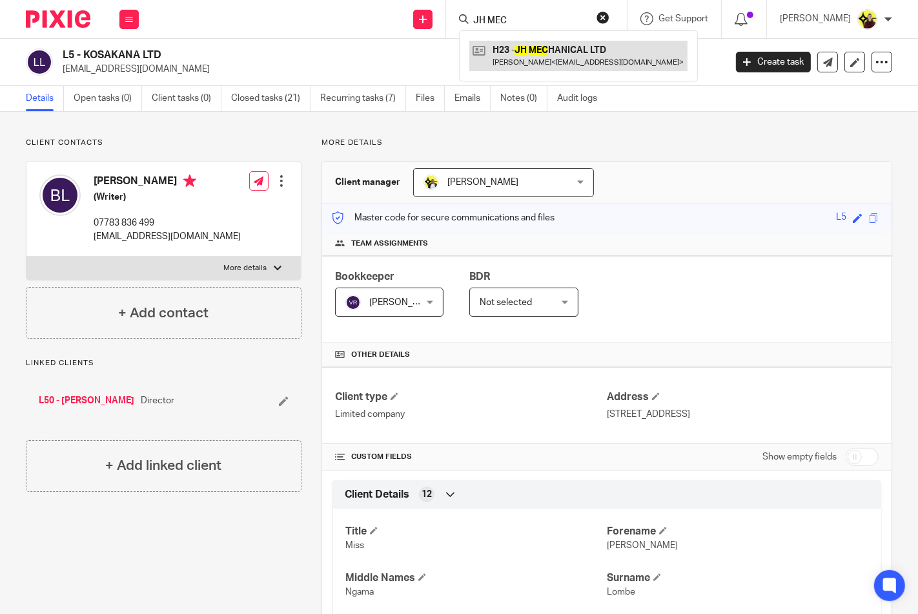
type input "JH MEC"
click at [513, 54] on link at bounding box center [579, 56] width 218 height 30
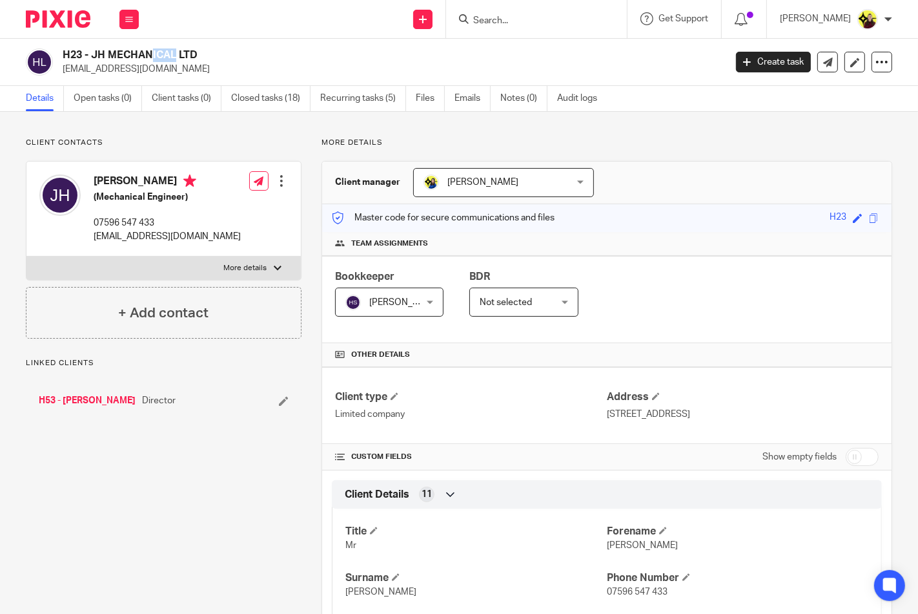
click at [63, 52] on h2 "H23 - JH MECHANICAL LTD" at bounding box center [324, 55] width 523 height 14
click at [504, 17] on input "Search" at bounding box center [530, 21] width 116 height 12
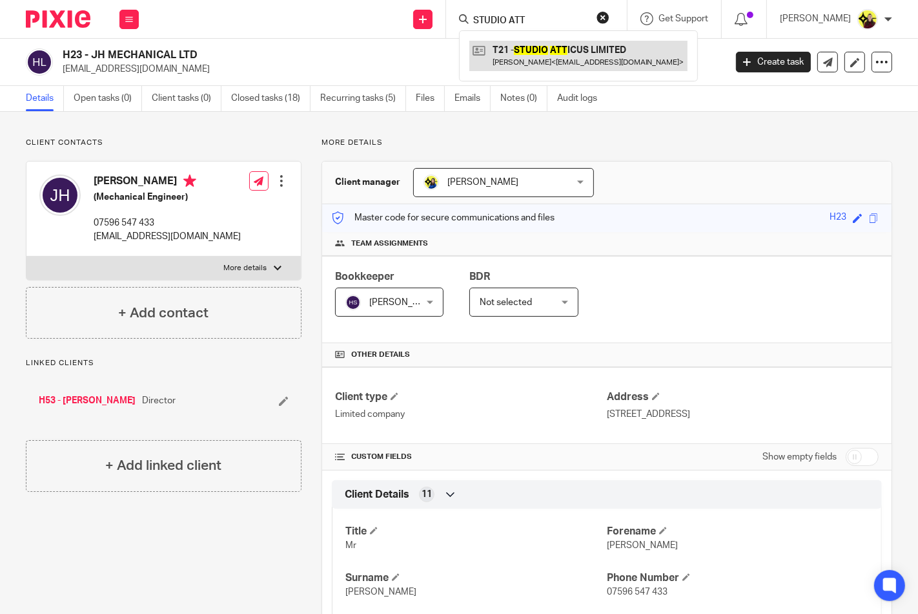
type input "STUDIO ATT"
click at [512, 41] on link at bounding box center [579, 56] width 218 height 30
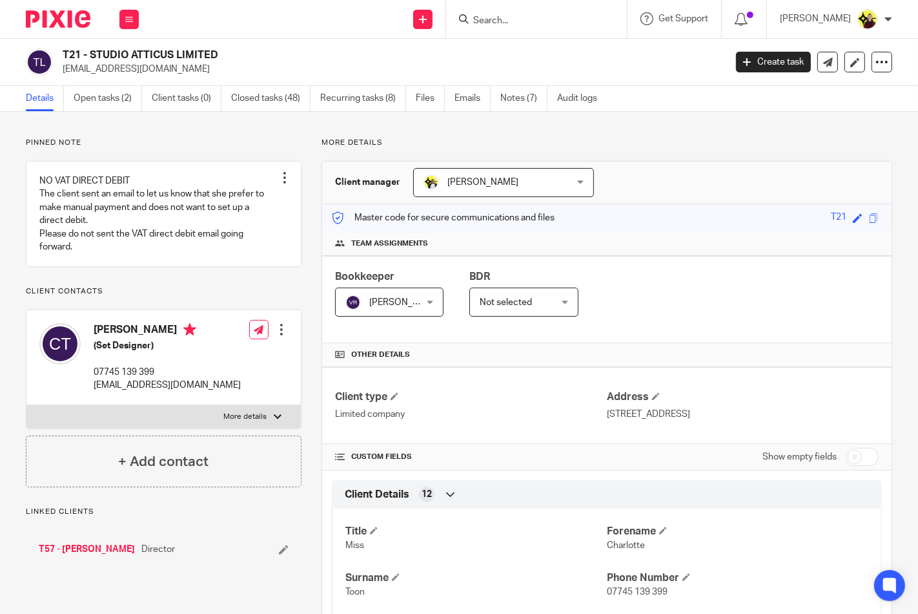
click at [66, 55] on h2 "T21 - STUDIO ATTICUS LIMITED" at bounding box center [324, 55] width 523 height 14
copy h2 "T21"
click at [521, 22] on input "Search" at bounding box center [530, 21] width 116 height 12
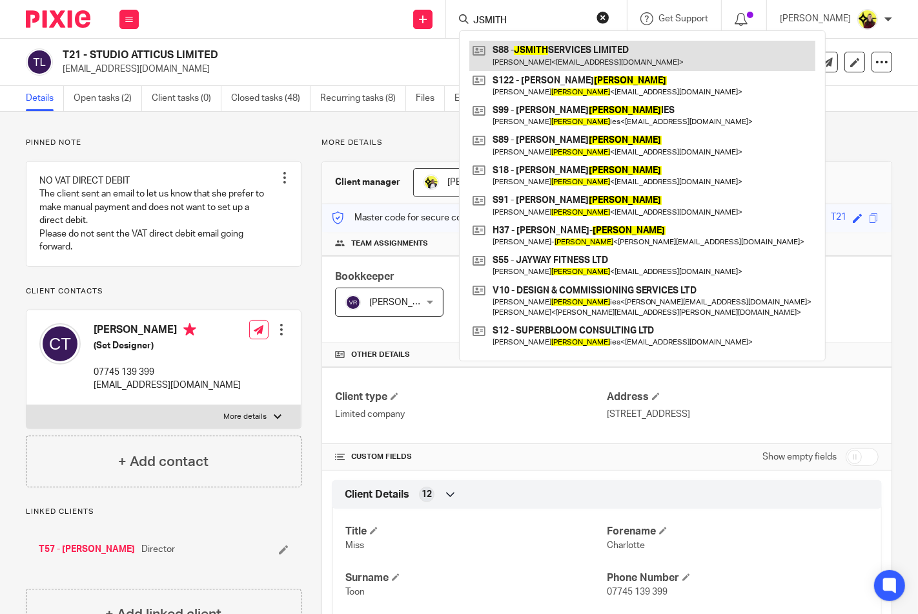
type input "JSMITH"
click at [533, 43] on link at bounding box center [643, 56] width 346 height 30
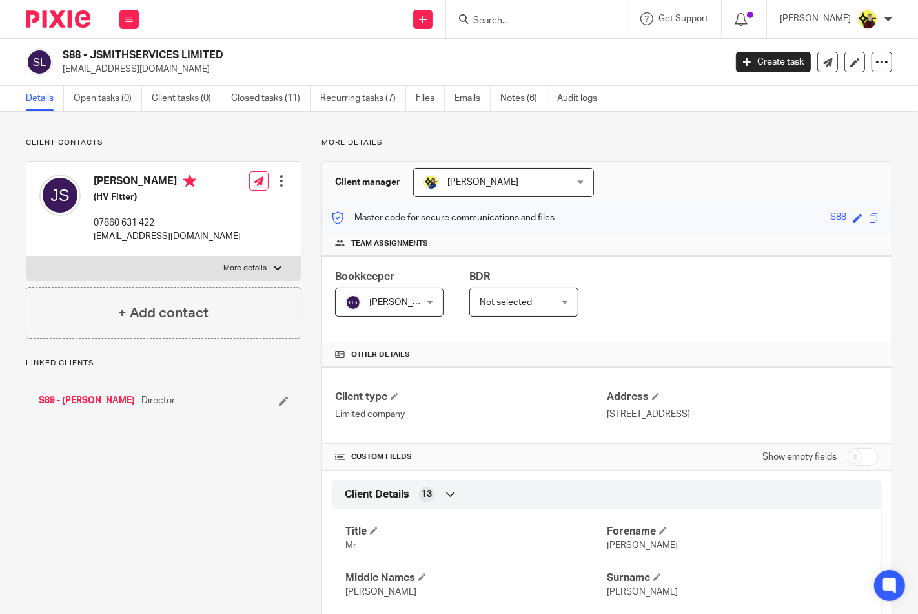
click at [584, 16] on input "Search" at bounding box center [530, 21] width 116 height 12
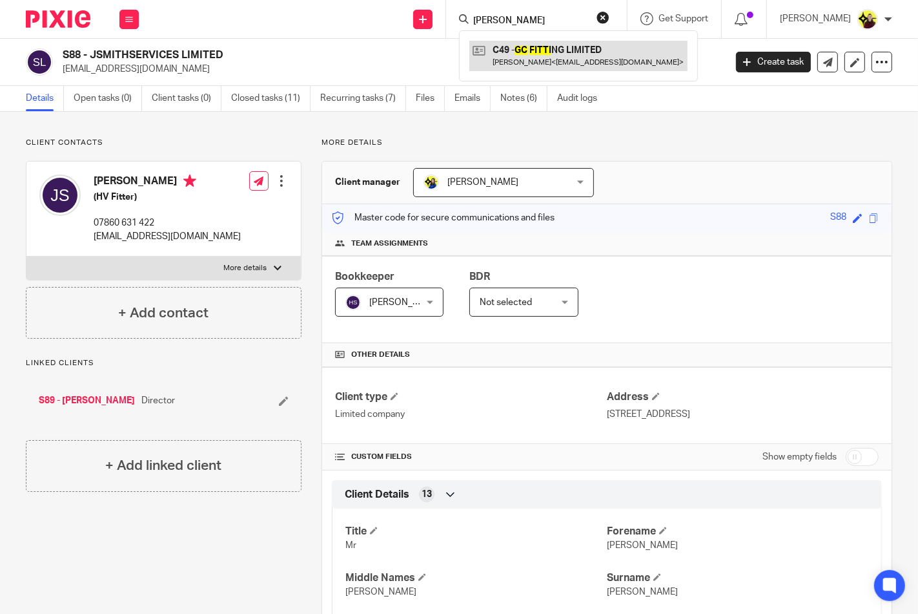
type input "[PERSON_NAME]"
click at [538, 48] on link at bounding box center [579, 56] width 218 height 30
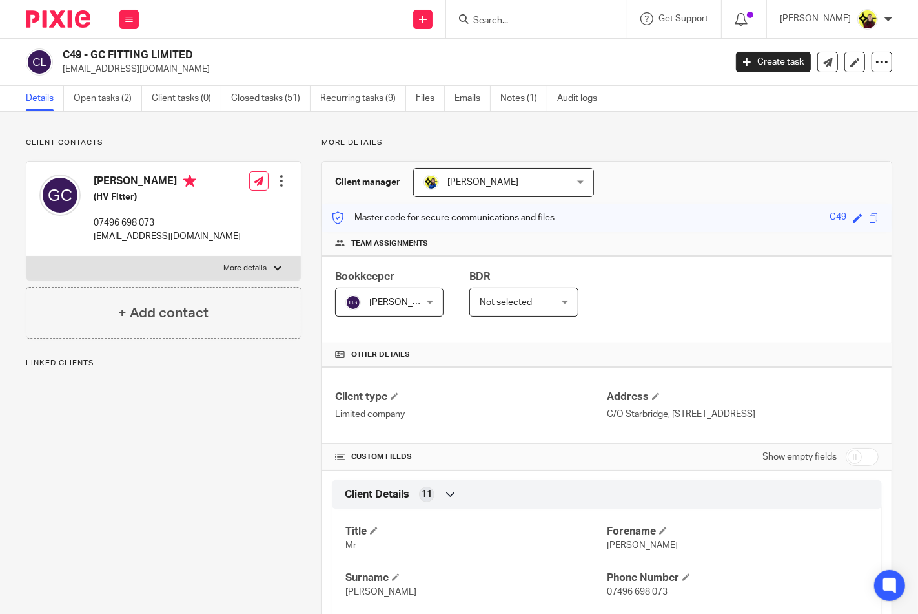
click at [72, 46] on div "C49 - GC FITTING LIMITED [EMAIL_ADDRESS][DOMAIN_NAME] Create task Update from C…" at bounding box center [459, 62] width 918 height 47
copy h2 "C49"
click at [520, 23] on input "Search" at bounding box center [530, 21] width 116 height 12
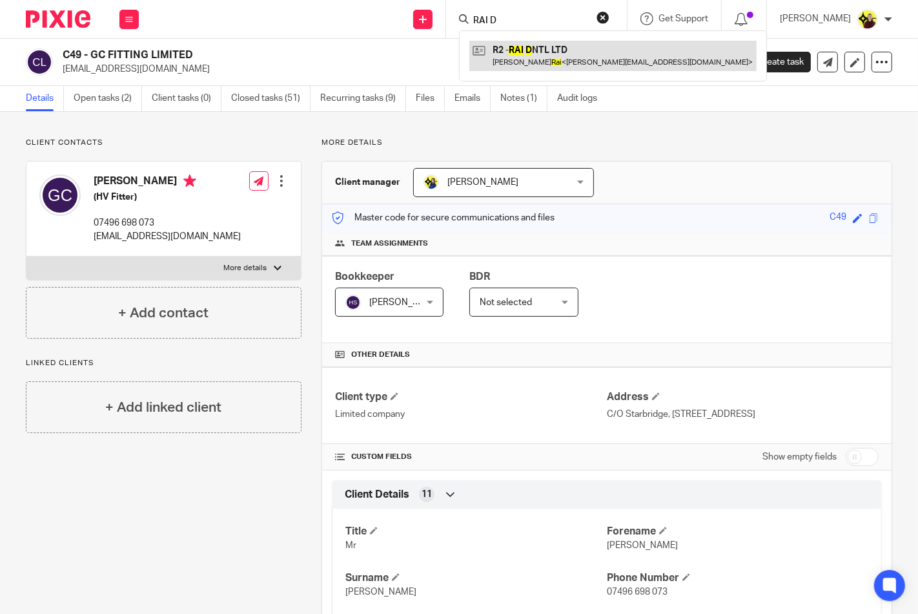
type input "RAI D"
click at [515, 54] on link at bounding box center [613, 56] width 287 height 30
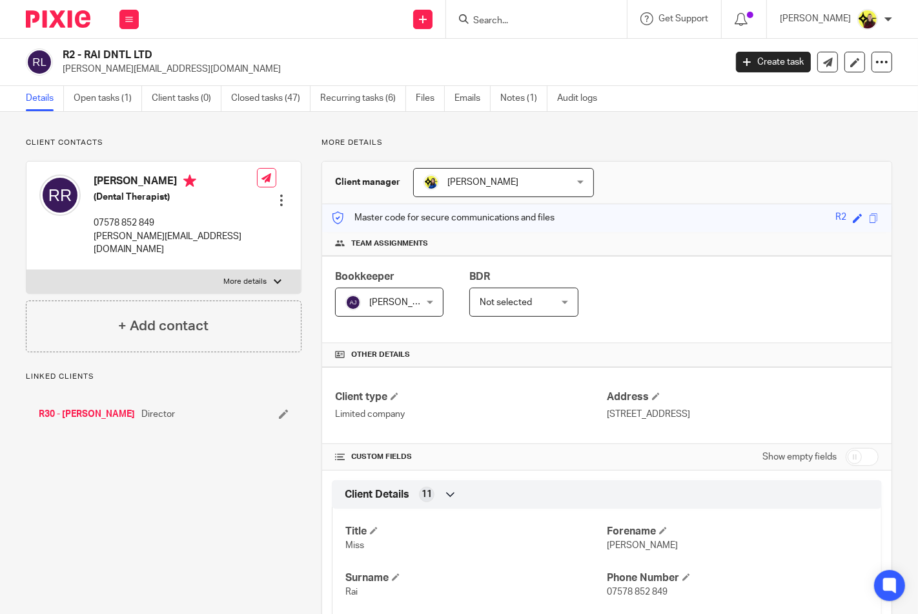
click at [537, 20] on input "Search" at bounding box center [530, 21] width 116 height 12
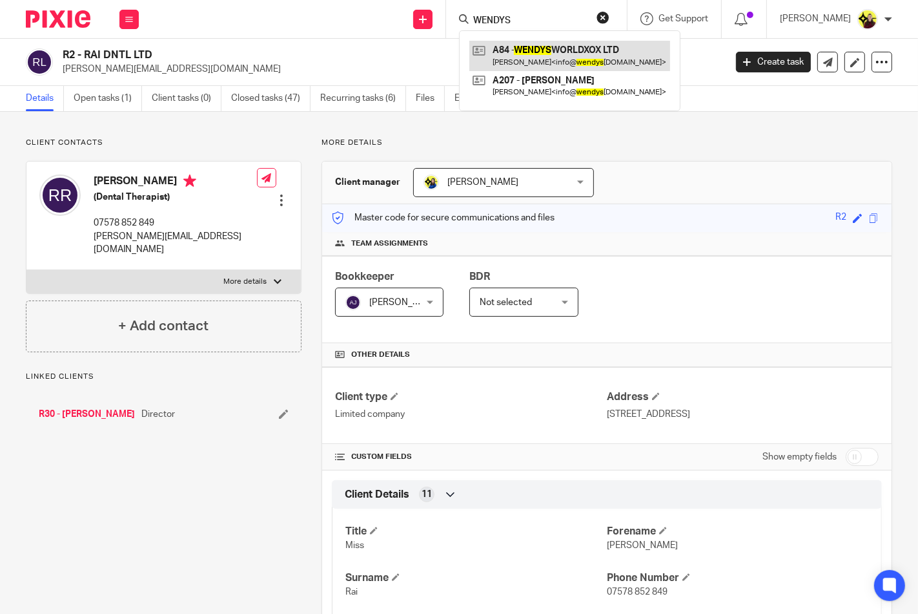
type input "WENDYS"
click at [532, 62] on link at bounding box center [570, 56] width 201 height 30
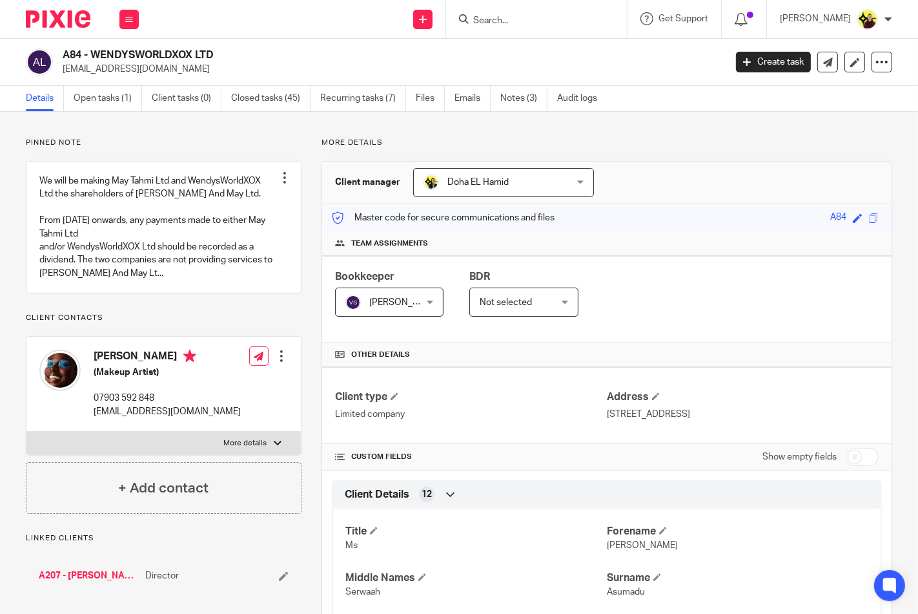
click at [66, 48] on h2 "A84 - WENDYSWORLDXOX LTD" at bounding box center [324, 55] width 523 height 14
copy h2 "A84"
click at [523, 20] on input "Search" at bounding box center [530, 21] width 116 height 12
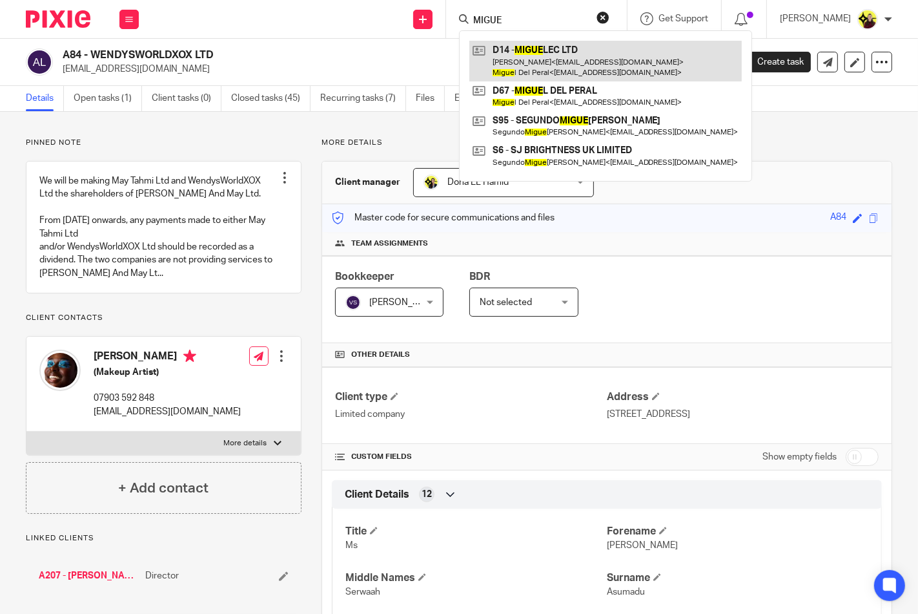
type input "MIGUE"
click at [519, 47] on link at bounding box center [606, 61] width 273 height 40
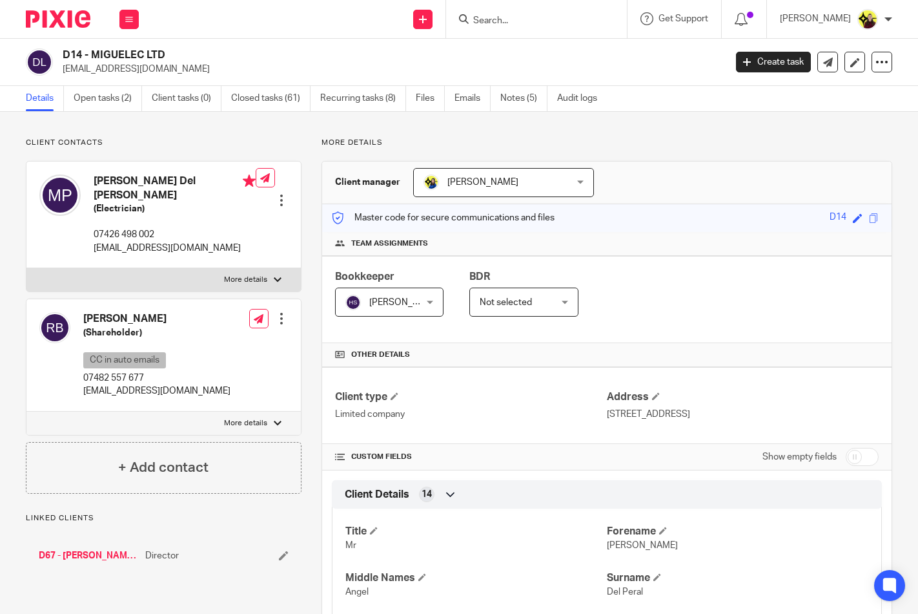
click at [81, 43] on div "D14 - MIGUELEC LTD [EMAIL_ADDRESS][DOMAIN_NAME] Create task Update from Compani…" at bounding box center [459, 62] width 918 height 47
click at [74, 47] on div "D14 - MIGUELEC LTD peranoiko69@gmail.com Create task Update from Companies Hous…" at bounding box center [459, 62] width 918 height 47
copy h2 "D14"
click at [518, 21] on input "Search" at bounding box center [530, 21] width 116 height 12
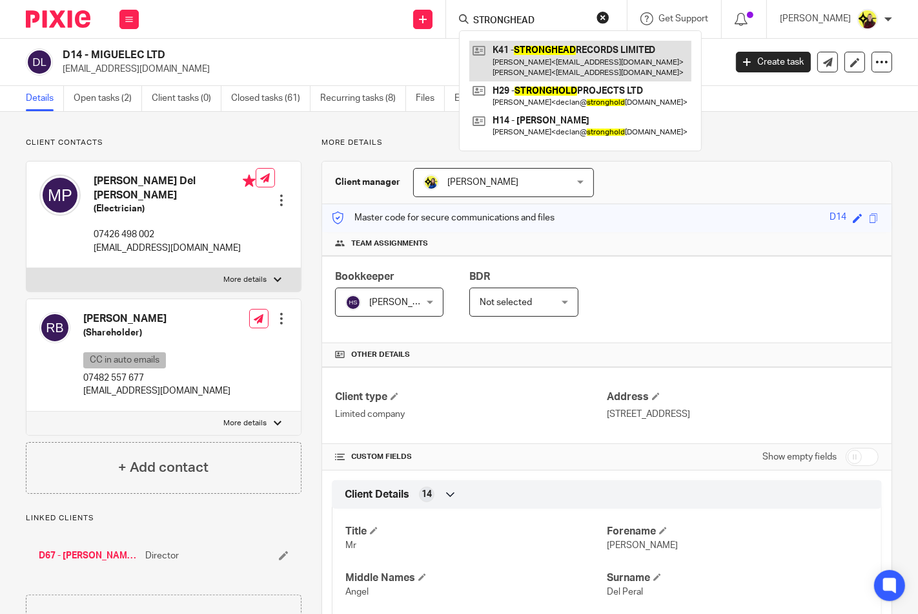
type input "STRONGHEAD"
click at [541, 67] on link at bounding box center [581, 61] width 222 height 40
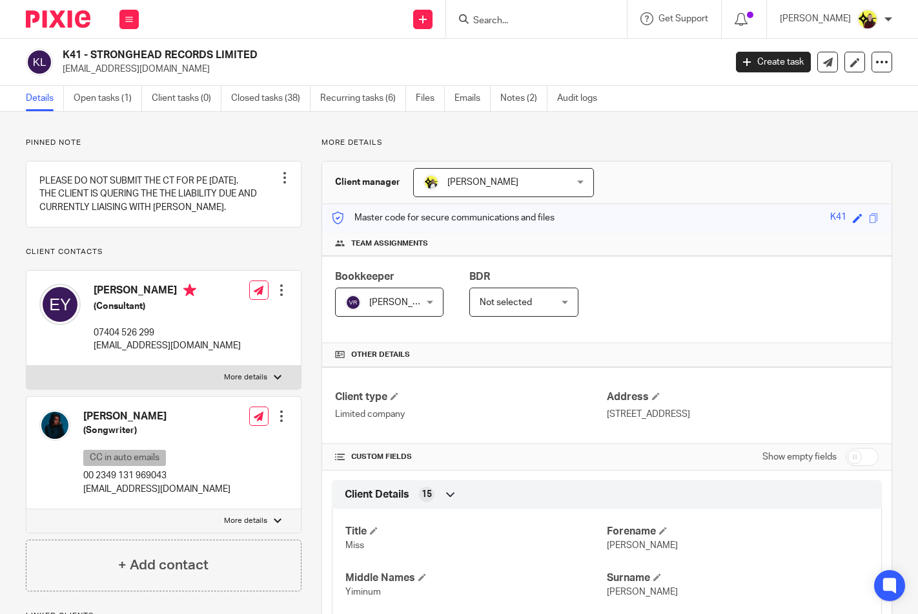
click at [79, 54] on h2 "K41 - STRONGHEAD RECORDS LIMITED" at bounding box center [324, 55] width 523 height 14
click at [71, 54] on h2 "K41 - STRONGHEAD RECORDS LIMITED" at bounding box center [324, 55] width 523 height 14
copy h2 "K41"
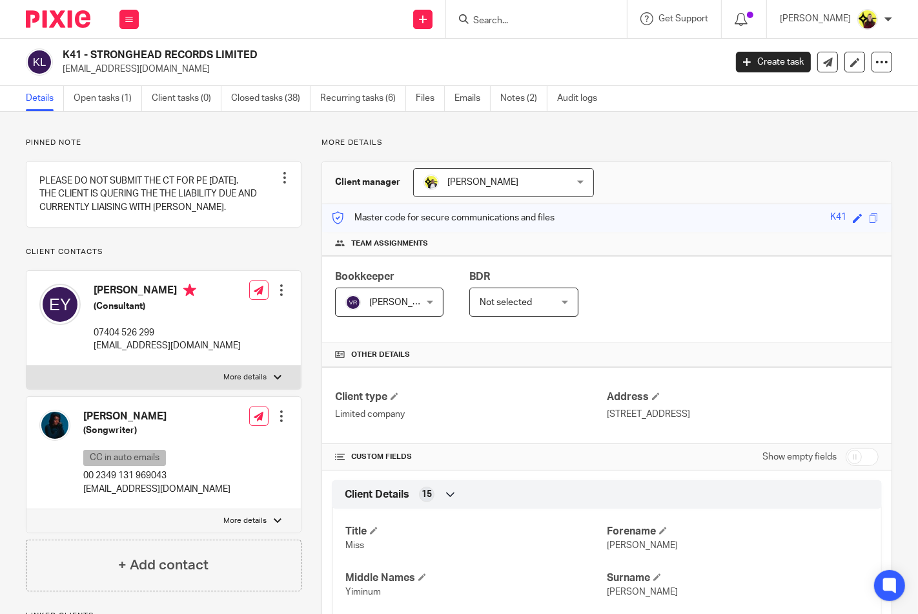
click at [531, 22] on input "Search" at bounding box center [530, 21] width 116 height 12
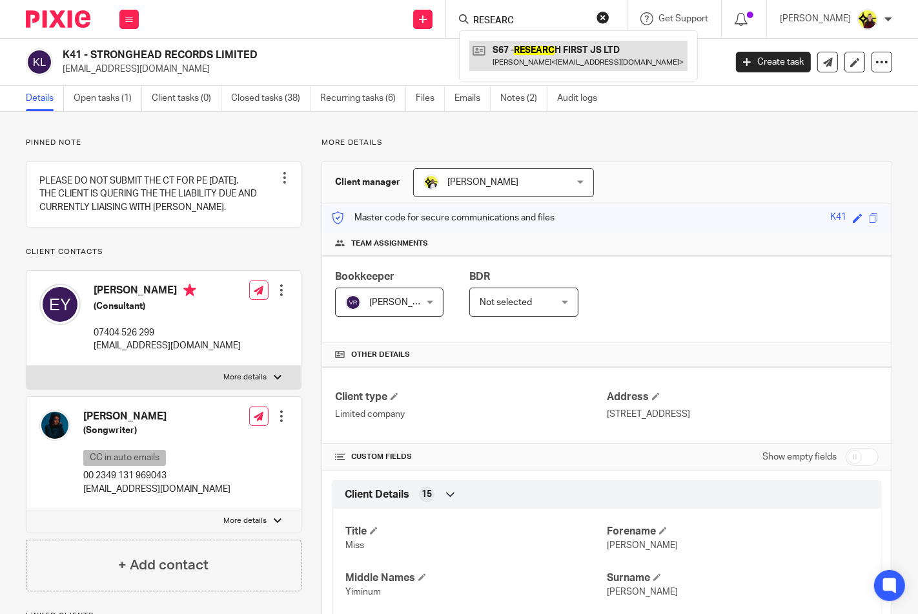
type input "RESEARC"
click at [541, 53] on link at bounding box center [579, 56] width 218 height 30
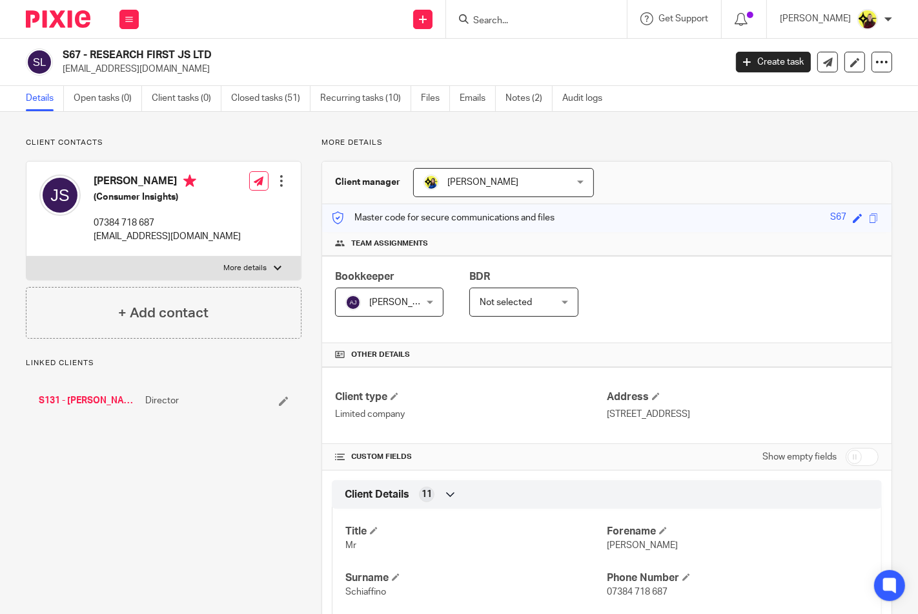
click at [70, 54] on h2 "S67 - RESEARCH FIRST JS LTD" at bounding box center [324, 55] width 523 height 14
copy h2 "S67"
click at [505, 16] on input "Search" at bounding box center [530, 21] width 116 height 12
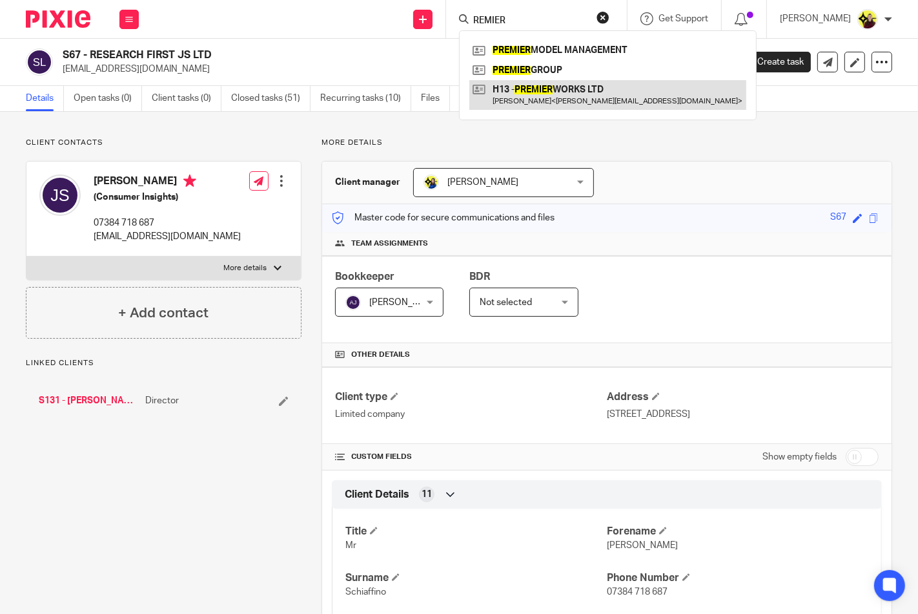
type input "REMIER"
click at [512, 98] on link at bounding box center [608, 95] width 277 height 30
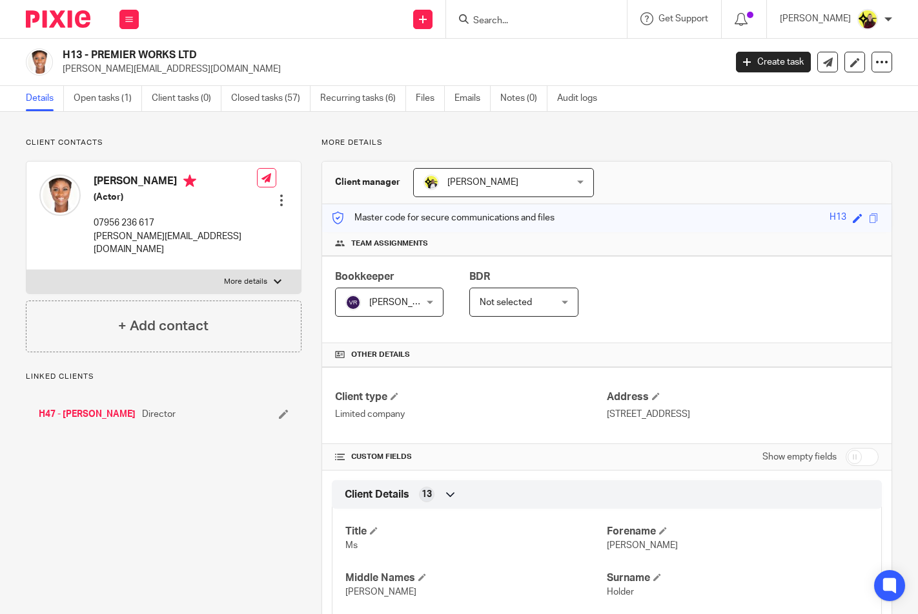
click at [106, 179] on h4 "[PERSON_NAME]" at bounding box center [175, 182] width 163 height 16
click at [63, 54] on h2 "H13 - PREMIER WORKS LTD" at bounding box center [324, 55] width 523 height 14
copy h2 "H13"
click at [519, 21] on input "Search" at bounding box center [530, 21] width 116 height 12
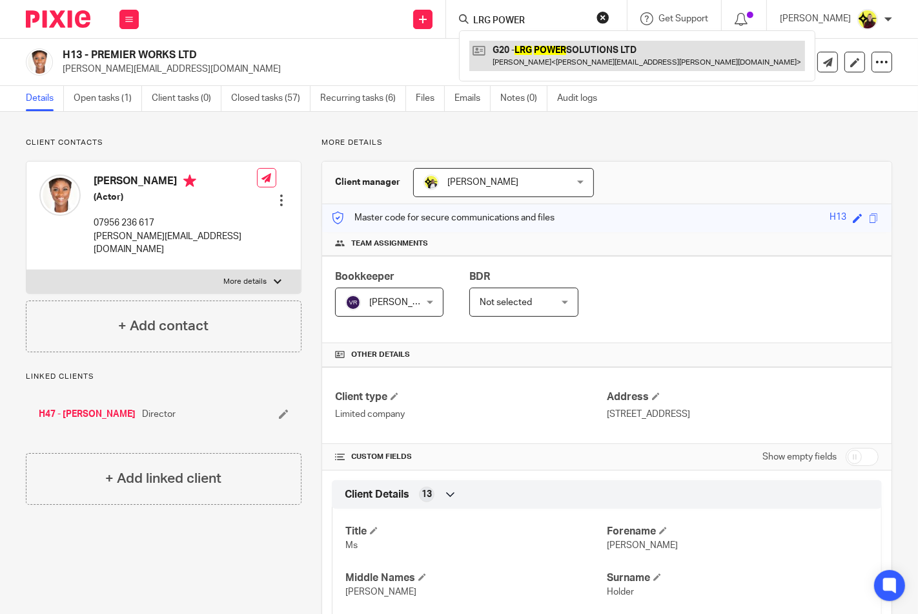
type input "LRG POWER"
click at [515, 50] on link at bounding box center [638, 56] width 336 height 30
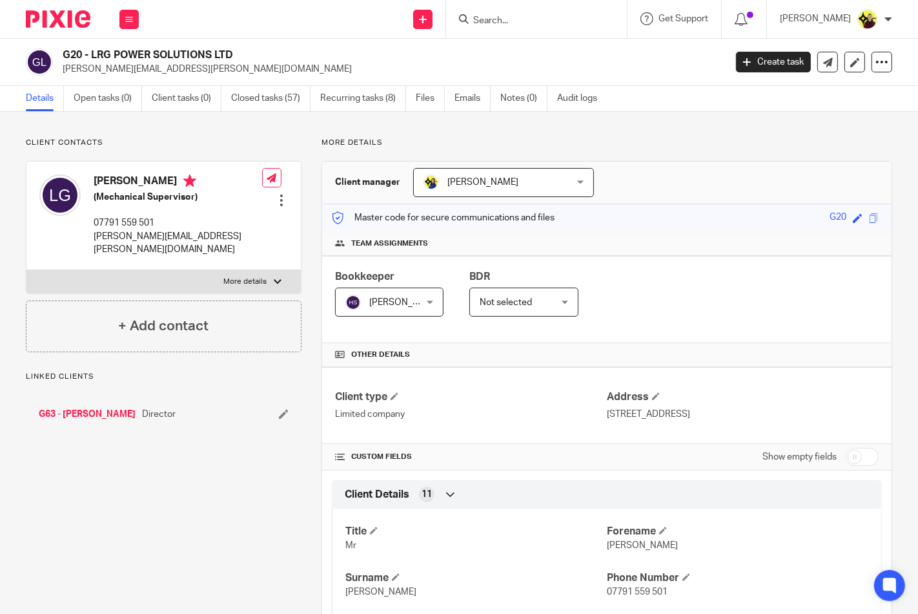
click at [98, 165] on div "[PERSON_NAME] (Mechanical Supervisor) 07791 559 501 [PERSON_NAME][EMAIL_ADDRESS…" at bounding box center [163, 215] width 274 height 108
click at [98, 165] on div "Leonard Grice (Mechanical Supervisor) 07791 559 501 leonard.grice@yahoo.co.uk E…" at bounding box center [163, 215] width 274 height 108
copy h4 "Leonard"
click at [68, 54] on h2 "G20 - LRG POWER SOLUTIONS LTD" at bounding box center [324, 55] width 523 height 14
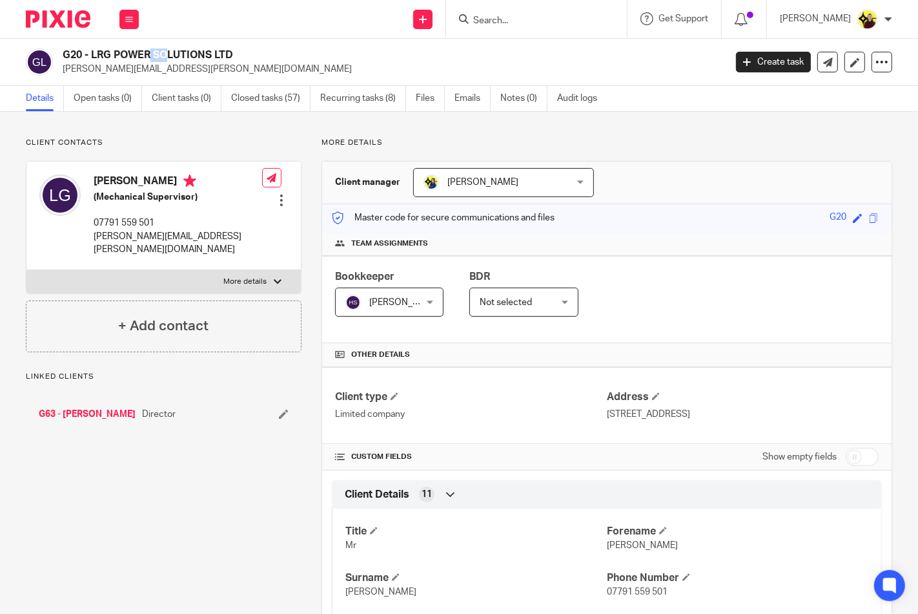
copy h2 "G20"
click at [531, 15] on input "Search" at bounding box center [530, 21] width 116 height 12
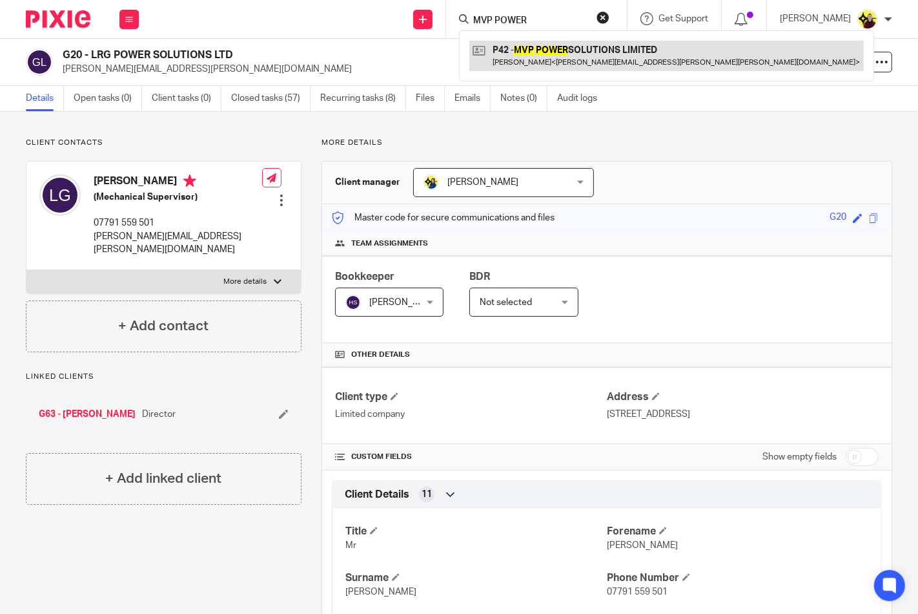
type input "MVP POWER"
click at [533, 52] on link at bounding box center [667, 56] width 395 height 30
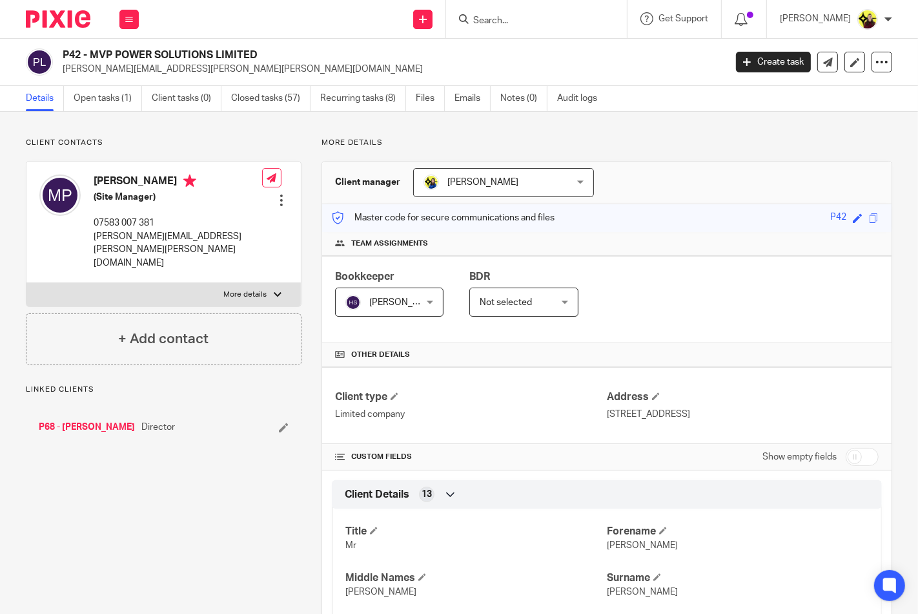
click at [586, 23] on input "Search" at bounding box center [530, 21] width 116 height 12
paste input "07527 051598"
click at [552, 20] on input "07527 051 598" at bounding box center [530, 21] width 116 height 12
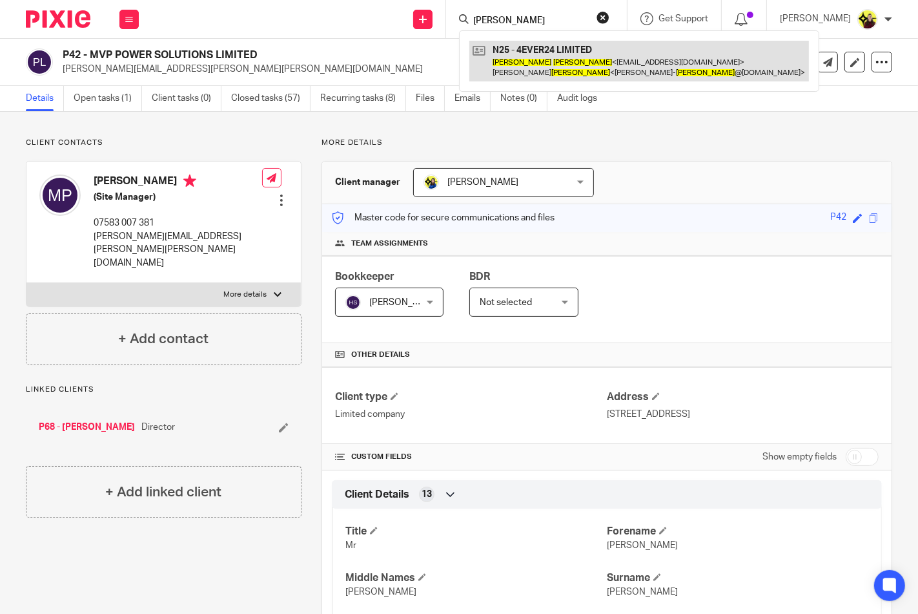
type input "[PERSON_NAME]"
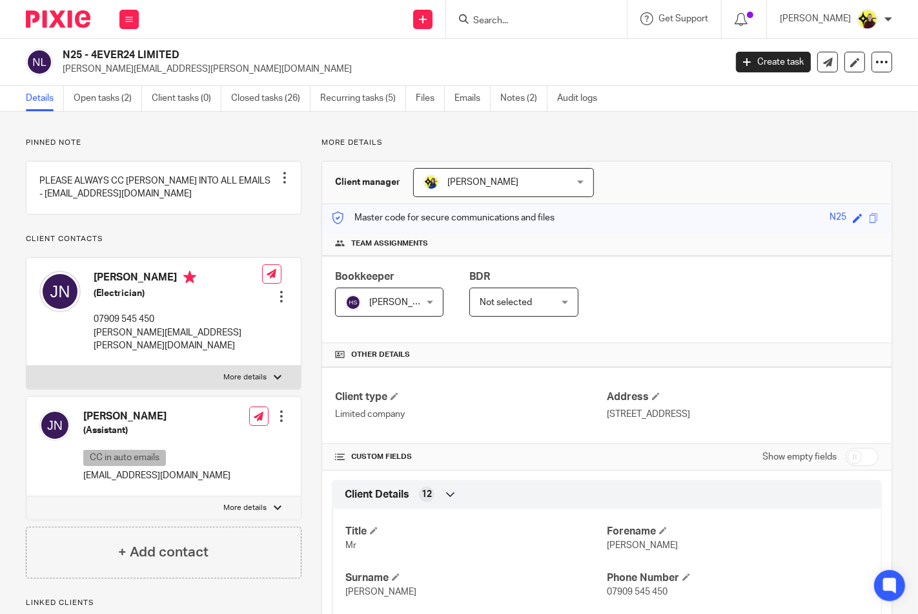
drag, startPoint x: 196, startPoint y: 50, endPoint x: 92, endPoint y: 56, distance: 104.1
click at [92, 56] on h2 "N25 - 4EVER24 LIMITED" at bounding box center [324, 55] width 523 height 14
copy h2 "4EVER24 LIMITED"
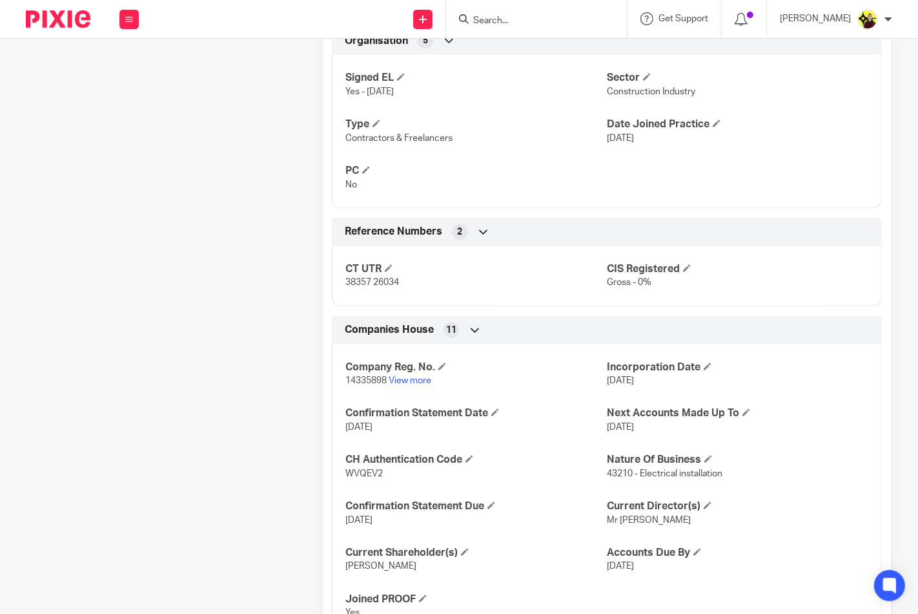
scroll to position [881, 0]
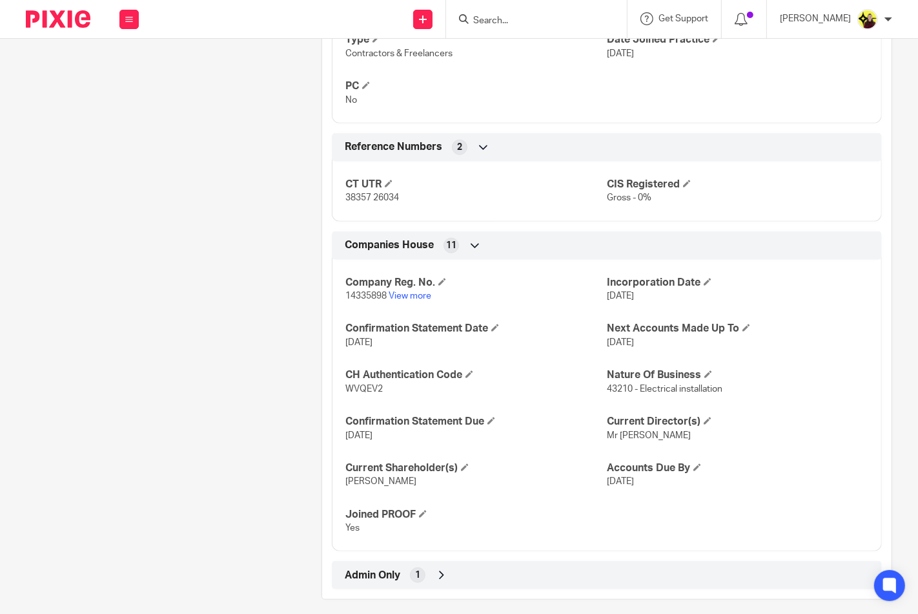
click at [440, 546] on div "Client type Limited company Address 320 City Road, London, EC1V 2NZ CUSTOM FIEL…" at bounding box center [607, 37] width 570 height 1103
click at [397, 289] on p "14335898 View more" at bounding box center [477, 295] width 262 height 13
click at [398, 291] on link "View more" at bounding box center [410, 295] width 43 height 9
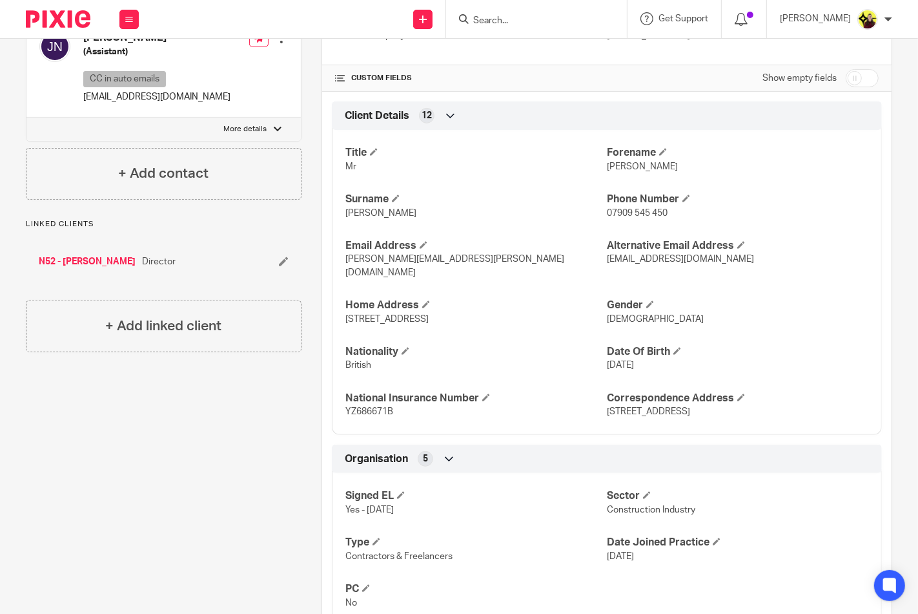
scroll to position [0, 0]
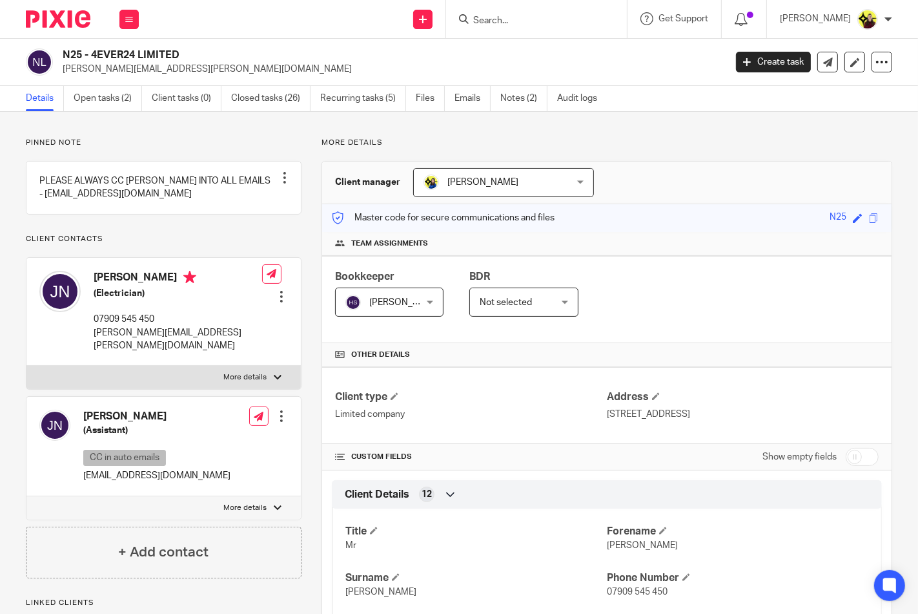
click at [281, 422] on div at bounding box center [281, 415] width 13 height 13
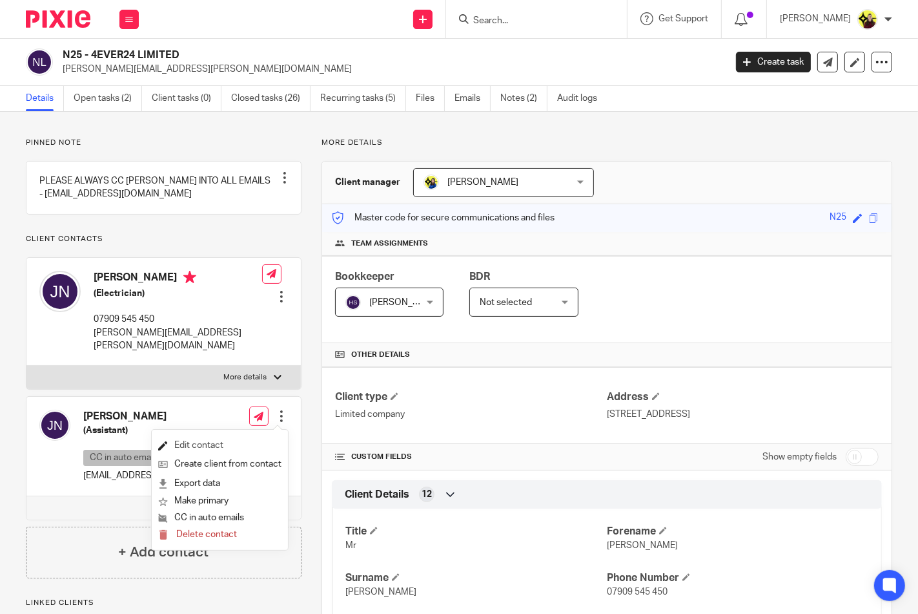
click at [254, 439] on link "Edit contact" at bounding box center [219, 445] width 123 height 19
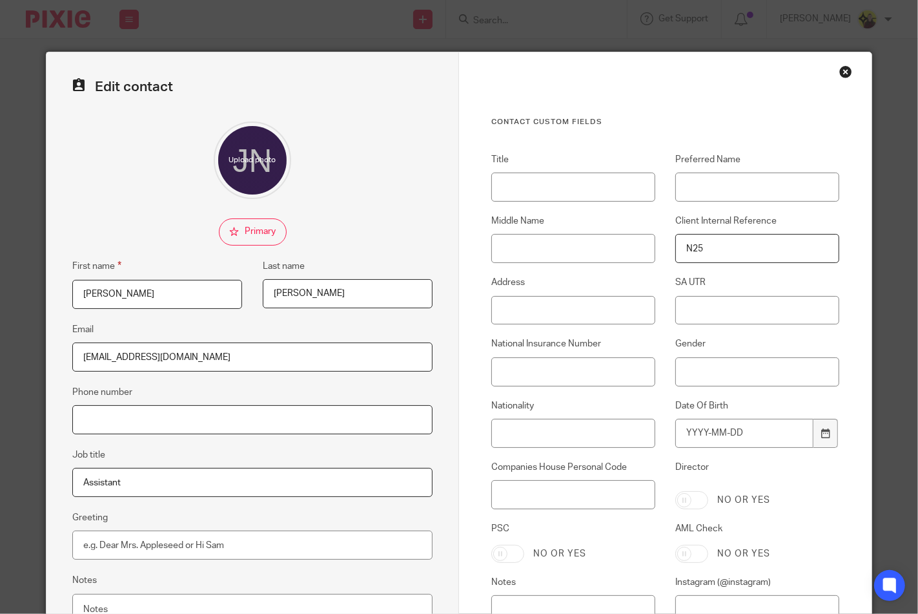
drag, startPoint x: 253, startPoint y: 410, endPoint x: 353, endPoint y: 390, distance: 102.7
click at [250, 410] on input "Phone number" at bounding box center [252, 419] width 360 height 29
paste input "07527 051598"
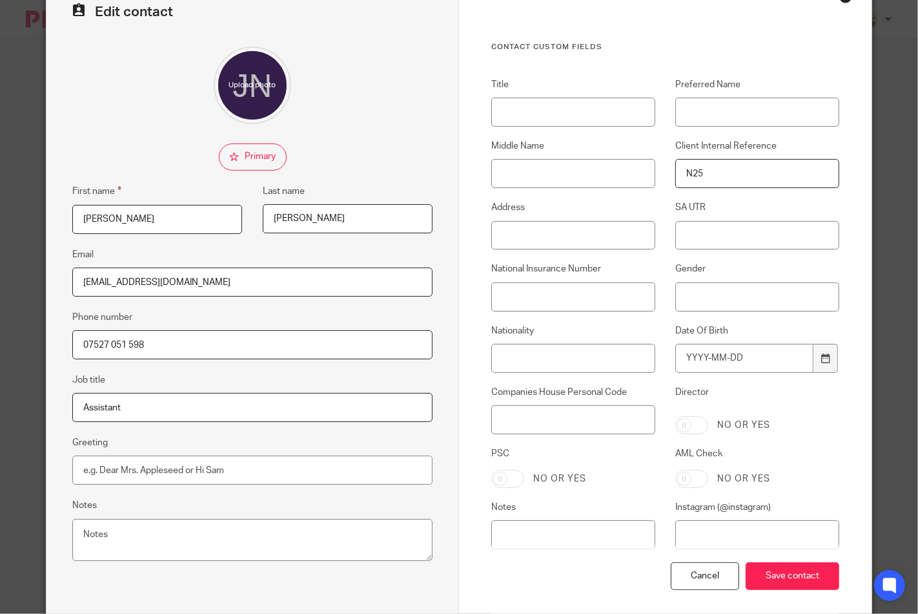
scroll to position [136, 0]
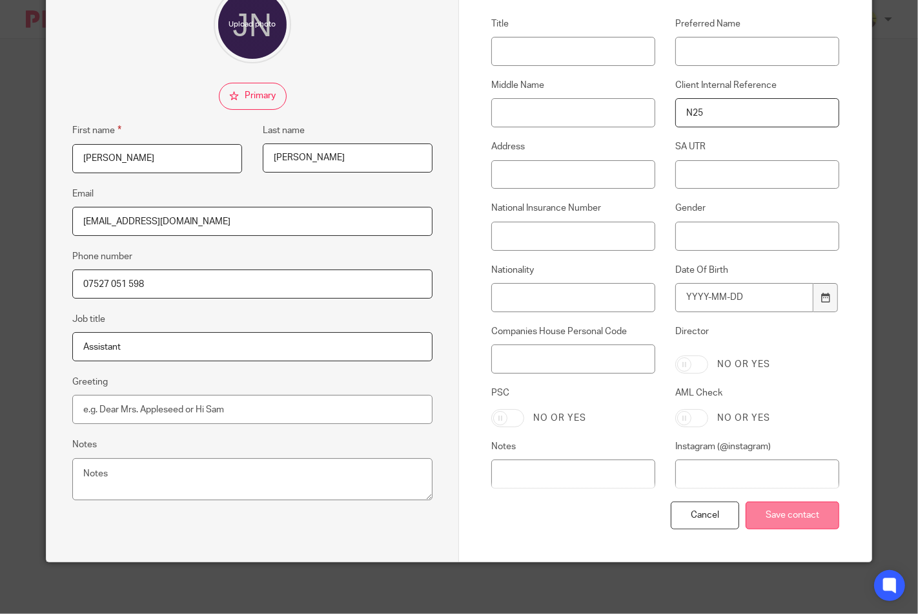
type input "07527 051 598"
click at [772, 510] on input "Save contact" at bounding box center [793, 515] width 94 height 28
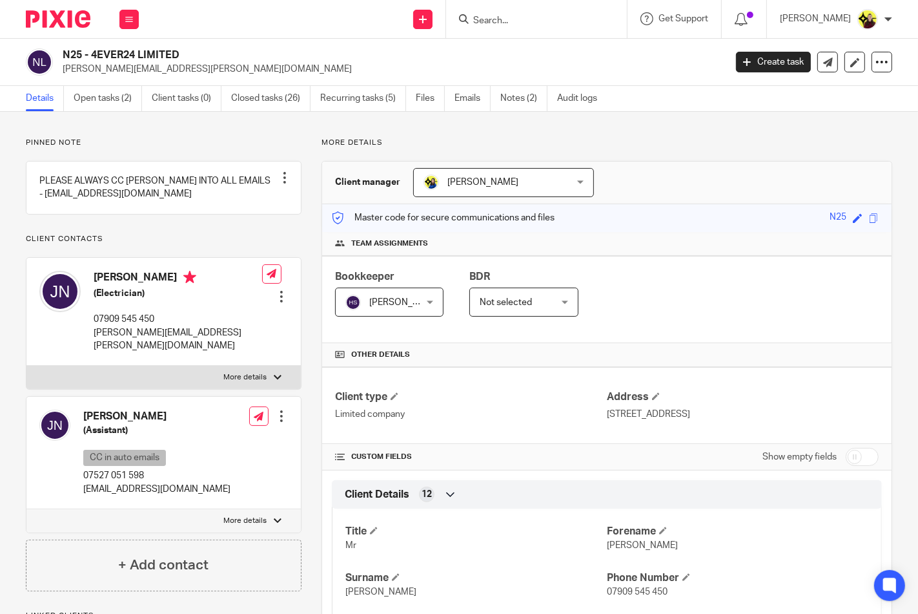
click at [112, 417] on h4 "[PERSON_NAME]" at bounding box center [156, 416] width 147 height 14
click at [112, 417] on h4 "Julie Nolan" at bounding box center [156, 416] width 147 height 14
copy div "Julie Nolan"
click at [114, 416] on h4 "Julie Nolan" at bounding box center [156, 416] width 147 height 14
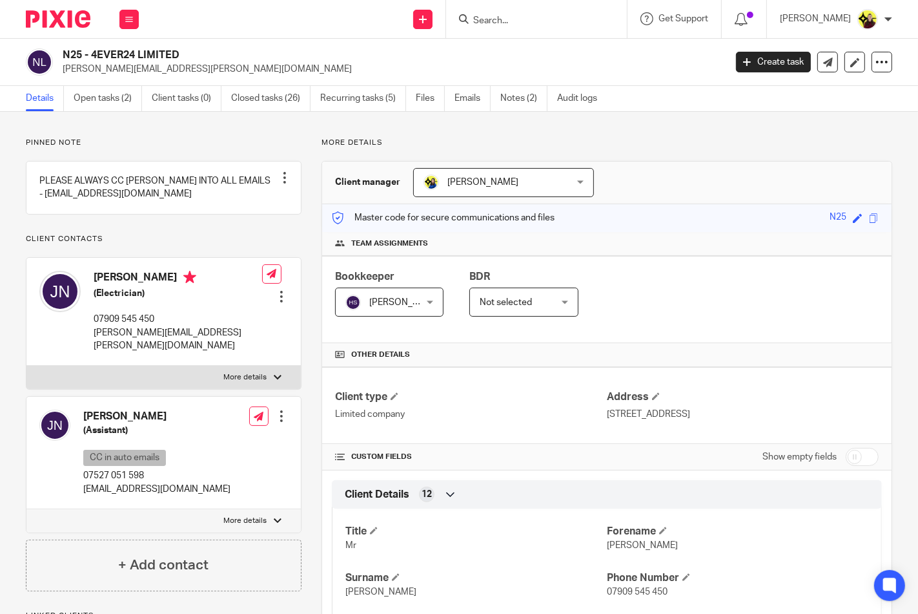
click at [114, 416] on h4 "Julie Nolan" at bounding box center [156, 416] width 147 height 14
click at [114, 416] on h4 "[PERSON_NAME]" at bounding box center [156, 416] width 147 height 14
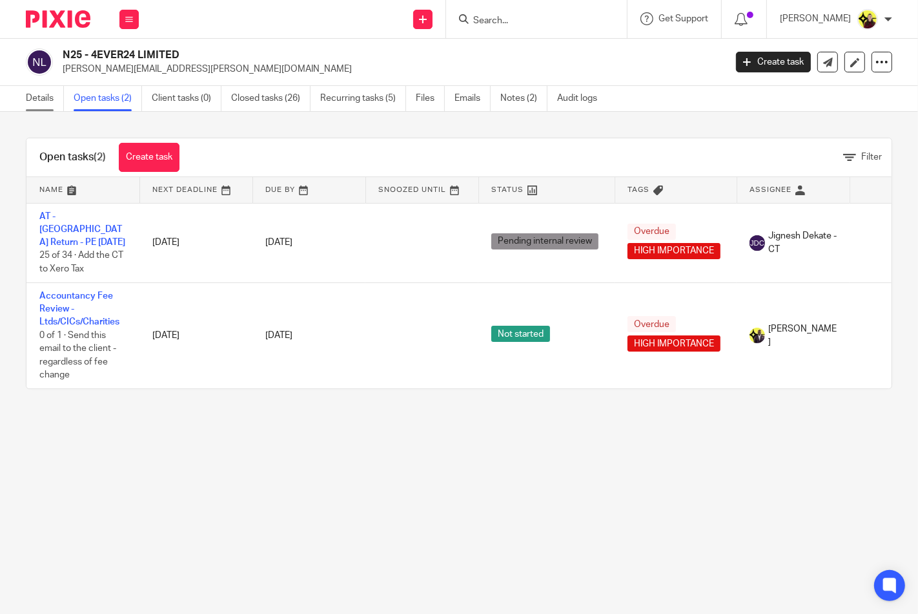
click at [35, 88] on link "Details" at bounding box center [45, 98] width 38 height 25
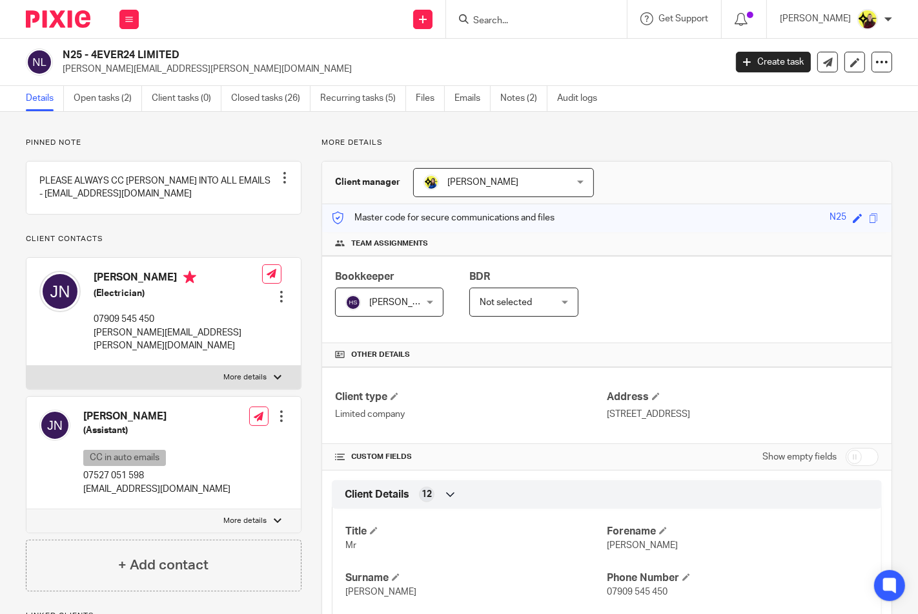
drag, startPoint x: 176, startPoint y: 49, endPoint x: 92, endPoint y: 52, distance: 84.0
click at [92, 52] on h2 "N25 - 4EVER24 LIMITED" at bounding box center [324, 55] width 523 height 14
copy h2 "4EVER24 LIMITED"
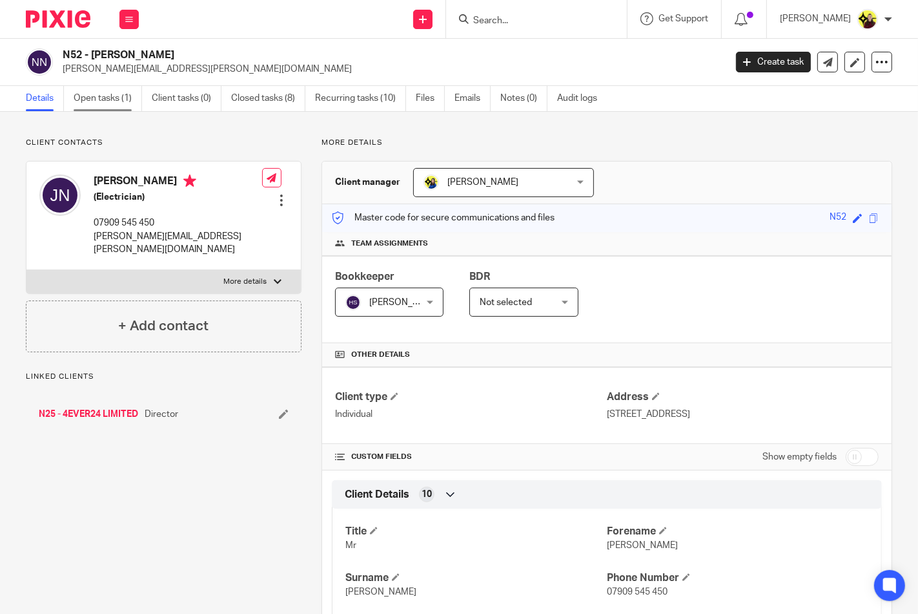
click at [132, 98] on link "Open tasks (1)" at bounding box center [108, 98] width 68 height 25
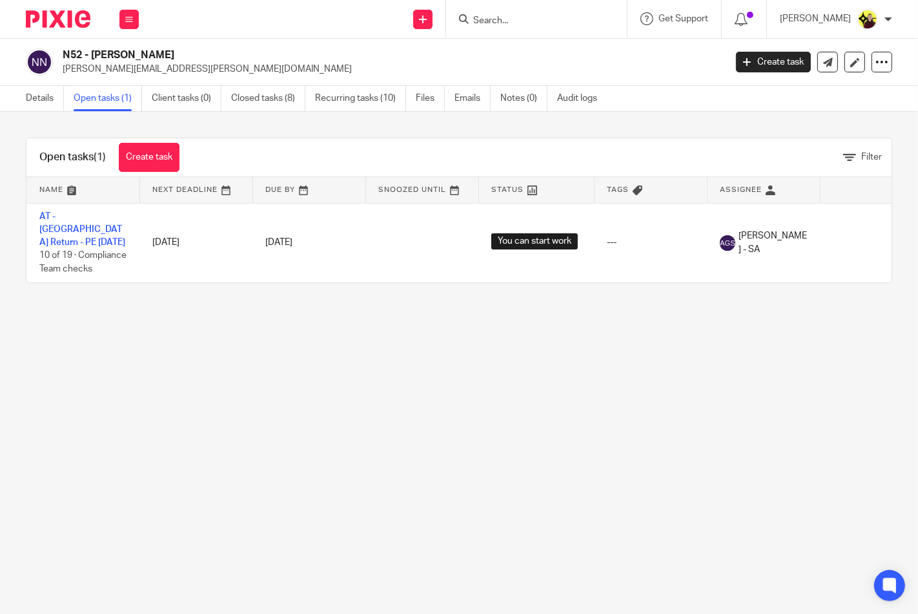
drag, startPoint x: 52, startPoint y: 95, endPoint x: 78, endPoint y: 104, distance: 27.4
click at [52, 95] on link "Details" at bounding box center [45, 98] width 38 height 25
